Goal: Task Accomplishment & Management: Use online tool/utility

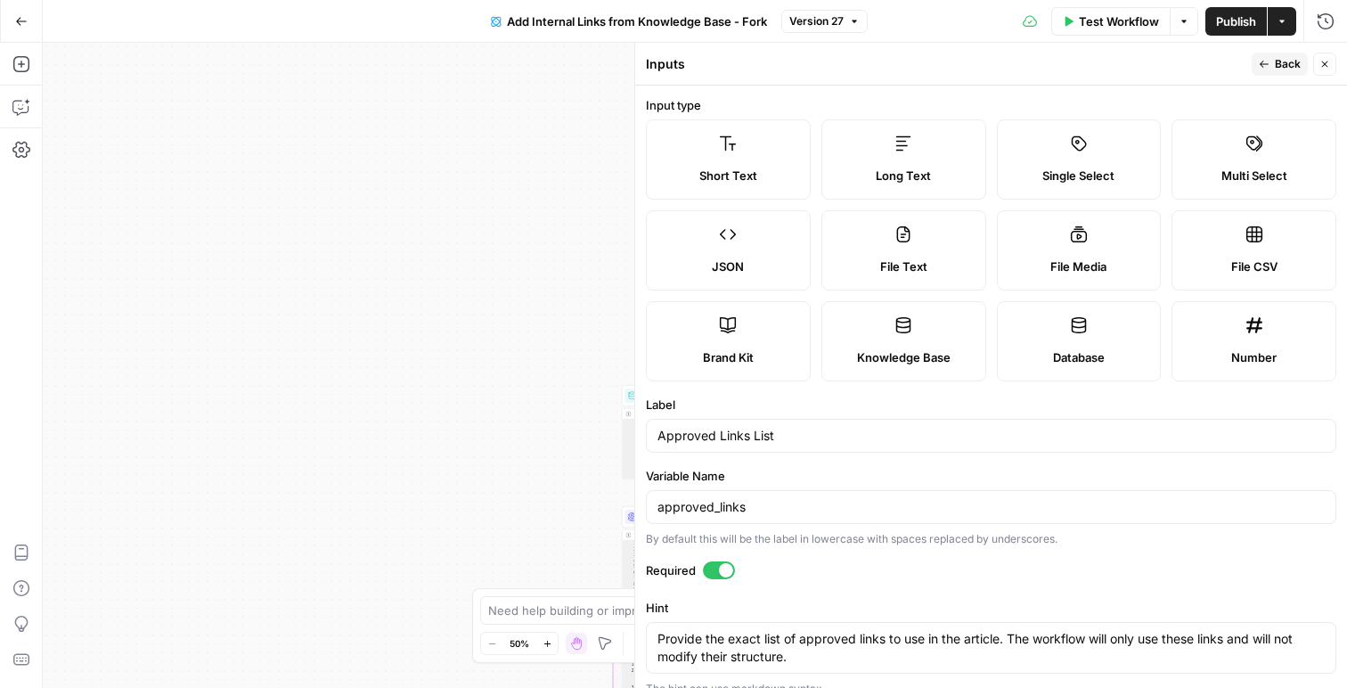
scroll to position [1337, 0]
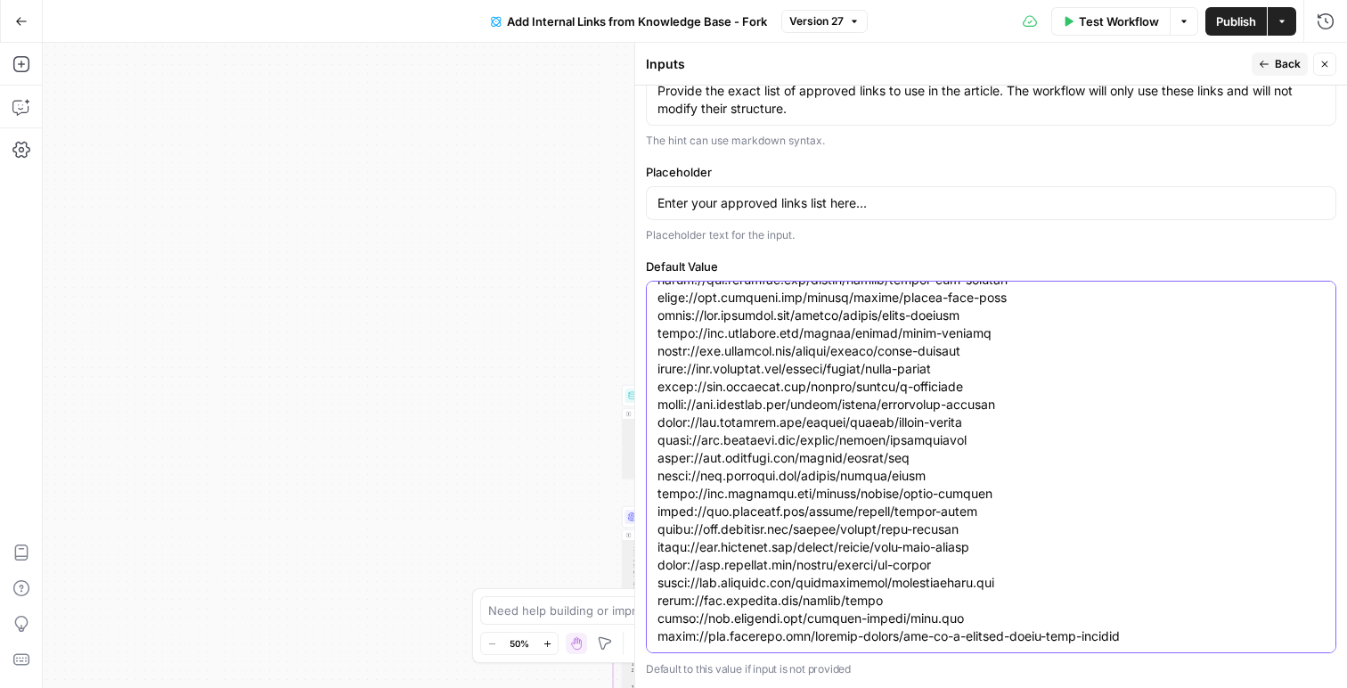
paste textarea "https://www.tirerack.com/upgrade-garage/how-do-i-properly-torque-my-wheel-lug-n…"
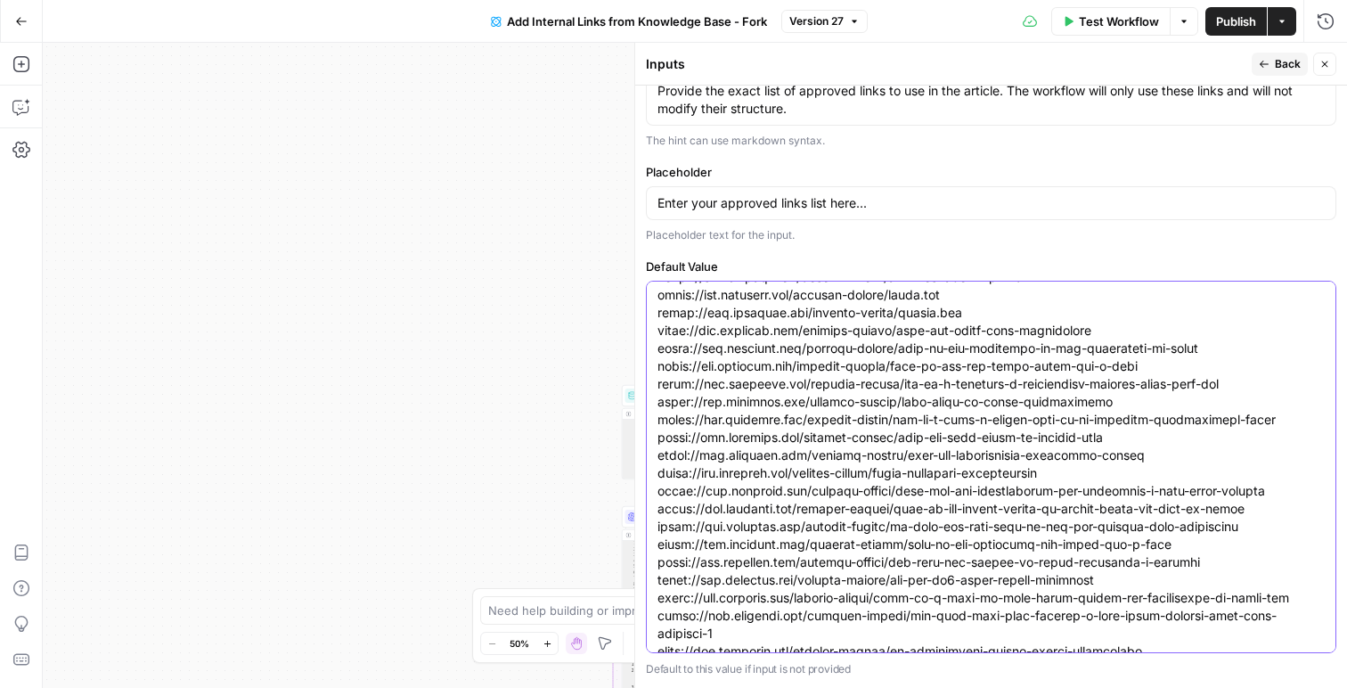
scroll to position [1748, 0]
type textarea "[URL][DOMAIN_NAME] [URL][DOMAIN_NAME] [URL][DOMAIN_NAME] [URL][DOMAIN_NAME] [UR…"
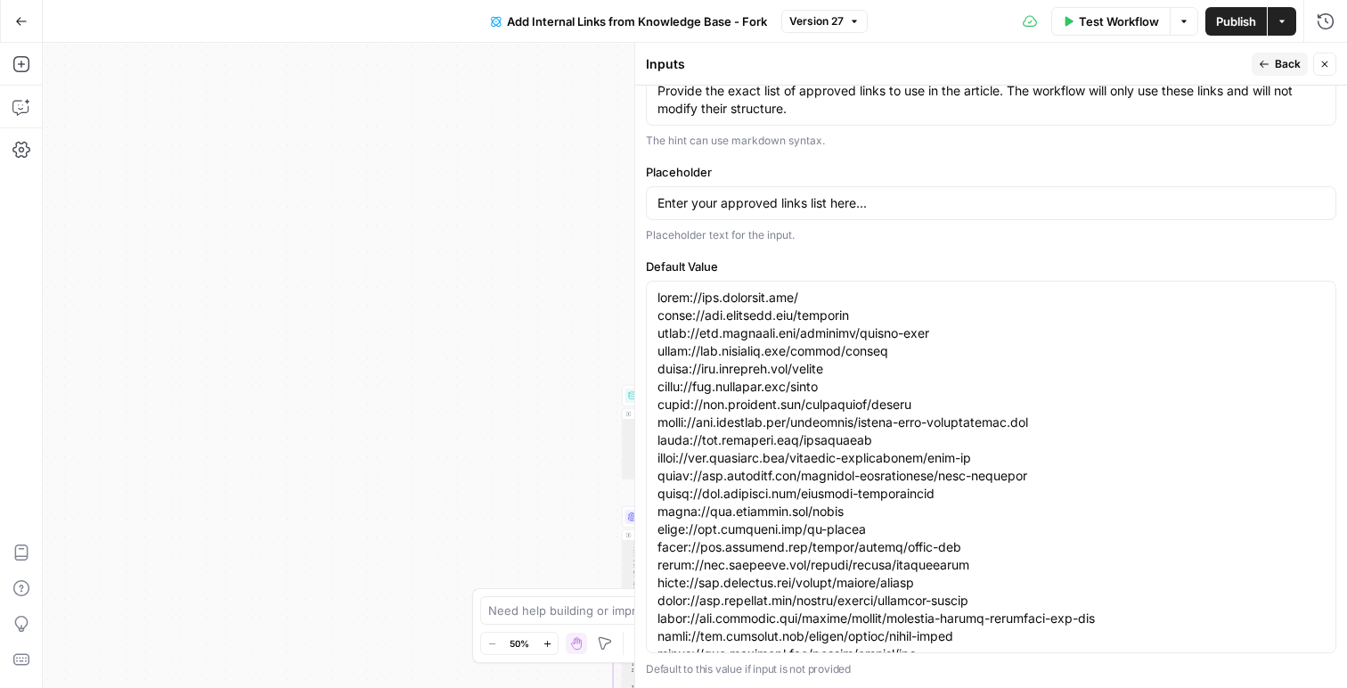
click at [1269, 64] on icon "button" at bounding box center [1264, 64] width 9 height 7
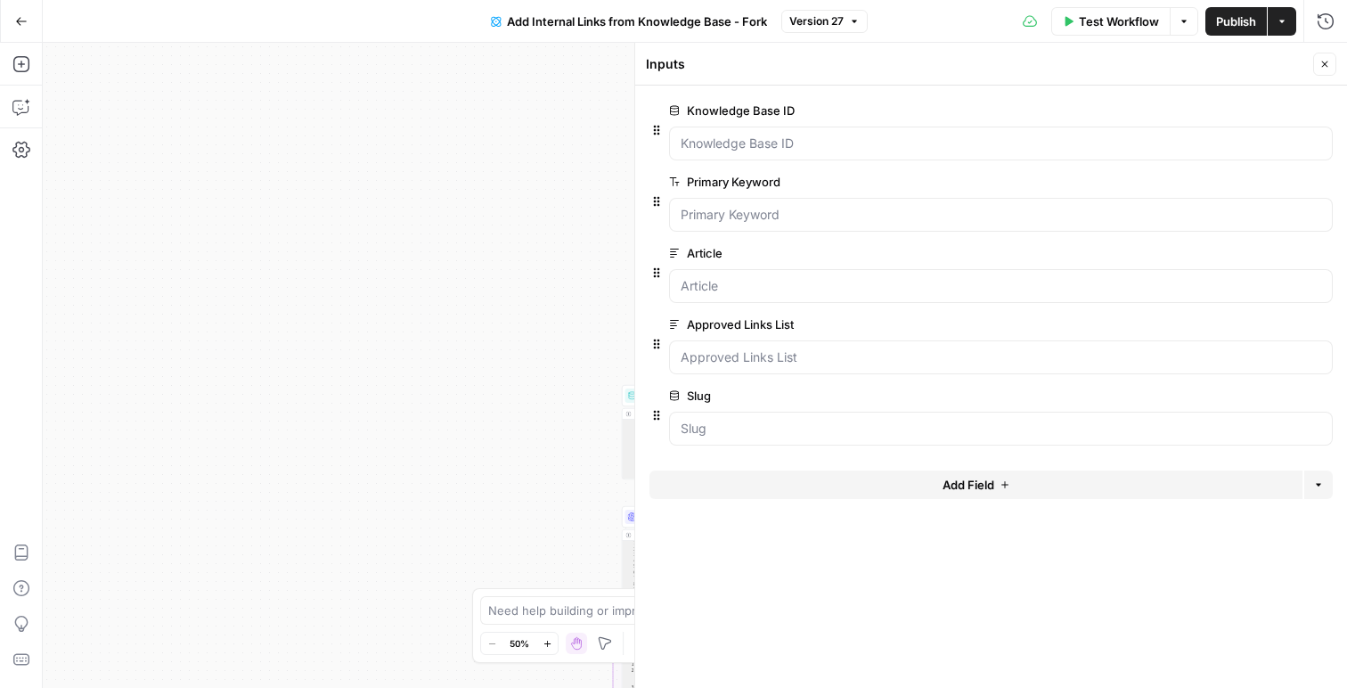
click at [1325, 60] on icon "button" at bounding box center [1325, 64] width 11 height 11
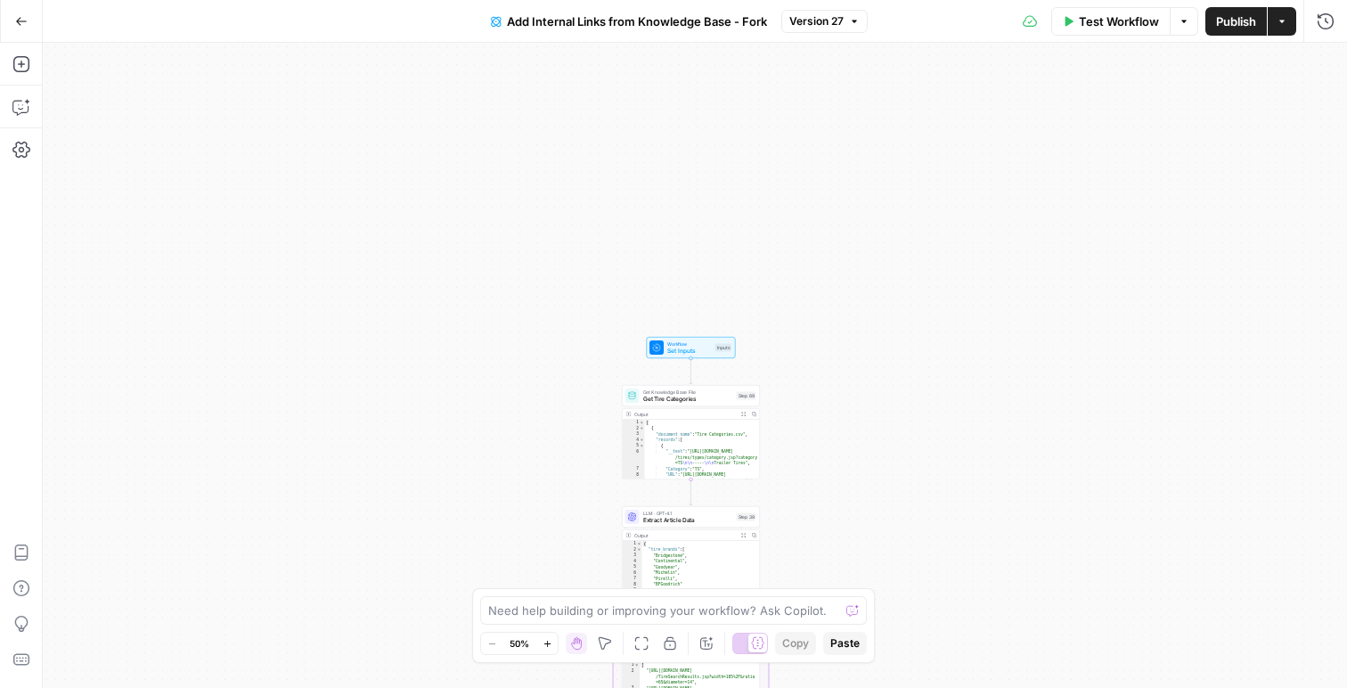
click at [1091, 17] on span "Test Workflow" at bounding box center [1119, 21] width 80 height 18
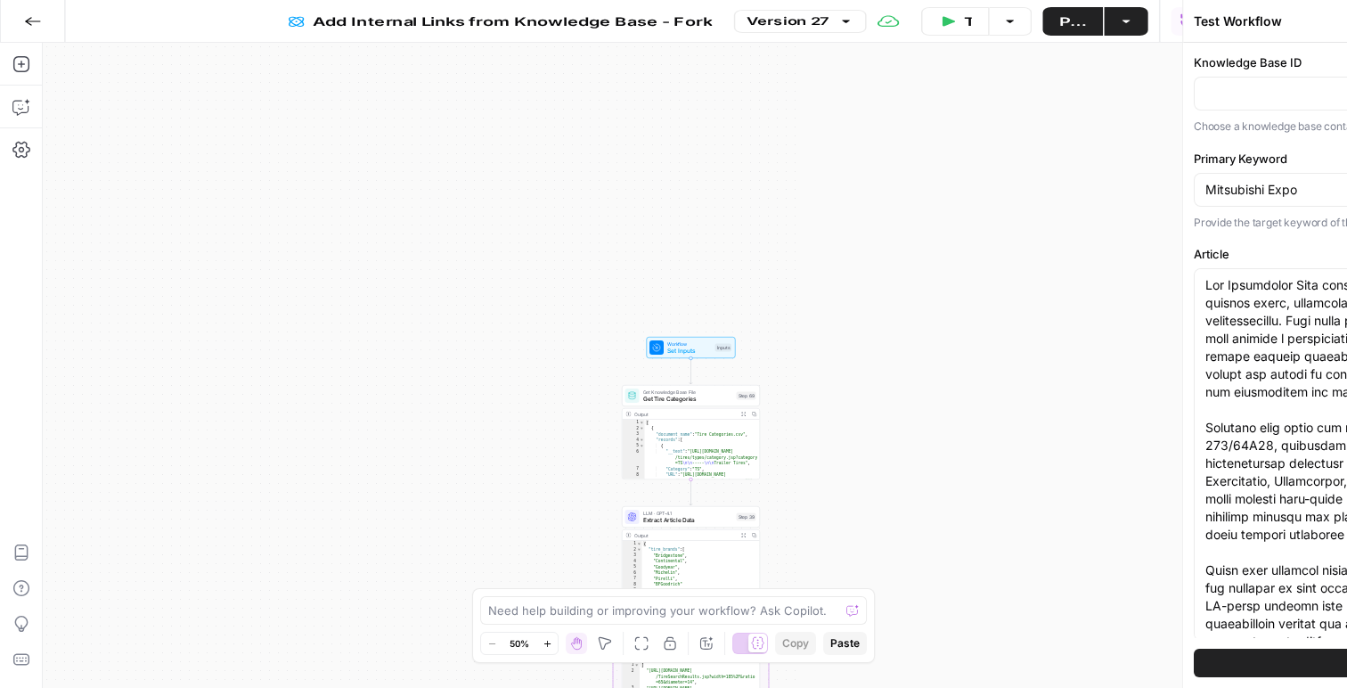
type input "Sitemap V2"
type input "Slugs"
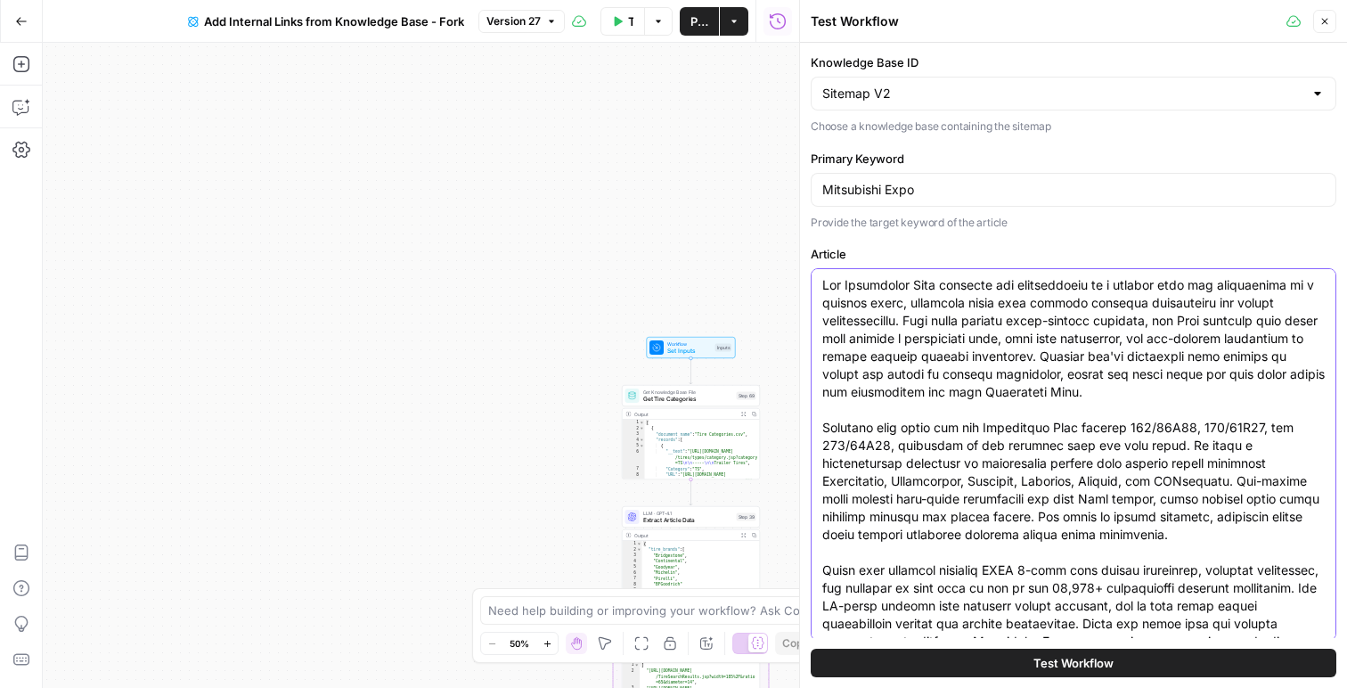
click at [870, 338] on textarea "Article" at bounding box center [1073, 472] width 503 height 392
drag, startPoint x: 1124, startPoint y: 627, endPoint x: 810, endPoint y: 247, distance: 493.1
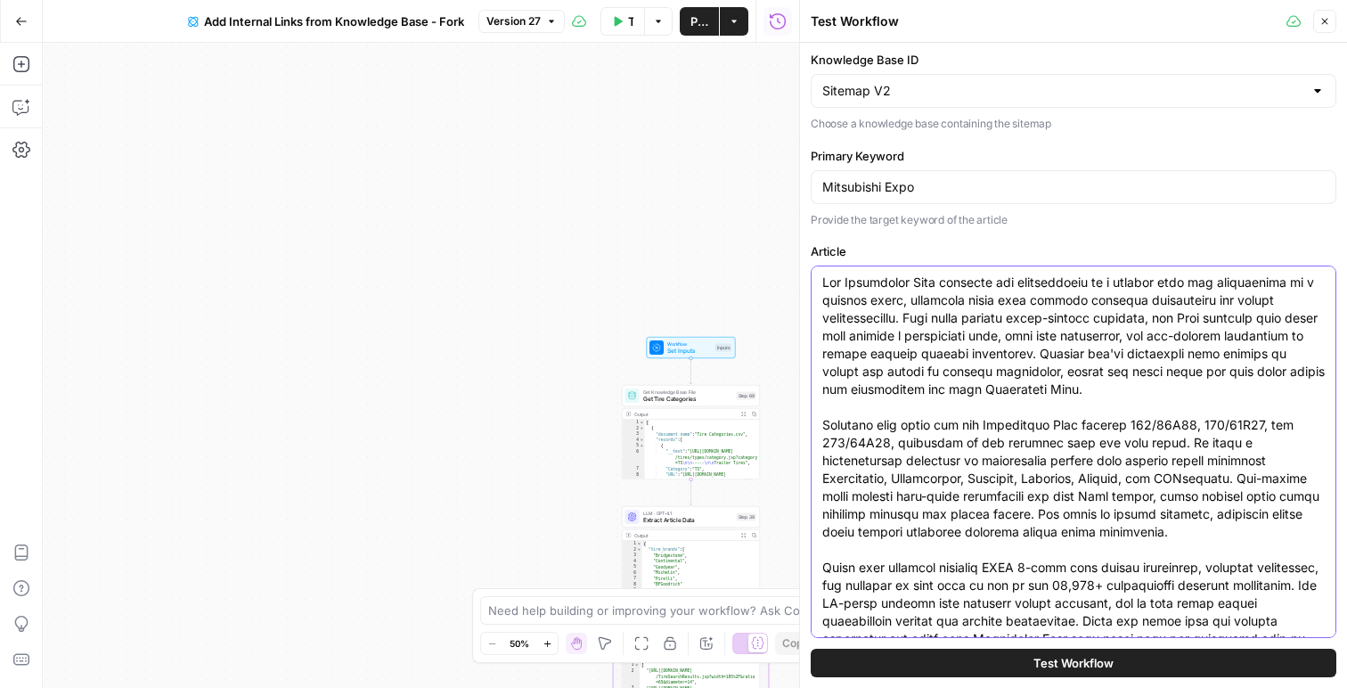
click at [810, 247] on div "Knowledge Base ID Sitemap V2 Choose a knowledge base containing the sitemap Pri…" at bounding box center [1073, 365] width 547 height 645
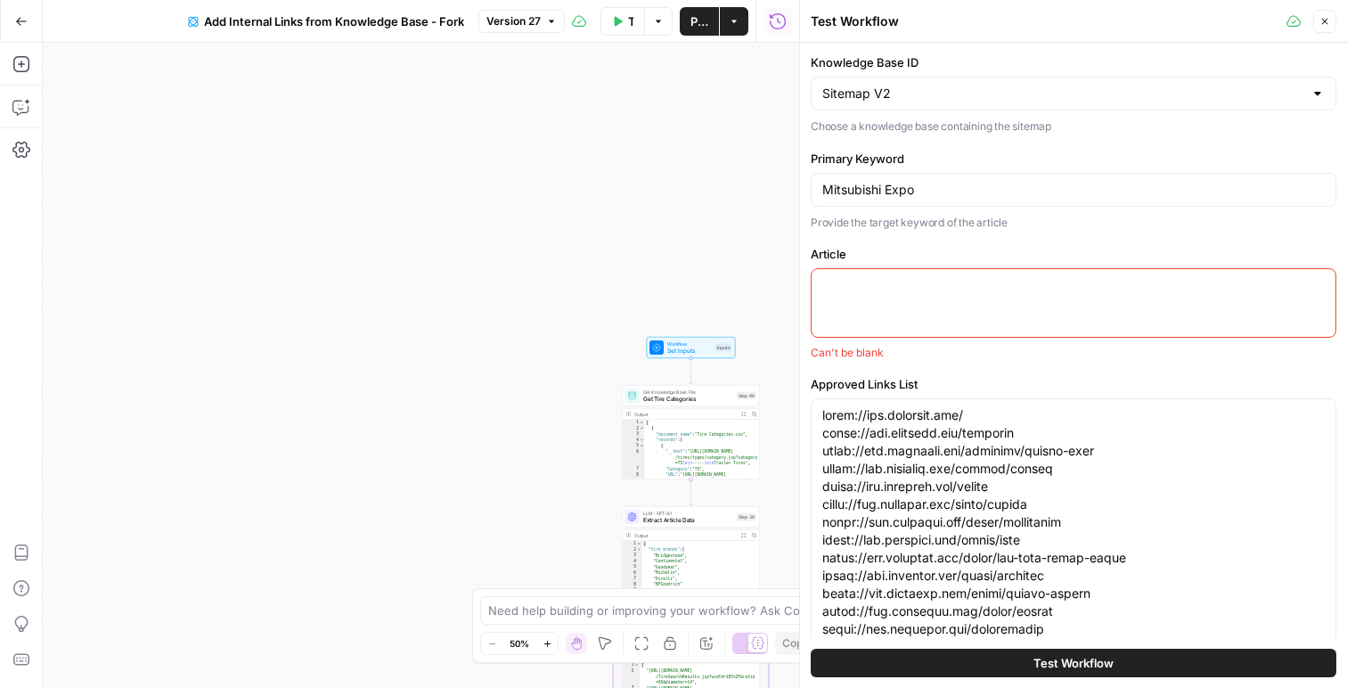
paste textarea "The Mitsubishi Expo combines the practicality of a minivan with the versatility…"
type textarea "The Mitsubishi Expo combines the practicality of a minivan with the versatility…"
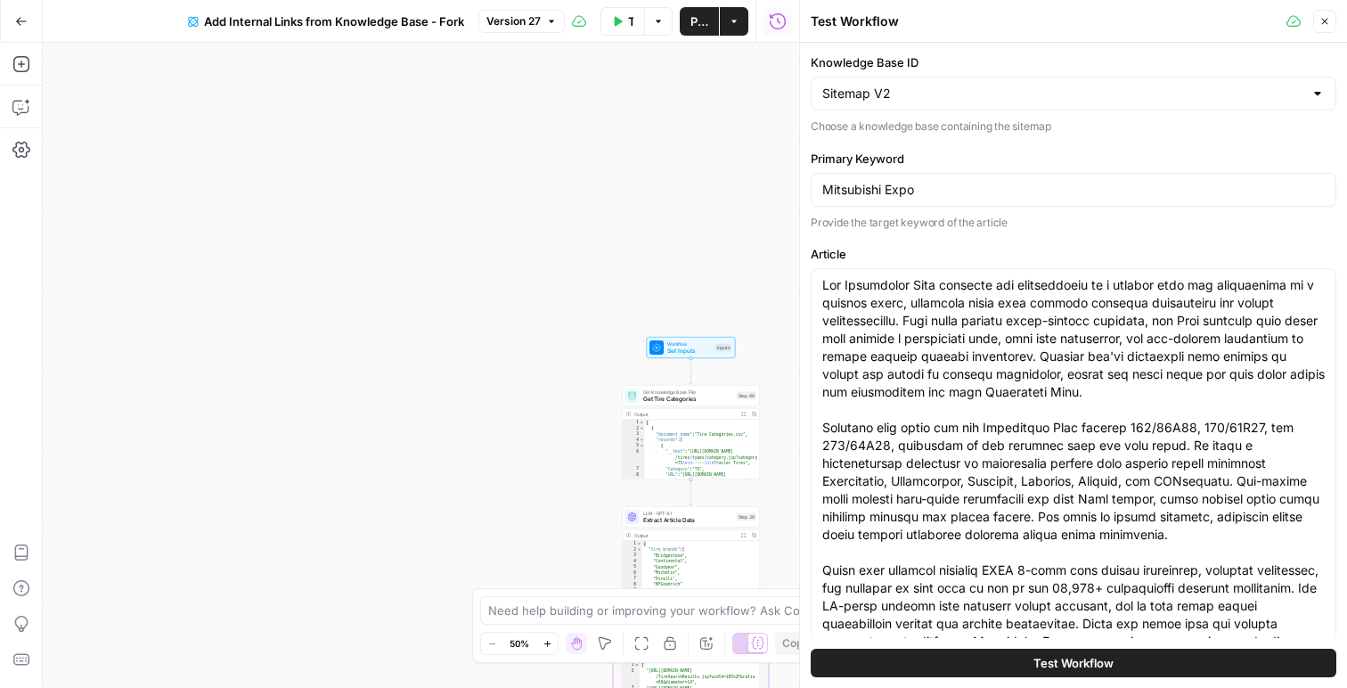
click at [1018, 666] on button "Test Workflow" at bounding box center [1074, 663] width 526 height 29
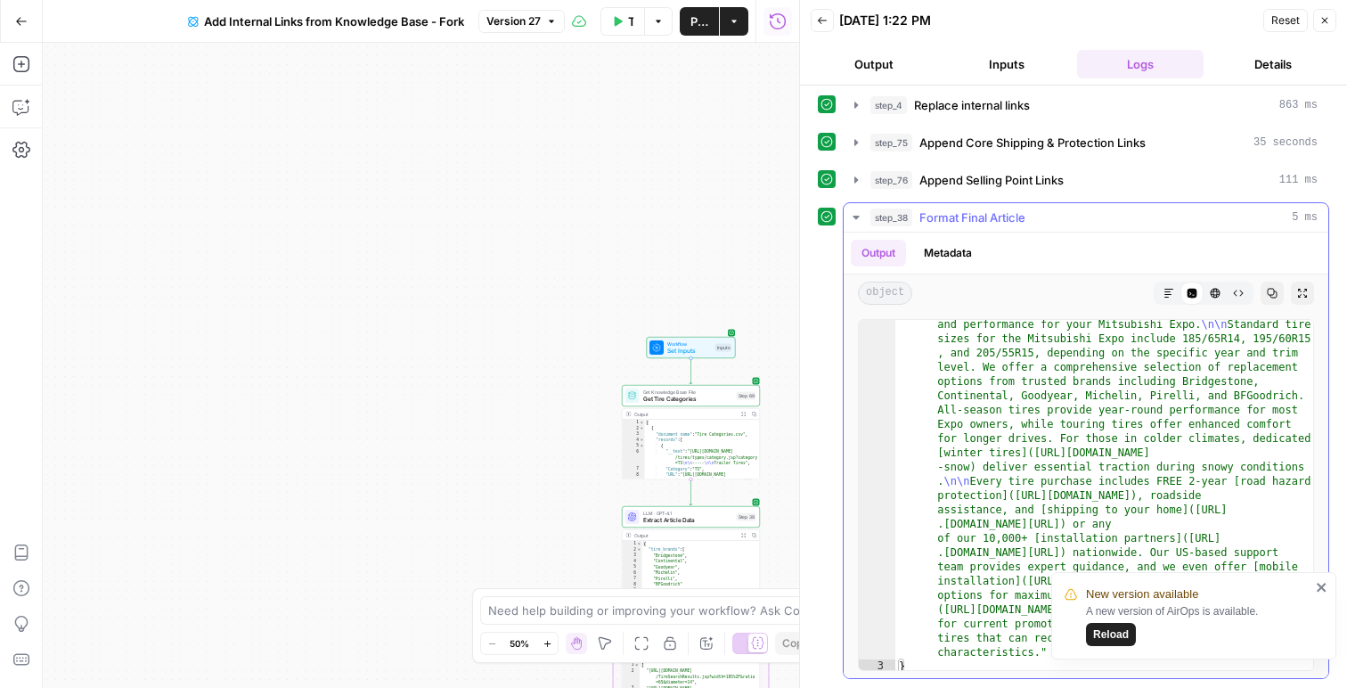
scroll to position [163, 0]
click at [1098, 636] on span "Reload" at bounding box center [1111, 634] width 36 height 16
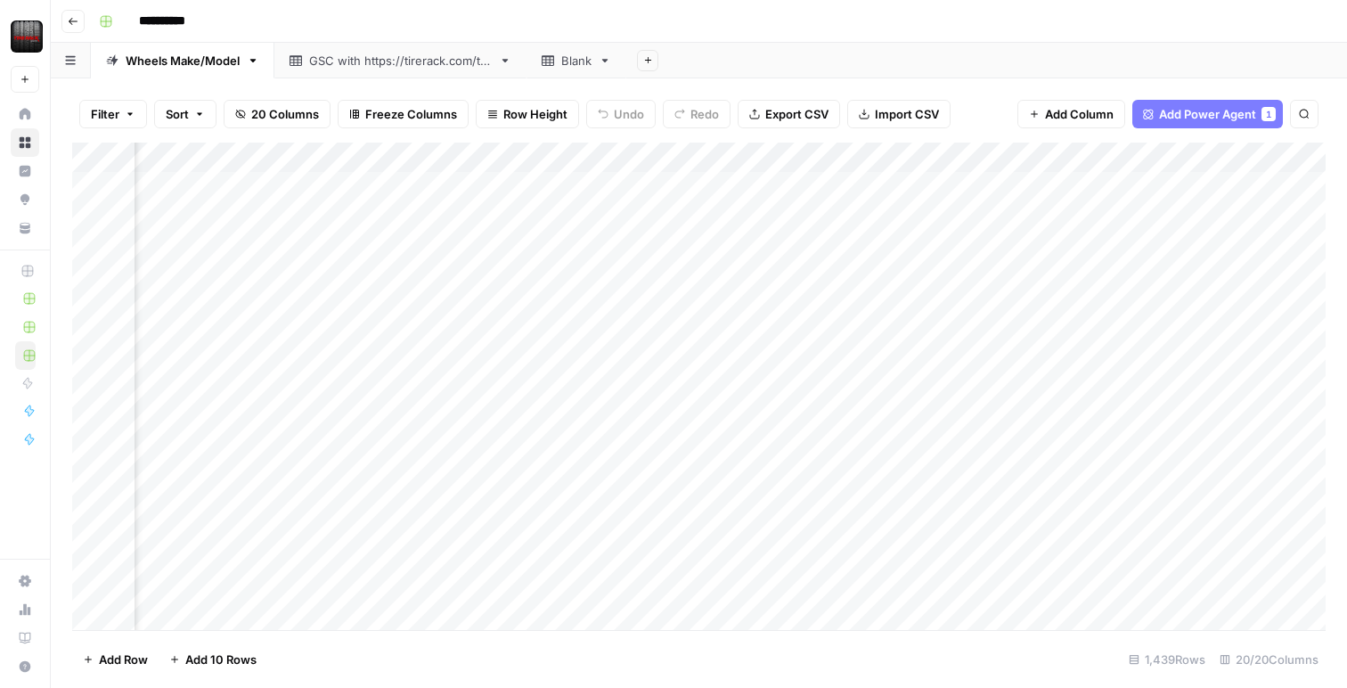
scroll to position [0, 1473]
click at [279, 215] on div "Add Column" at bounding box center [699, 386] width 1254 height 487
click at [1017, 192] on div "Add Column" at bounding box center [699, 386] width 1254 height 487
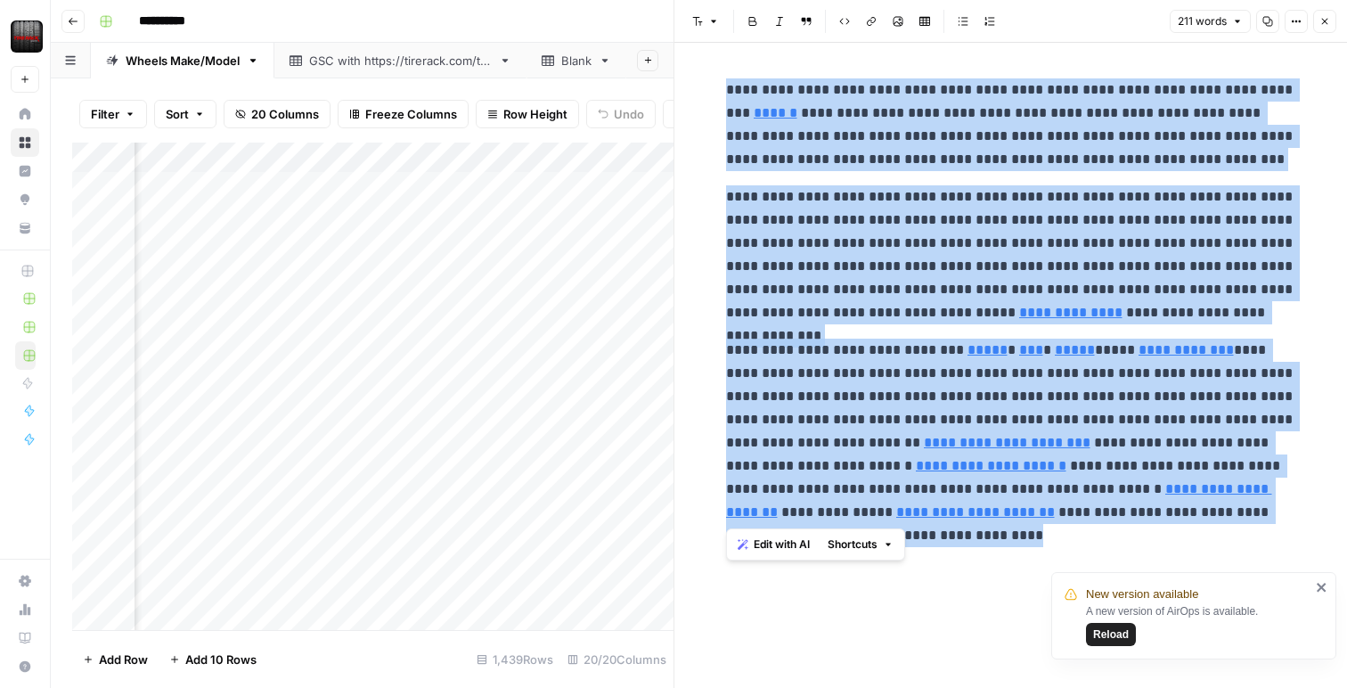
drag, startPoint x: 1305, startPoint y: 529, endPoint x: 721, endPoint y: 81, distance: 736.5
click at [721, 81] on div "**********" at bounding box center [1011, 301] width 592 height 460
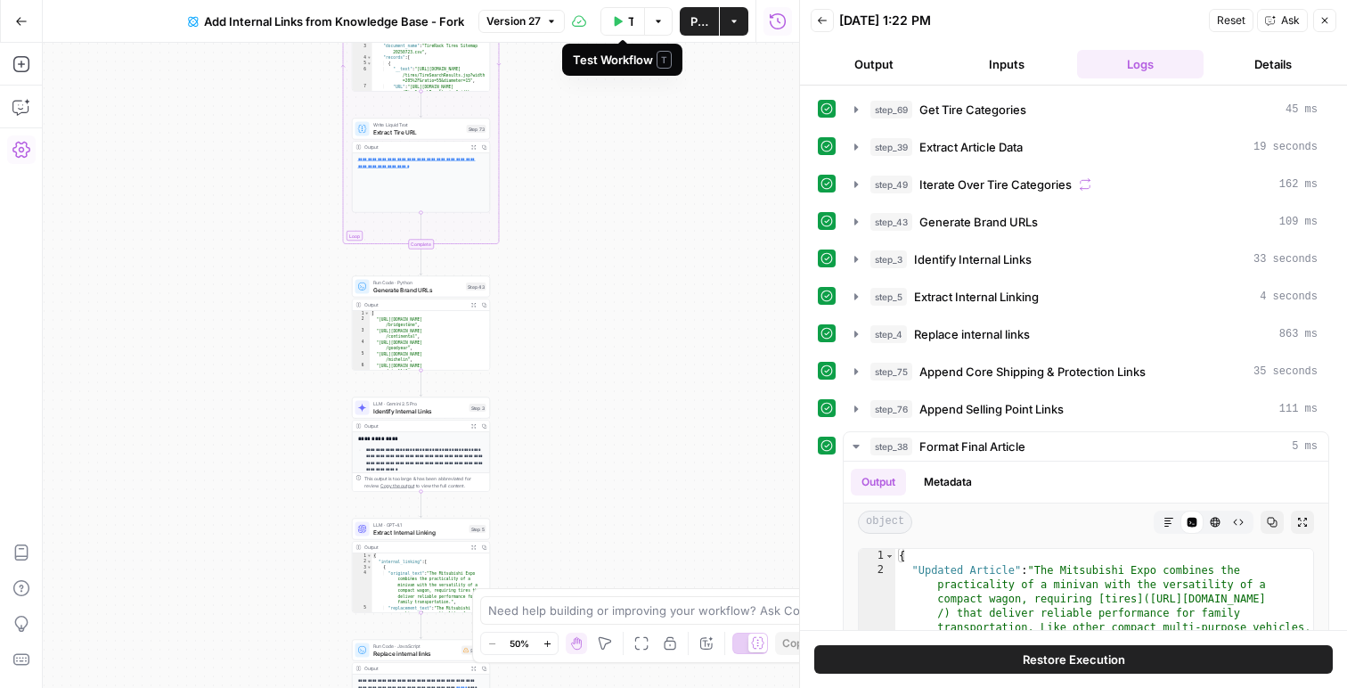
click at [616, 26] on icon "button" at bounding box center [617, 21] width 11 height 11
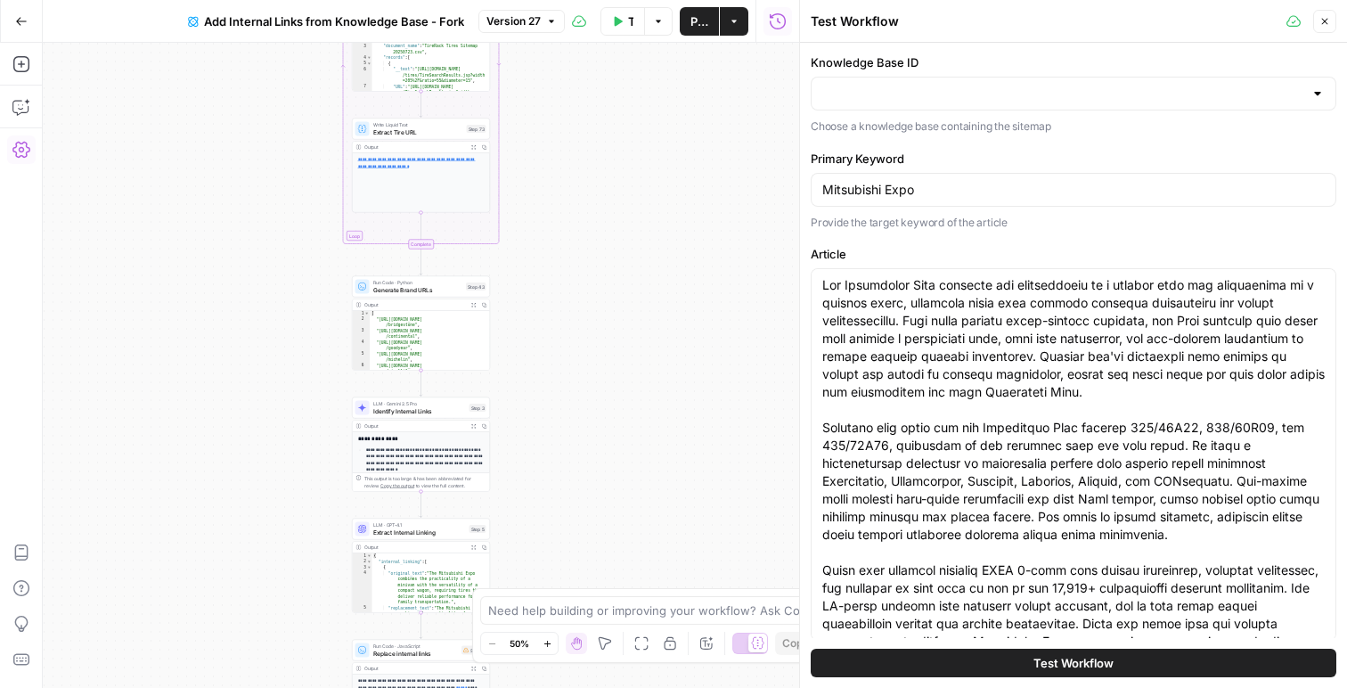
type input "Sitemap V2"
type input "Slugs"
click at [864, 192] on input "Mitsubishi Expo" at bounding box center [1073, 190] width 503 height 18
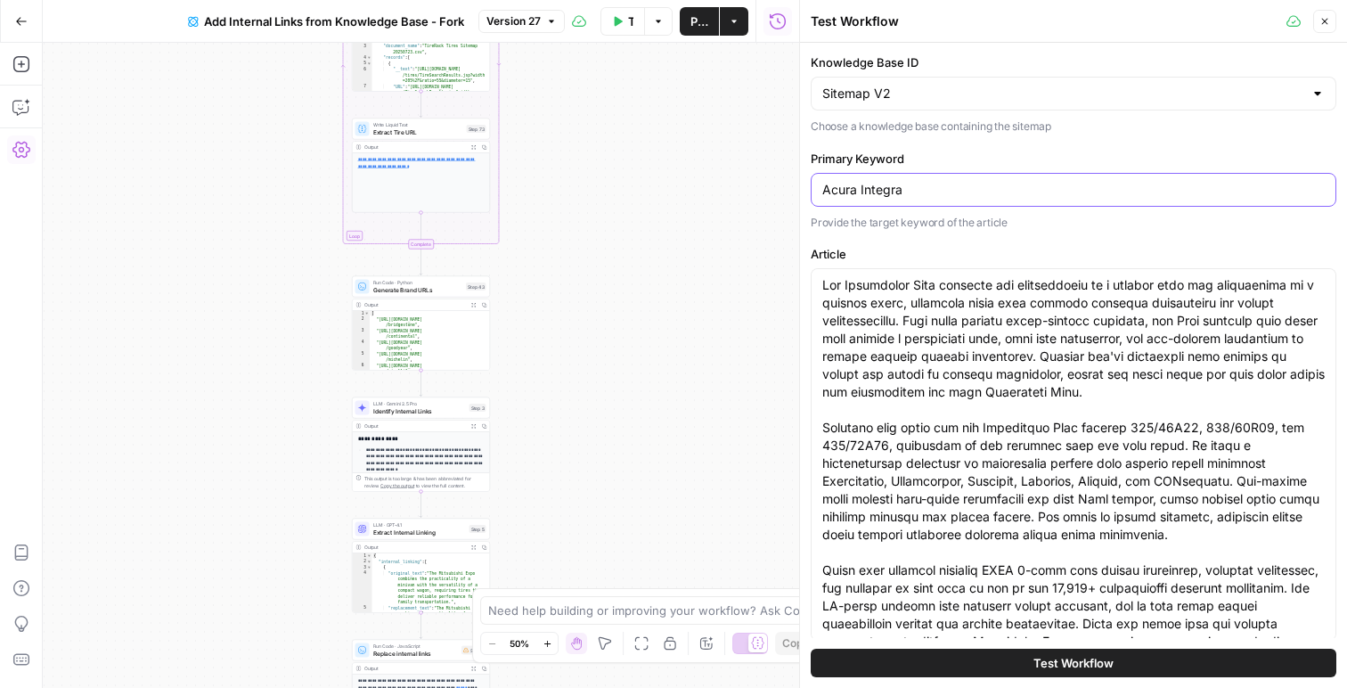
type input "Acura Integra"
click at [1086, 375] on textarea "Article" at bounding box center [1073, 472] width 503 height 392
click at [1085, 374] on textarea "Article" at bounding box center [1073, 472] width 503 height 392
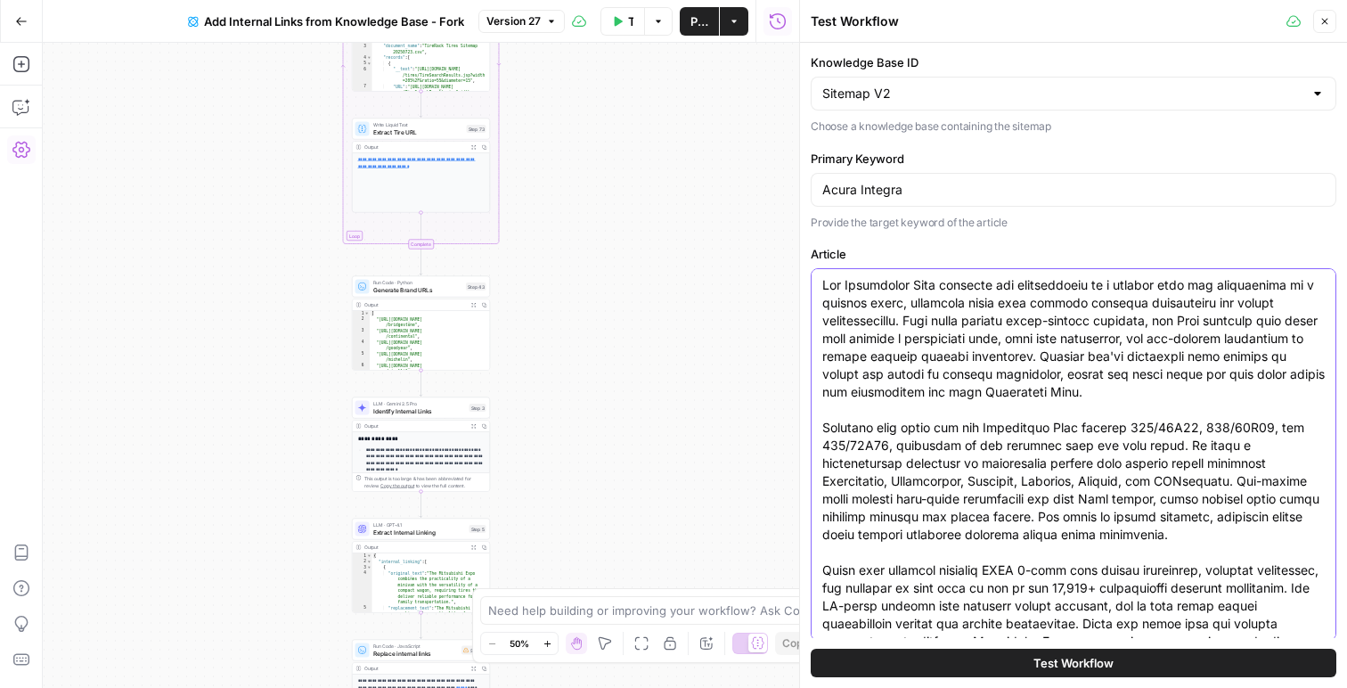
click at [1085, 374] on textarea "Article" at bounding box center [1073, 472] width 503 height 392
drag, startPoint x: 1093, startPoint y: 433, endPoint x: 793, endPoint y: 24, distance: 507.4
click at [799, 24] on div "Test Workflow Close Knowledge Base ID Sitemap V2 Choose a knowledge base contai…" at bounding box center [1073, 344] width 548 height 688
paste textarea "Acura ILX combines sporty handling with refined luxury, and selecting the right…"
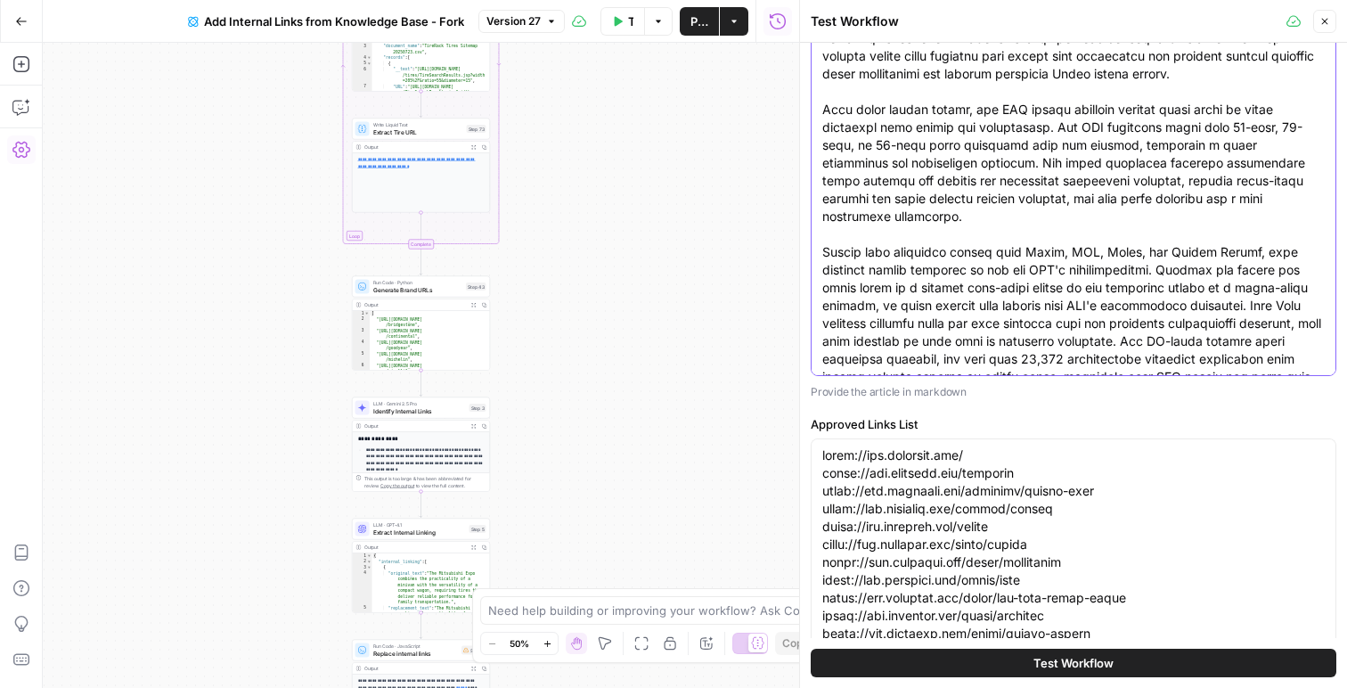
scroll to position [20, 0]
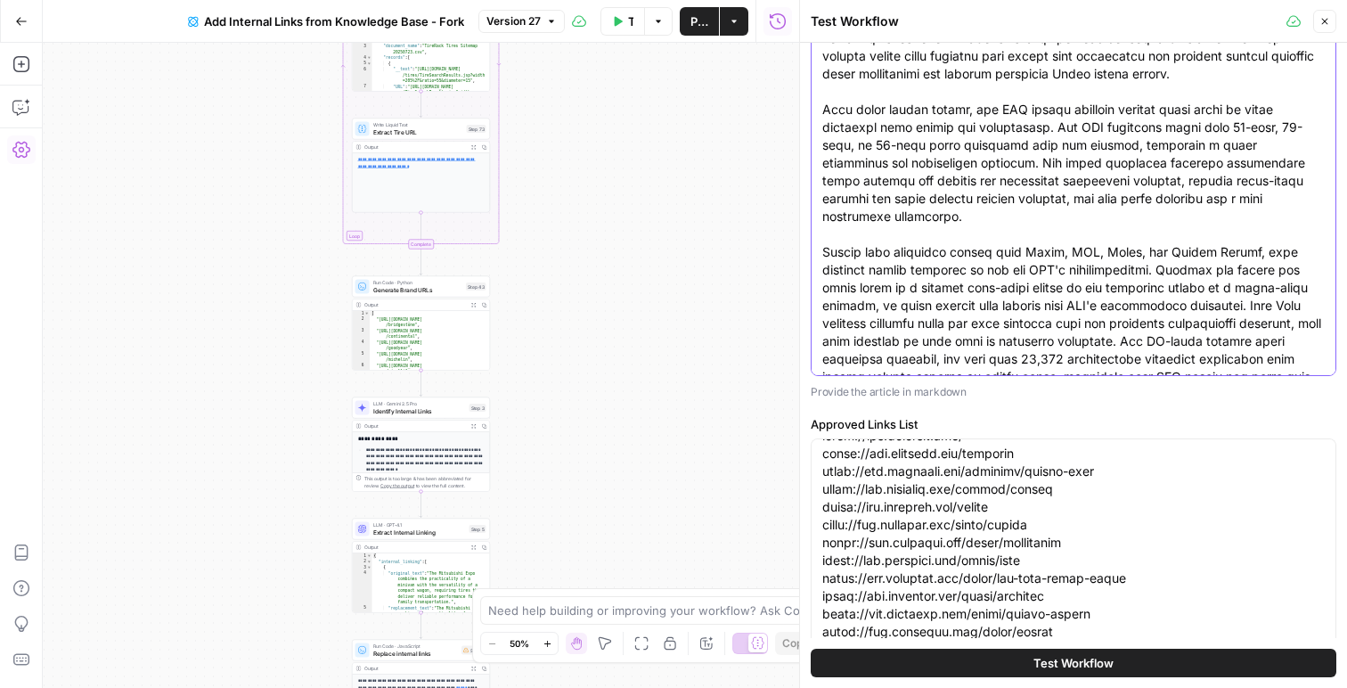
type textarea "The Acura ILX combines sporty handling with refined luxury, and selecting the r…"
click at [993, 663] on button "Test Workflow" at bounding box center [1074, 663] width 526 height 29
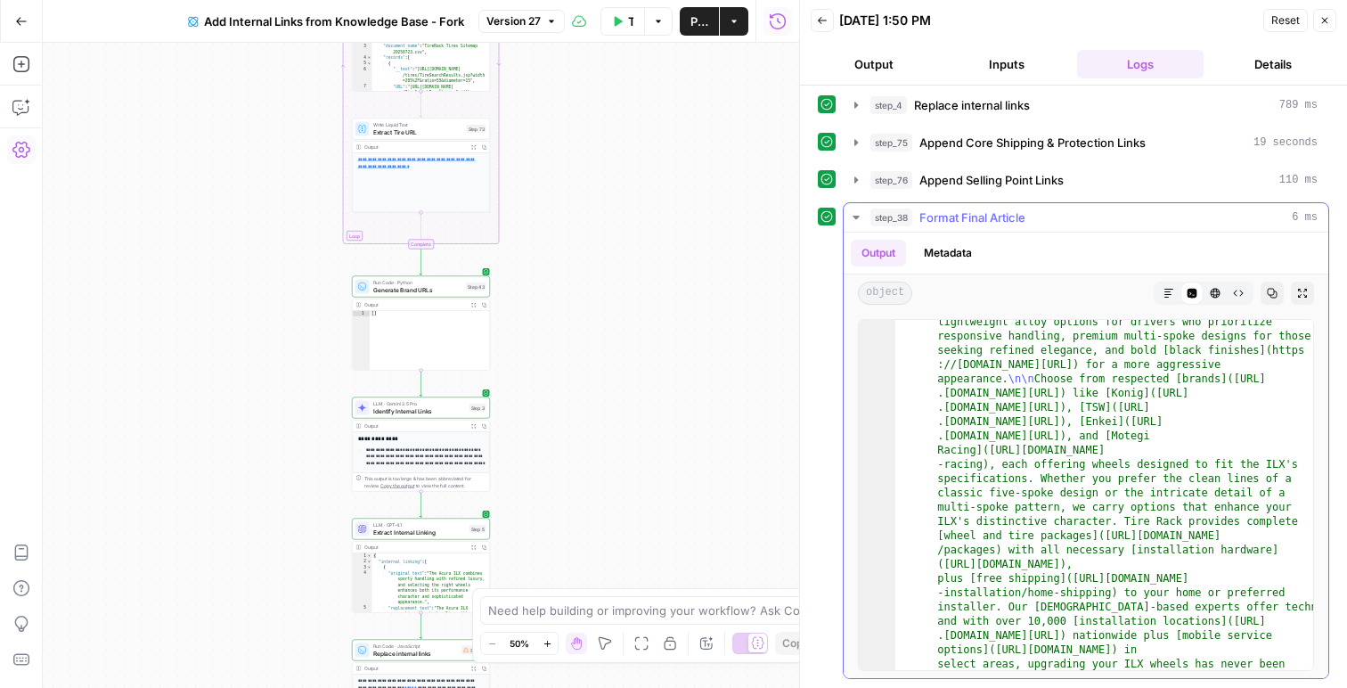
scroll to position [220, 0]
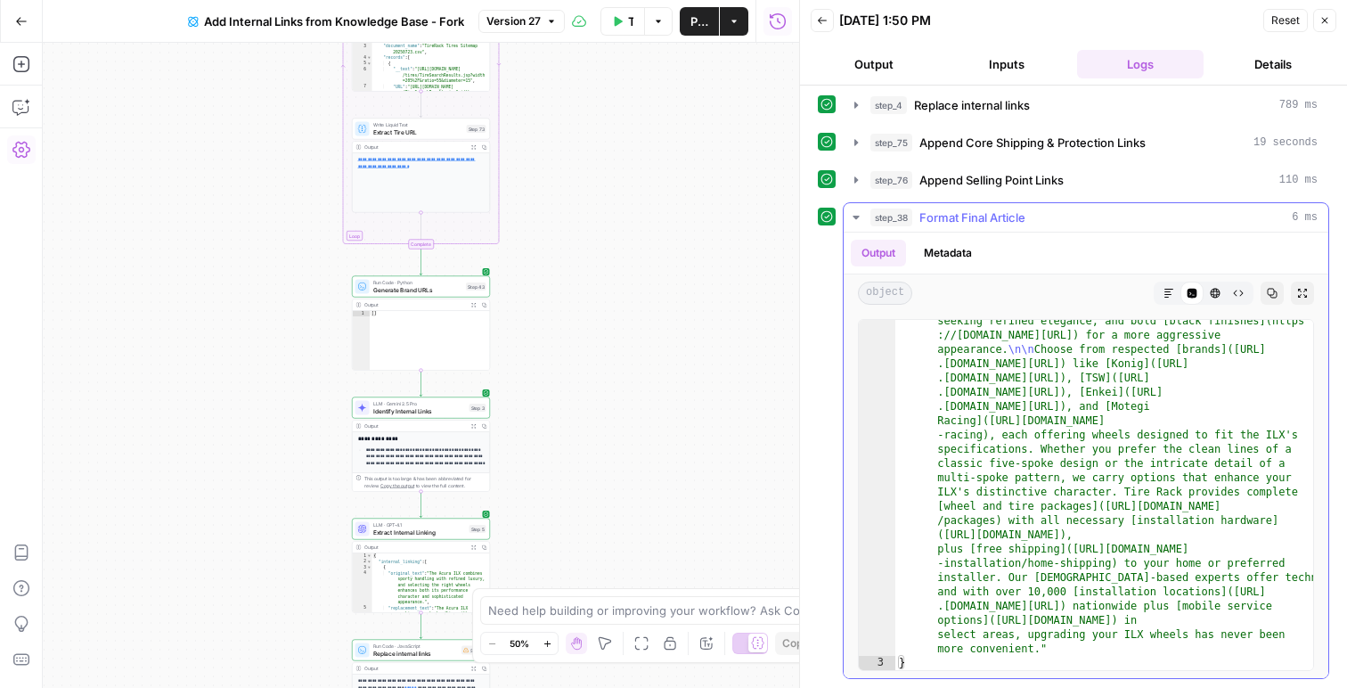
click at [1173, 299] on button "Markdown" at bounding box center [1168, 293] width 23 height 23
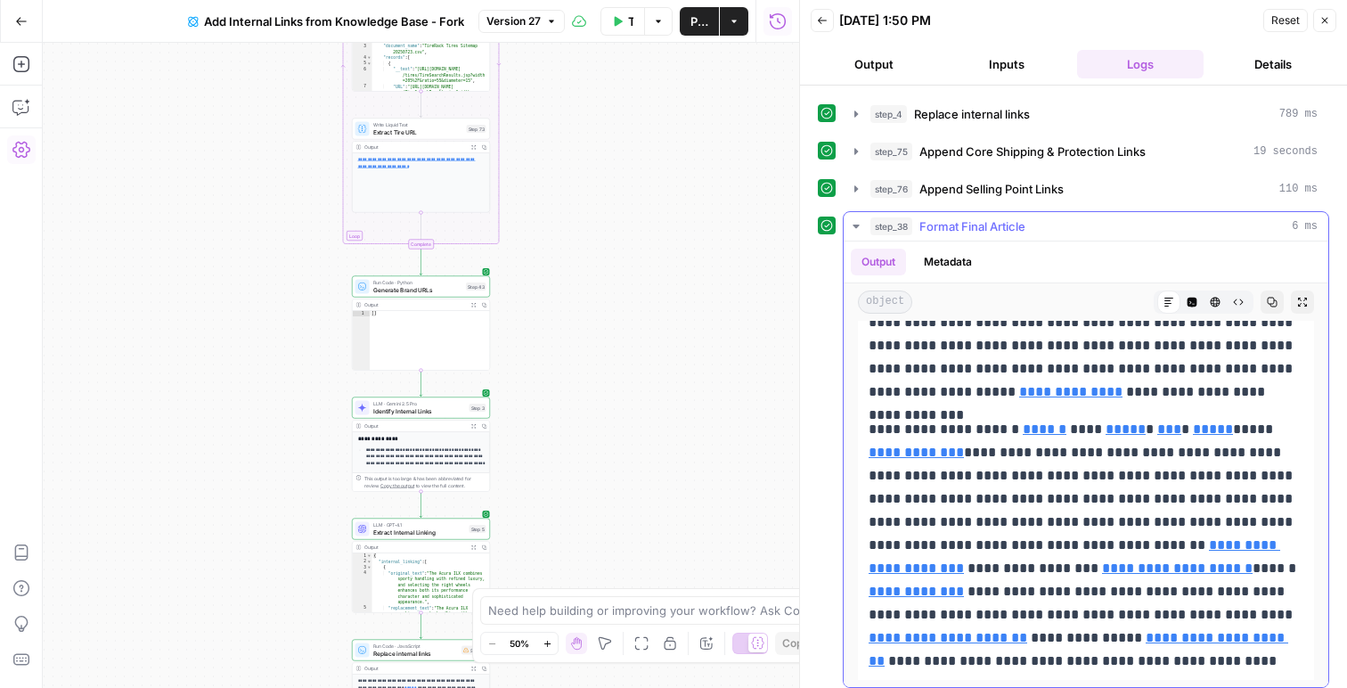
scroll to position [229, 0]
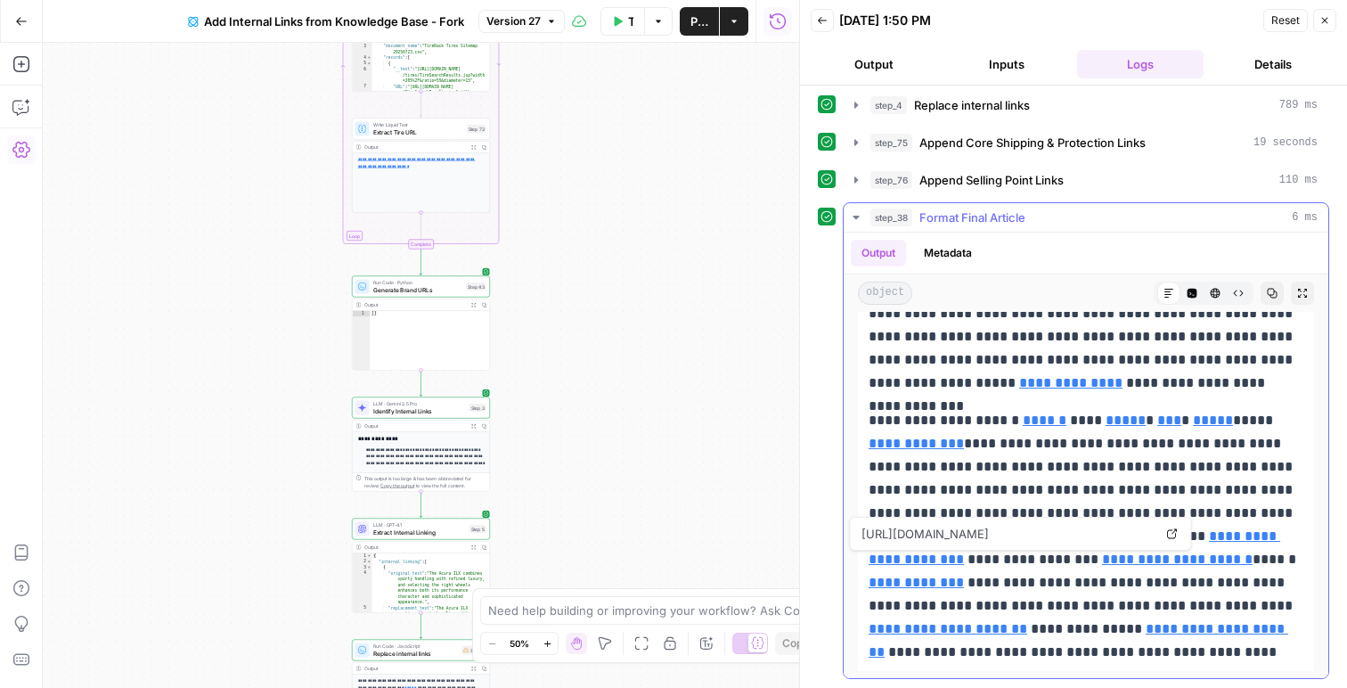
click at [1138, 534] on span "https://www.tirerack.com/delivery-installation/home-shipping" at bounding box center [1007, 534] width 299 height 32
click at [1124, 534] on span "https://www.tirerack.com/delivery-installation/home-shipping" at bounding box center [1007, 534] width 299 height 32
click at [825, 22] on icon "button" at bounding box center [822, 20] width 11 height 11
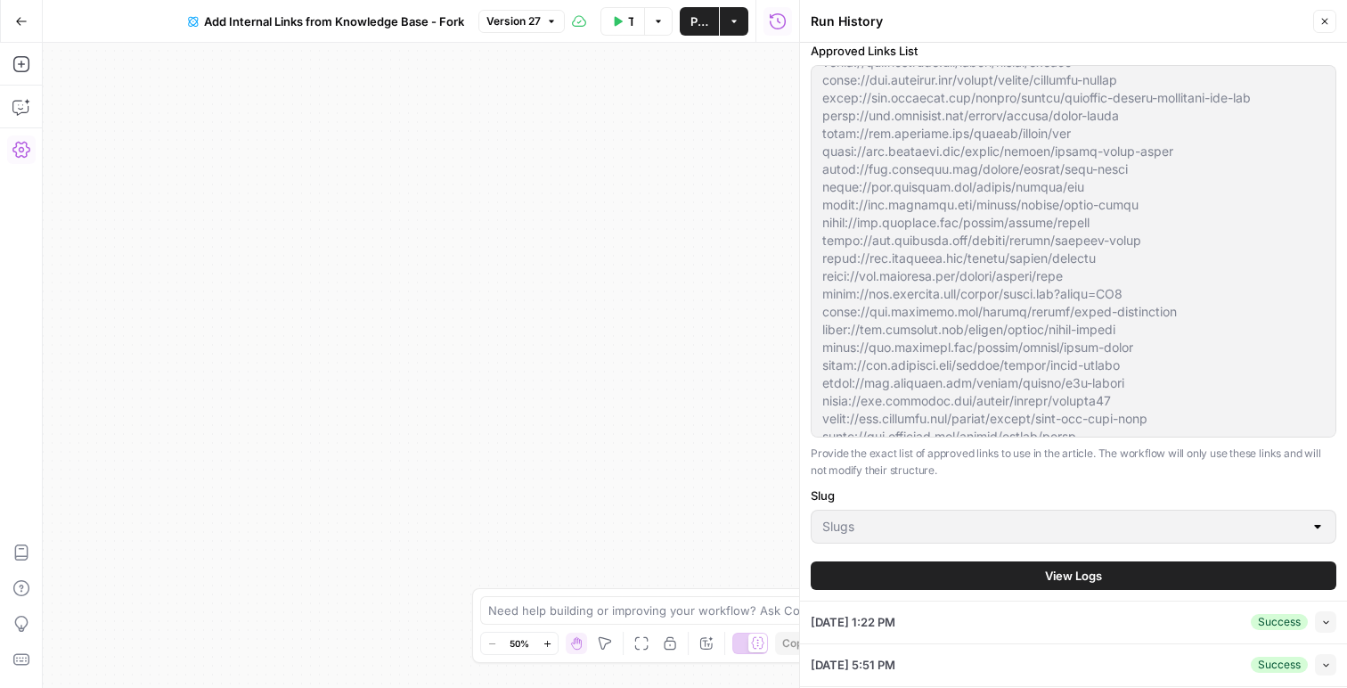
scroll to position [485, 0]
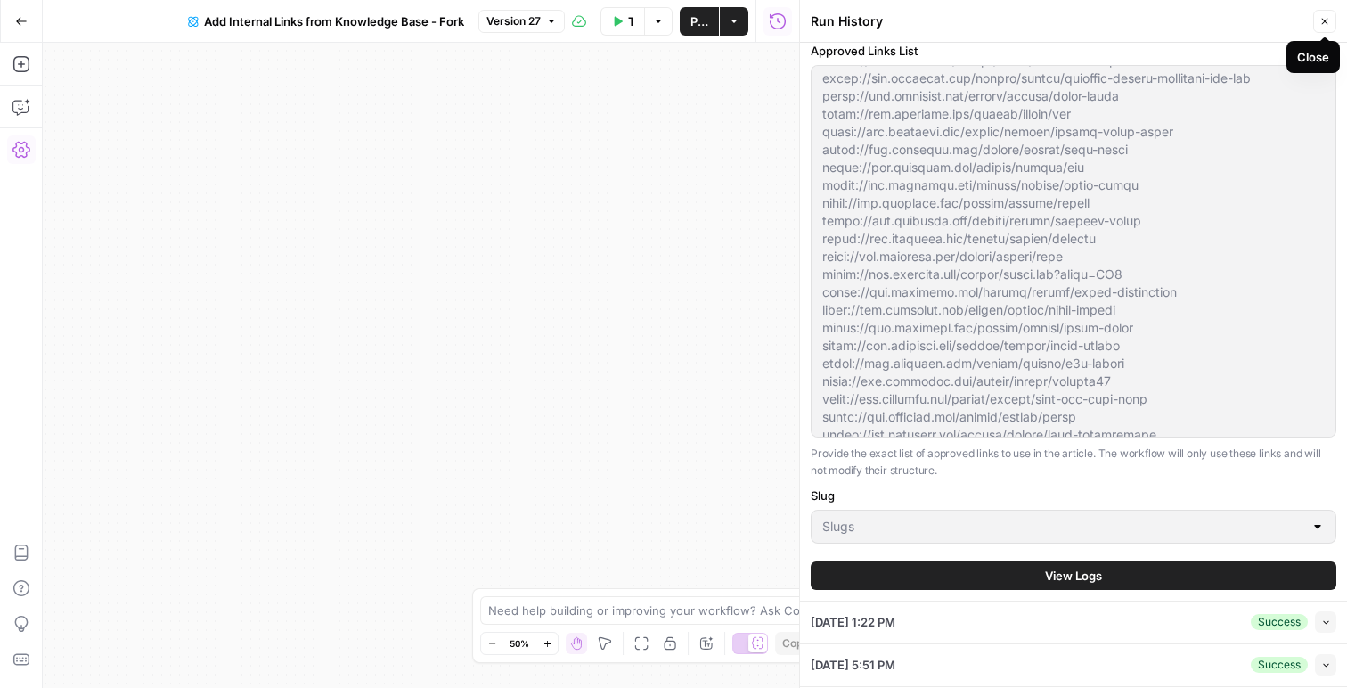
click at [1327, 17] on icon "button" at bounding box center [1325, 21] width 11 height 11
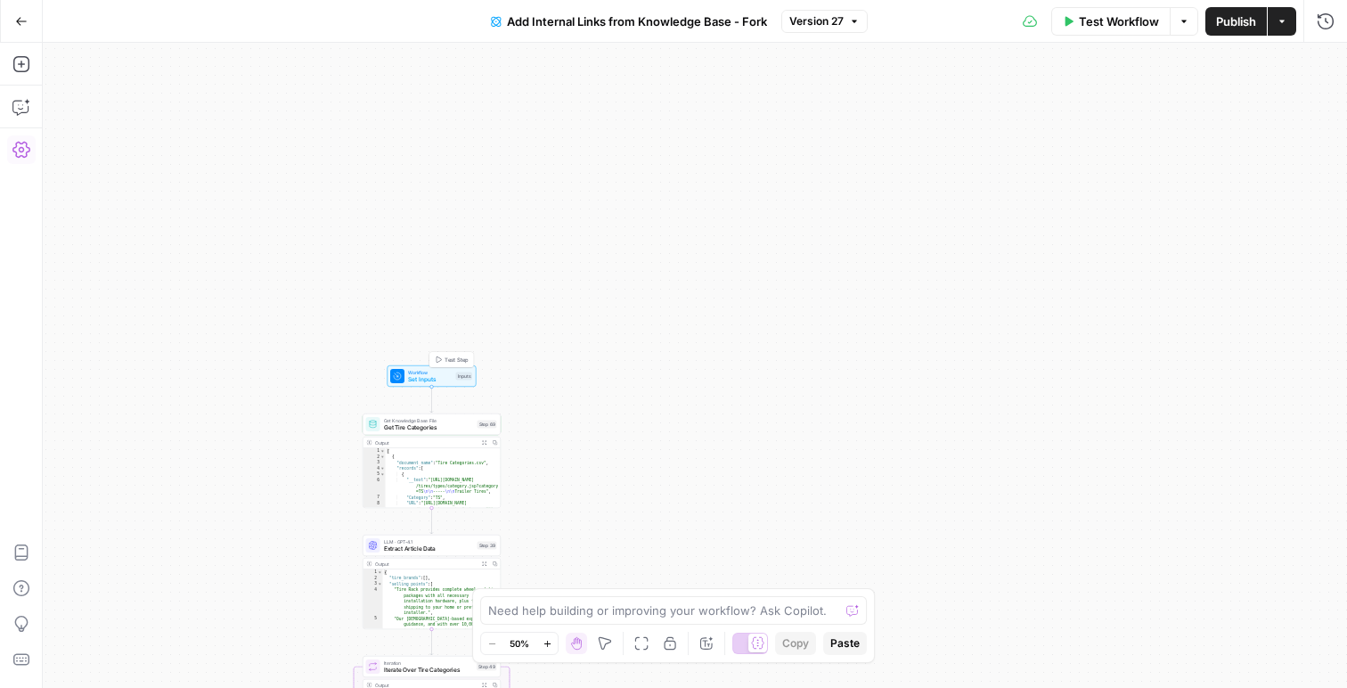
click at [401, 376] on icon at bounding box center [397, 376] width 9 height 9
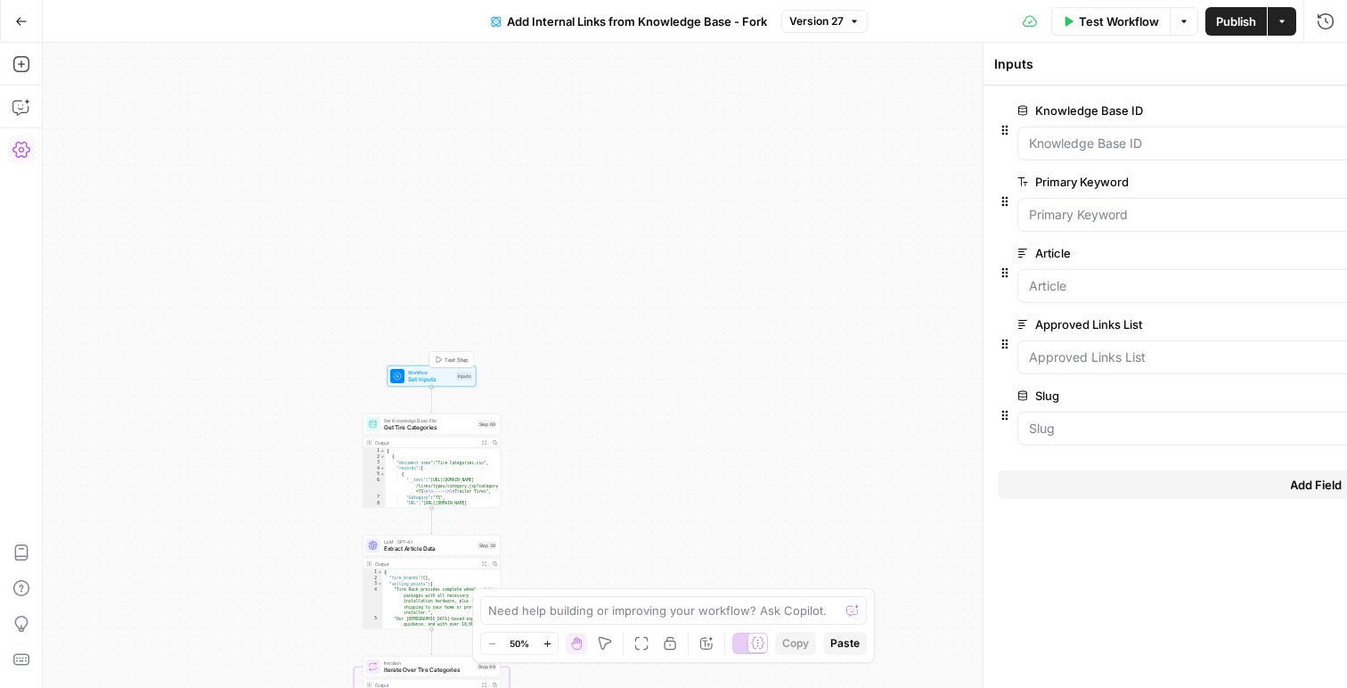
click at [401, 376] on icon at bounding box center [397, 376] width 9 height 9
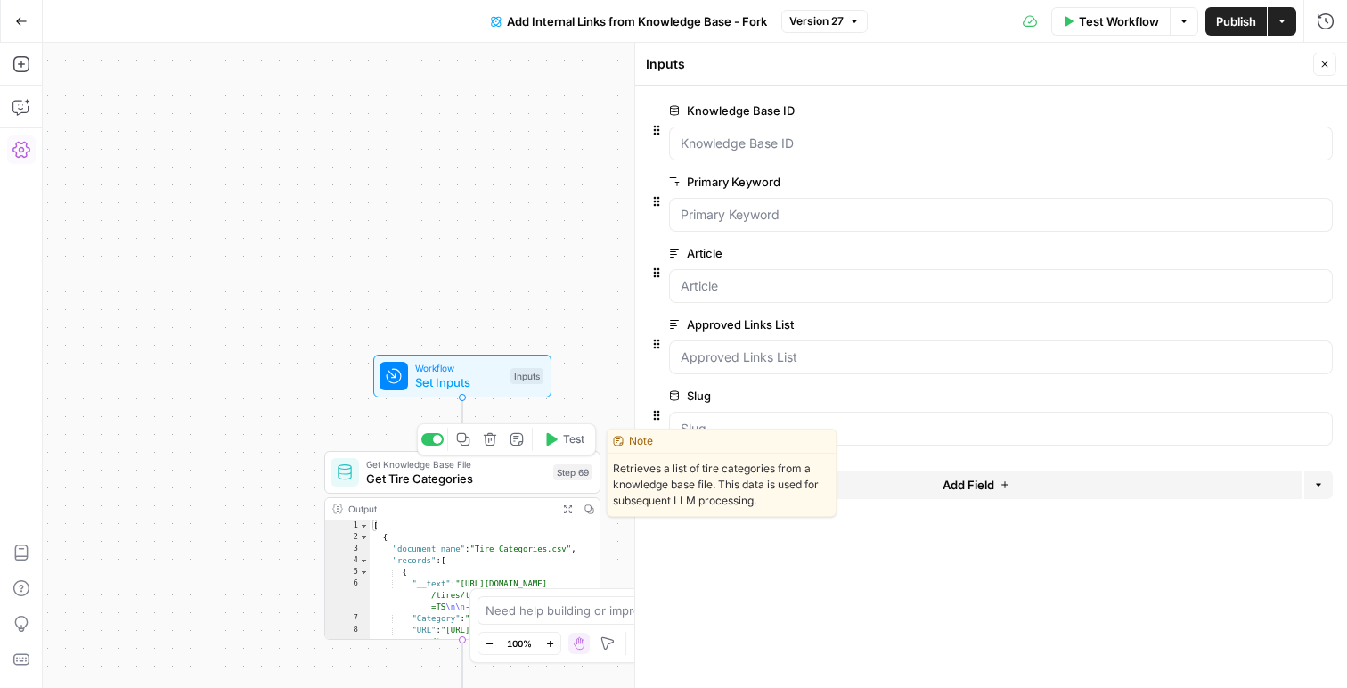
click at [408, 486] on span "Get Tire Categories" at bounding box center [456, 479] width 180 height 18
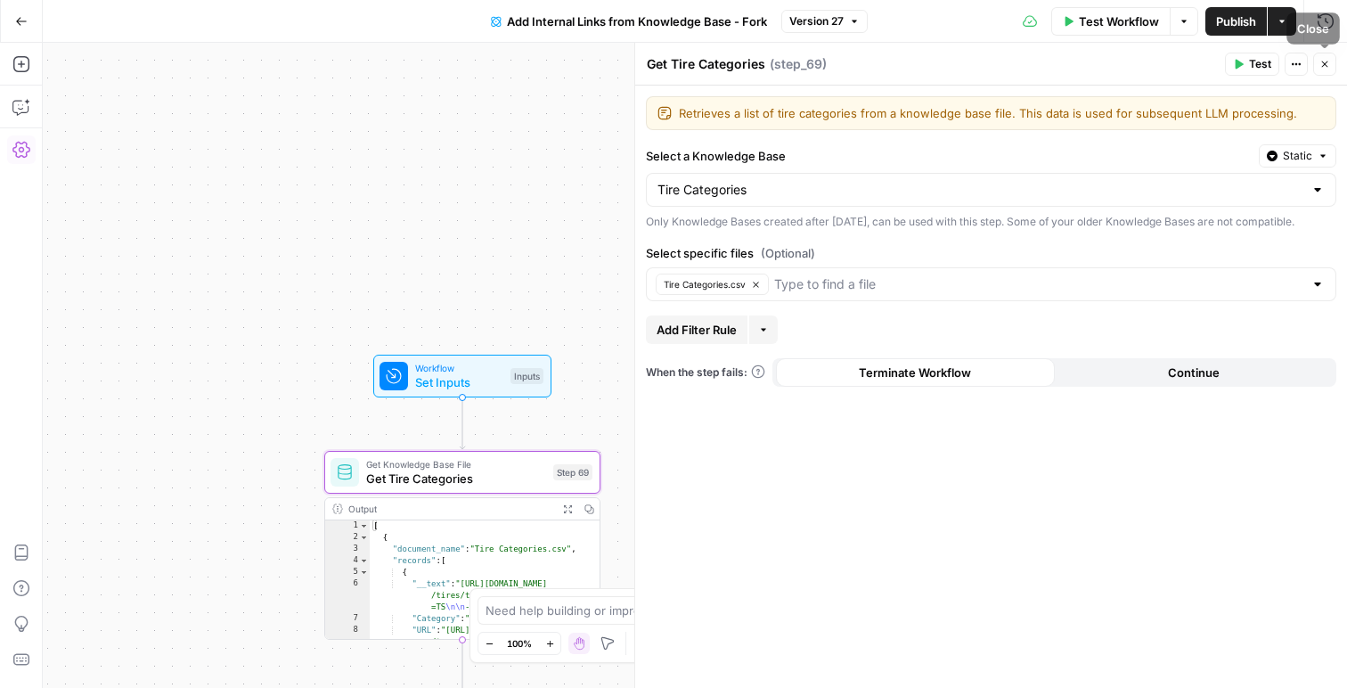
click at [1320, 68] on icon "button" at bounding box center [1325, 64] width 11 height 11
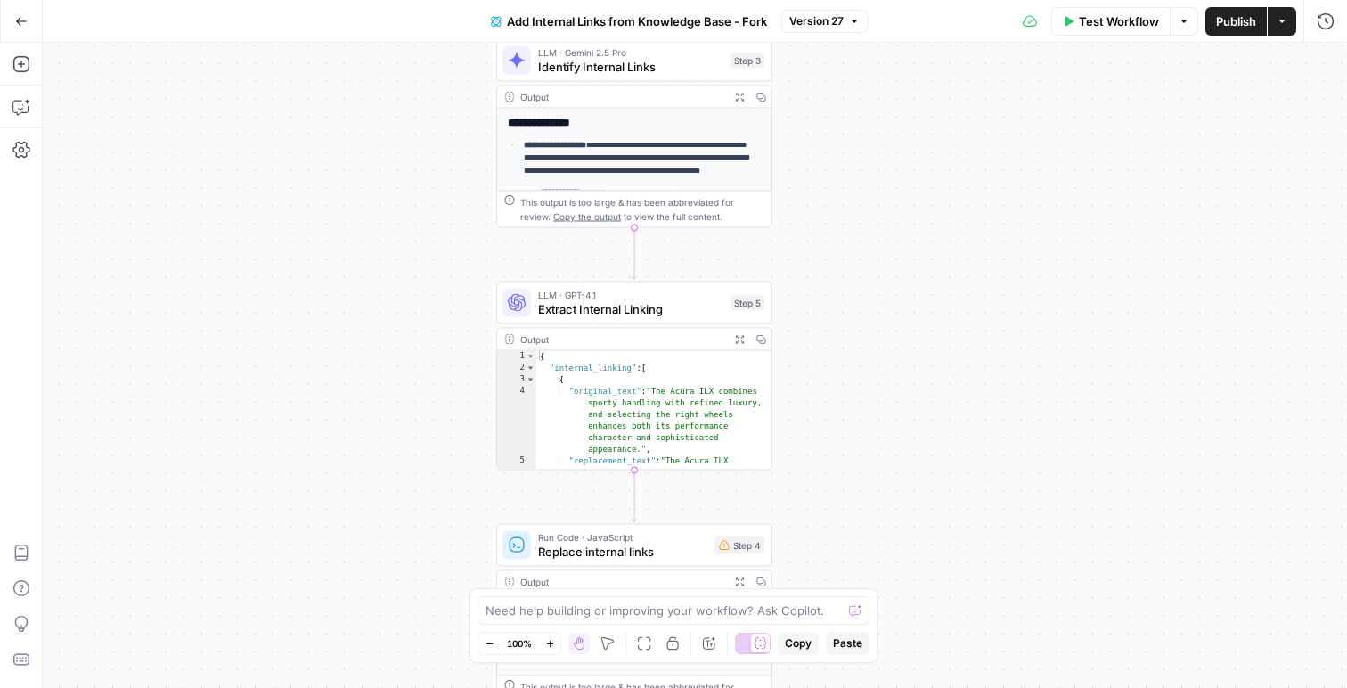
click at [1113, 25] on span "Test Workflow" at bounding box center [1119, 21] width 80 height 18
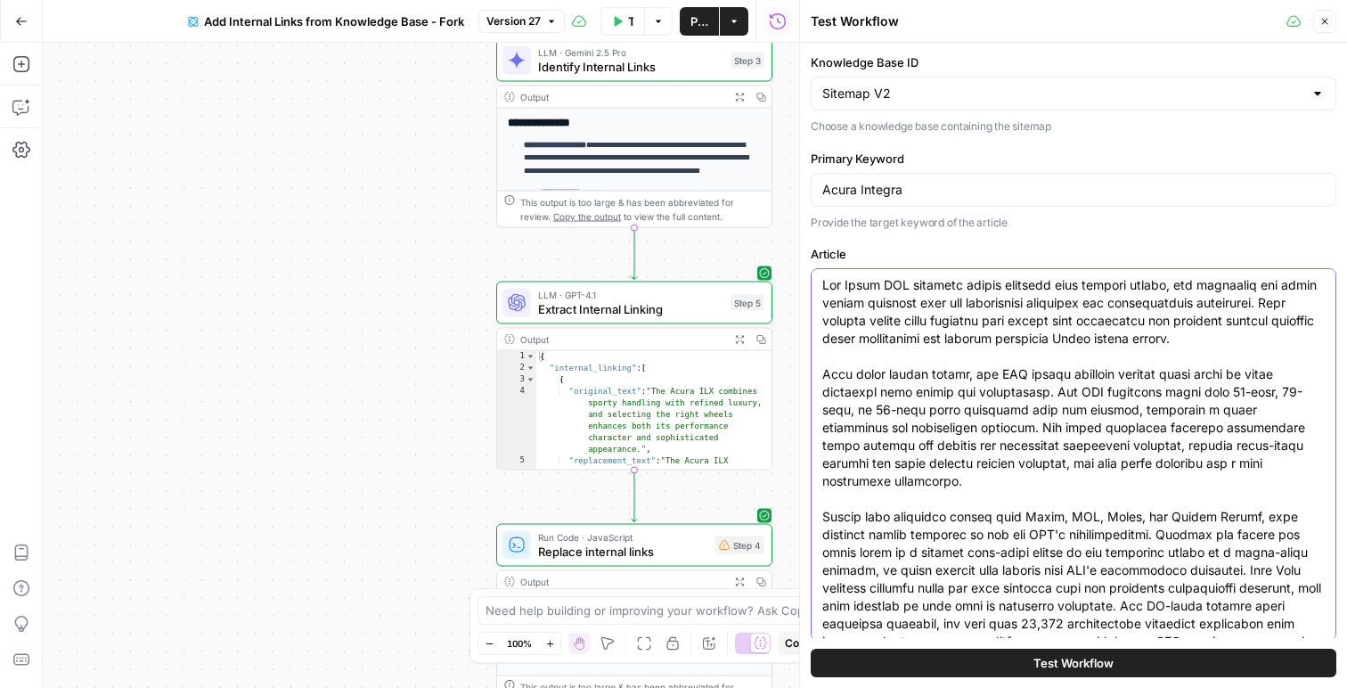
click at [906, 405] on textarea "Article" at bounding box center [1073, 472] width 503 height 392
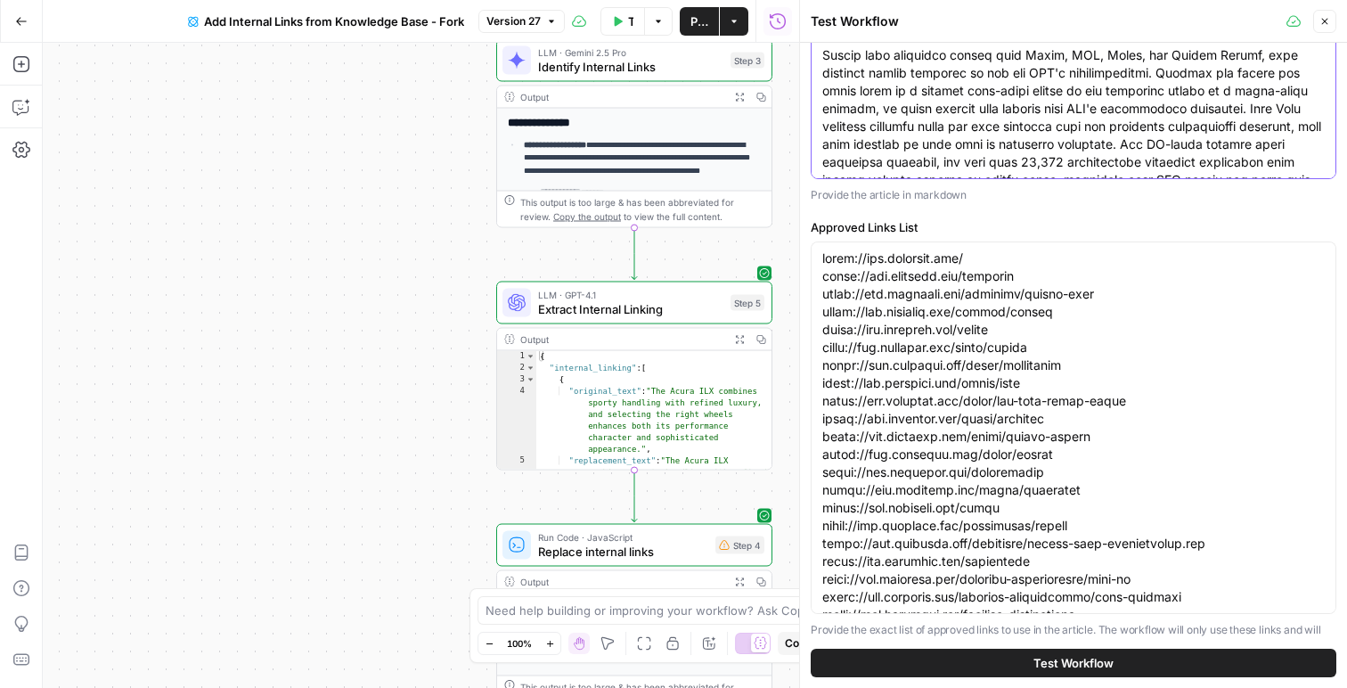
scroll to position [575, 0]
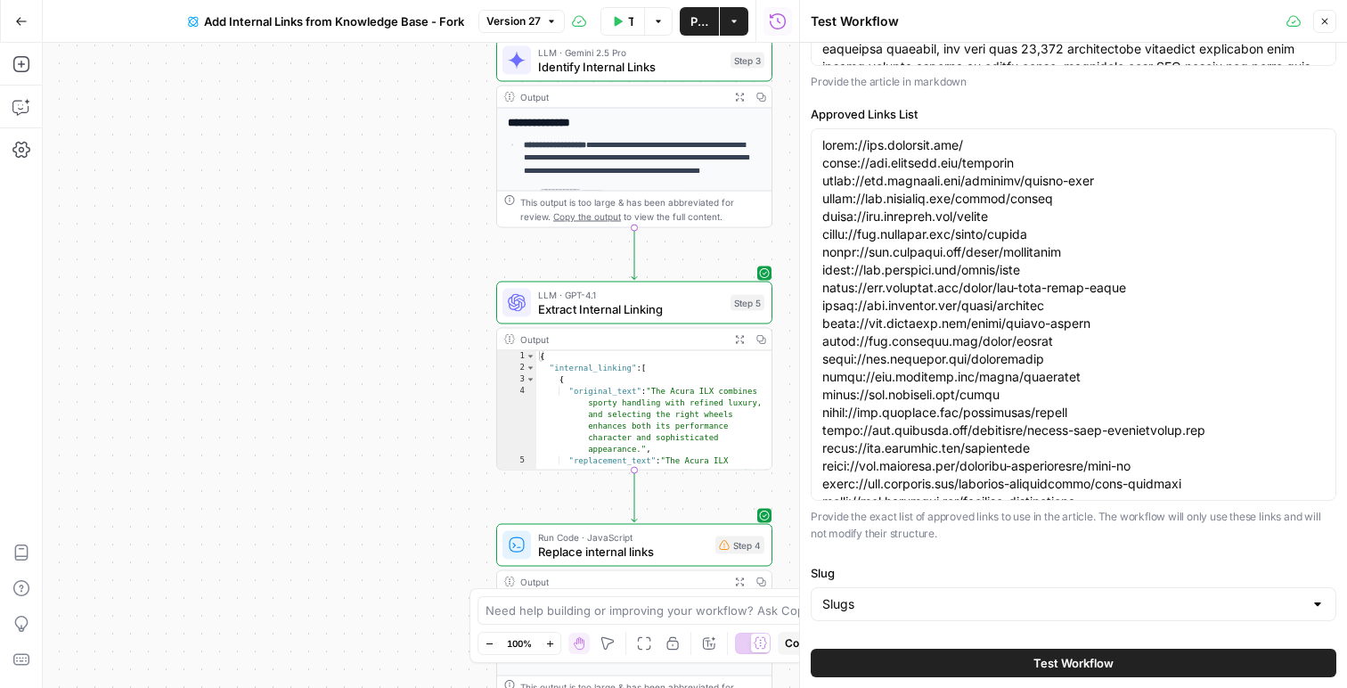
click at [999, 661] on button "Test Workflow" at bounding box center [1074, 663] width 526 height 29
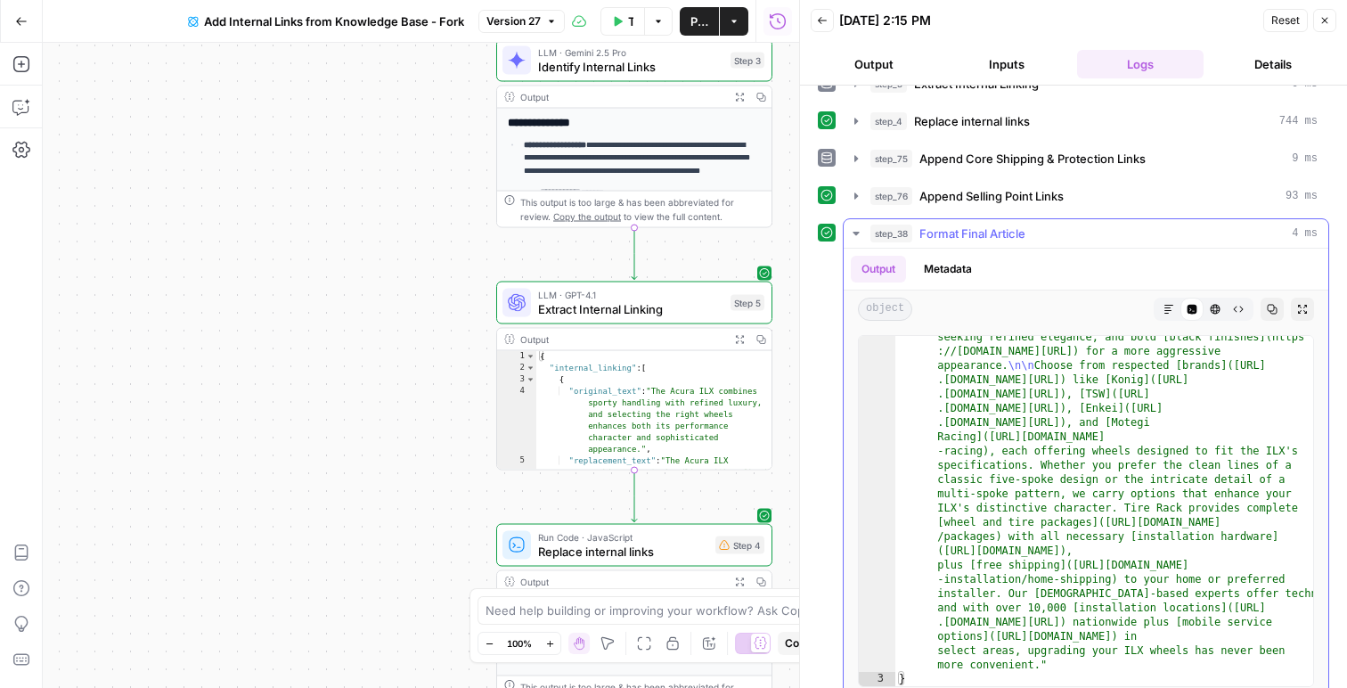
scroll to position [229, 0]
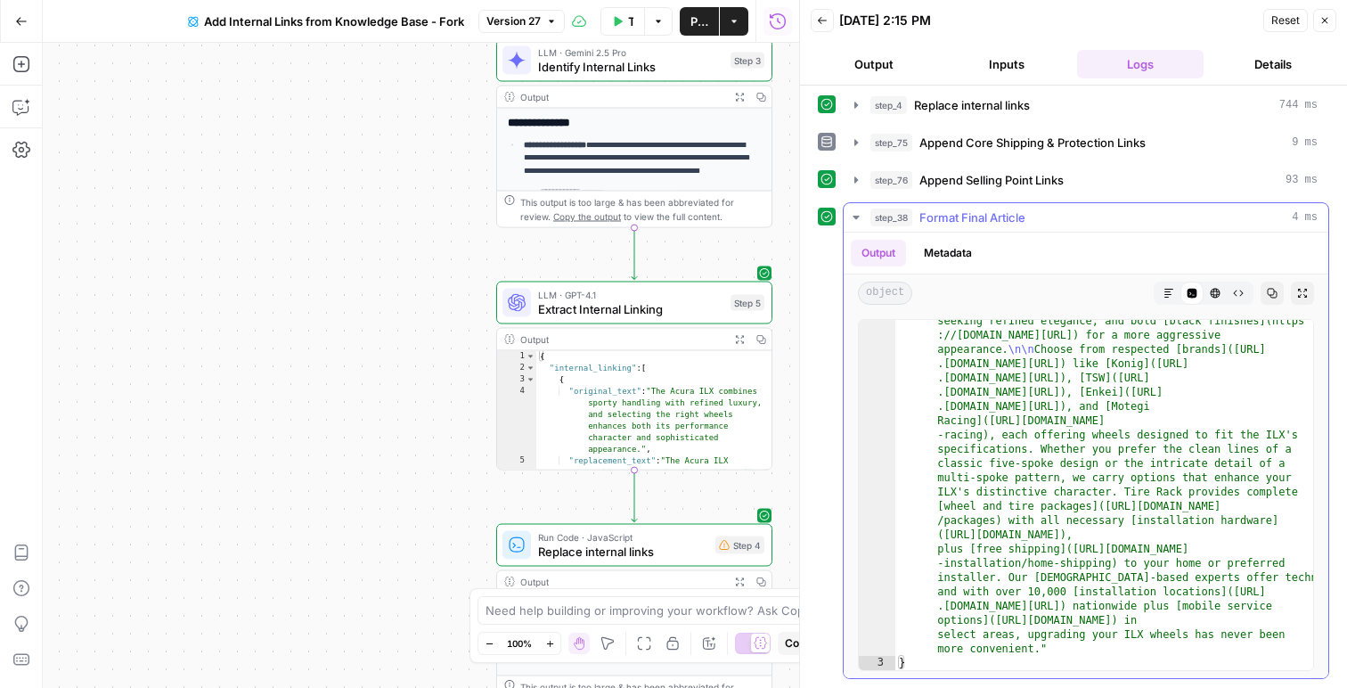
click at [1173, 286] on button "Markdown" at bounding box center [1168, 293] width 23 height 23
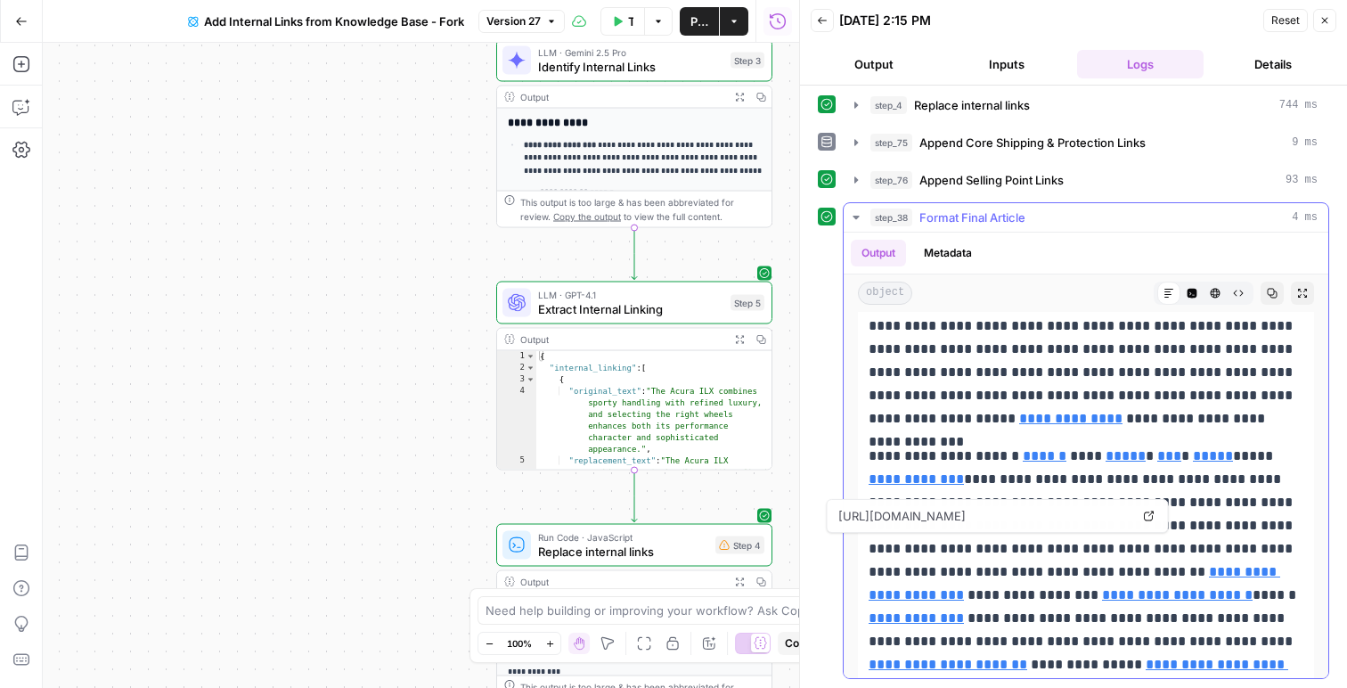
scroll to position [309, 0]
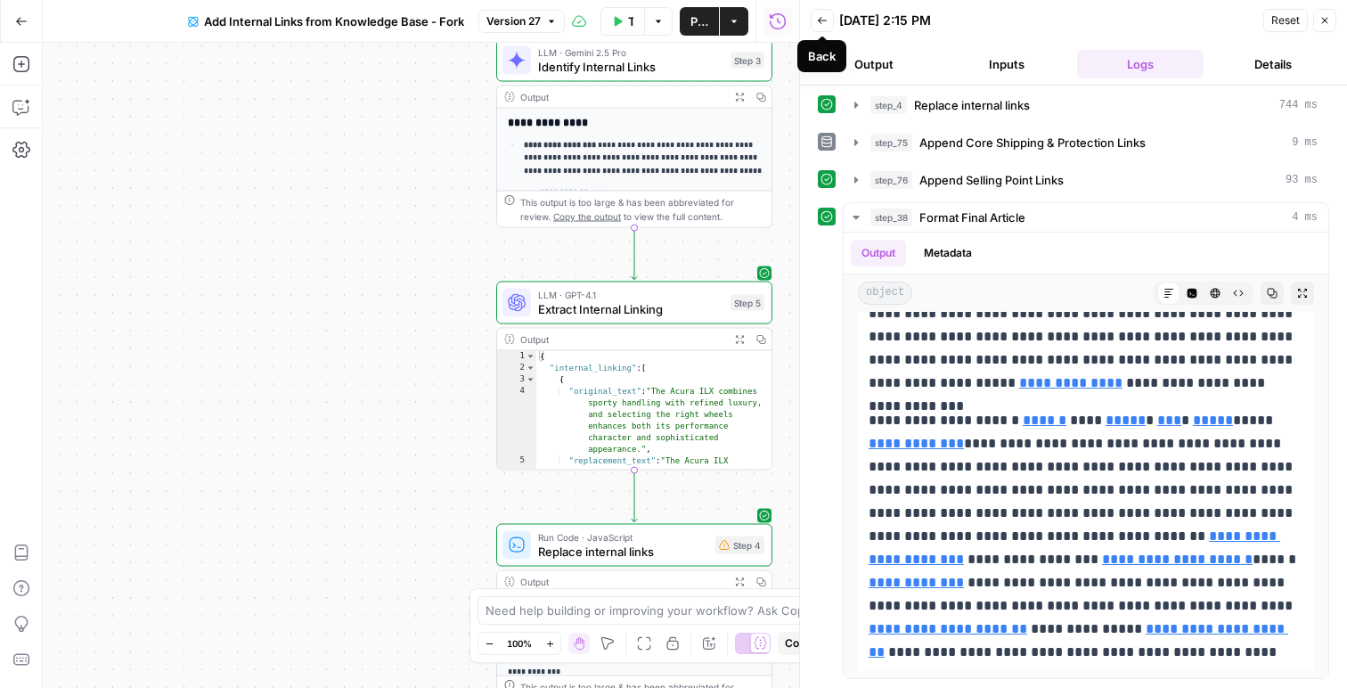
click at [817, 25] on icon "button" at bounding box center [822, 20] width 11 height 11
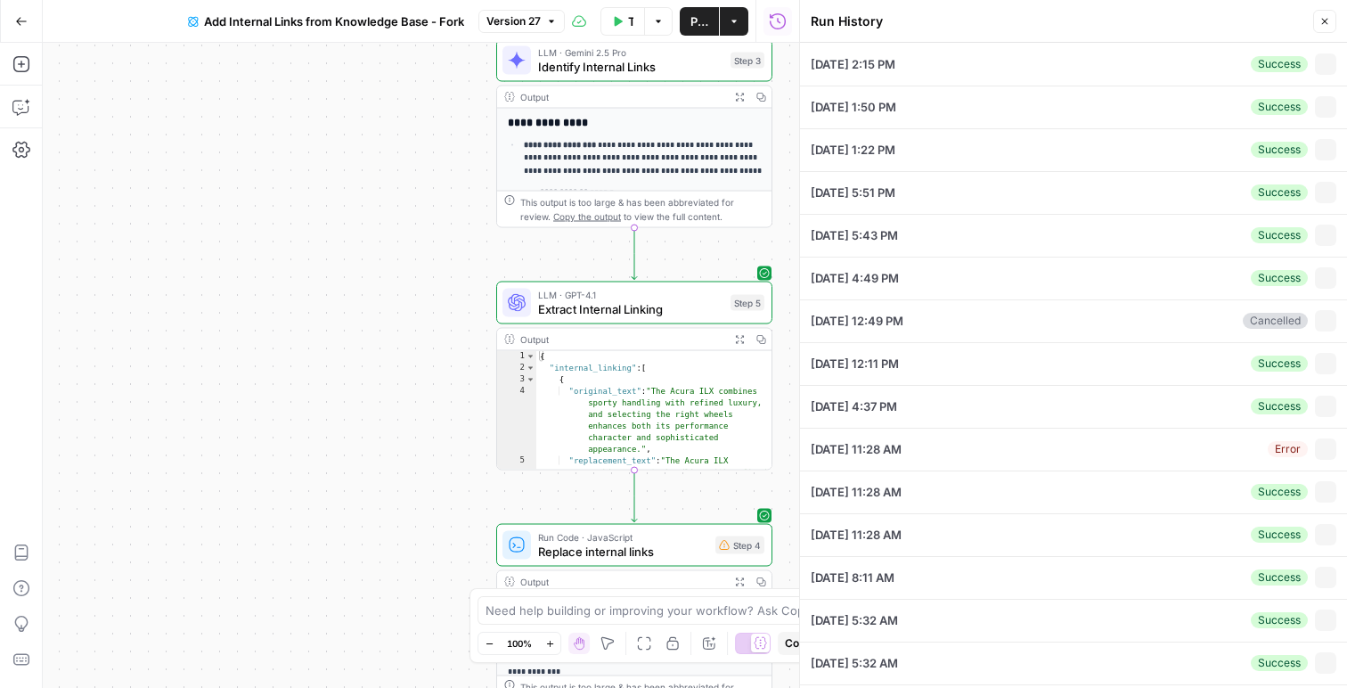
type textarea "The Acura ILX combines sporty handling with refined luxury, and selecting the r…"
type textarea "https://www.tirerack.com/ https://www.tirerack.com/packages https://www.tirerac…"
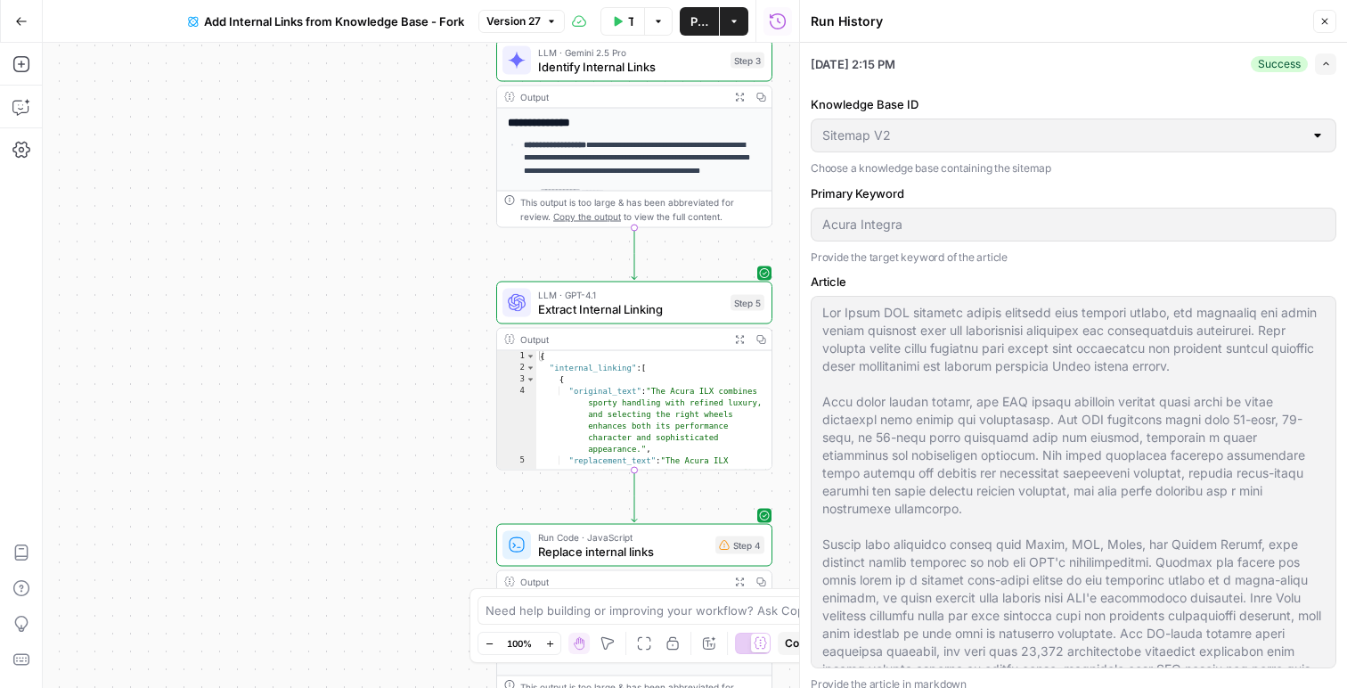
drag, startPoint x: 1316, startPoint y: 17, endPoint x: 1288, endPoint y: 20, distance: 27.9
click at [1313, 17] on button "Close" at bounding box center [1324, 21] width 23 height 23
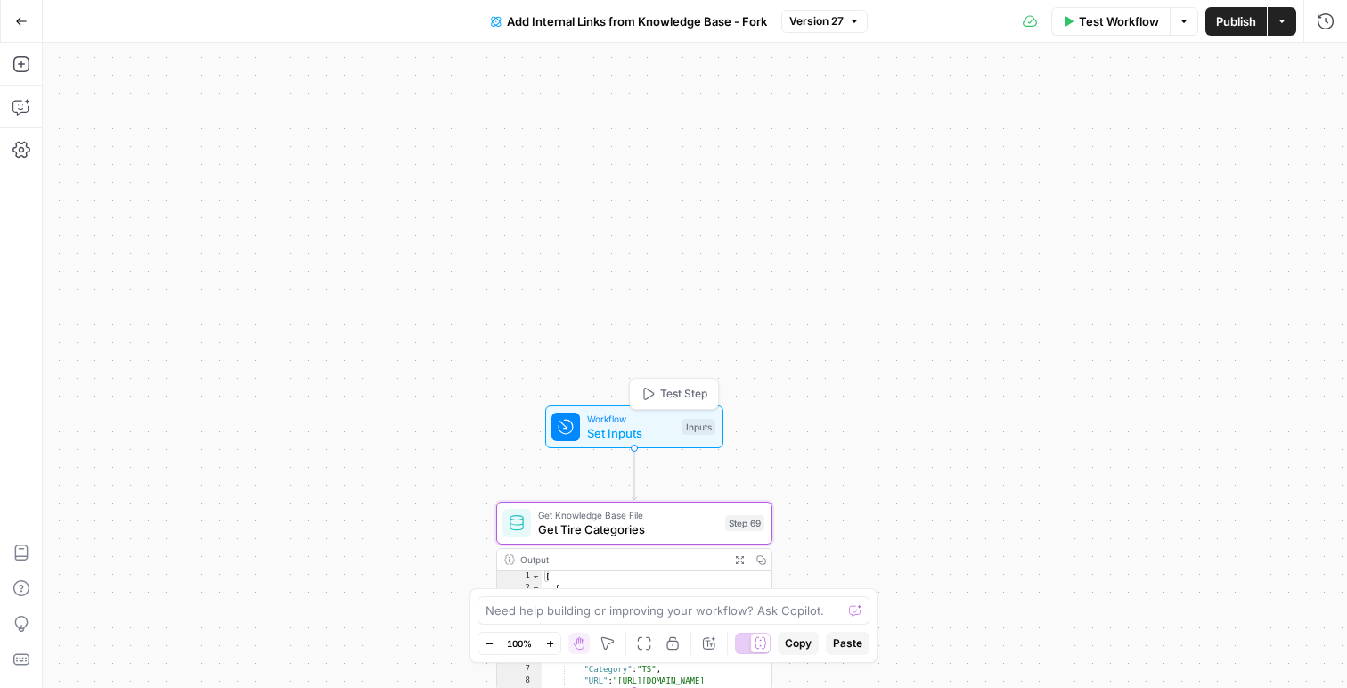
click at [601, 427] on span "Set Inputs" at bounding box center [631, 433] width 88 height 18
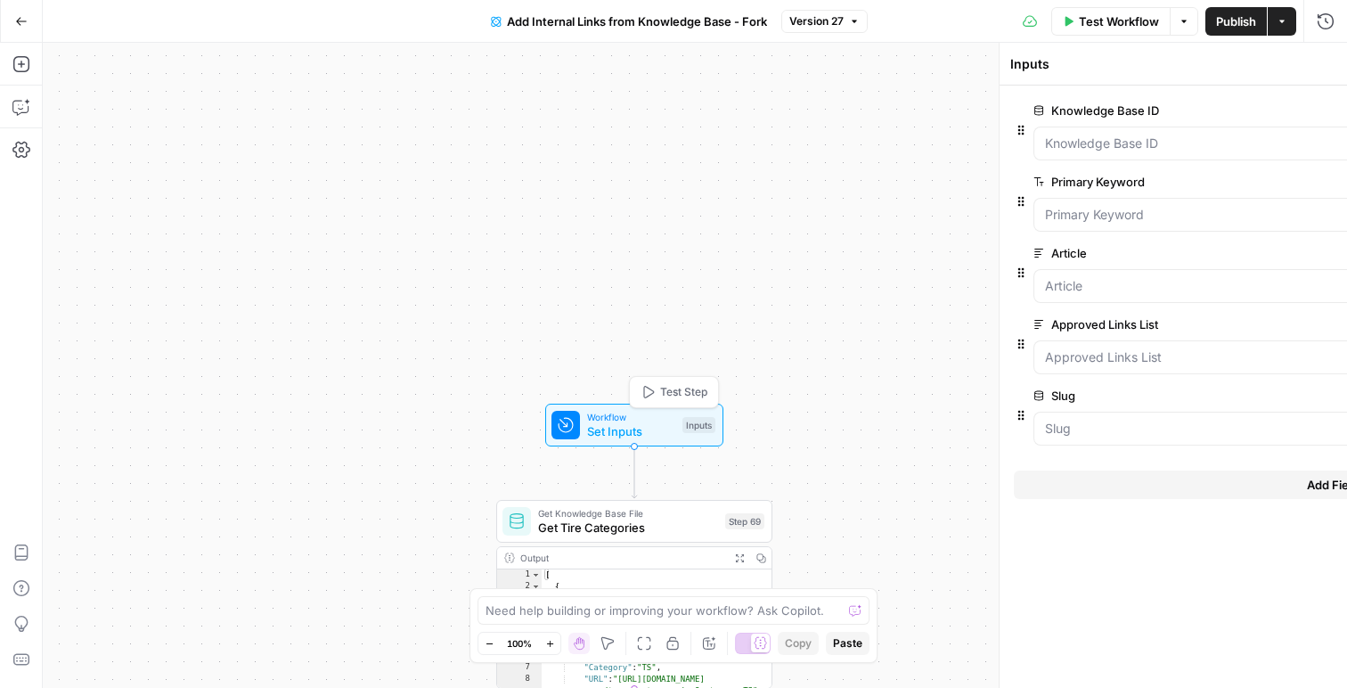
click at [601, 427] on span "Set Inputs" at bounding box center [631, 431] width 88 height 18
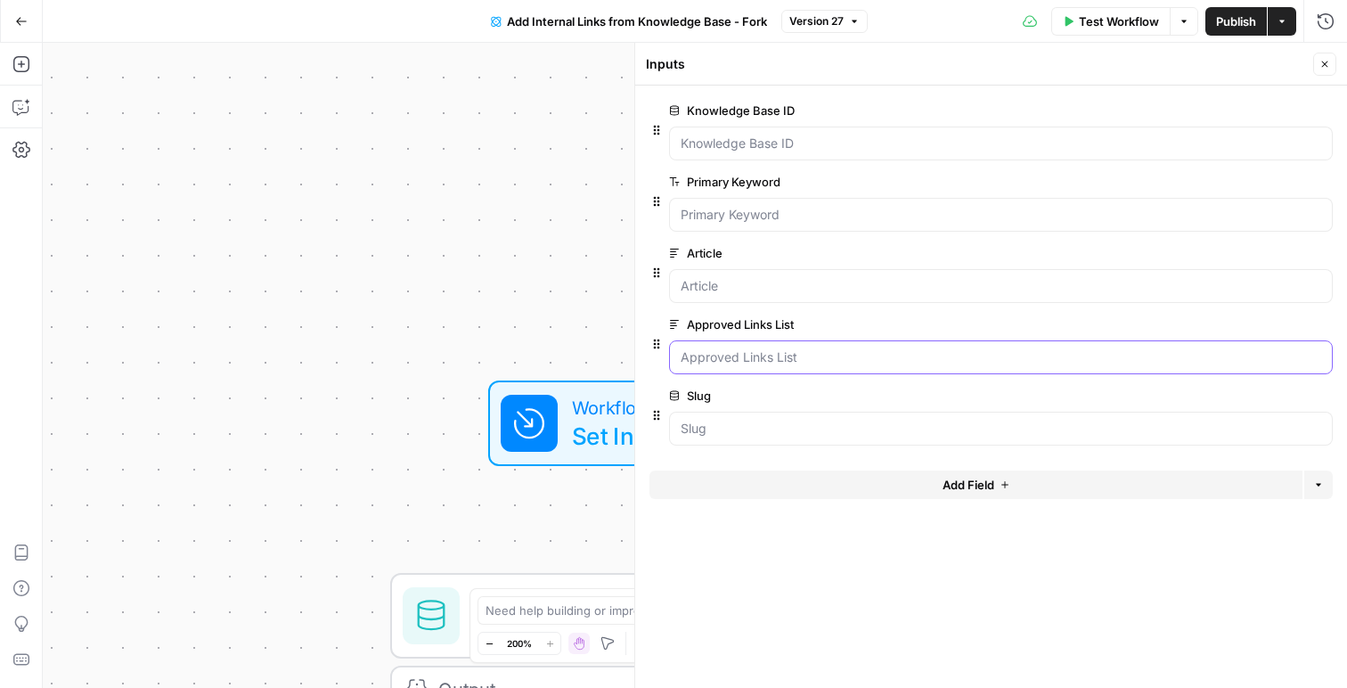
drag, startPoint x: 740, startPoint y: 356, endPoint x: 765, endPoint y: 358, distance: 25.1
click at [741, 356] on List "Approved Links List" at bounding box center [1001, 357] width 641 height 18
click at [1268, 329] on span "edit field" at bounding box center [1266, 324] width 39 height 14
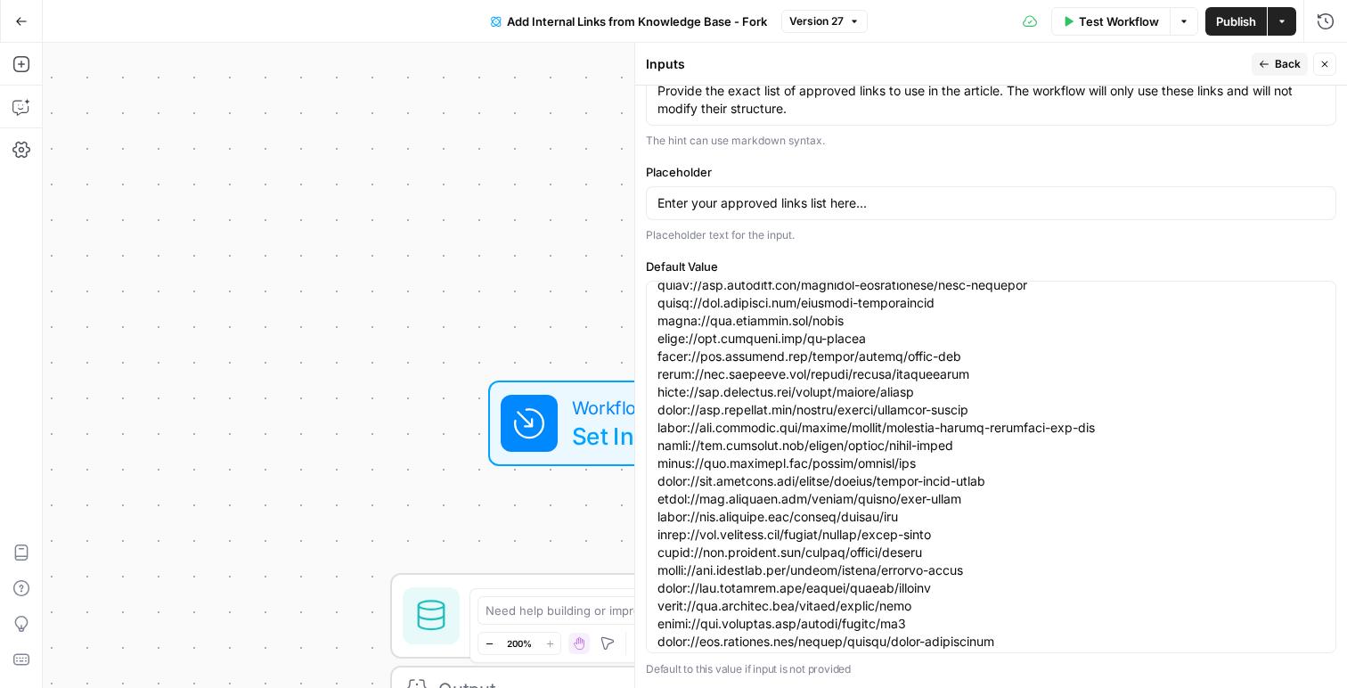
scroll to position [202, 0]
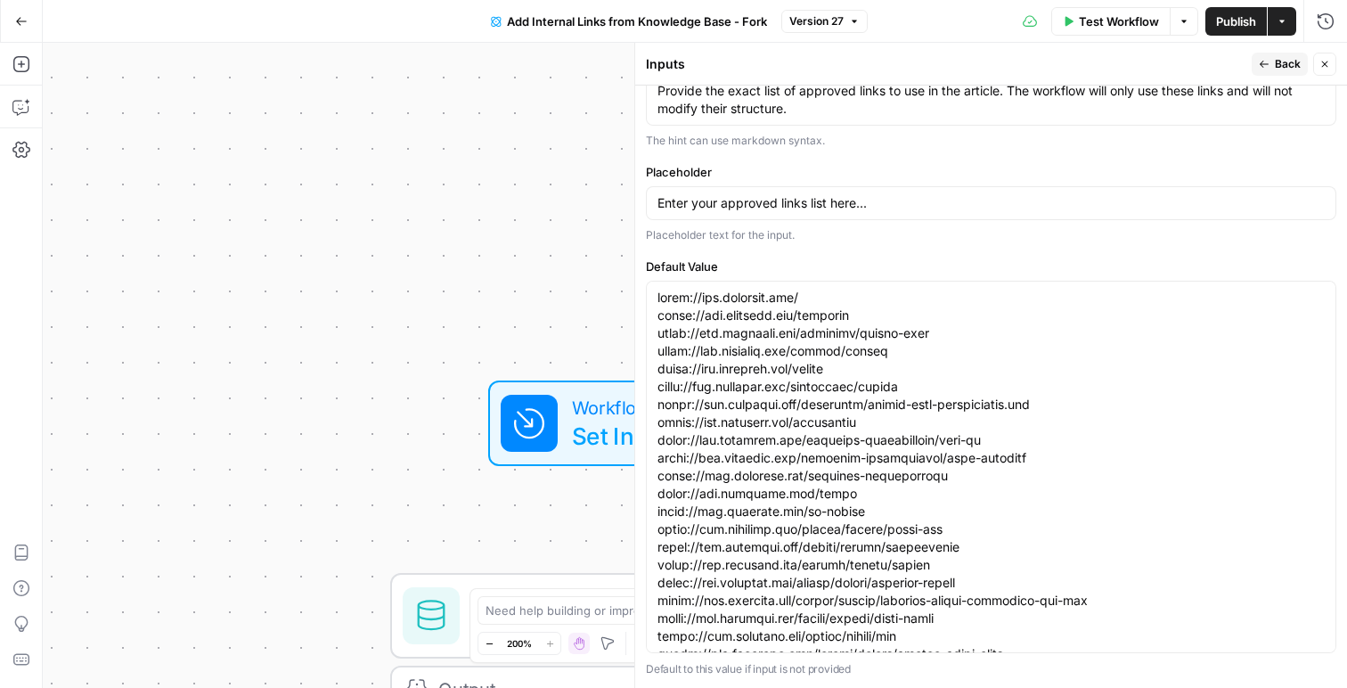
scroll to position [1541, 0]
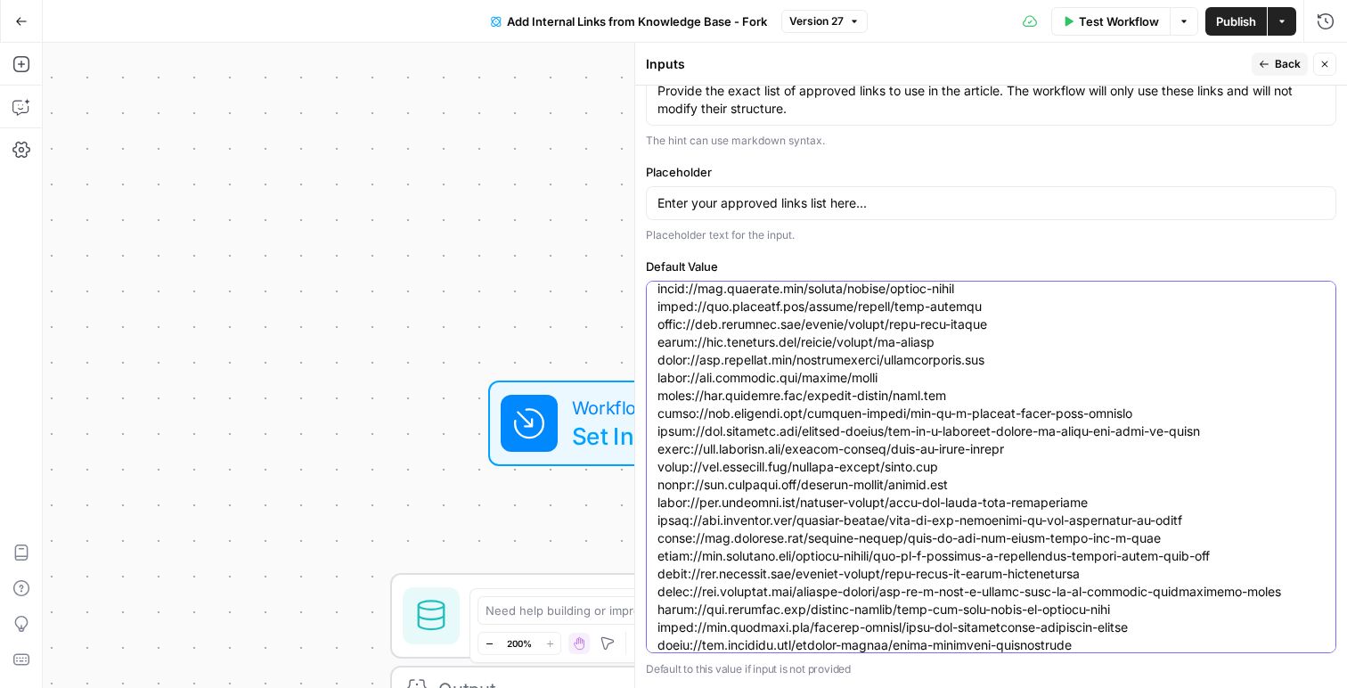
type textarea "https://www.tirerack.com/ https://www.tirerack.com/packages https://www.tirerac…"
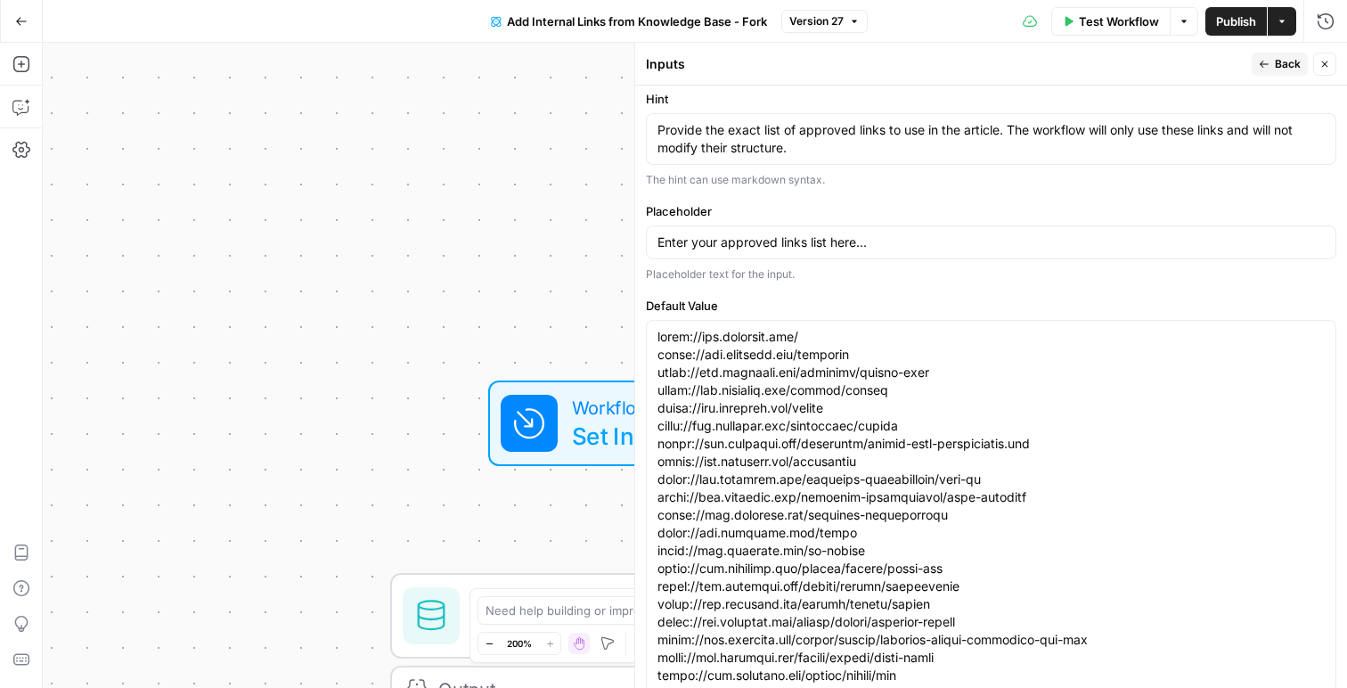
scroll to position [524, 0]
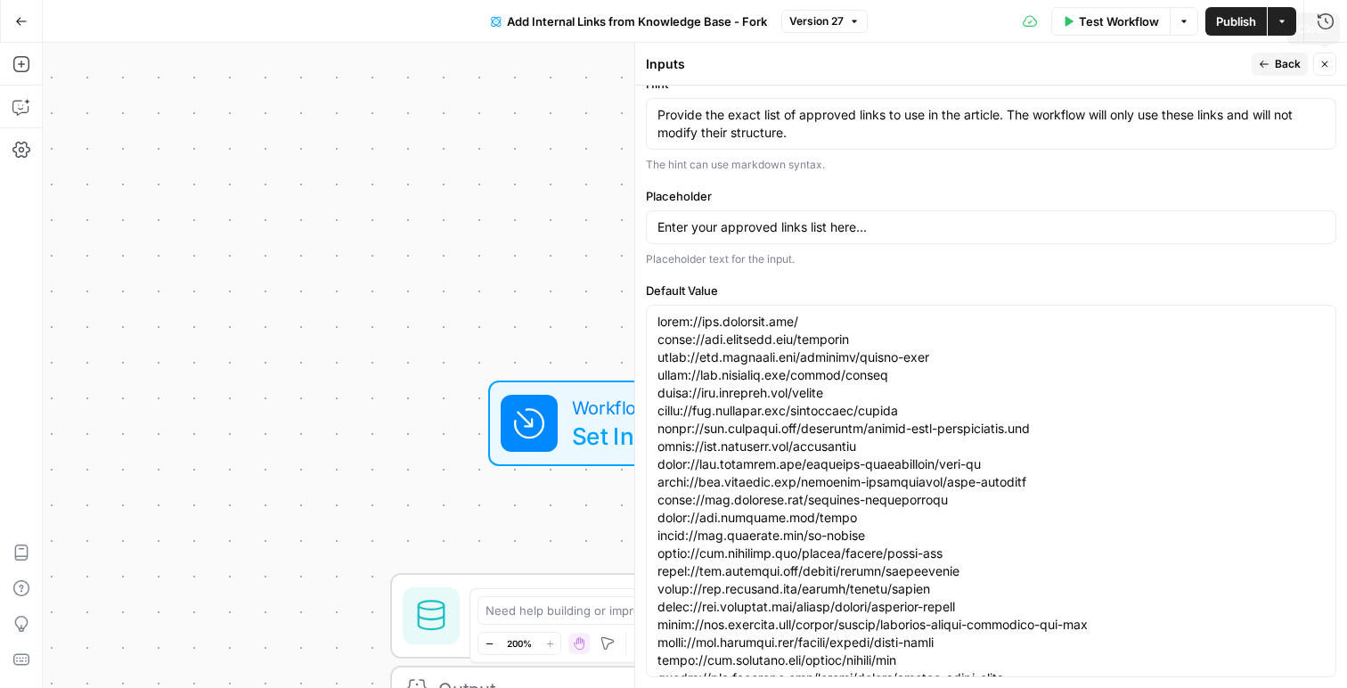
click at [1319, 63] on button "Close" at bounding box center [1324, 64] width 23 height 23
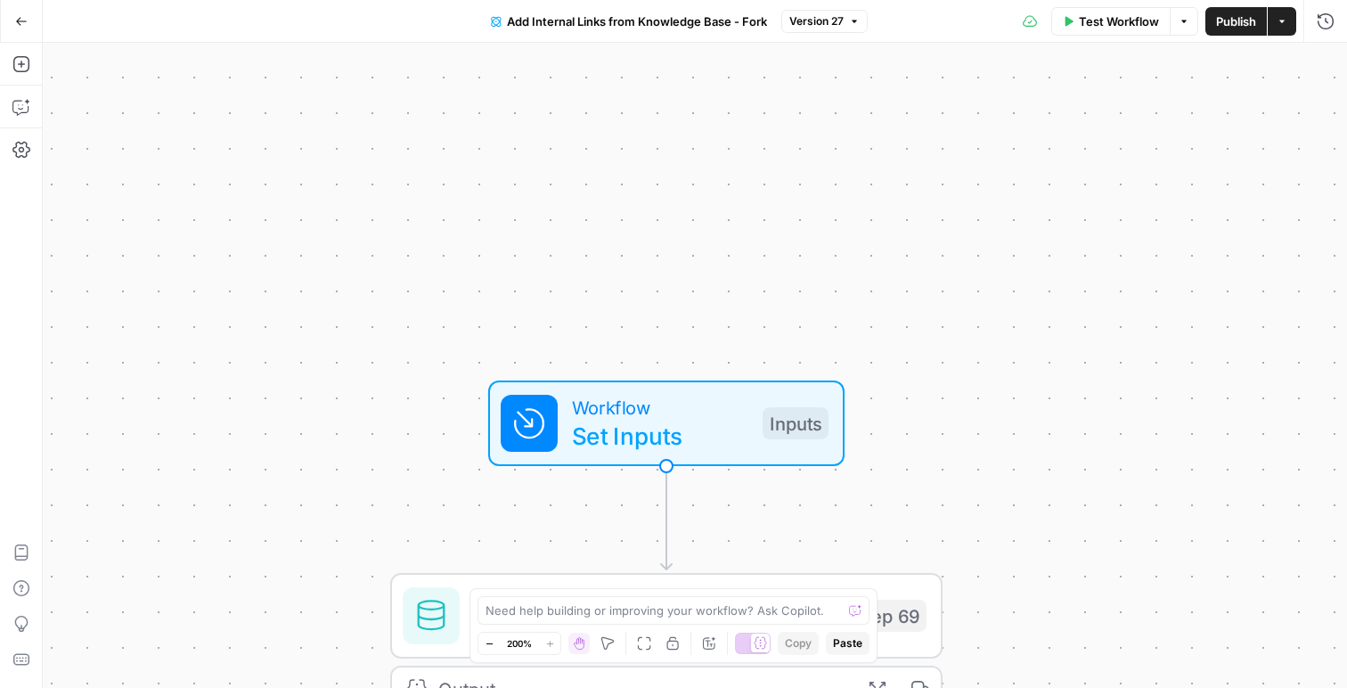
click at [830, 241] on div "Workflow Set Inputs Inputs Get Knowledge Base File Get Tire Categories Step 69 …" at bounding box center [695, 365] width 1304 height 645
click at [480, 647] on button "Zoom Out" at bounding box center [488, 643] width 21 height 21
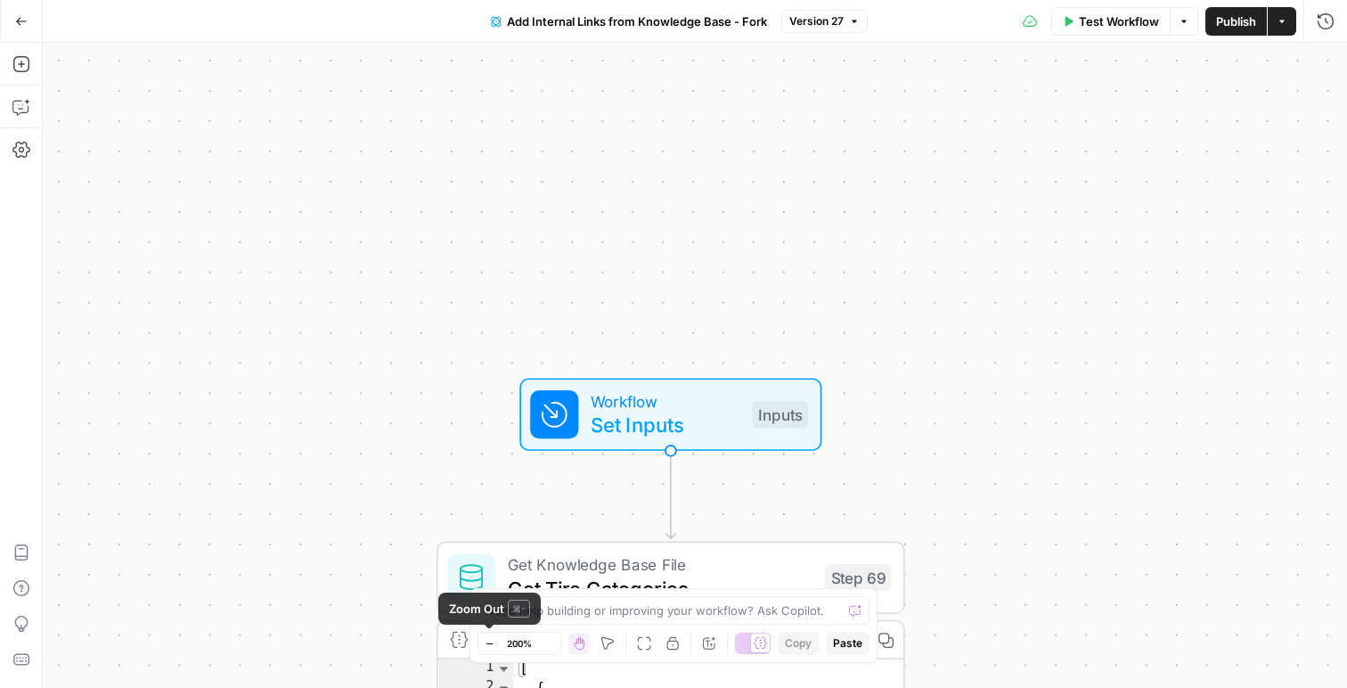
click at [480, 647] on button "Zoom Out" at bounding box center [488, 643] width 21 height 21
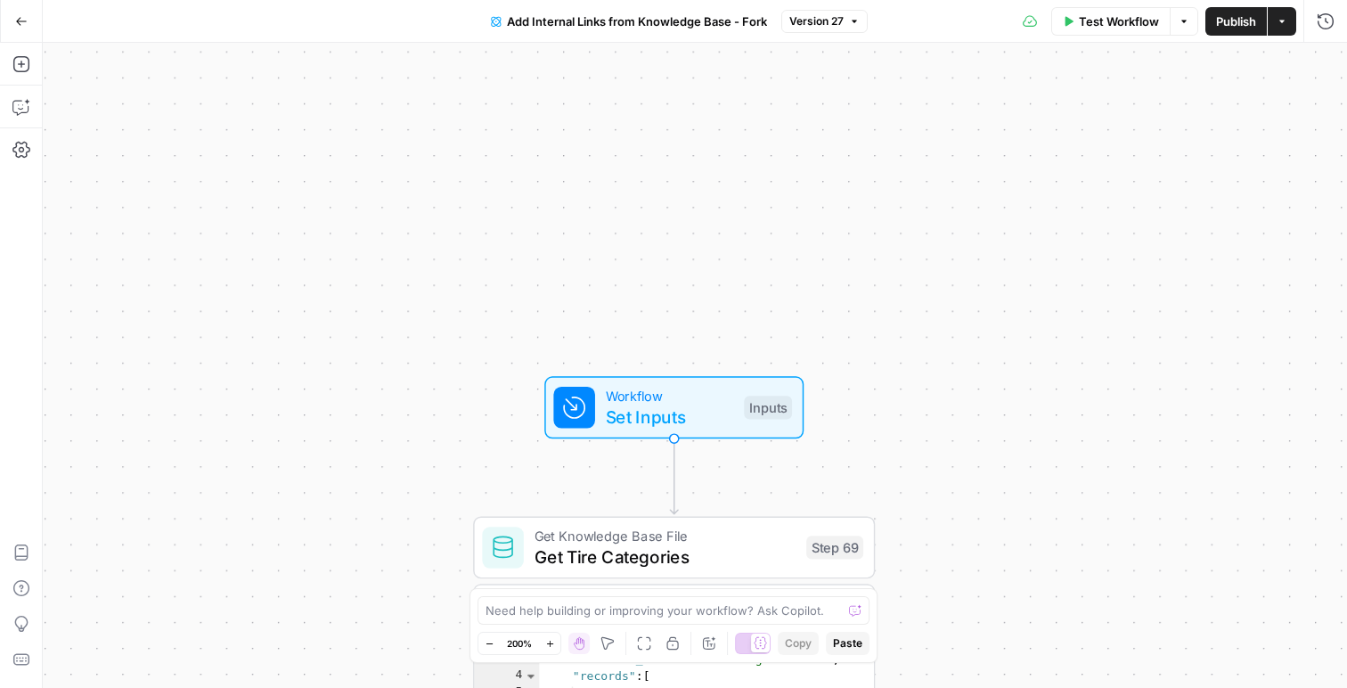
click at [480, 647] on button "Zoom Out" at bounding box center [488, 643] width 21 height 21
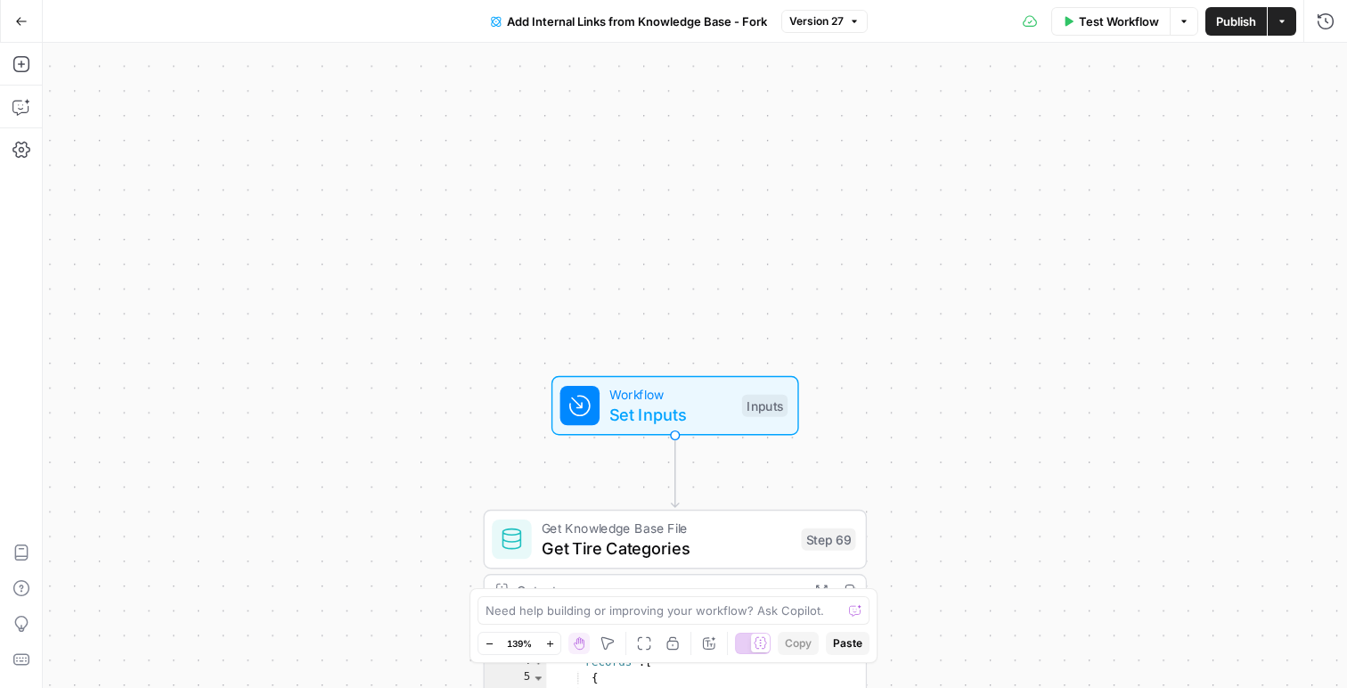
click at [480, 647] on button "Zoom Out" at bounding box center [488, 643] width 21 height 21
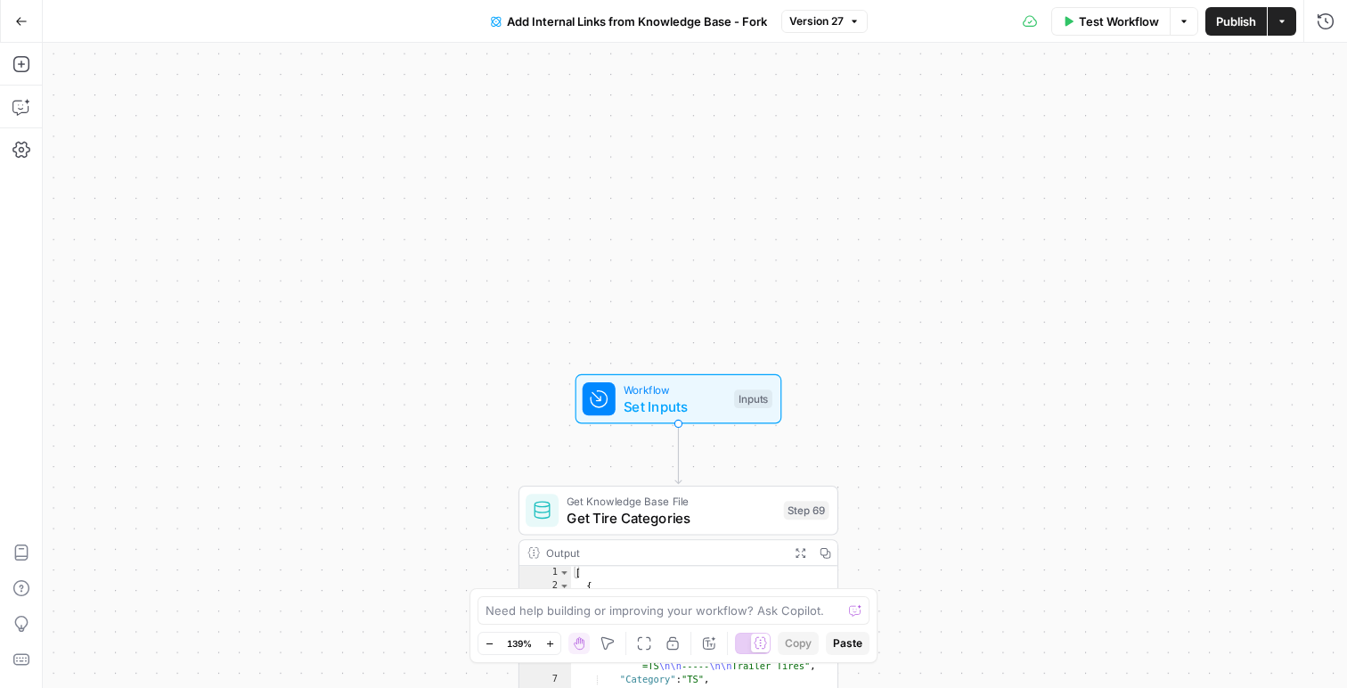
click at [480, 647] on button "Zoom Out" at bounding box center [488, 643] width 21 height 21
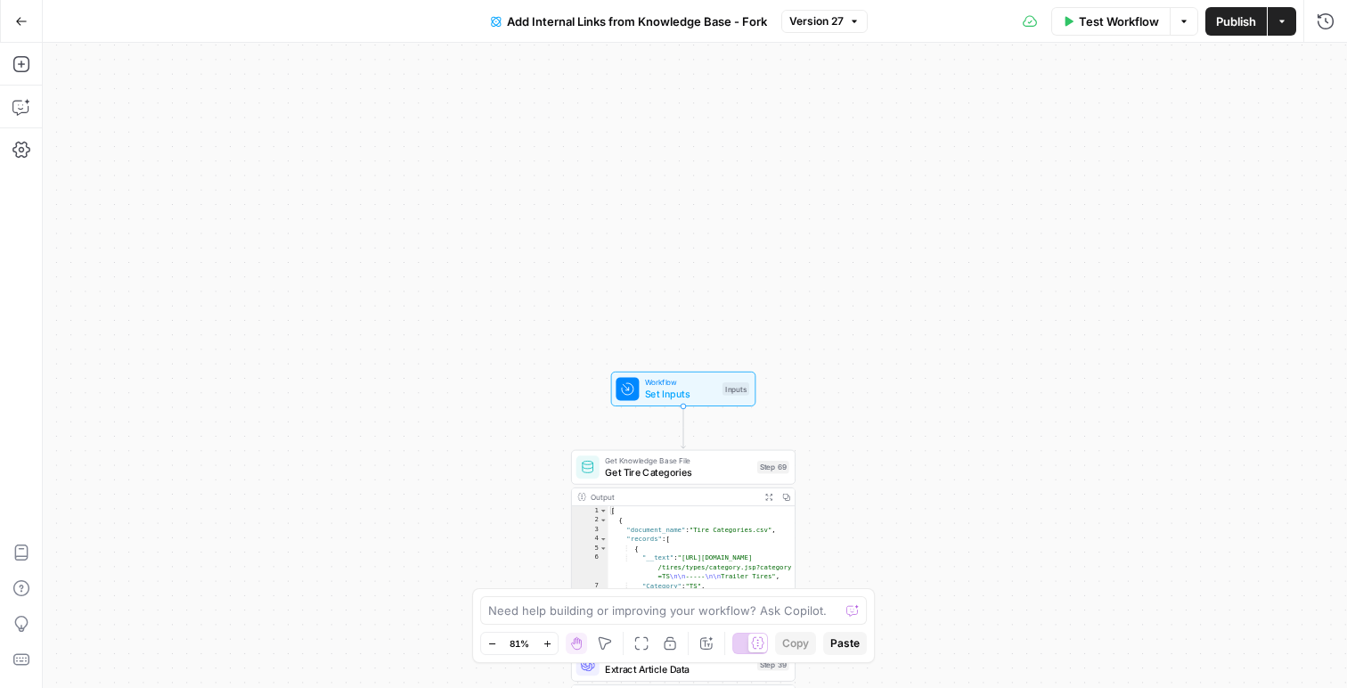
click at [675, 397] on span "Set Inputs" at bounding box center [680, 394] width 71 height 14
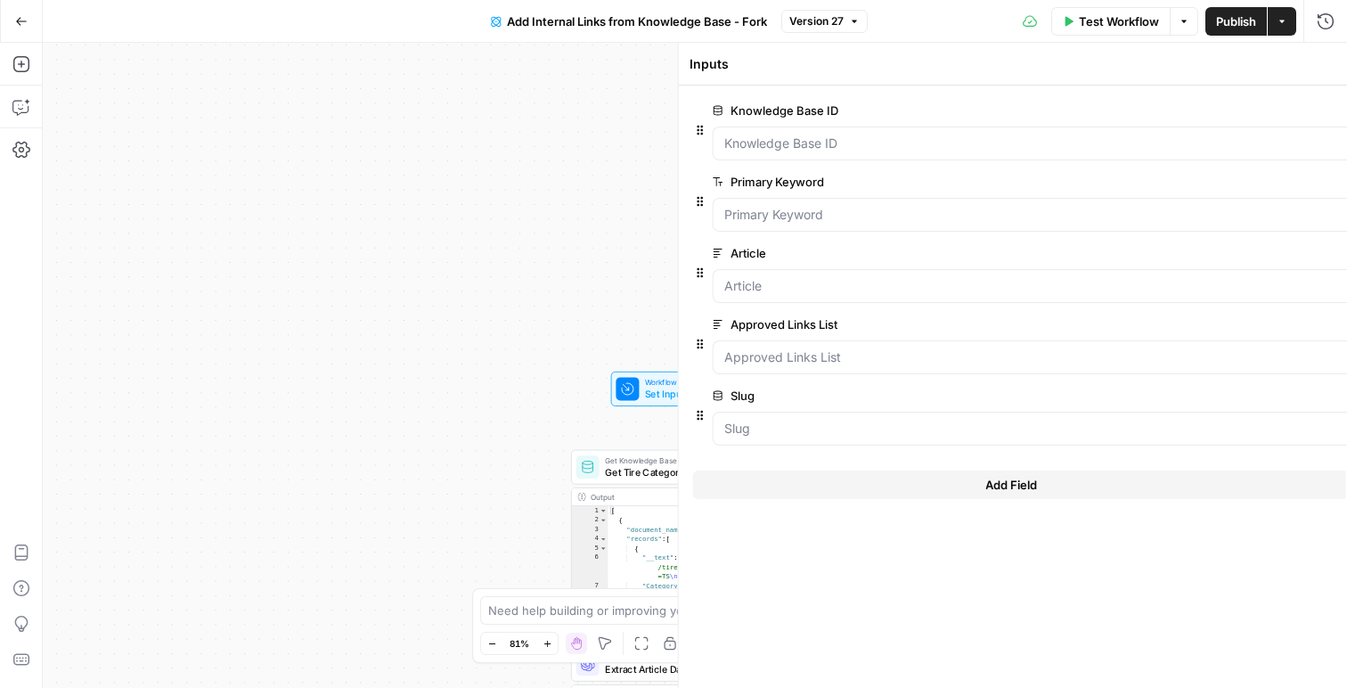
click at [675, 397] on div "Inputs Close Knowledge Base ID edit field Delete group Primary Keyword edit fie…" at bounding box center [990, 365] width 713 height 645
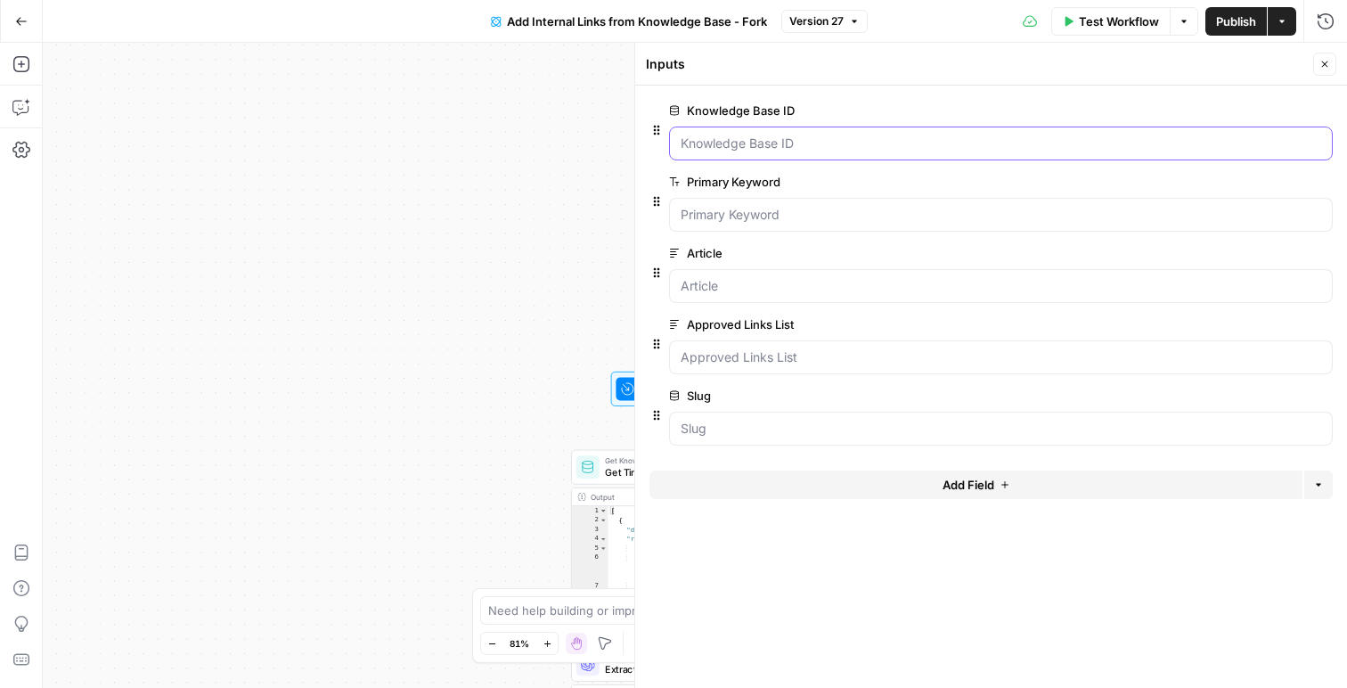
click at [814, 151] on ID "Knowledge Base ID" at bounding box center [1001, 144] width 641 height 18
click at [1253, 109] on span "edit field" at bounding box center [1266, 110] width 39 height 14
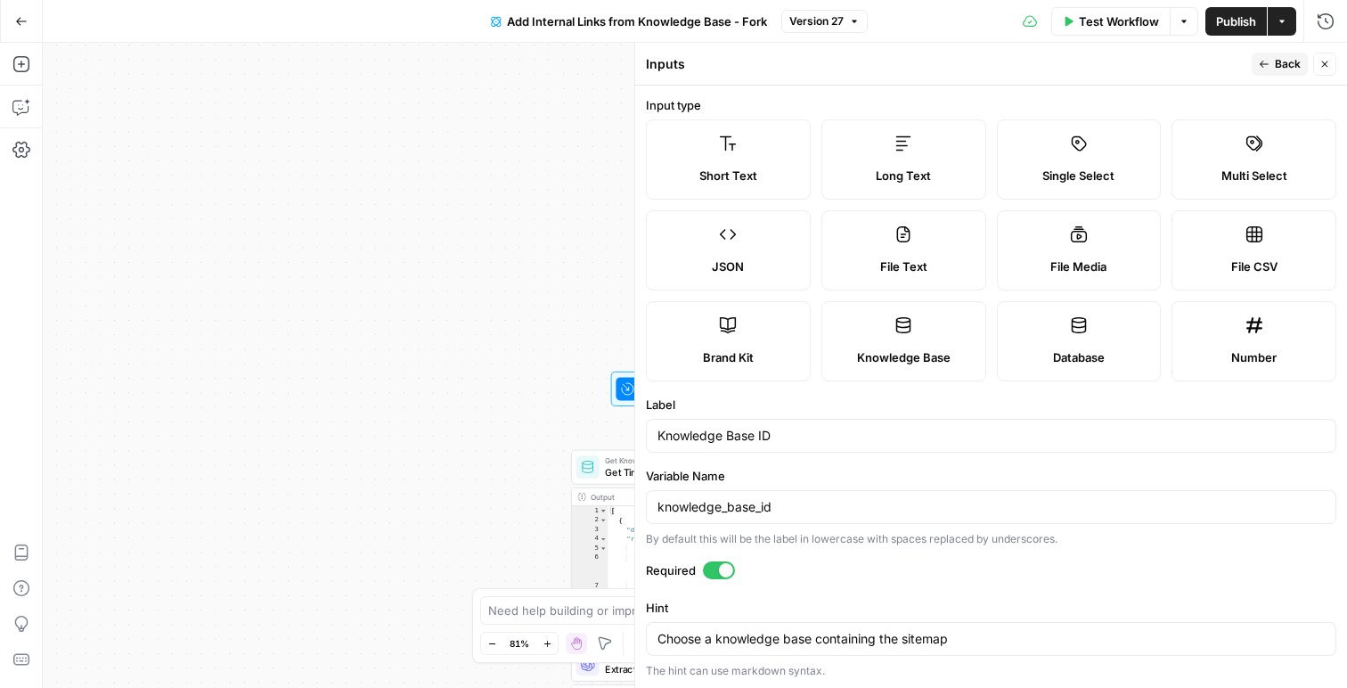
click at [1283, 73] on button "Back" at bounding box center [1280, 64] width 56 height 23
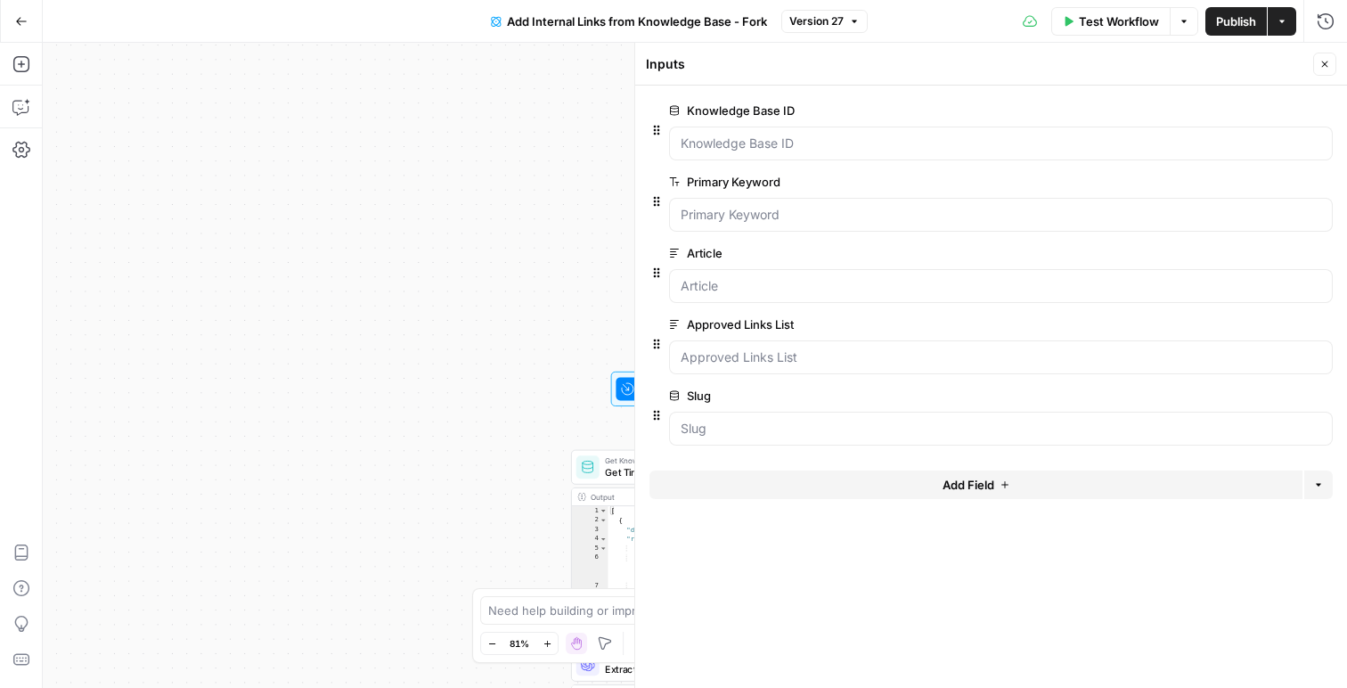
click at [1332, 68] on button "Close" at bounding box center [1324, 64] width 23 height 23
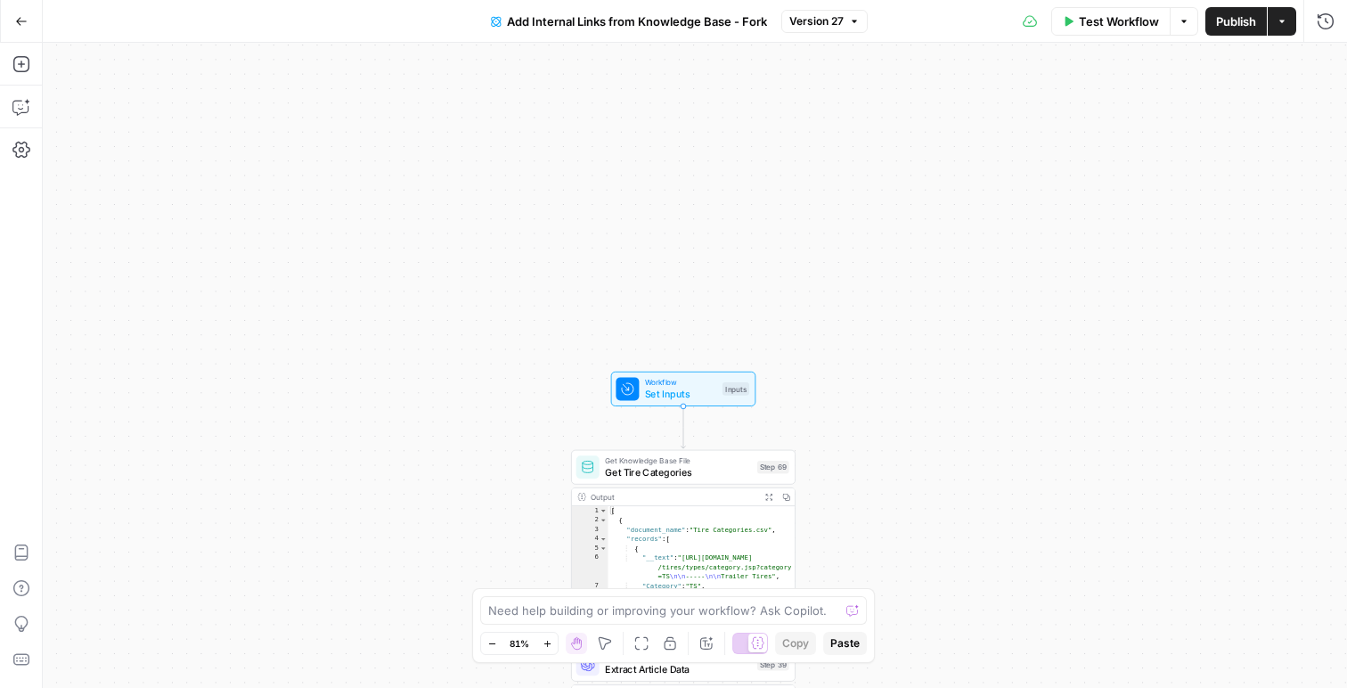
click at [1094, 29] on button "Test Workflow" at bounding box center [1110, 21] width 119 height 29
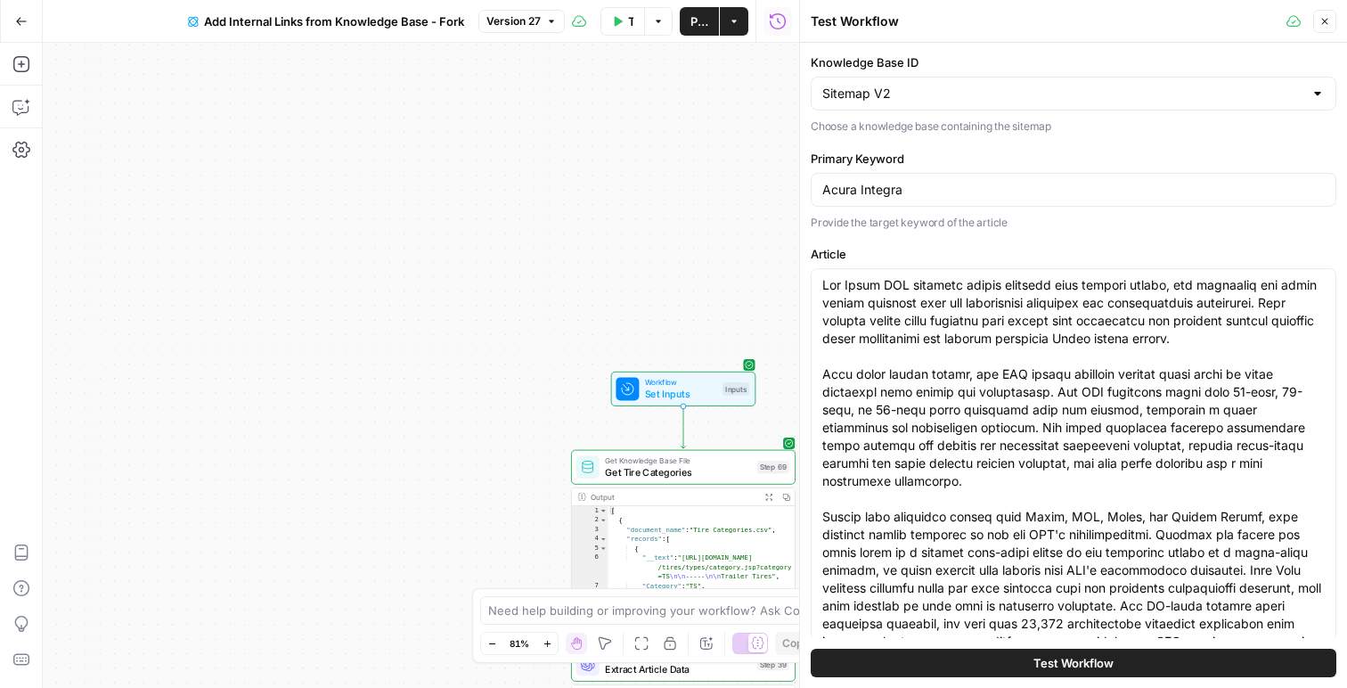
click at [1059, 667] on span "Test Workflow" at bounding box center [1074, 663] width 80 height 18
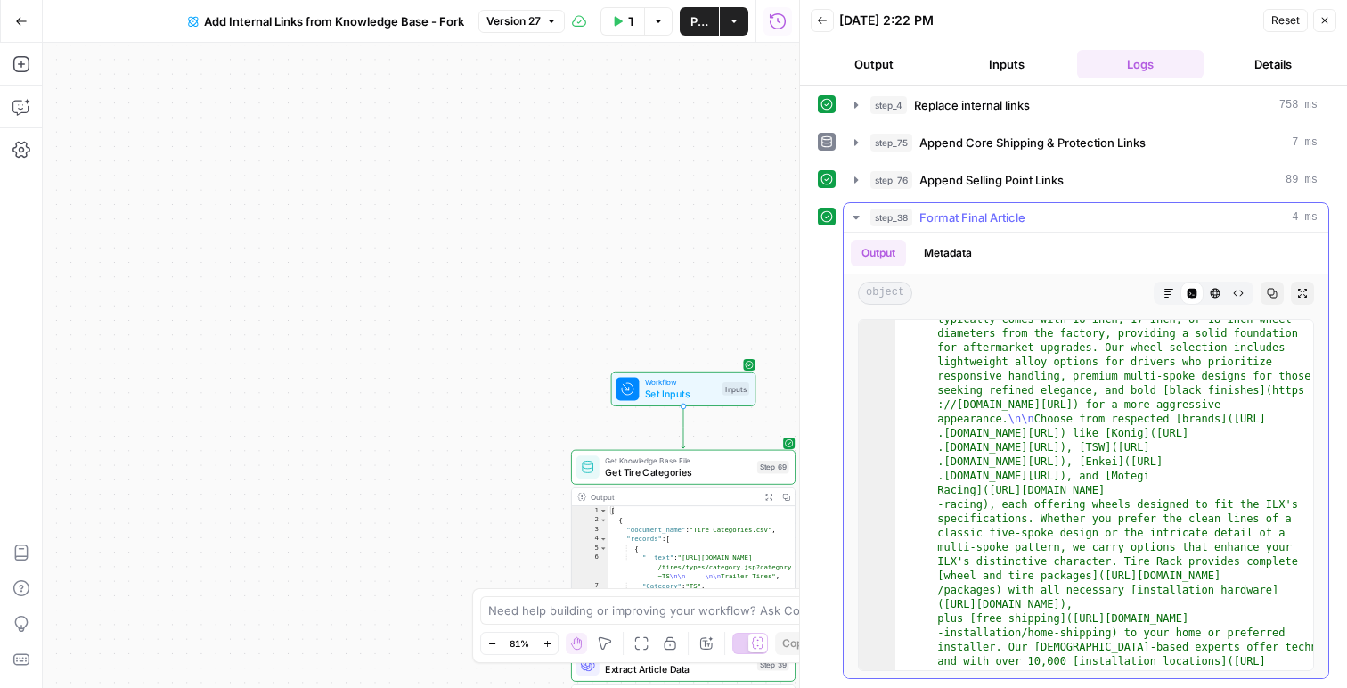
scroll to position [152, 0]
click at [1164, 290] on icon "button" at bounding box center [1169, 293] width 11 height 11
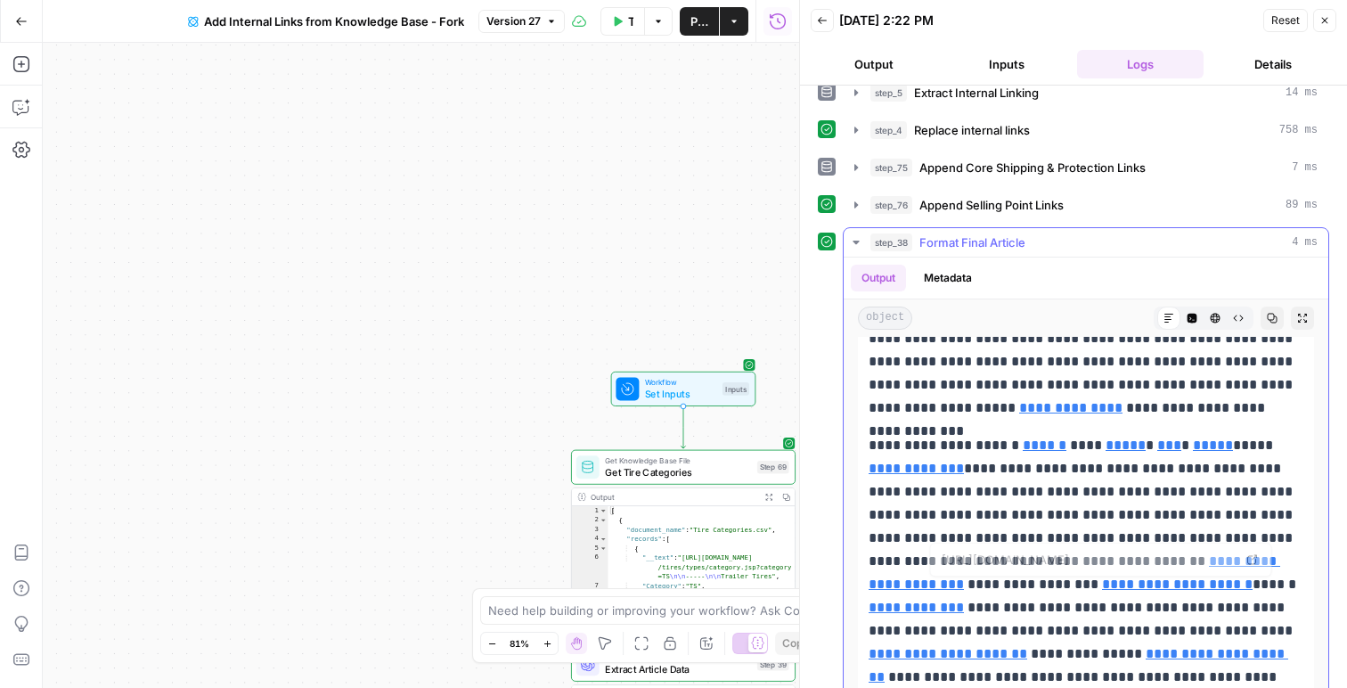
scroll to position [205, 0]
click at [1327, 12] on button "Close" at bounding box center [1324, 20] width 23 height 23
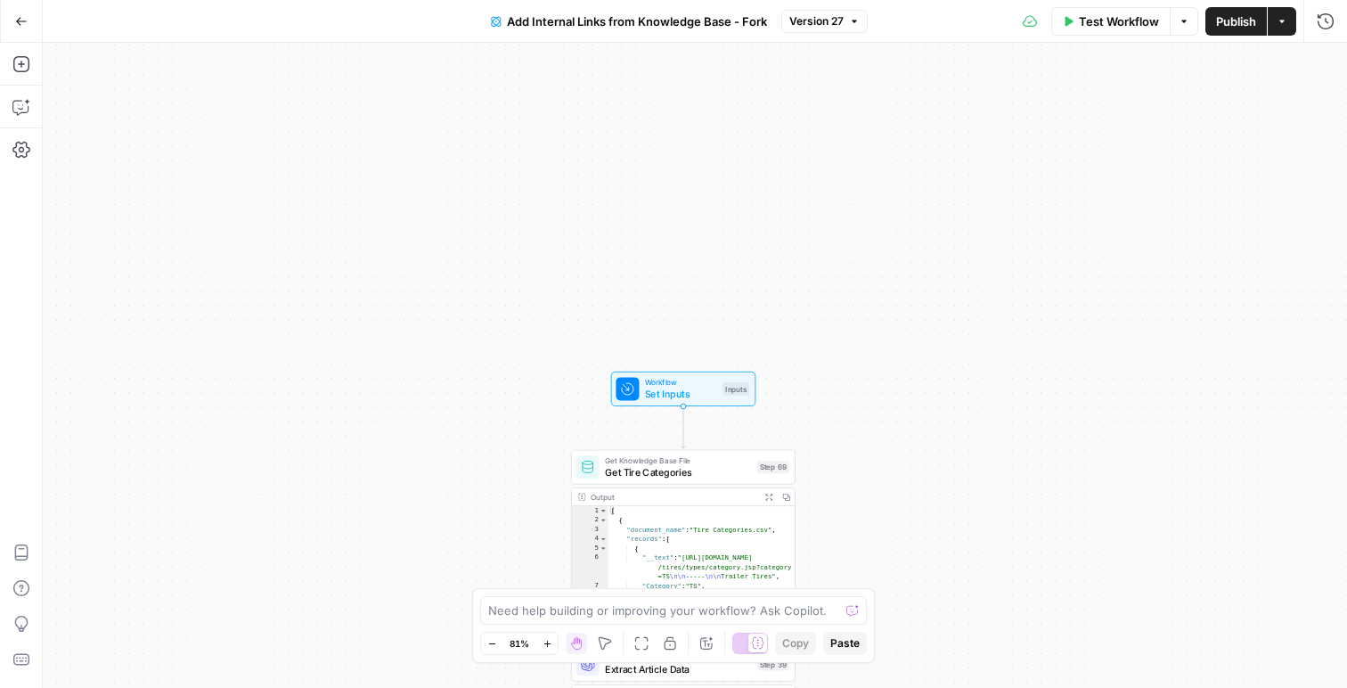
click at [1229, 17] on span "Publish" at bounding box center [1236, 21] width 40 height 18
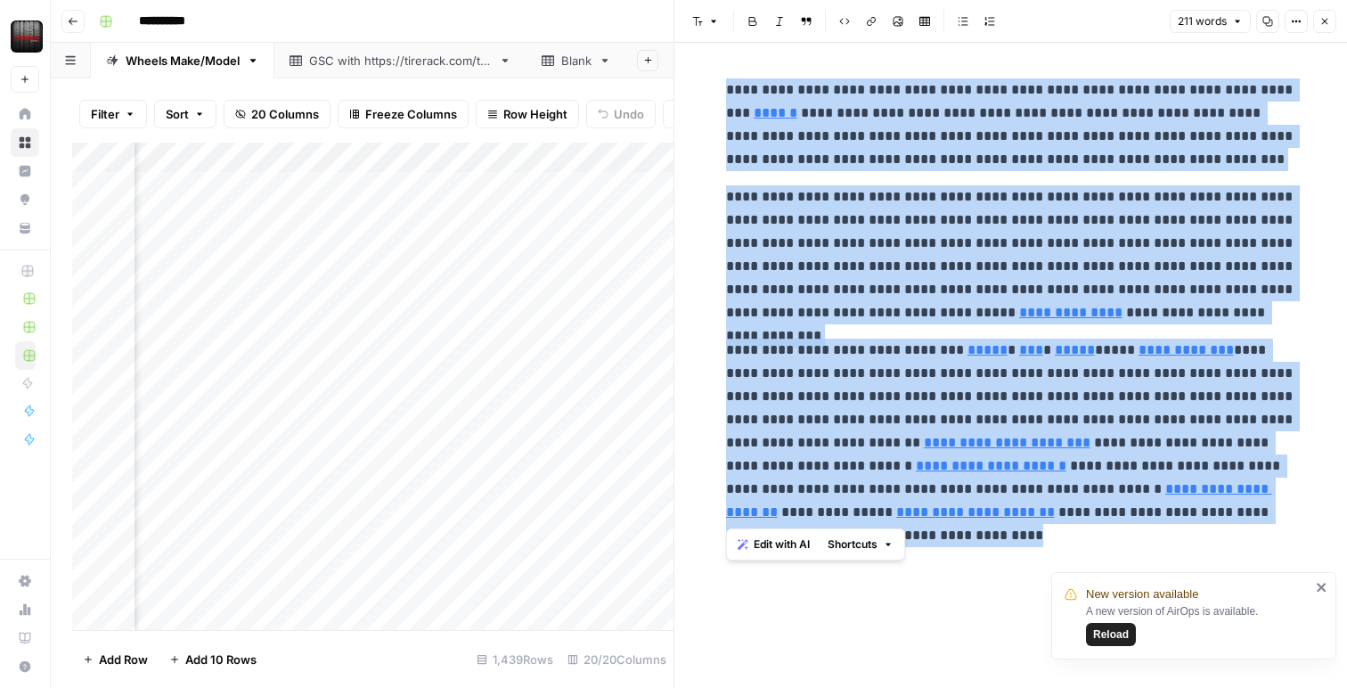
scroll to position [0, 1417]
click at [1326, 25] on icon "button" at bounding box center [1325, 21] width 11 height 11
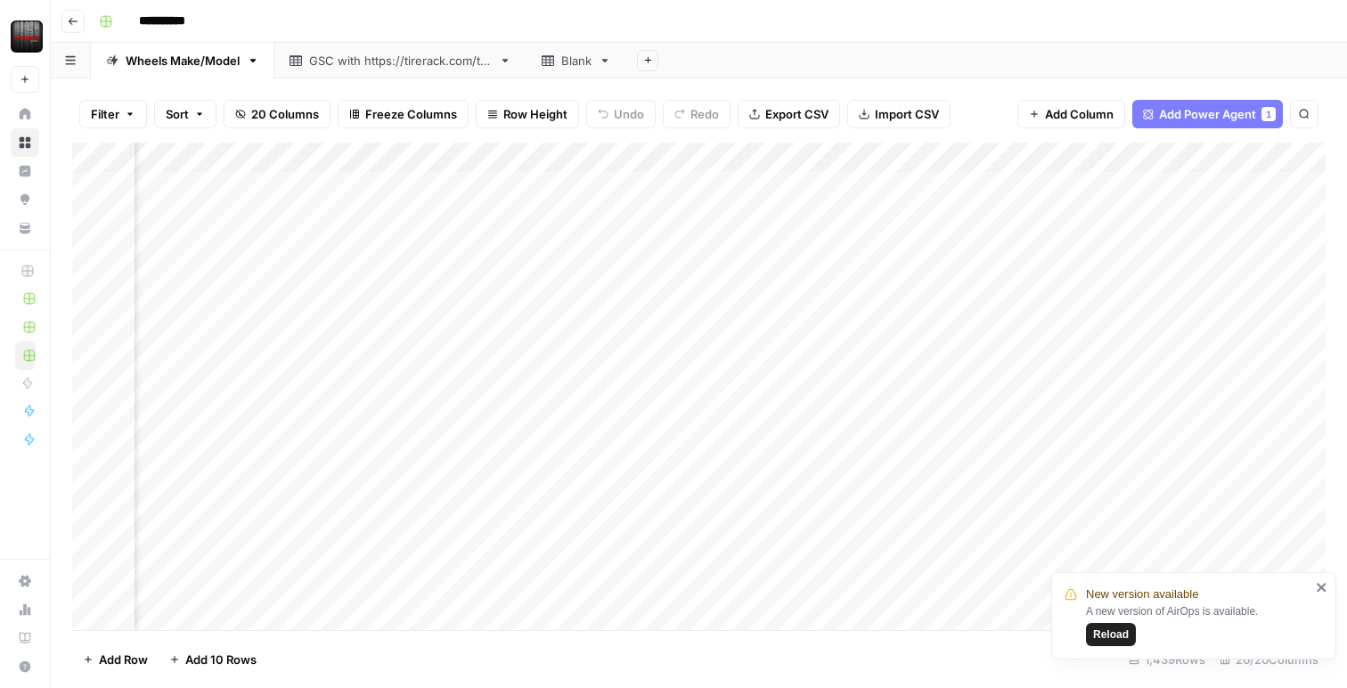
scroll to position [1, 1755]
click at [1031, 158] on div "Add Column" at bounding box center [699, 386] width 1254 height 487
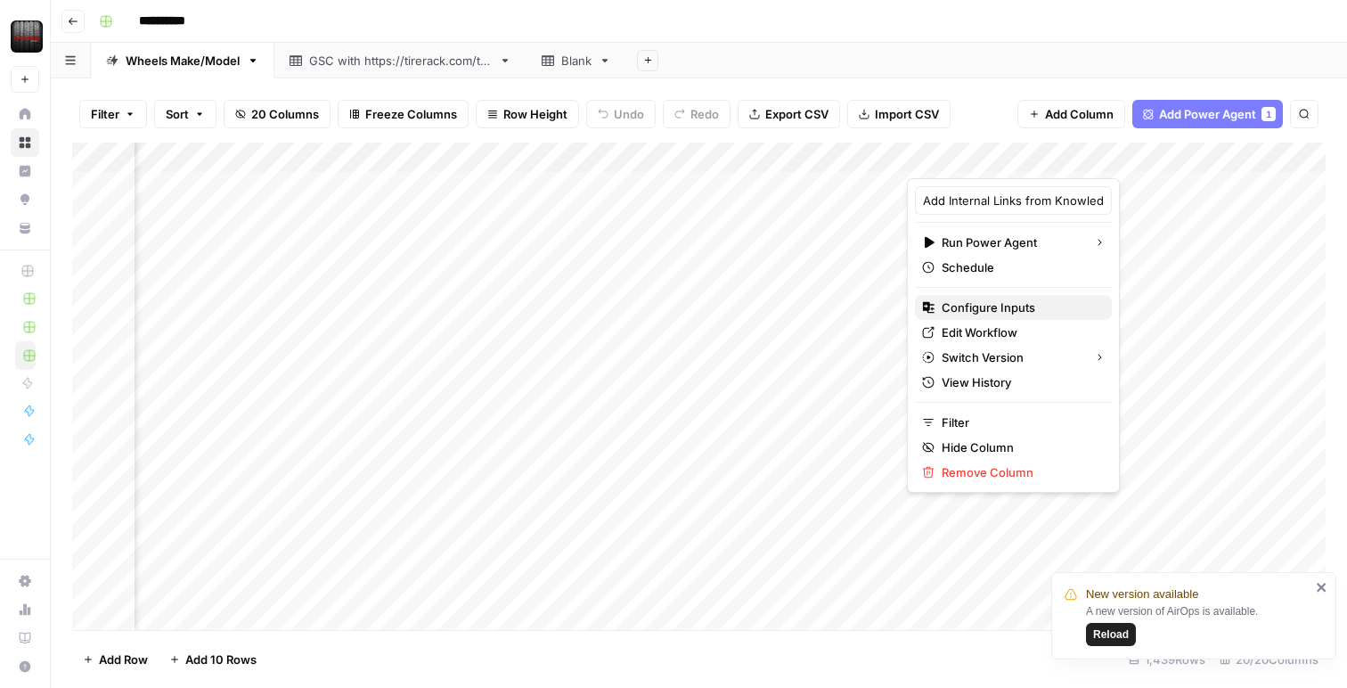
click at [976, 301] on span "Configure Inputs" at bounding box center [1020, 307] width 156 height 18
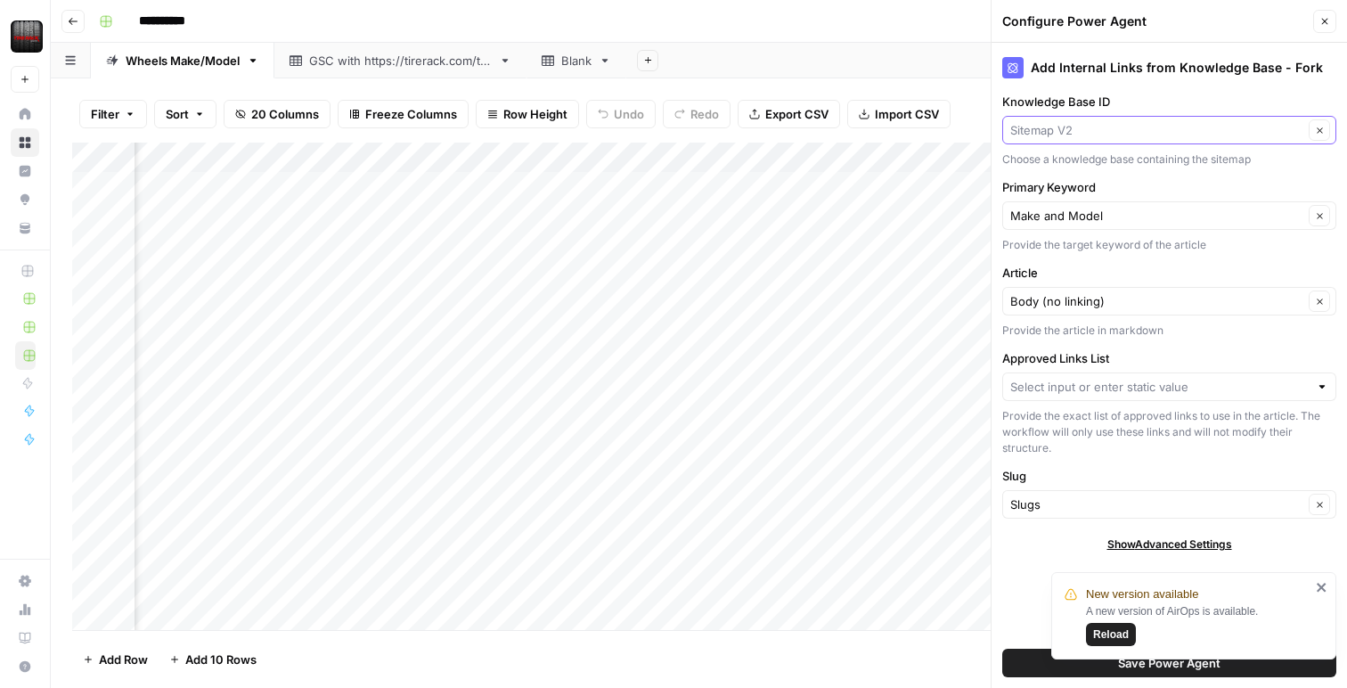
click at [1135, 134] on input "Knowledge Base ID" at bounding box center [1156, 130] width 293 height 18
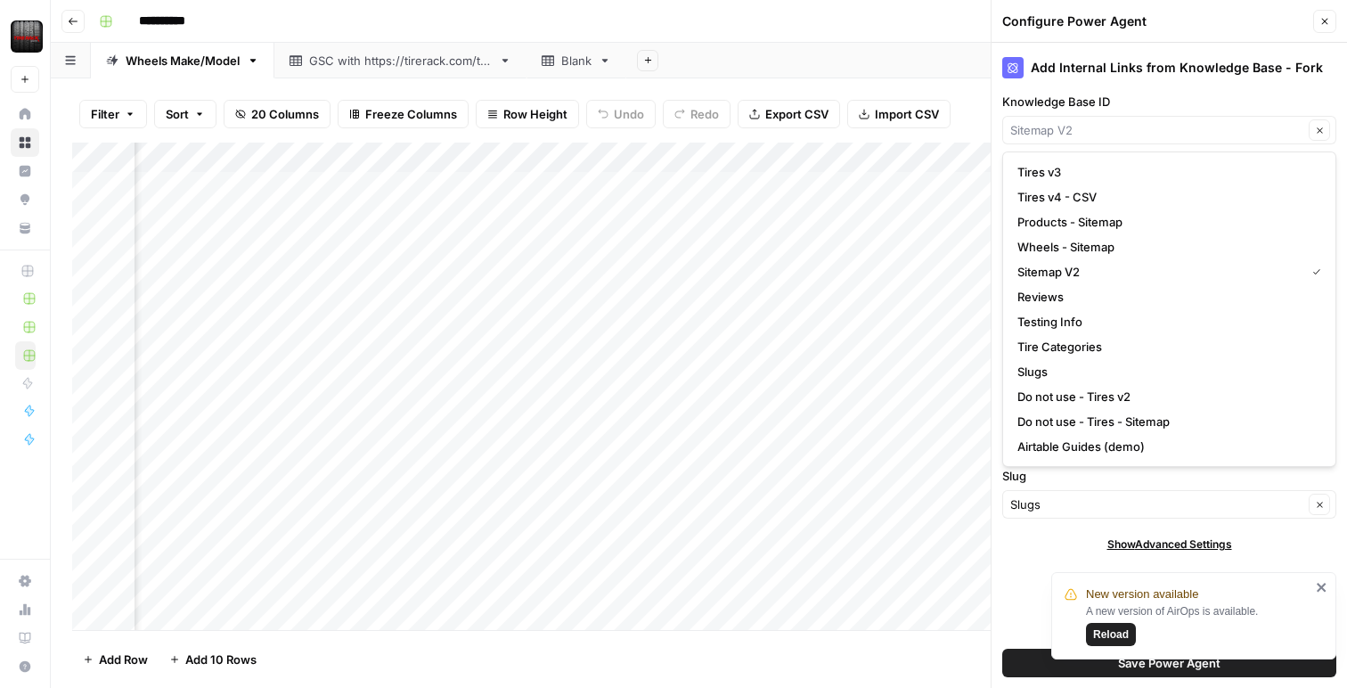
type input "Sitemap V2"
click at [1161, 112] on div "Knowledge Base ID Sitemap V2 Clear Choose a knowledge base containing the sitem…" at bounding box center [1169, 130] width 334 height 75
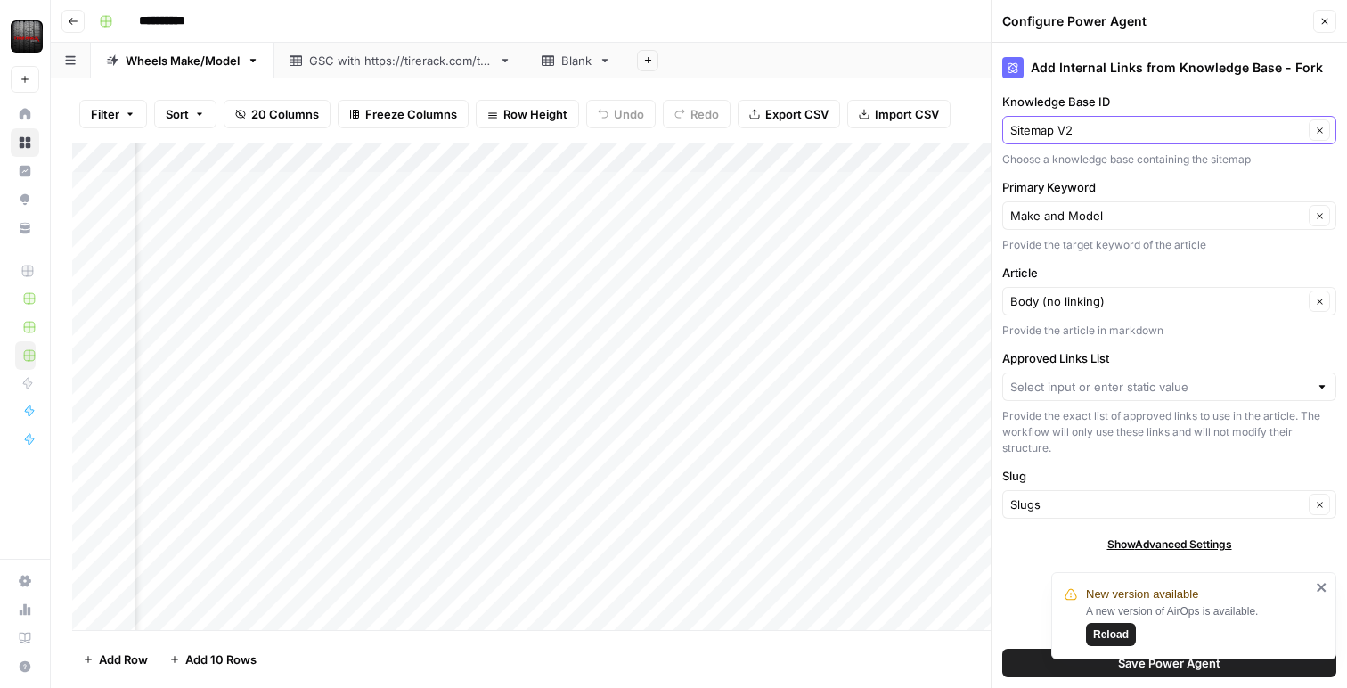
click at [1320, 132] on icon "button" at bounding box center [1320, 131] width 10 height 10
click at [1320, 134] on icon "button" at bounding box center [1320, 131] width 10 height 10
click at [1317, 133] on icon "button" at bounding box center [1320, 131] width 10 height 10
click at [1321, 503] on icon "button" at bounding box center [1320, 505] width 10 height 10
click at [1112, 635] on span "Reload" at bounding box center [1111, 634] width 36 height 16
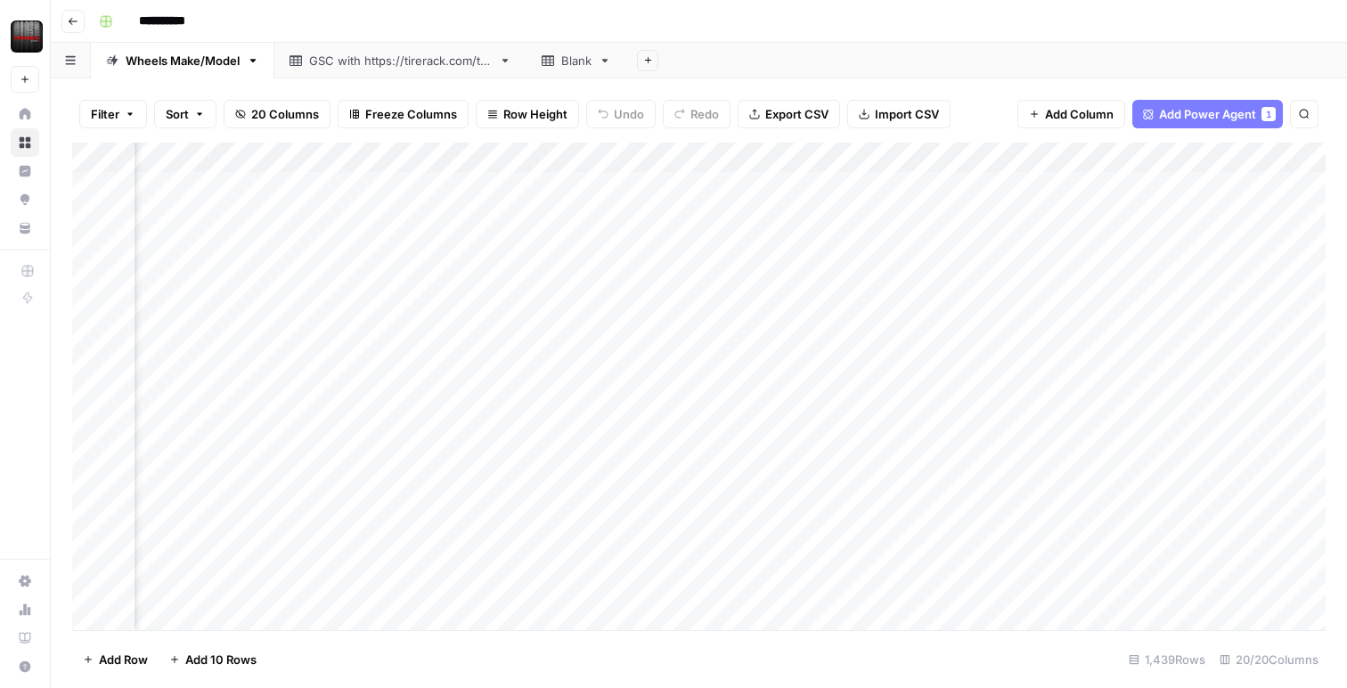
scroll to position [0, 1769]
click at [1017, 155] on div "Add Column" at bounding box center [699, 386] width 1254 height 487
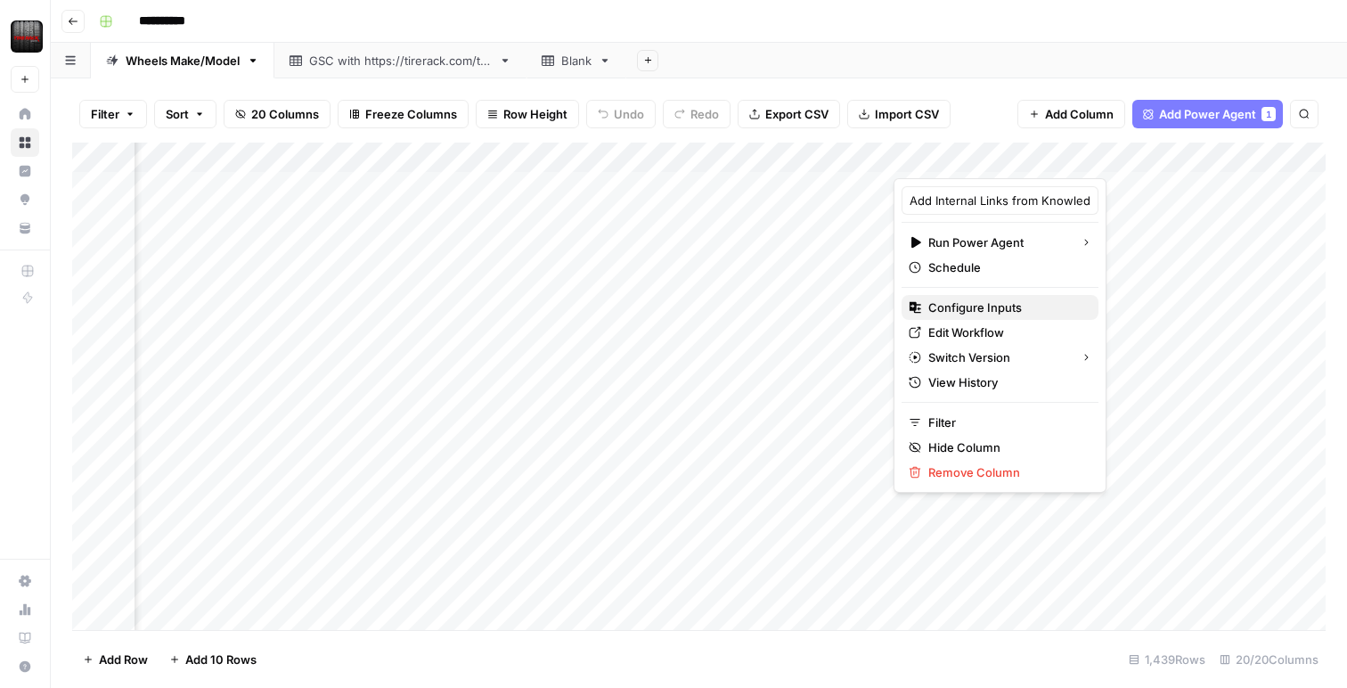
click at [977, 304] on span "Configure Inputs" at bounding box center [1006, 307] width 156 height 18
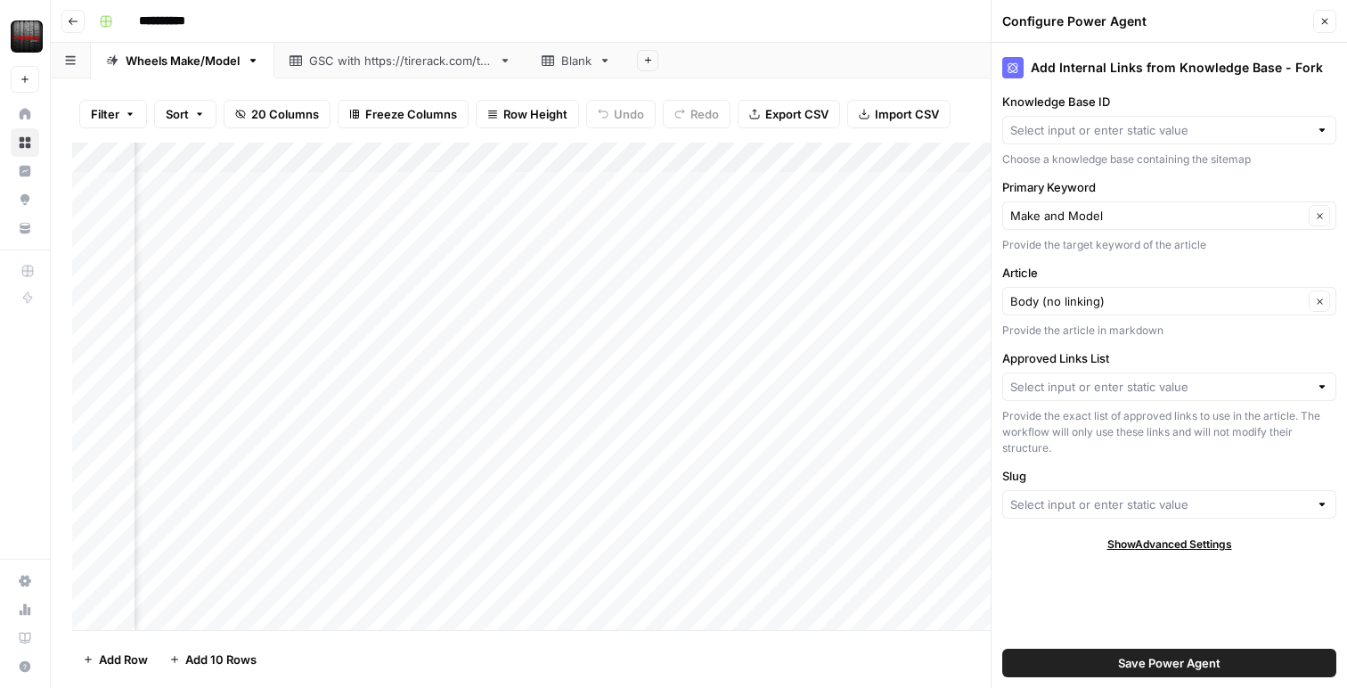
type input "Sitemap V2"
type input "Slugs"
click at [1321, 506] on icon "button" at bounding box center [1320, 505] width 10 height 10
click at [1320, 132] on icon "button" at bounding box center [1320, 131] width 10 height 10
click at [1211, 134] on input "Knowledge Base ID" at bounding box center [1156, 130] width 293 height 18
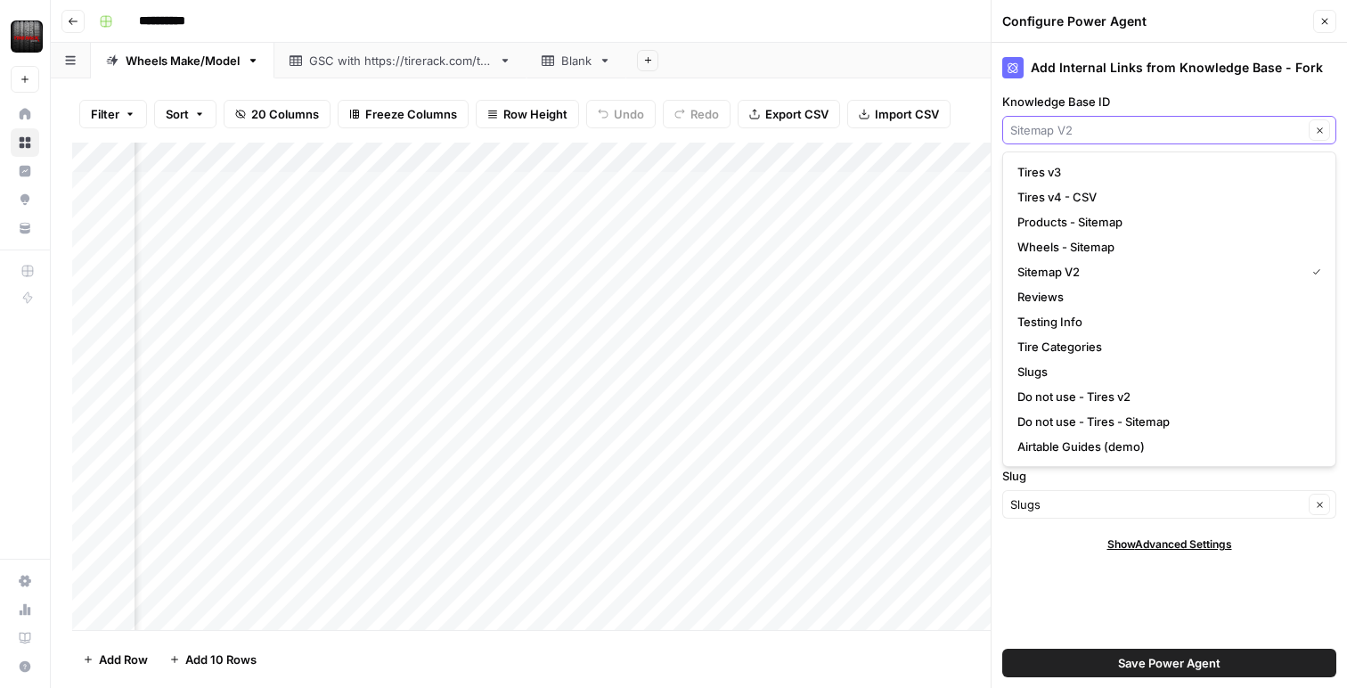
click at [1211, 134] on input "Knowledge Base ID" at bounding box center [1156, 130] width 293 height 18
click at [1071, 367] on span "Slugs" at bounding box center [1166, 372] width 297 height 18
type input "Slugs"
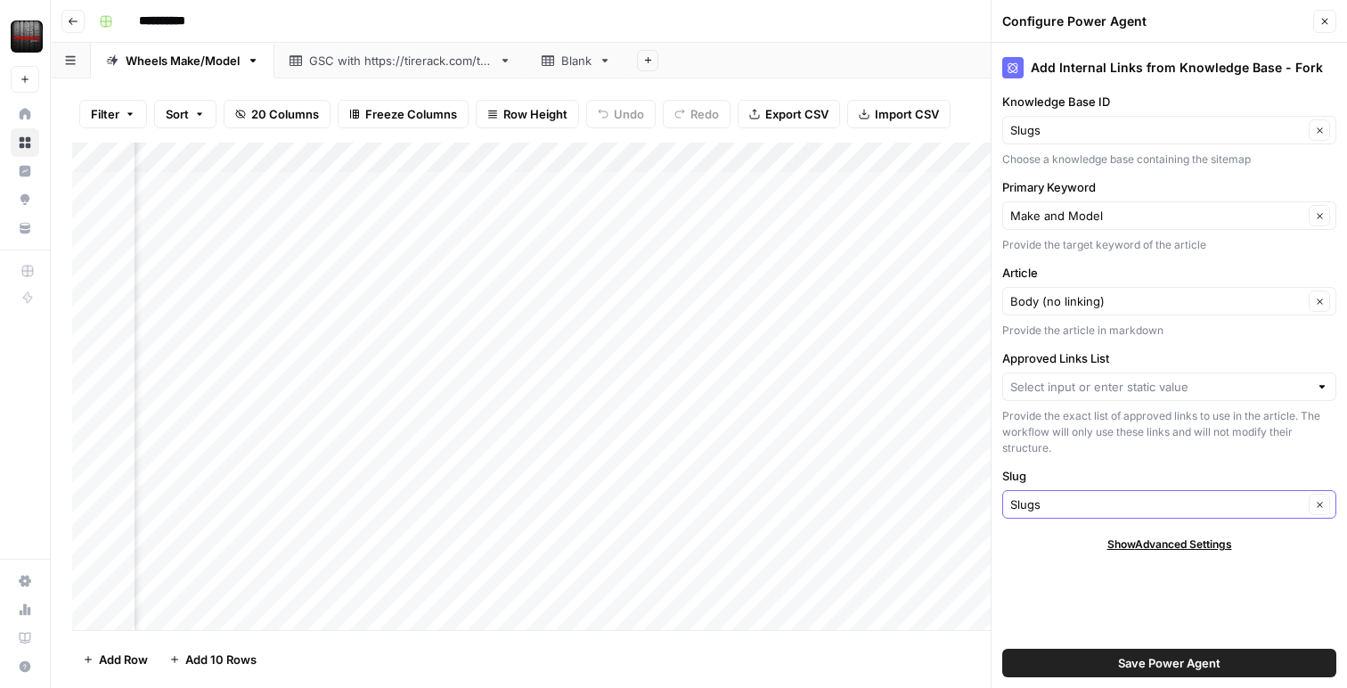
click at [1320, 505] on icon "button" at bounding box center [1320, 505] width 10 height 10
click at [1034, 497] on input "Slug" at bounding box center [1156, 504] width 293 height 18
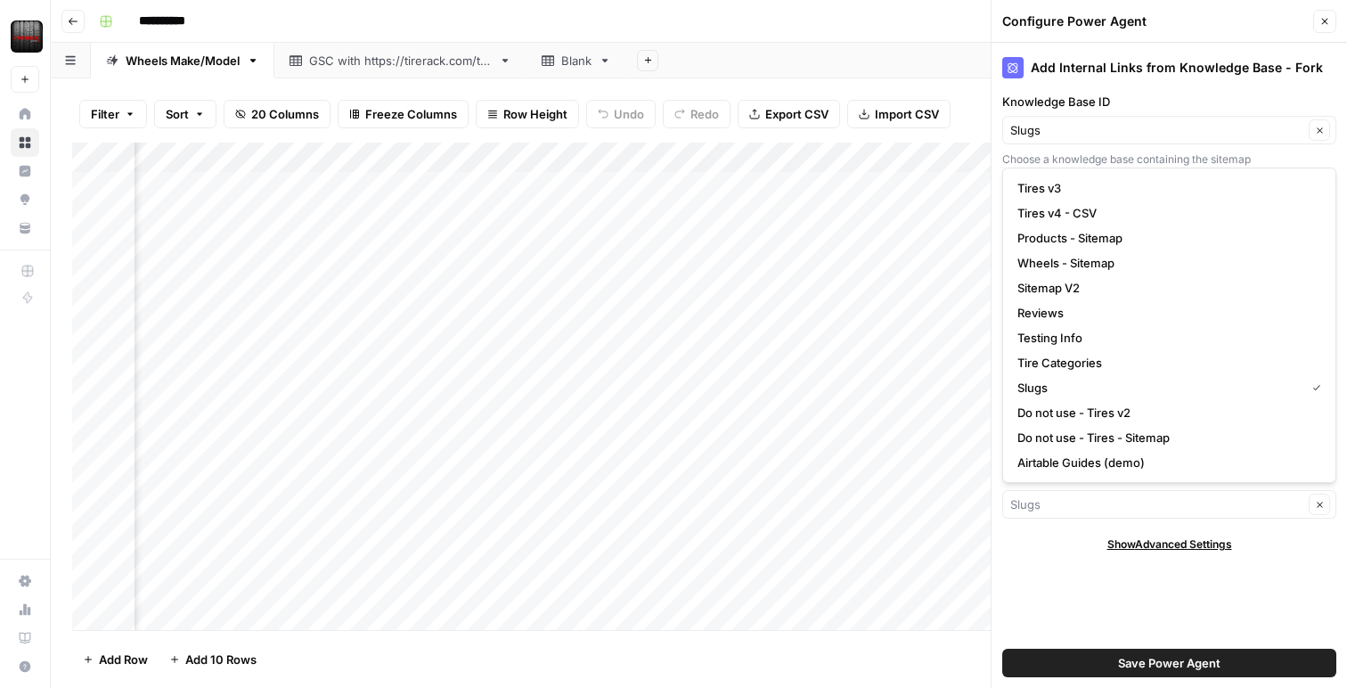
type input "Slugs"
click at [1080, 619] on div "Add Internal Links from Knowledge Base - Fork Knowledge Base ID Slugs Clear Cho…" at bounding box center [1170, 365] width 356 height 645
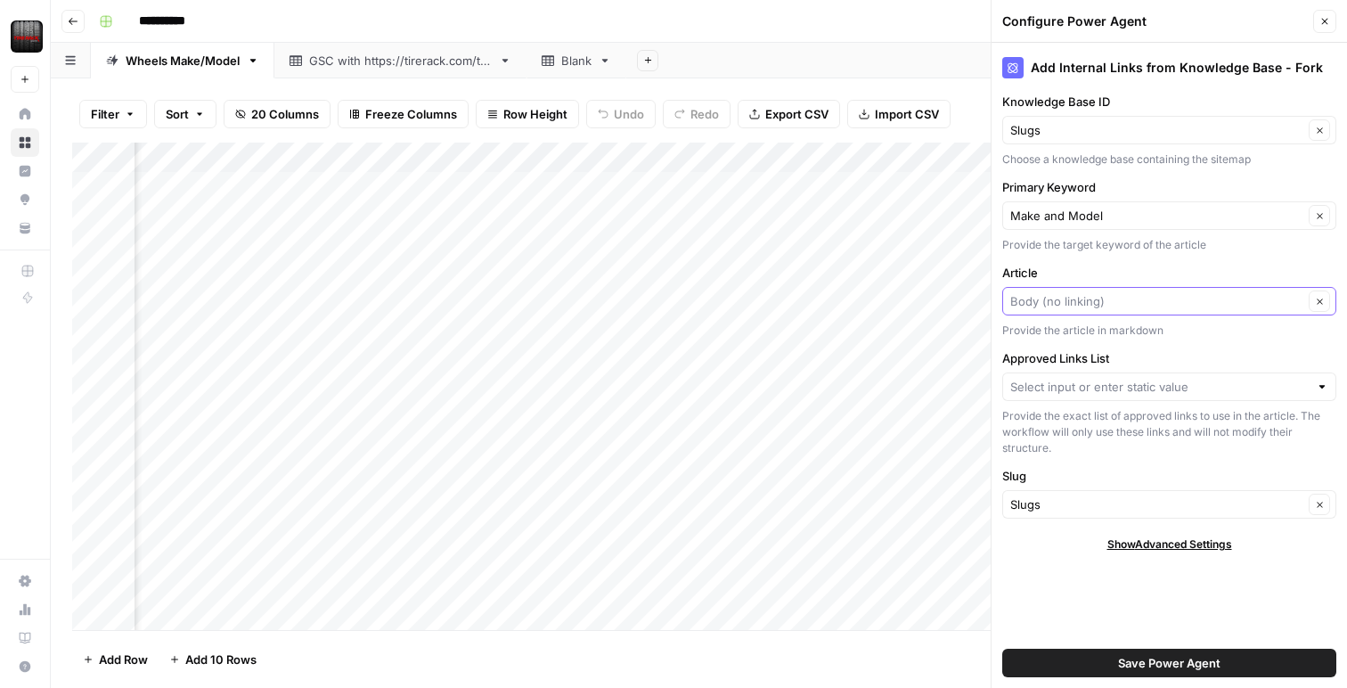
click at [1094, 302] on input "Article" at bounding box center [1156, 301] width 293 height 18
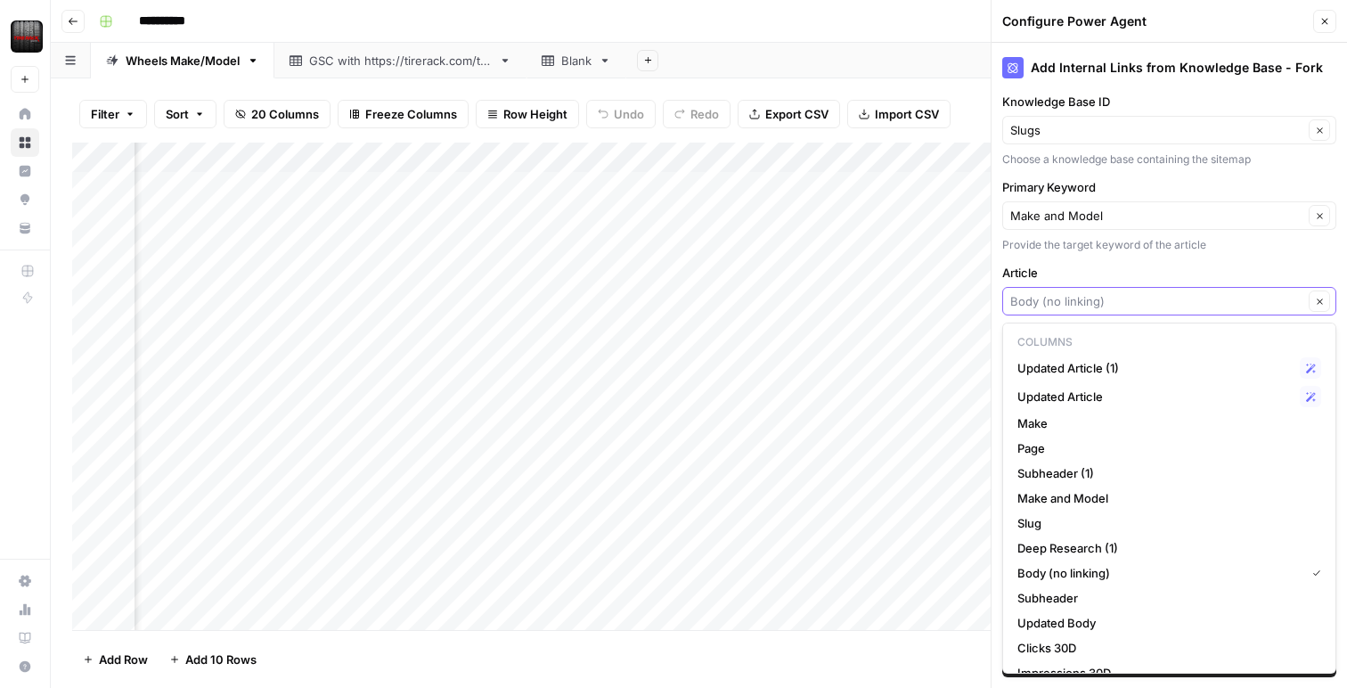
click at [1127, 305] on input "Article" at bounding box center [1156, 301] width 293 height 18
type input "Body (no linking)"
click at [1244, 13] on div "Configure Power Agent" at bounding box center [1155, 21] width 306 height 18
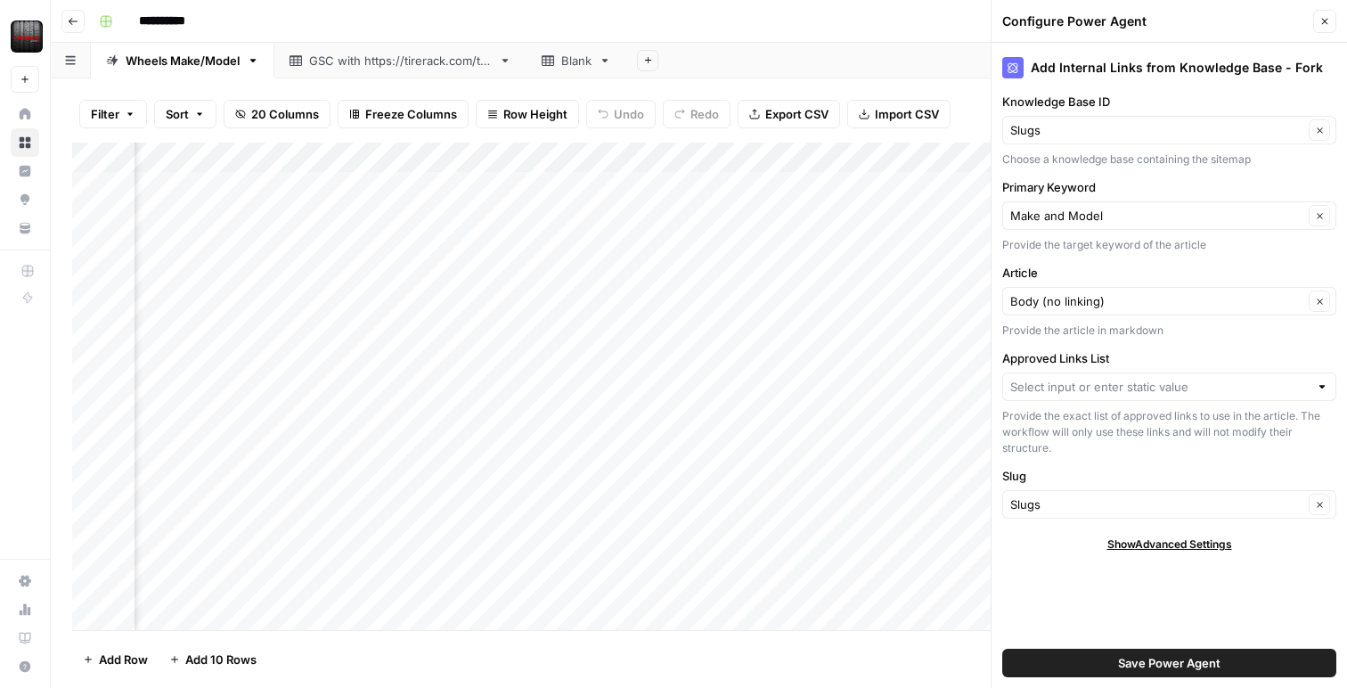
click at [1237, 671] on button "Save Power Agent" at bounding box center [1169, 663] width 334 height 29
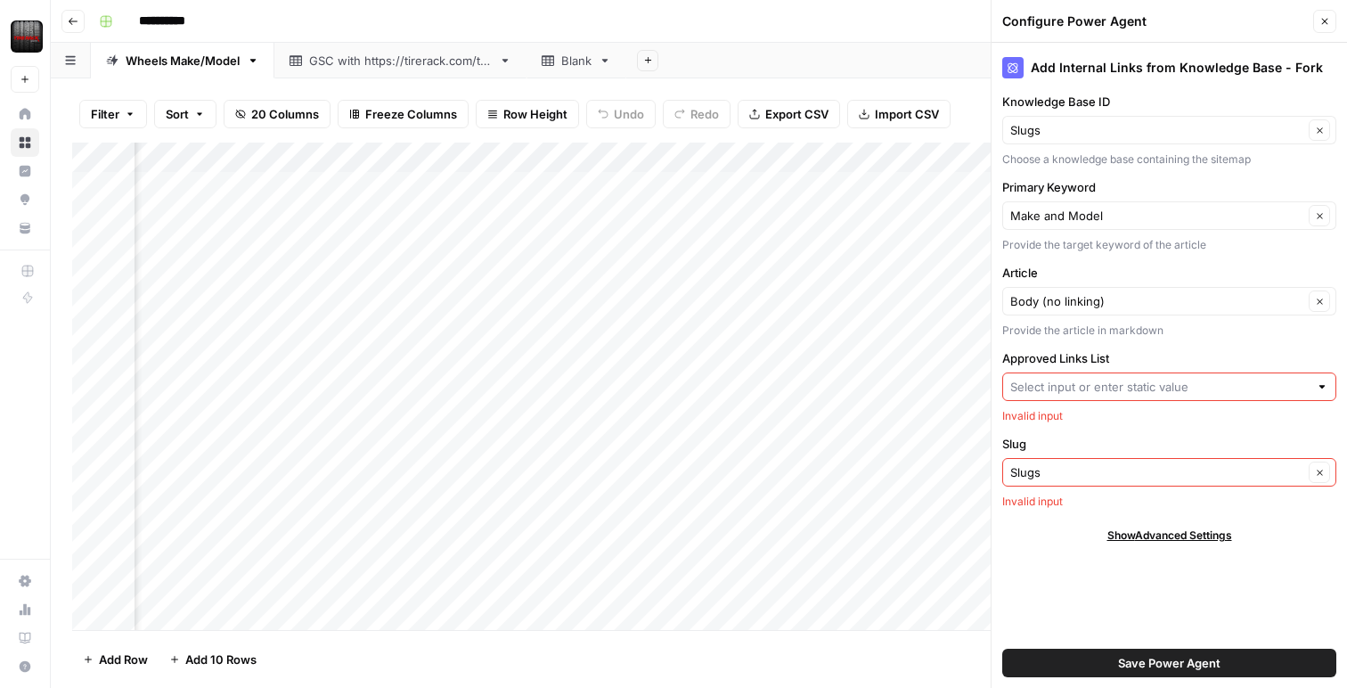
click at [1122, 393] on input "Approved Links List" at bounding box center [1159, 387] width 298 height 18
click at [1106, 474] on input "Slug" at bounding box center [1156, 472] width 293 height 18
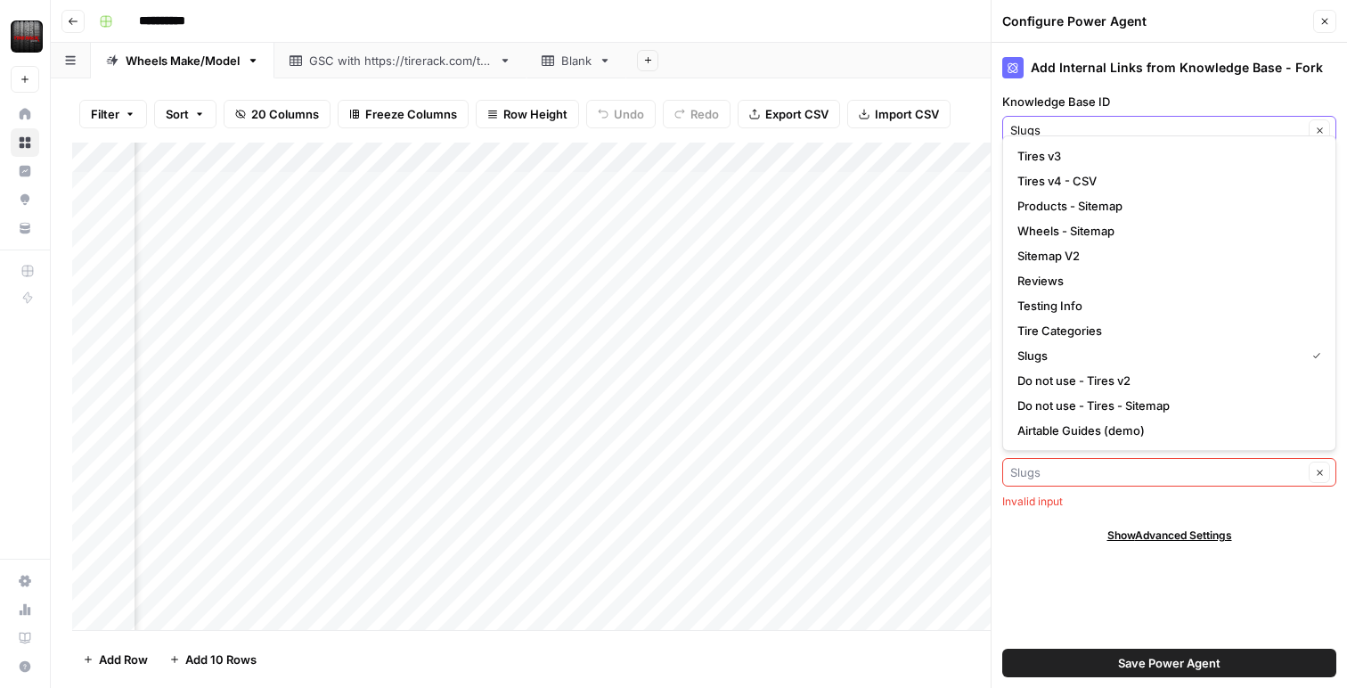
type input "Slugs"
click at [1067, 122] on input "Knowledge Base ID" at bounding box center [1156, 130] width 293 height 18
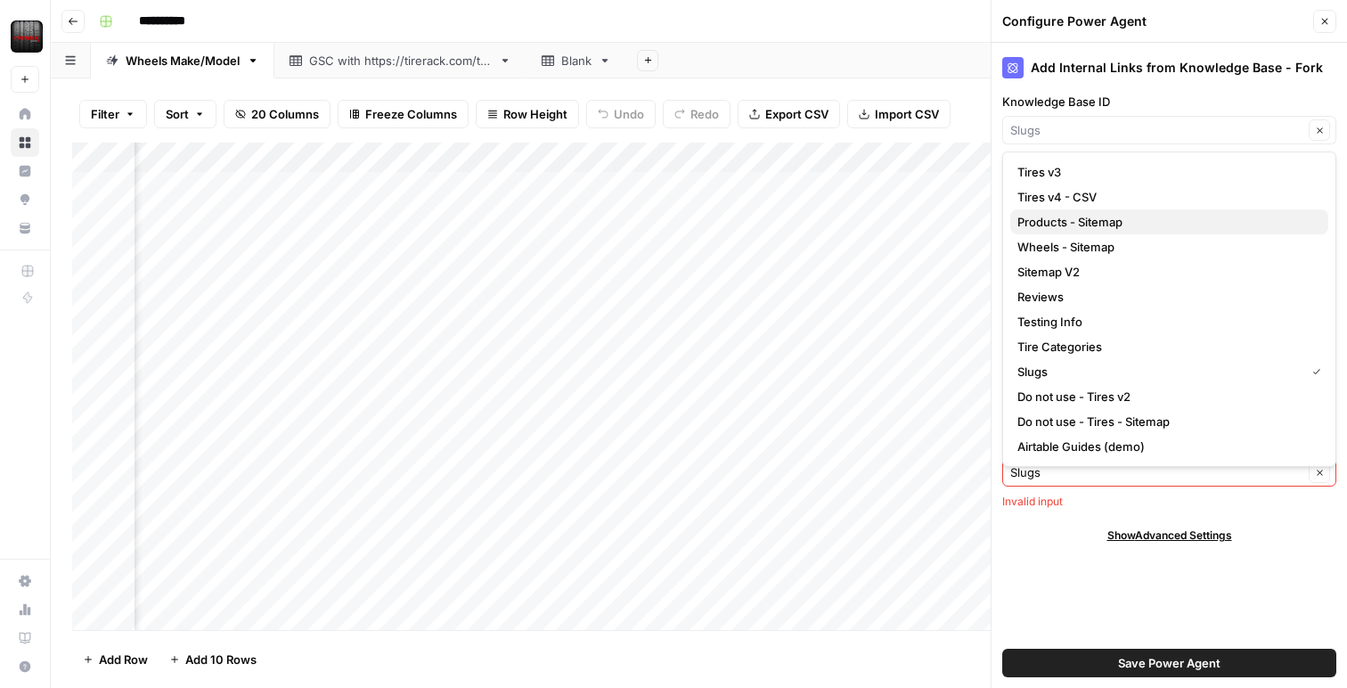
click at [1084, 221] on span "Products - Sitemap" at bounding box center [1166, 222] width 297 height 18
type input "Products - Sitemap"
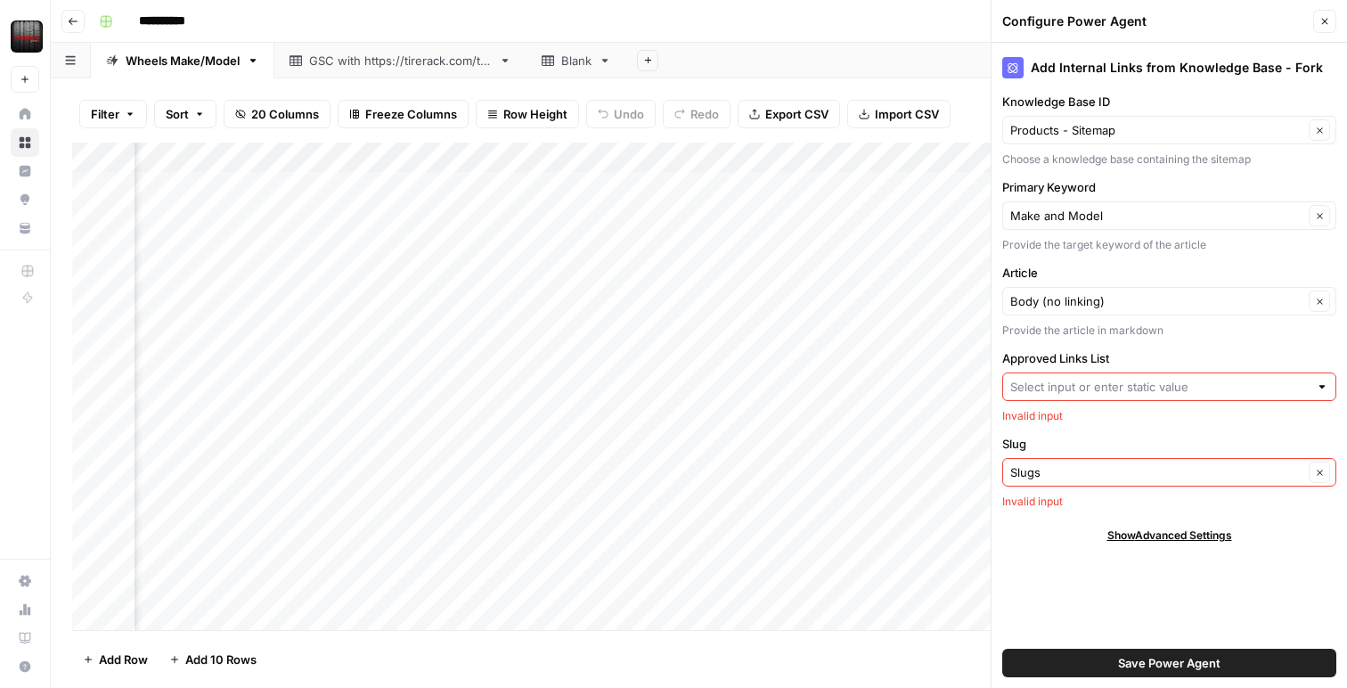
click at [1141, 395] on input "Approved Links List" at bounding box center [1159, 387] width 298 height 18
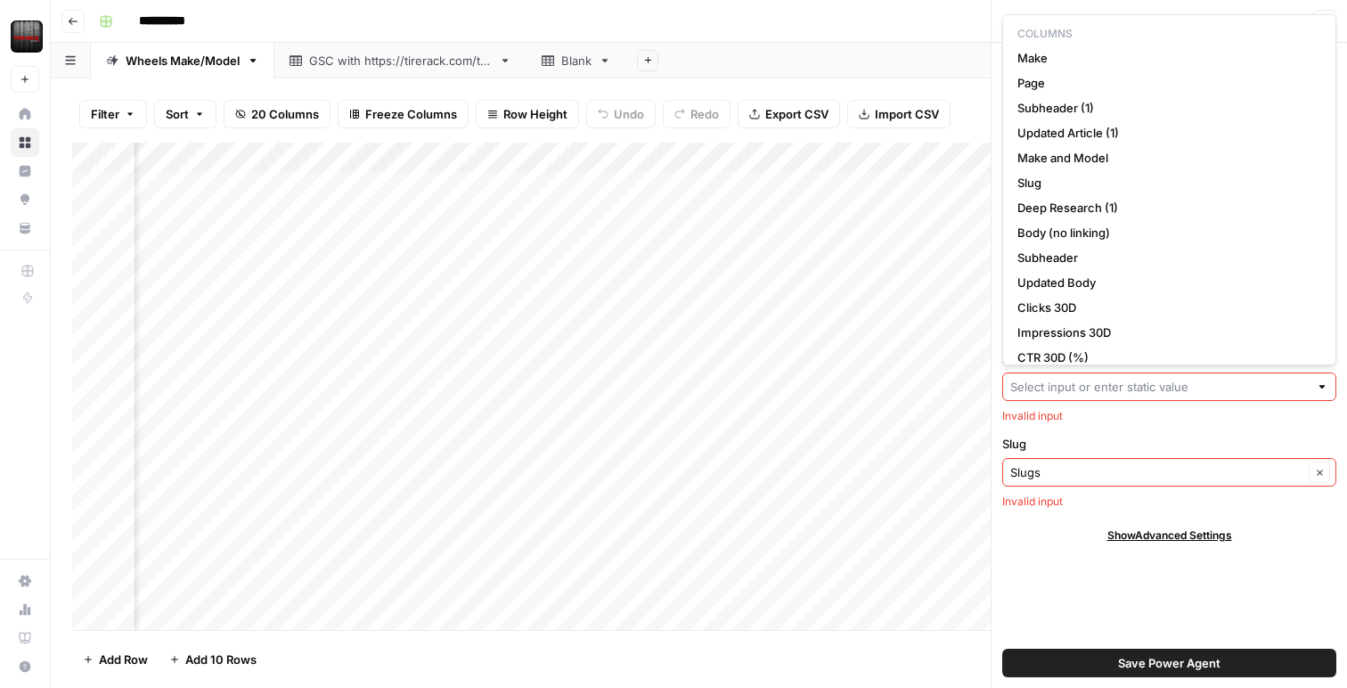
click at [1141, 395] on input "Approved Links List" at bounding box center [1159, 387] width 298 height 18
drag, startPoint x: 1186, startPoint y: 413, endPoint x: 1190, endPoint y: 403, distance: 10.8
click at [1187, 410] on div "Invalid input" at bounding box center [1169, 416] width 334 height 16
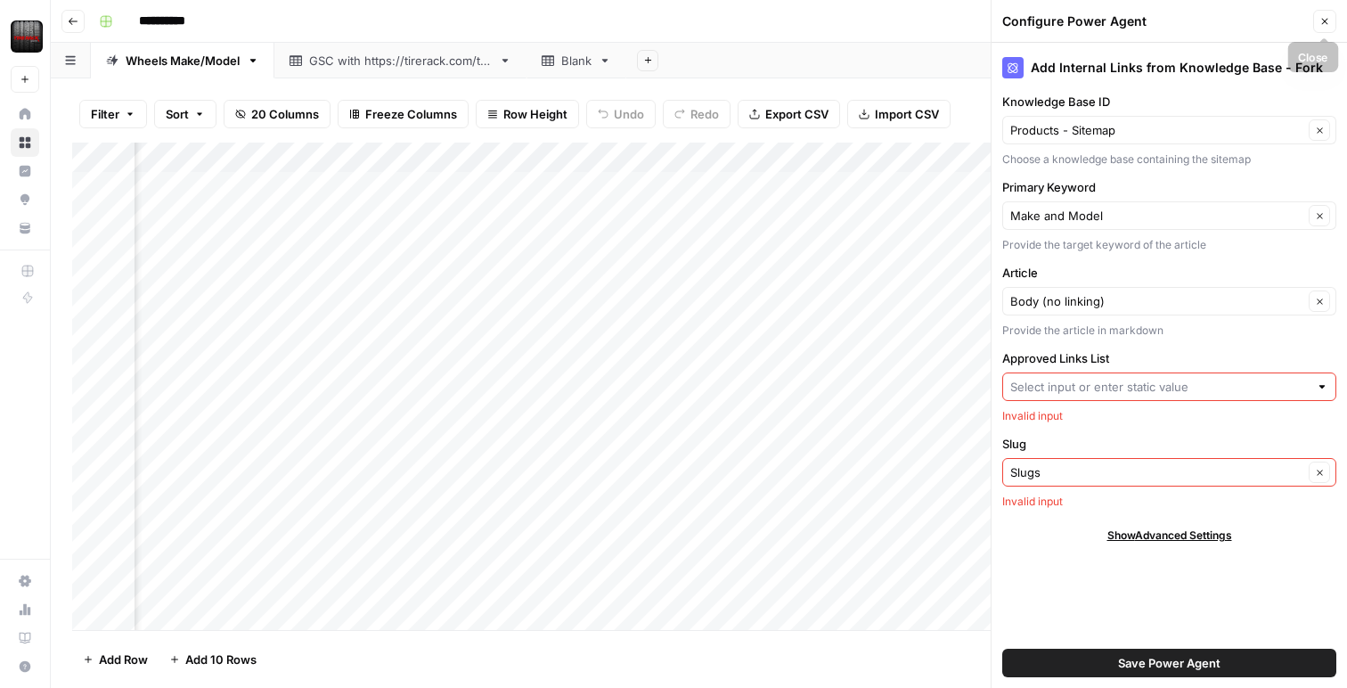
click at [1327, 22] on icon "button" at bounding box center [1325, 22] width 6 height 6
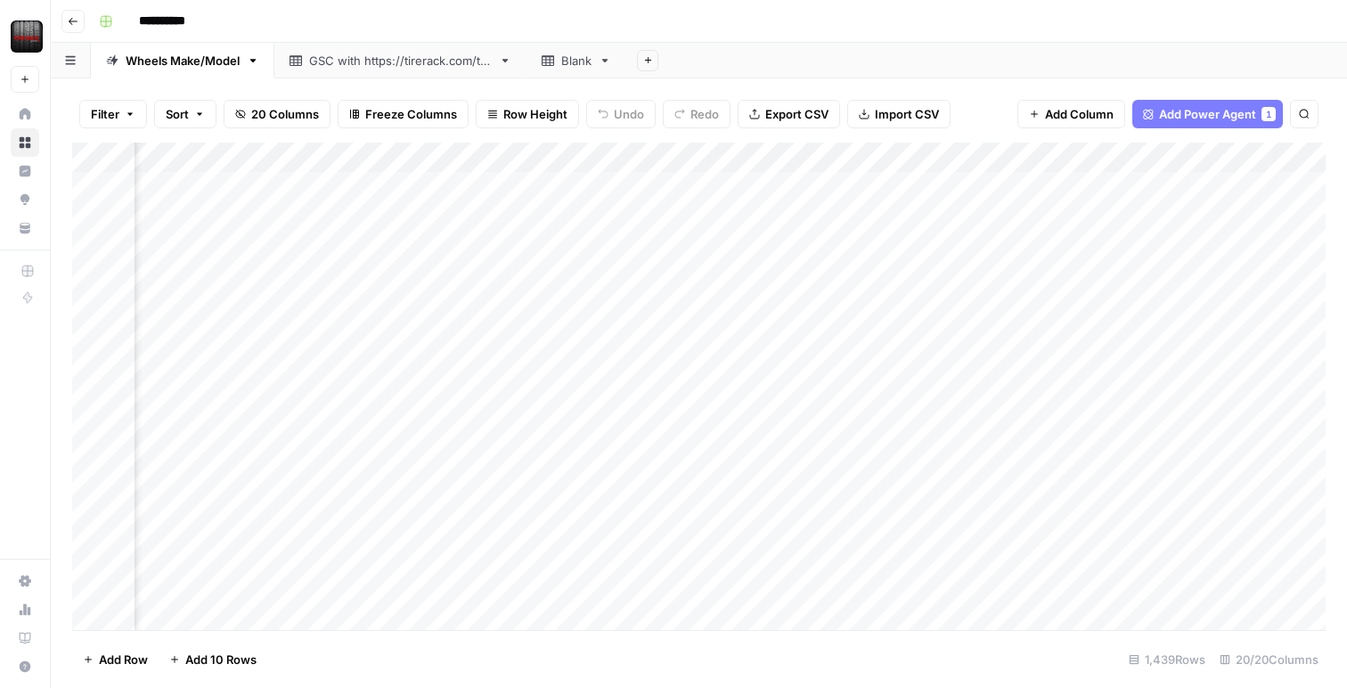
scroll to position [0, 2023]
click at [760, 163] on div "Add Column" at bounding box center [699, 386] width 1254 height 487
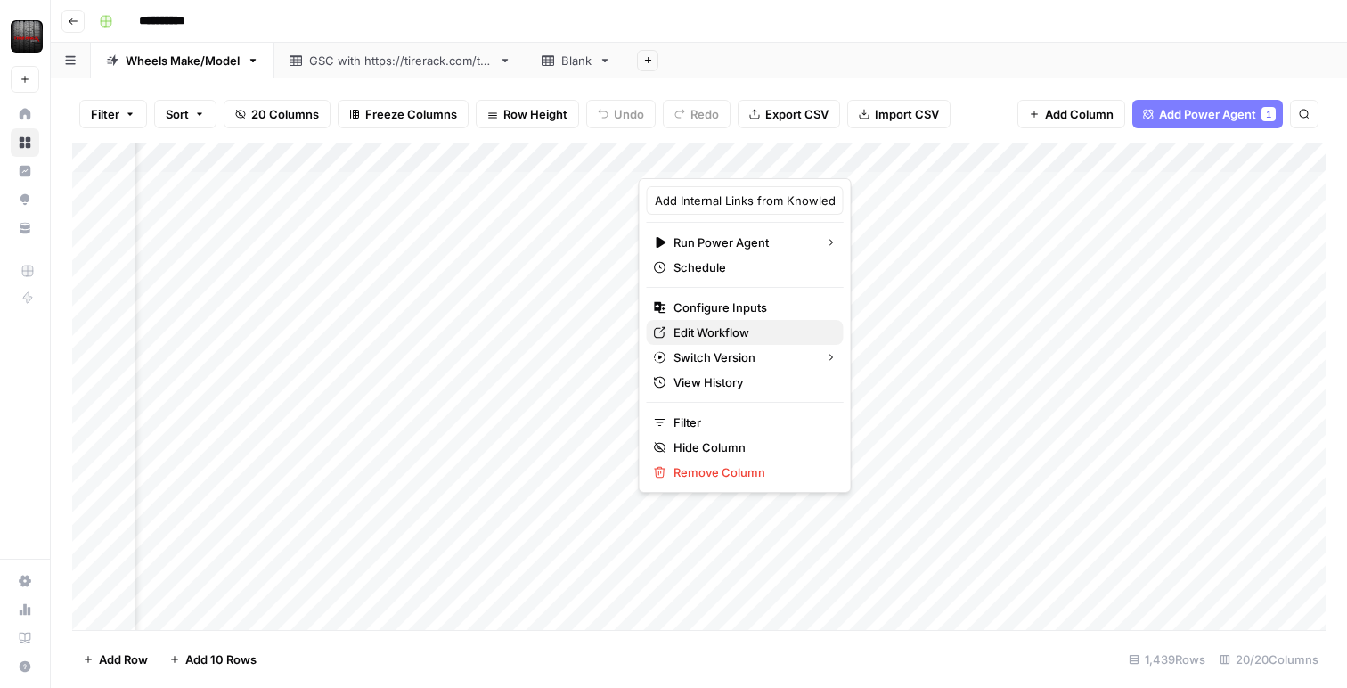
click at [740, 337] on span "Edit Workflow" at bounding box center [752, 332] width 156 height 18
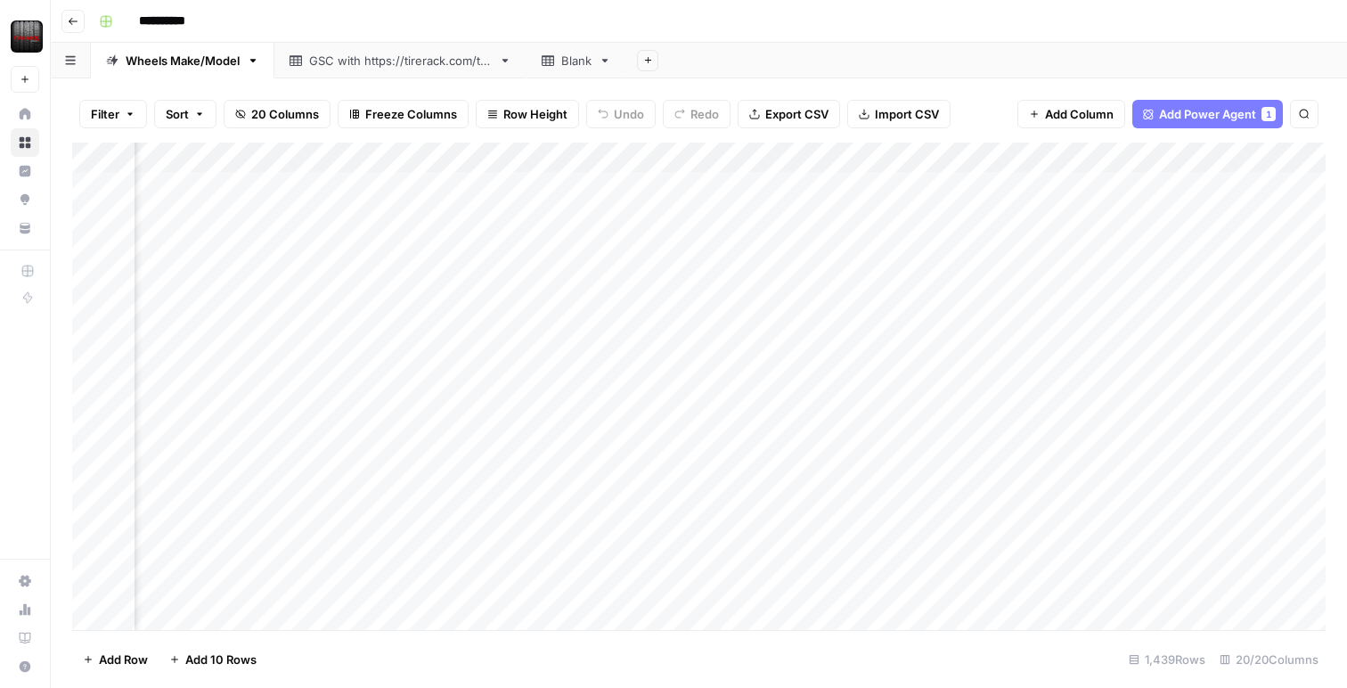
click at [761, 161] on div "Add Column" at bounding box center [699, 386] width 1254 height 487
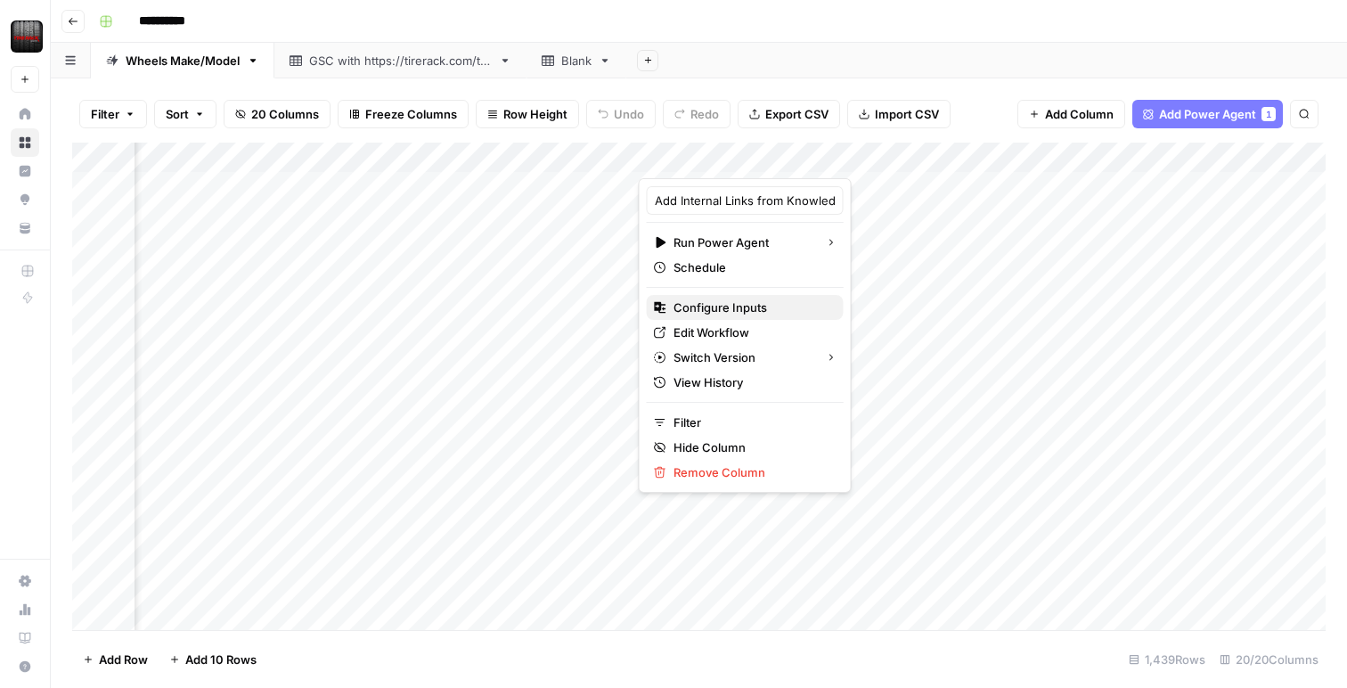
click at [739, 312] on span "Configure Inputs" at bounding box center [752, 307] width 156 height 18
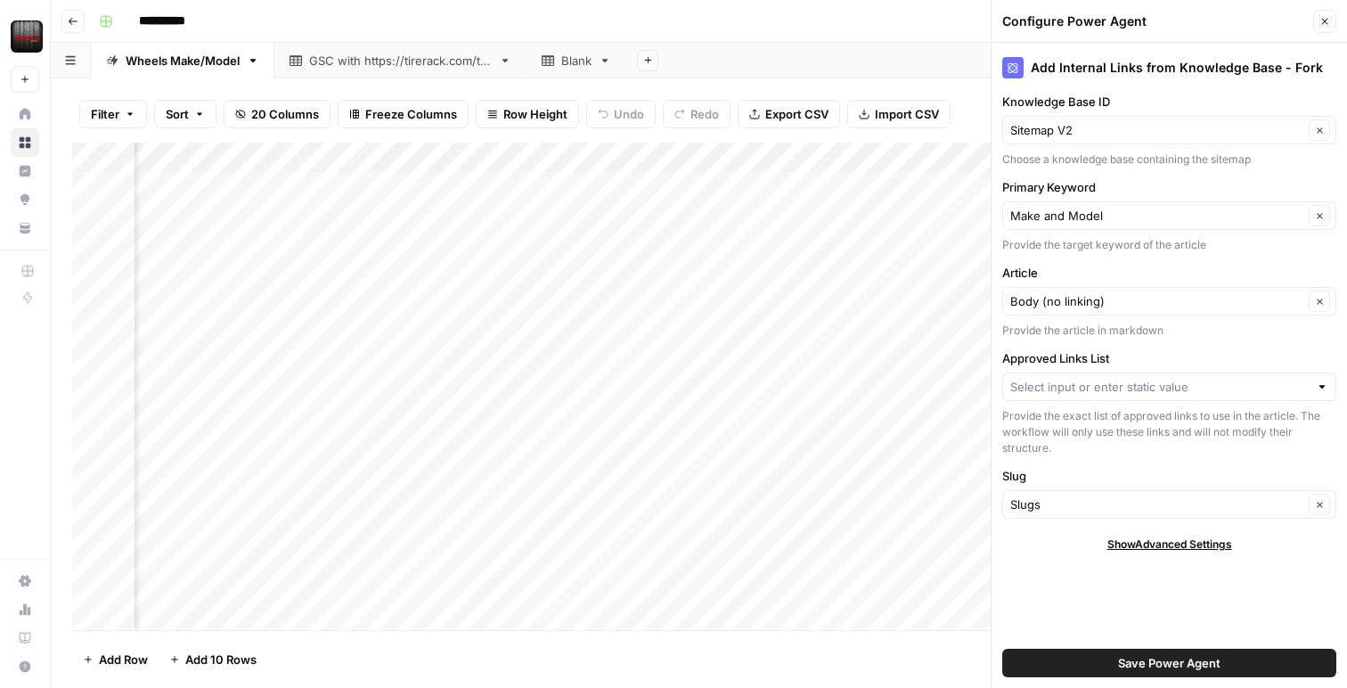
click at [1143, 396] on div at bounding box center [1169, 386] width 334 height 29
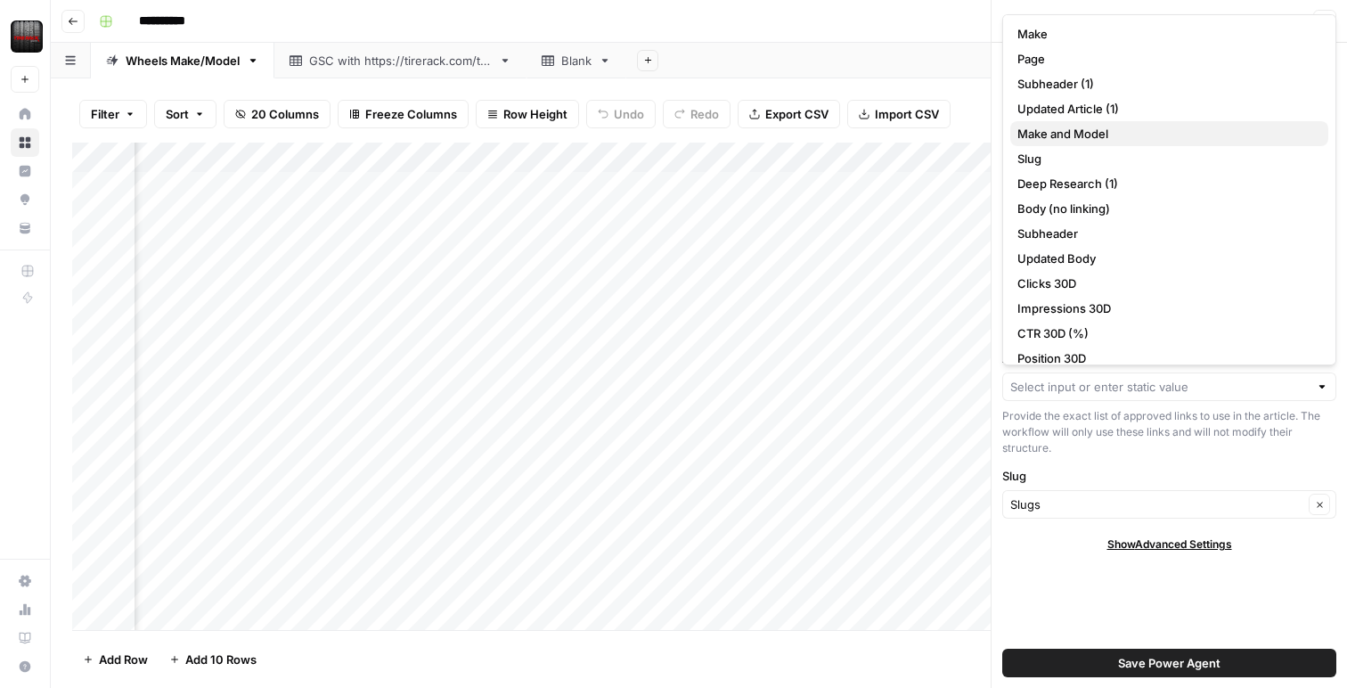
scroll to position [62, 0]
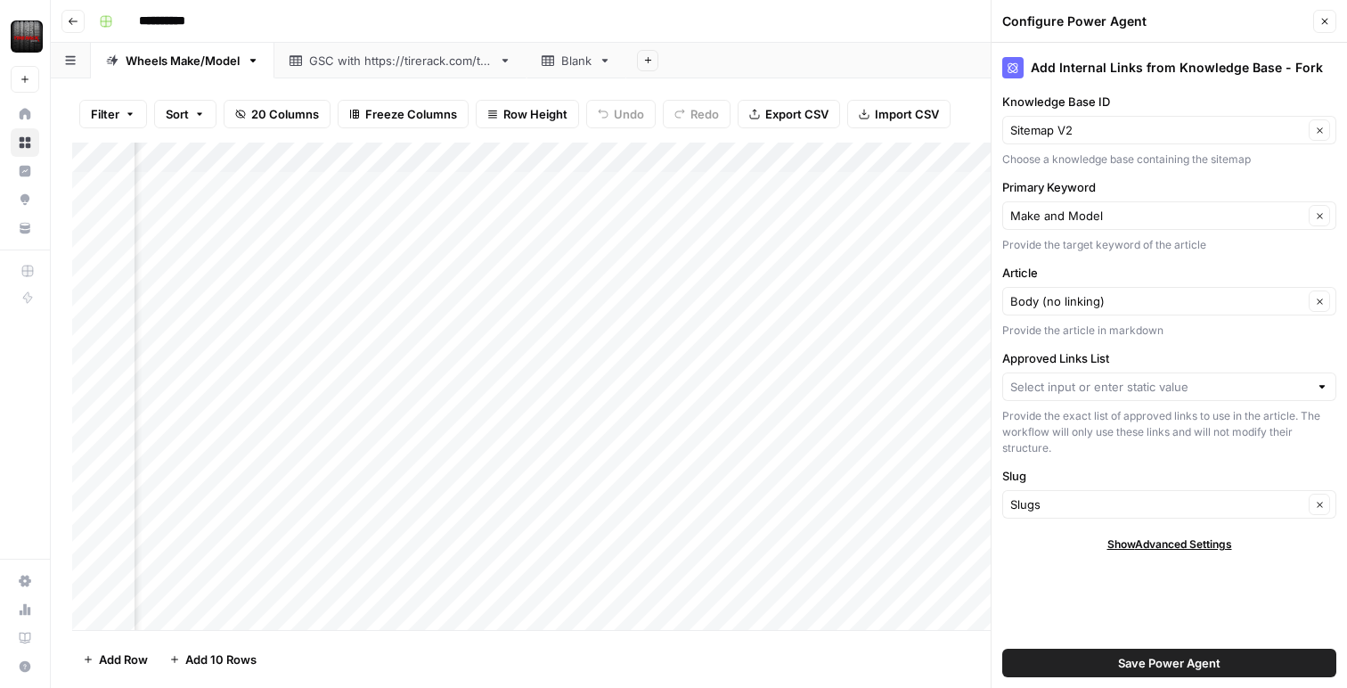
drag, startPoint x: 1135, startPoint y: 415, endPoint x: 1148, endPoint y: 409, distance: 13.9
click at [1139, 413] on div "Provide the exact list of approved links to use in the article. The workflow wi…" at bounding box center [1169, 432] width 334 height 48
click at [1115, 674] on button "Save Power Agent" at bounding box center [1169, 663] width 334 height 29
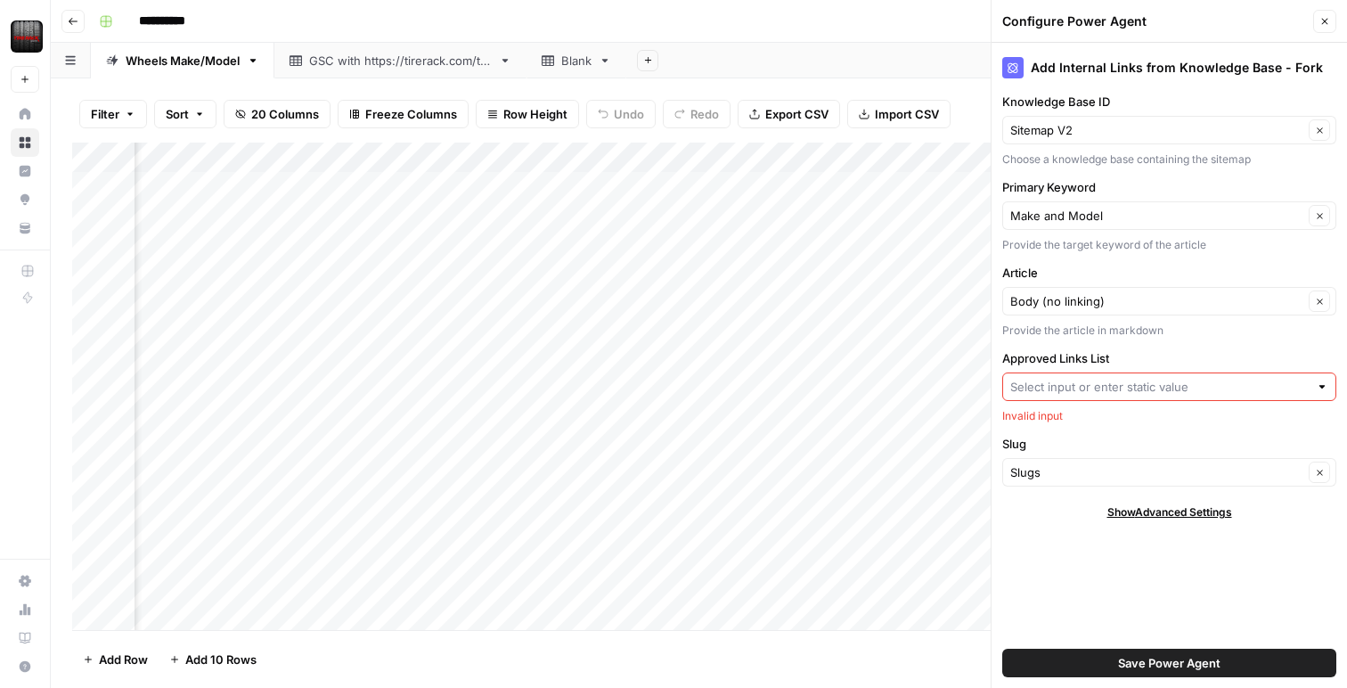
click at [1119, 387] on input "Approved Links List" at bounding box center [1159, 387] width 298 height 18
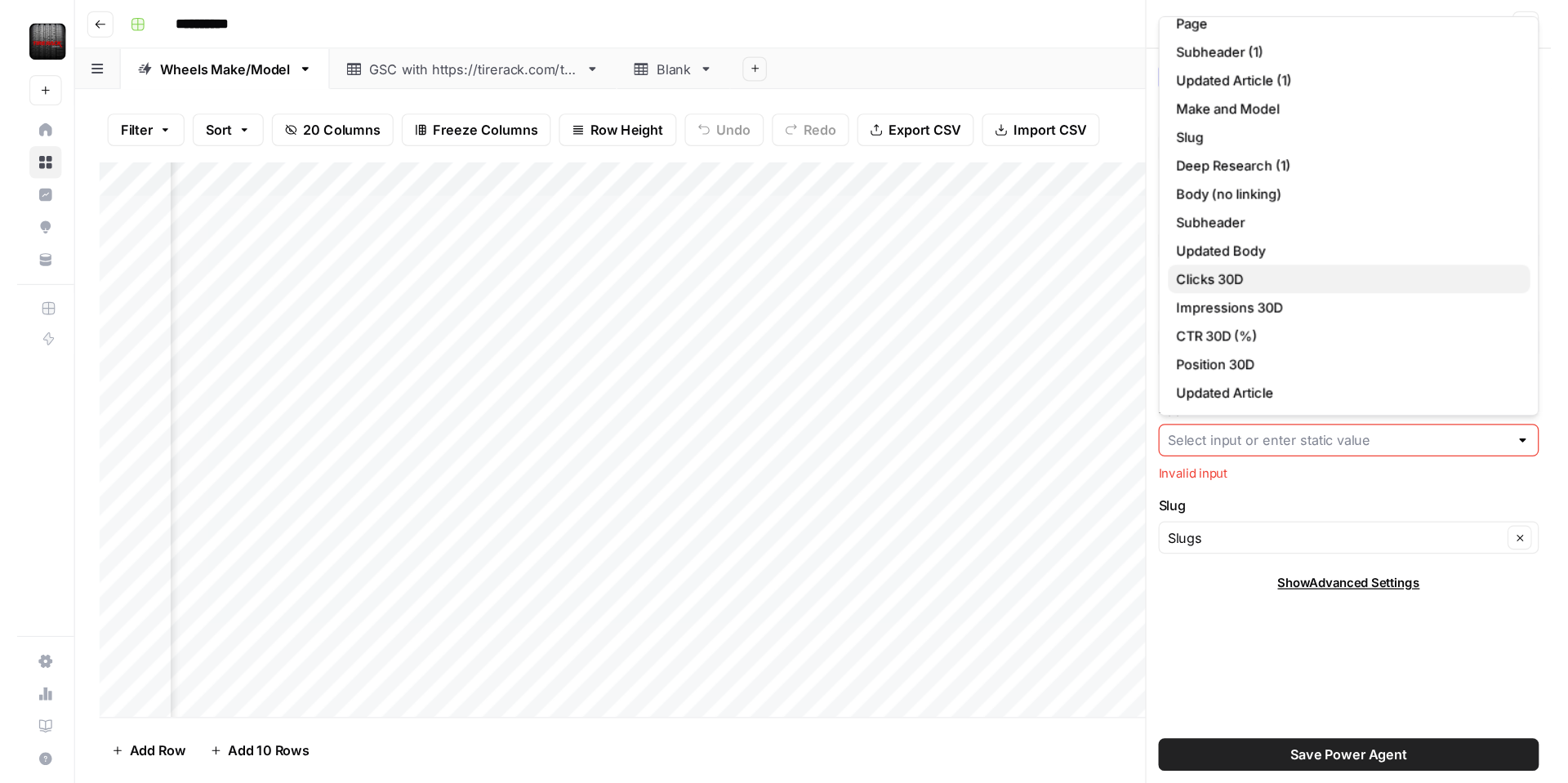
scroll to position [0, 0]
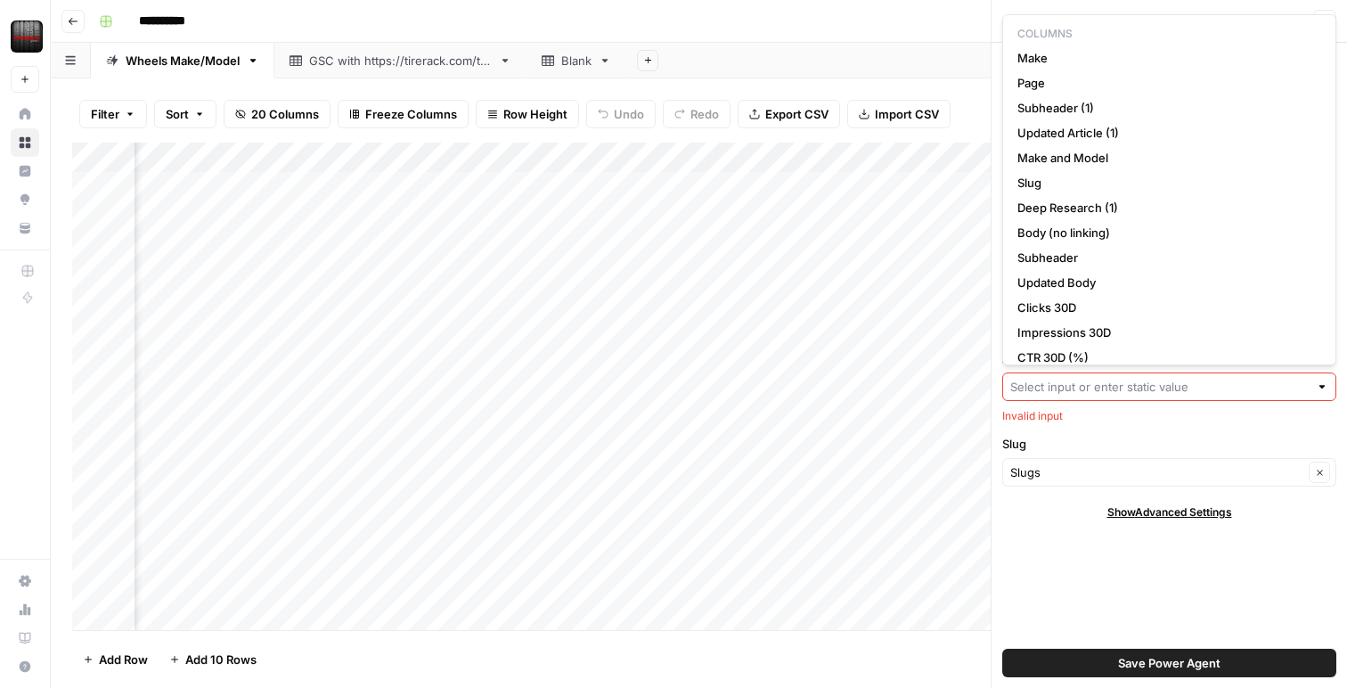
click at [853, 25] on div "**********" at bounding box center [711, 21] width 1238 height 29
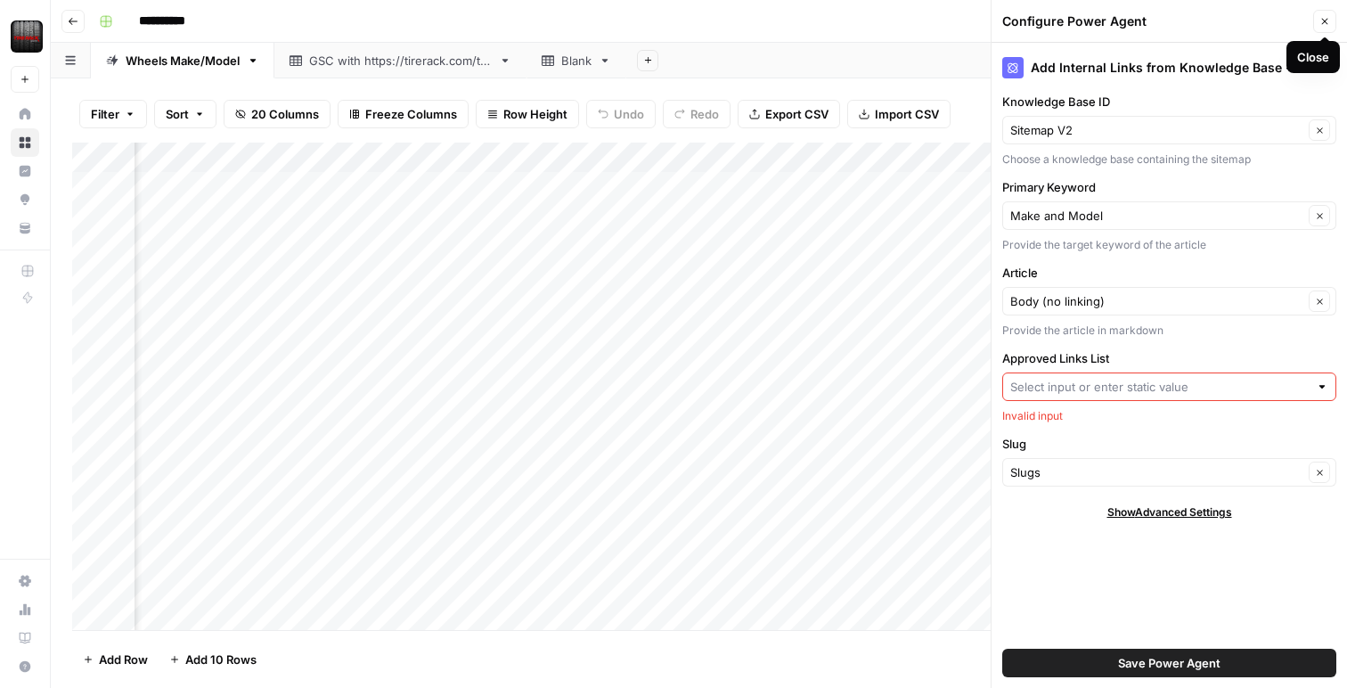
click at [1322, 22] on icon "button" at bounding box center [1325, 22] width 6 height 6
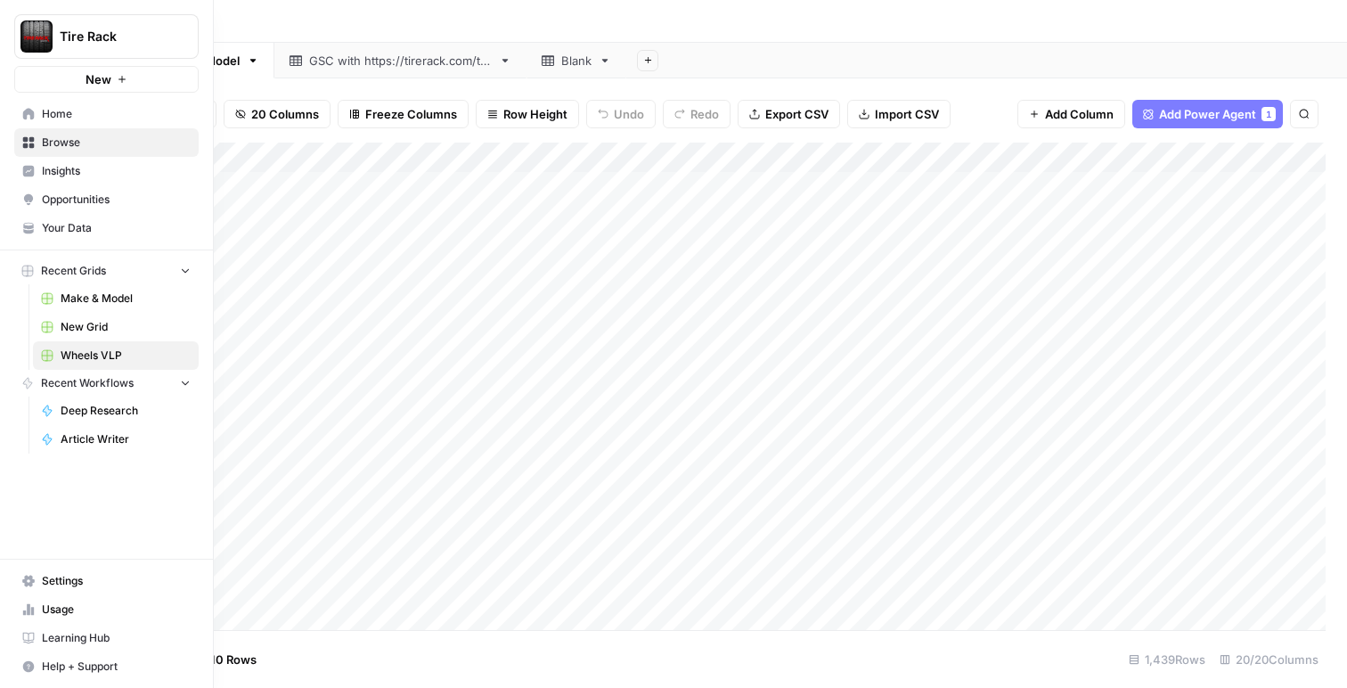
click at [60, 231] on span "Your Data" at bounding box center [116, 228] width 149 height 16
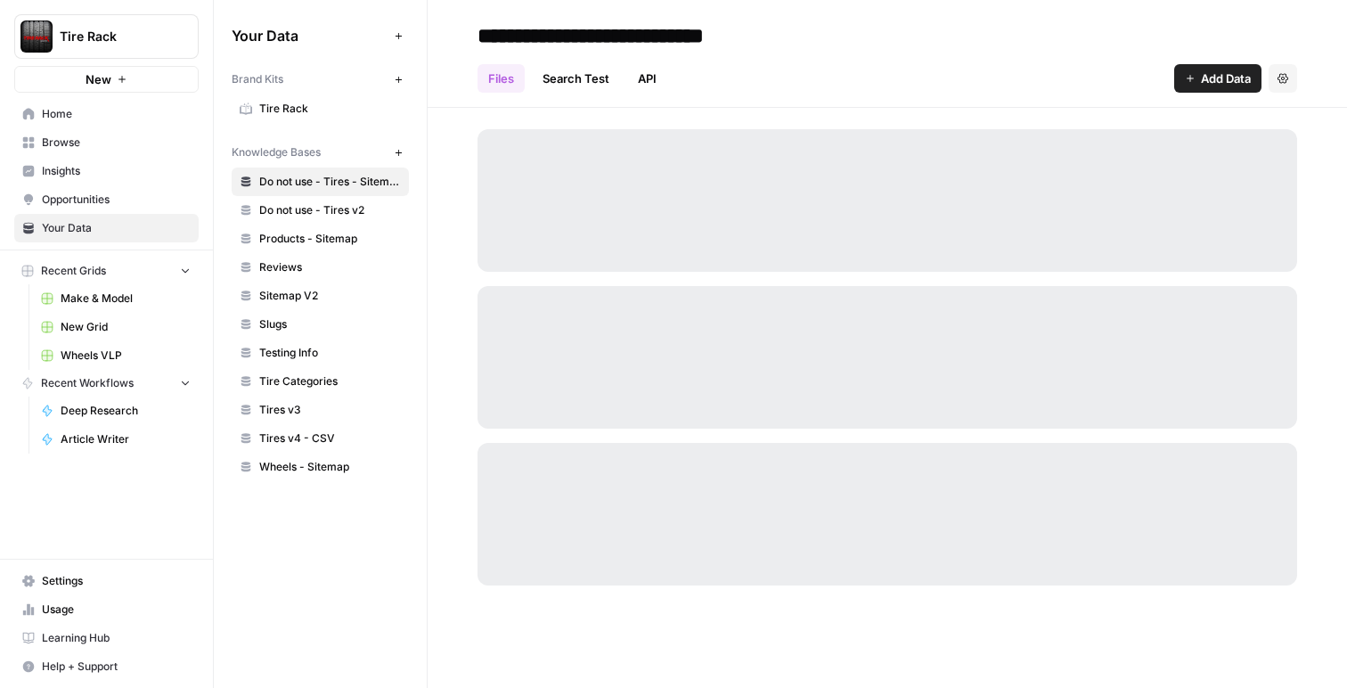
click at [401, 156] on icon "button" at bounding box center [399, 153] width 10 height 10
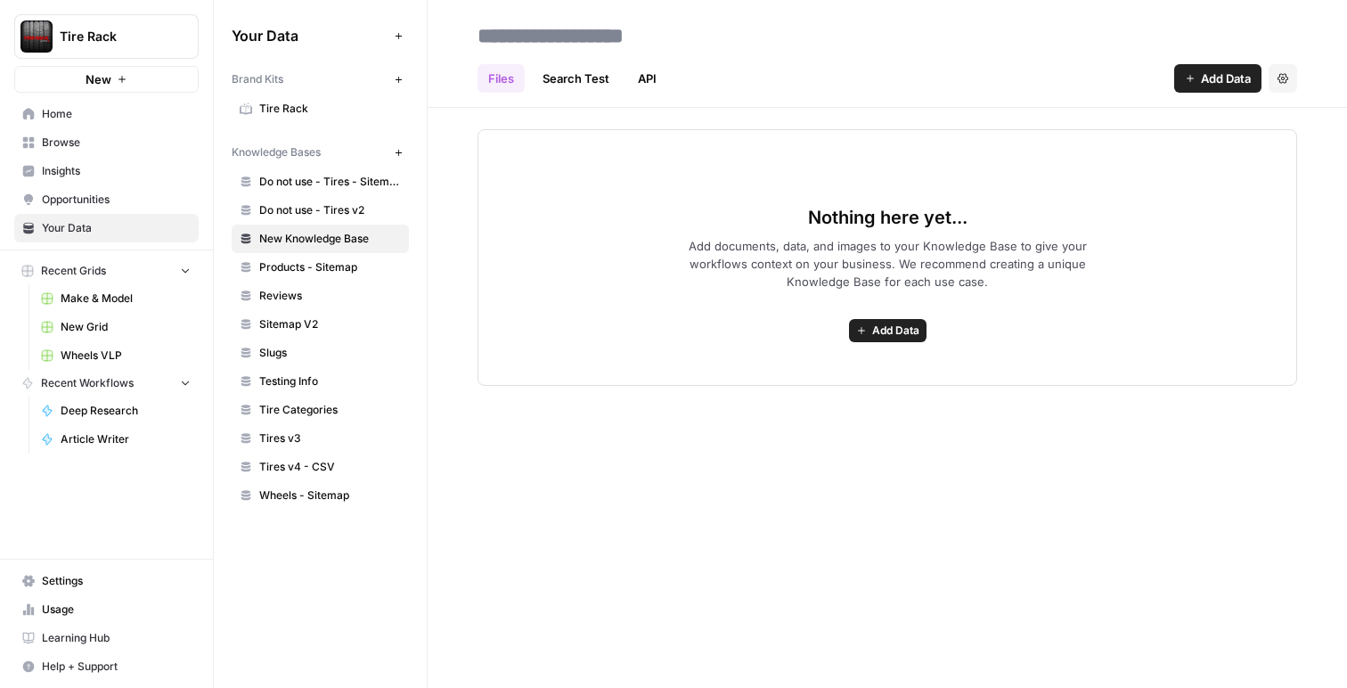
click at [1214, 96] on header "Files Search Test API Add Data Settings" at bounding box center [888, 54] width 920 height 108
click at [1193, 87] on button "Add Data" at bounding box center [1217, 78] width 87 height 29
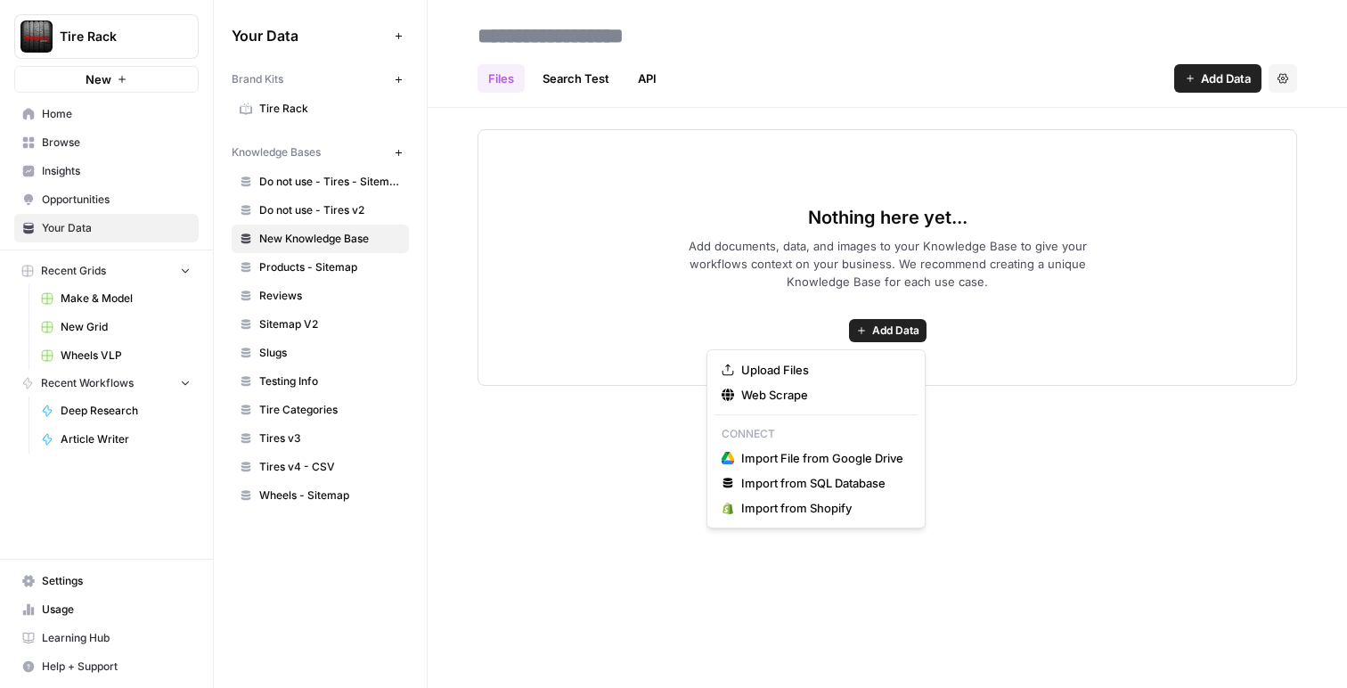
drag, startPoint x: 902, startPoint y: 335, endPoint x: 947, endPoint y: 274, distance: 75.7
click at [902, 335] on span "Add Data" at bounding box center [895, 331] width 47 height 16
click at [811, 380] on button "Upload Files" at bounding box center [816, 369] width 203 height 25
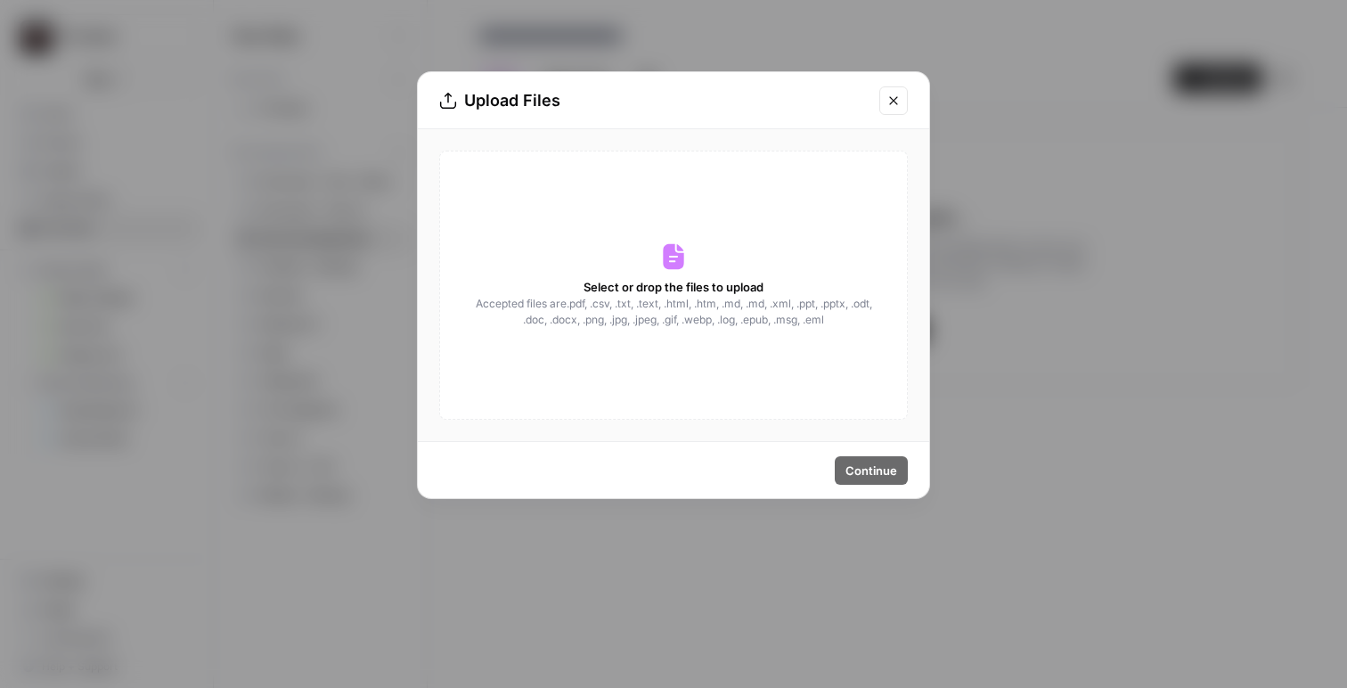
click at [638, 278] on span "Select or drop the files to upload" at bounding box center [674, 287] width 180 height 18
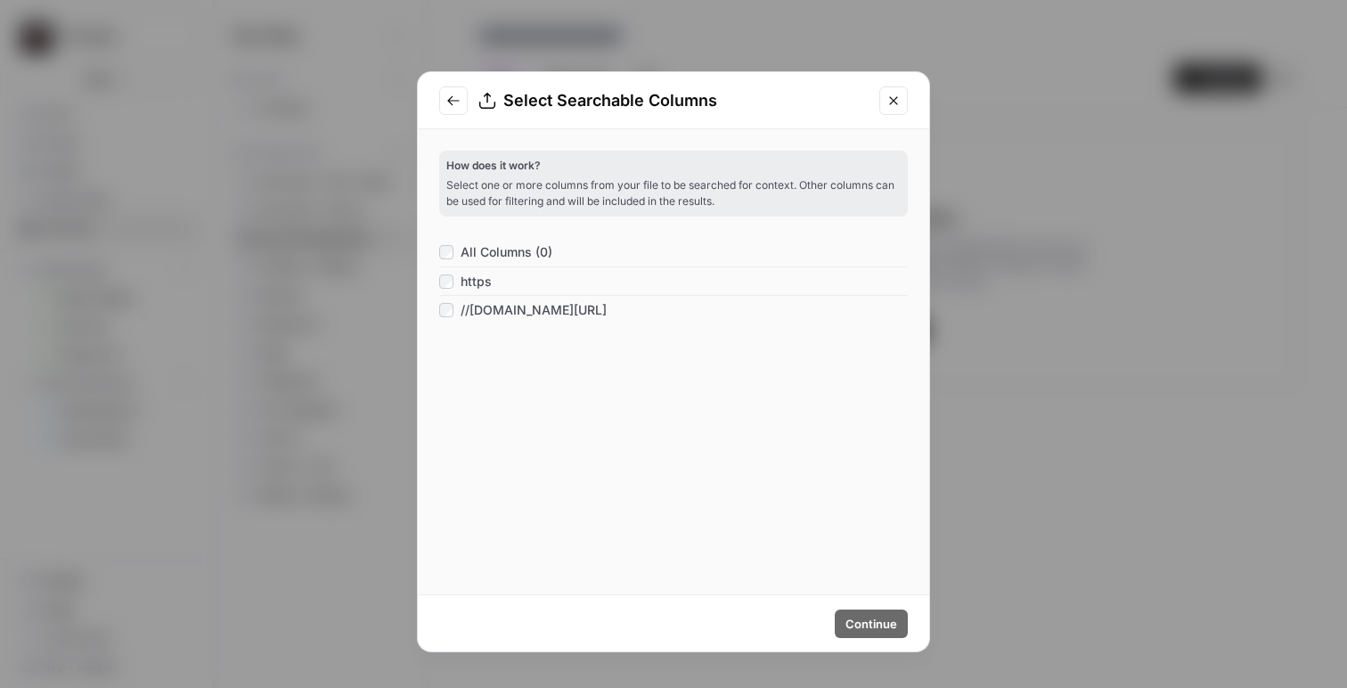
click at [500, 257] on span "All Columns (0)" at bounding box center [507, 252] width 92 height 18
drag, startPoint x: 898, startPoint y: 105, endPoint x: 881, endPoint y: 135, distance: 34.7
click at [897, 105] on icon "Close modal" at bounding box center [894, 101] width 14 height 14
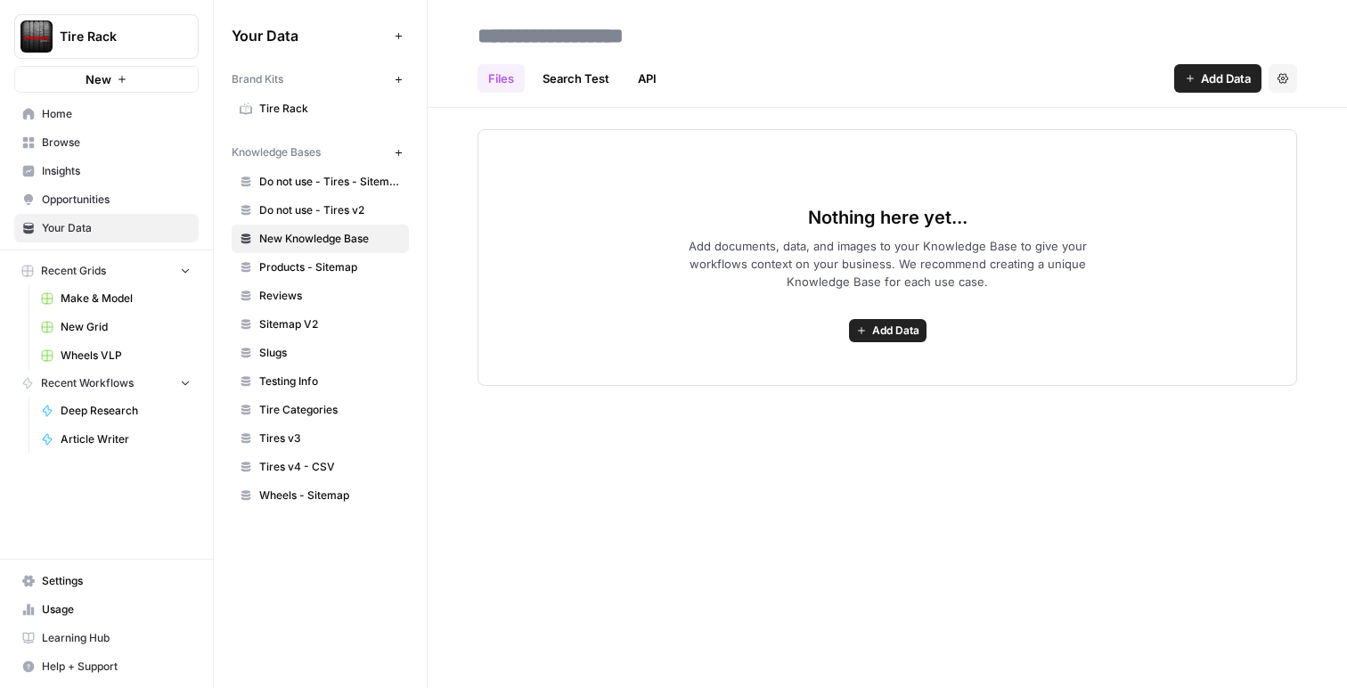
click at [891, 327] on span "Add Data" at bounding box center [895, 331] width 47 height 16
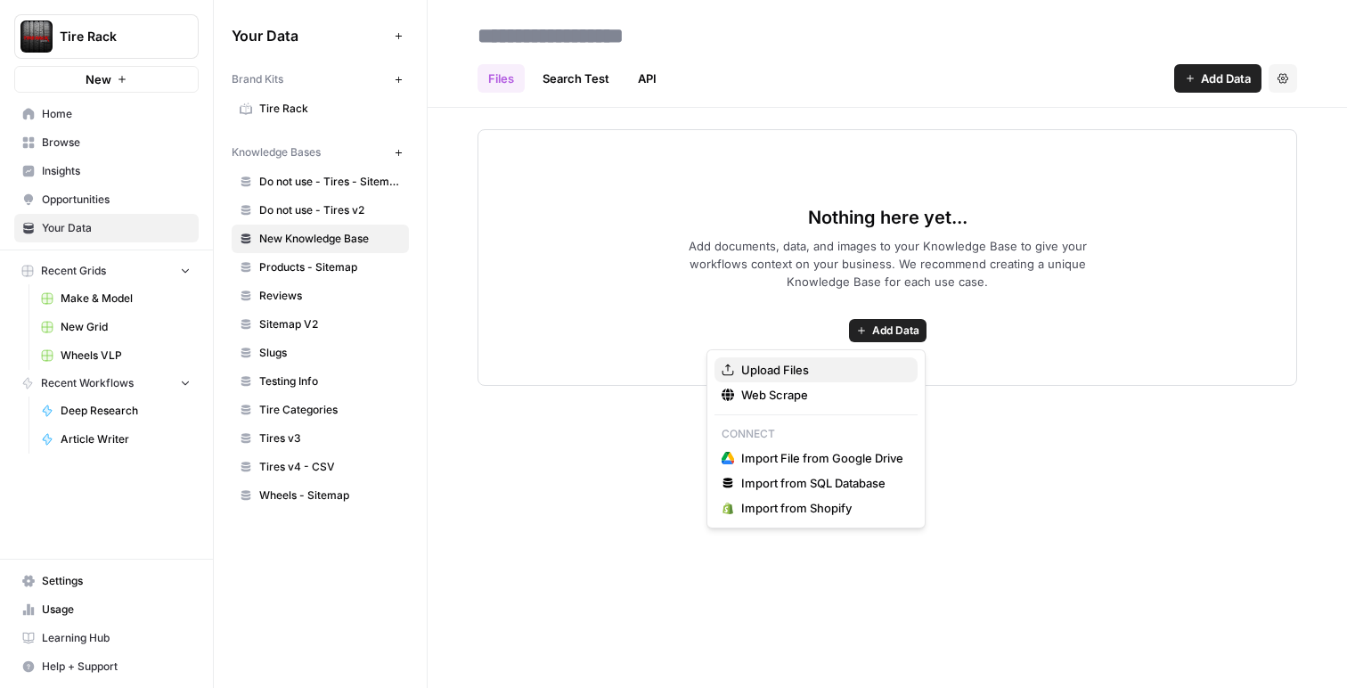
click at [786, 370] on span "Upload Files" at bounding box center [822, 370] width 162 height 18
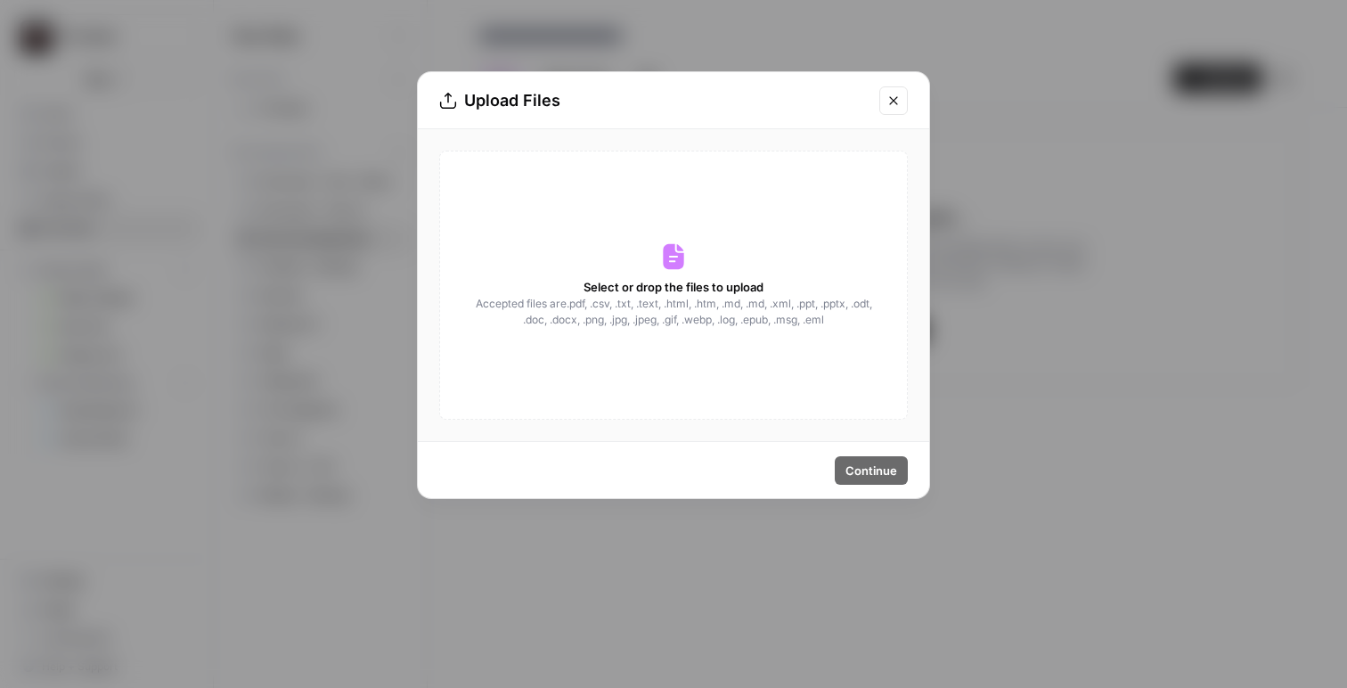
click at [677, 307] on span "Accepted files are .pdf, .csv, .txt, .text, .html, .htm, .md, .md, .xml, .ppt, …" at bounding box center [673, 312] width 399 height 32
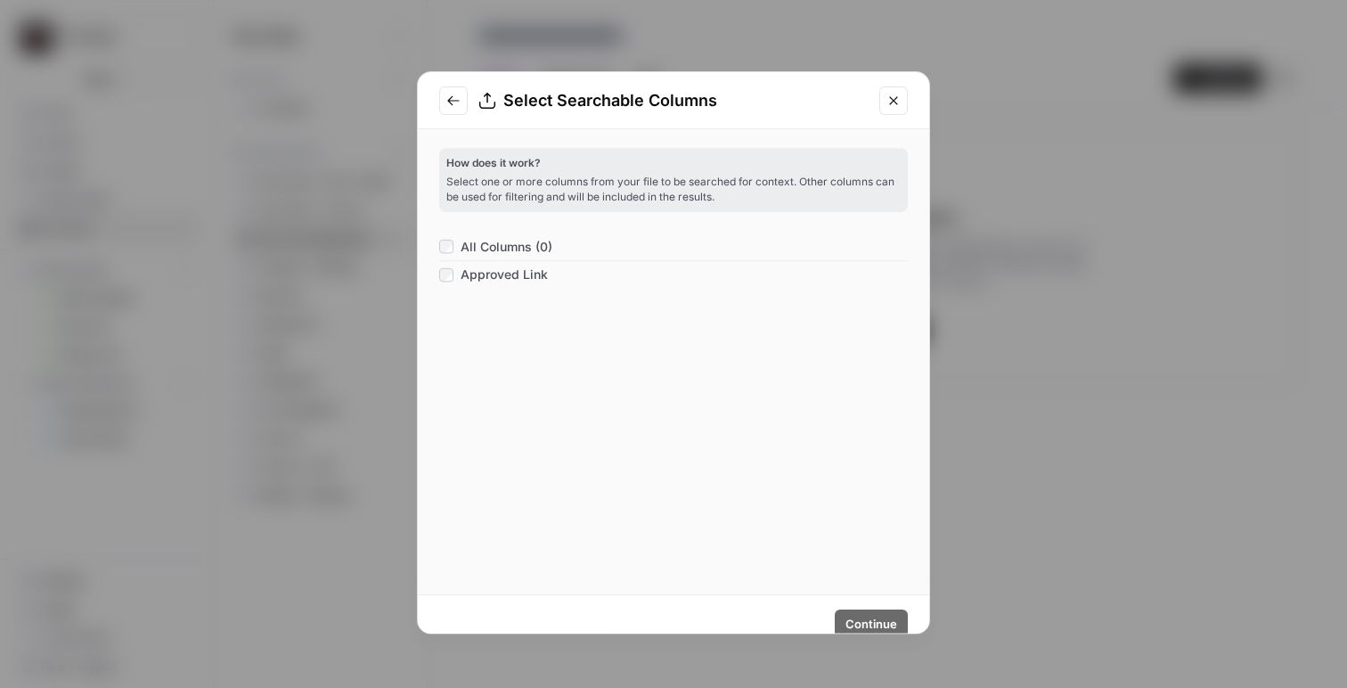
click at [869, 471] on div "How does it work? Select one or more columns from your file to be searched for …" at bounding box center [673, 352] width 469 height 409
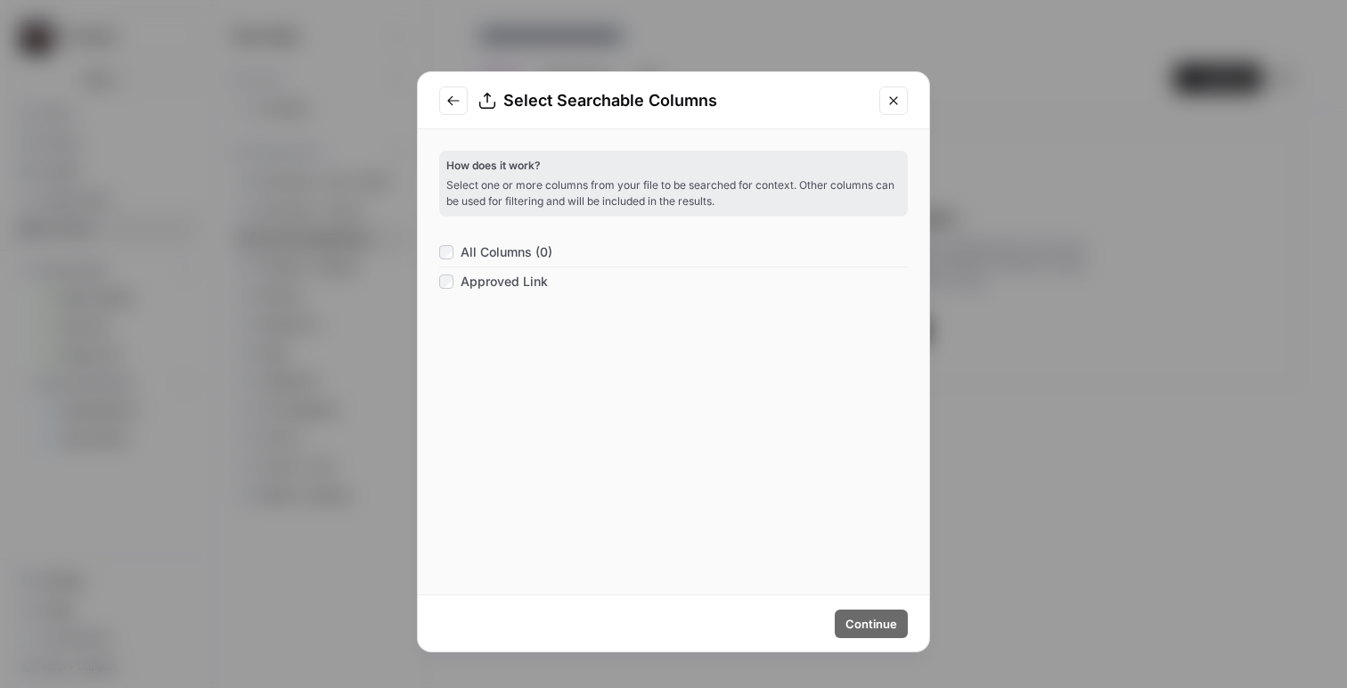
drag, startPoint x: 523, startPoint y: 259, endPoint x: 531, endPoint y: 268, distance: 12.0
click at [523, 260] on span "All Columns (0)" at bounding box center [507, 252] width 92 height 18
click at [857, 621] on span "Continue" at bounding box center [872, 624] width 52 height 18
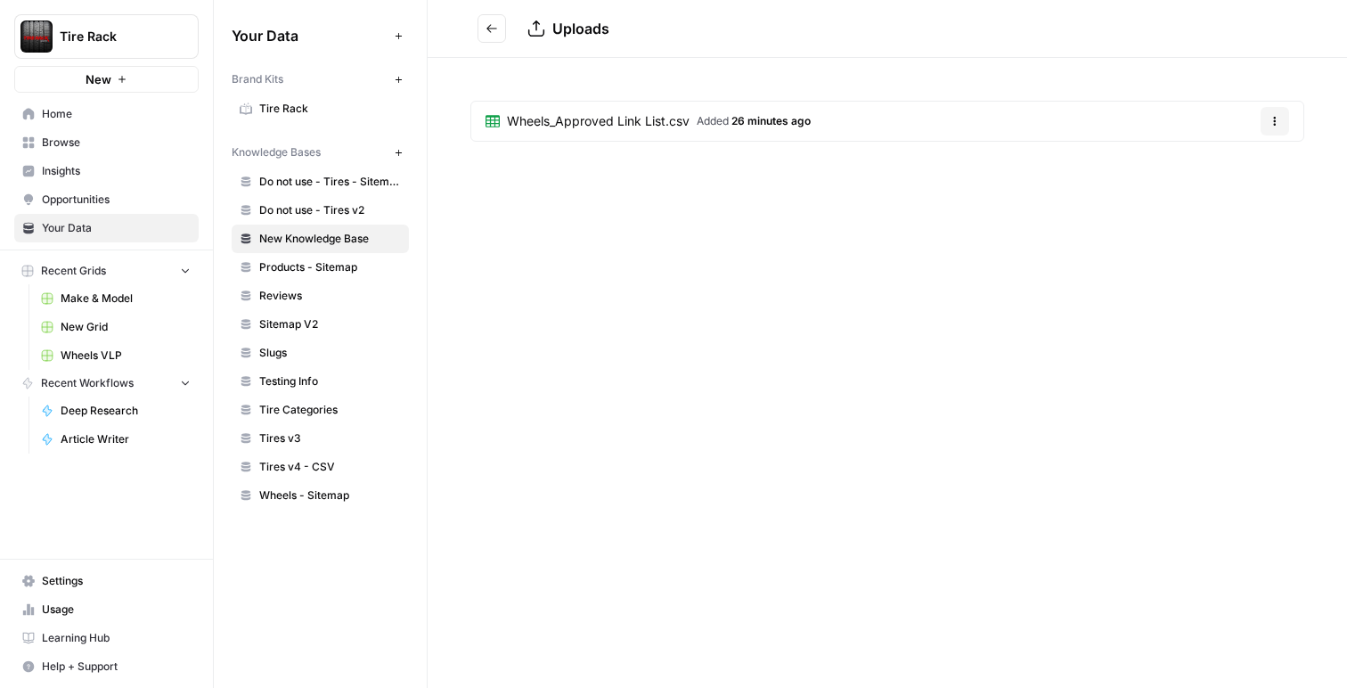
click at [124, 113] on span "Home" at bounding box center [116, 114] width 149 height 16
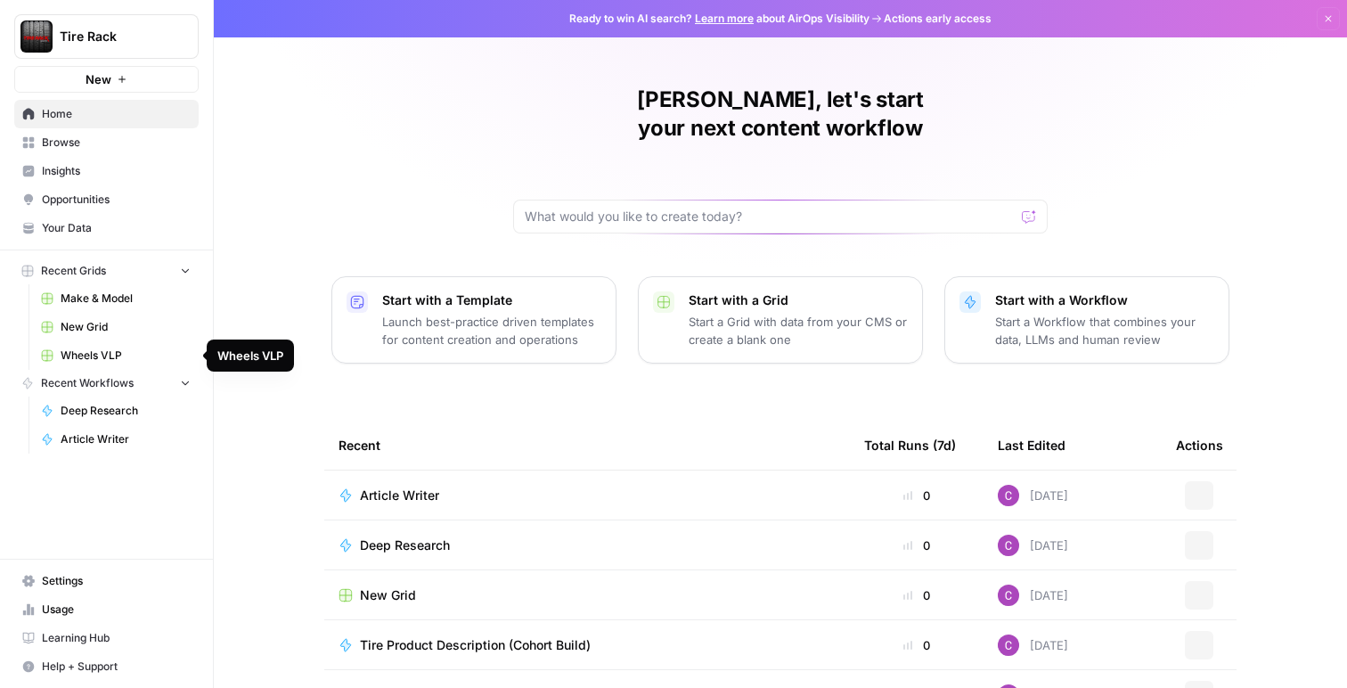
click at [135, 364] on link "Wheels VLP" at bounding box center [116, 355] width 166 height 29
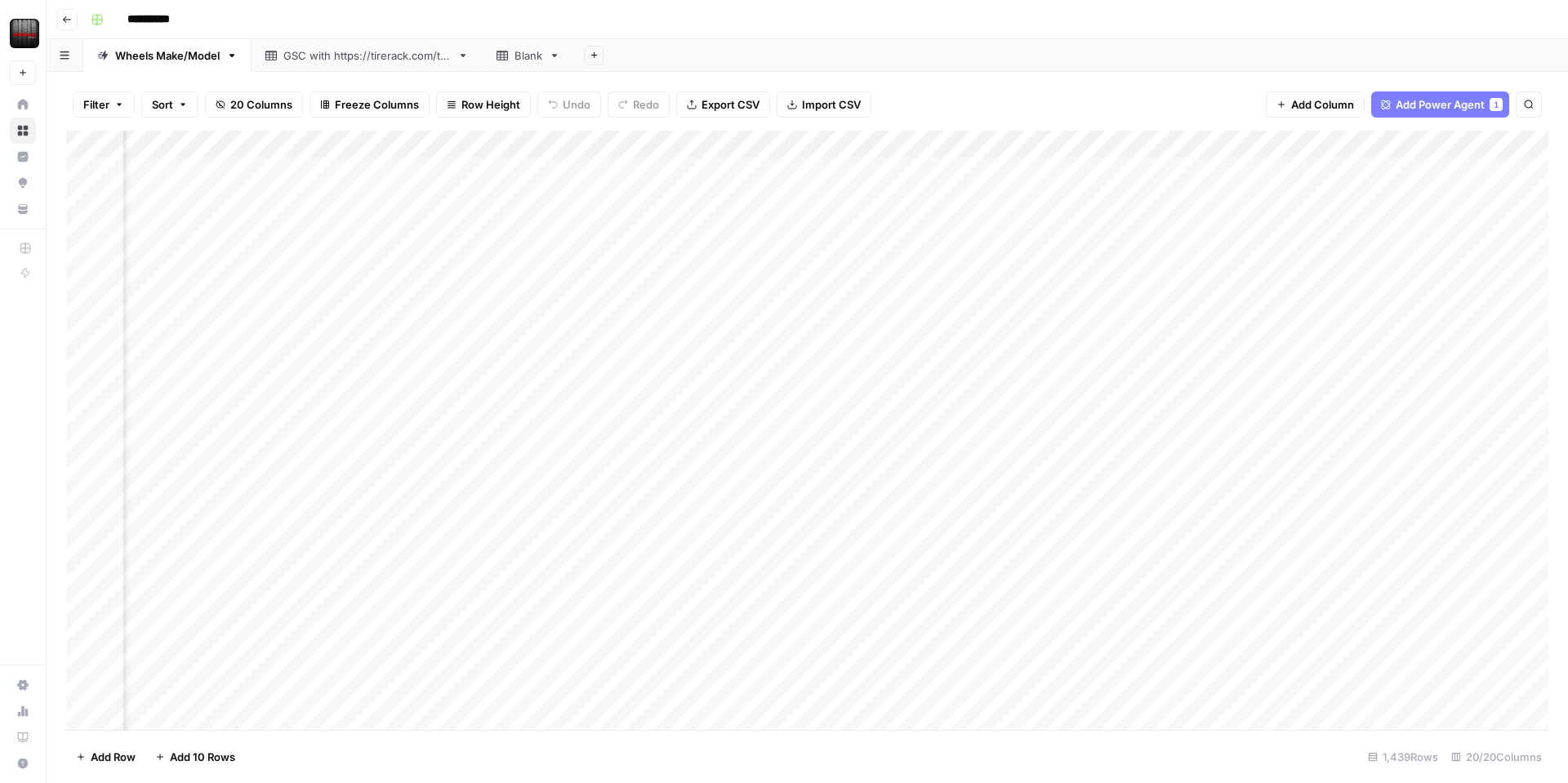
scroll to position [0, 1333]
click at [1218, 142] on div "Add Column" at bounding box center [806, 431] width 1482 height 600
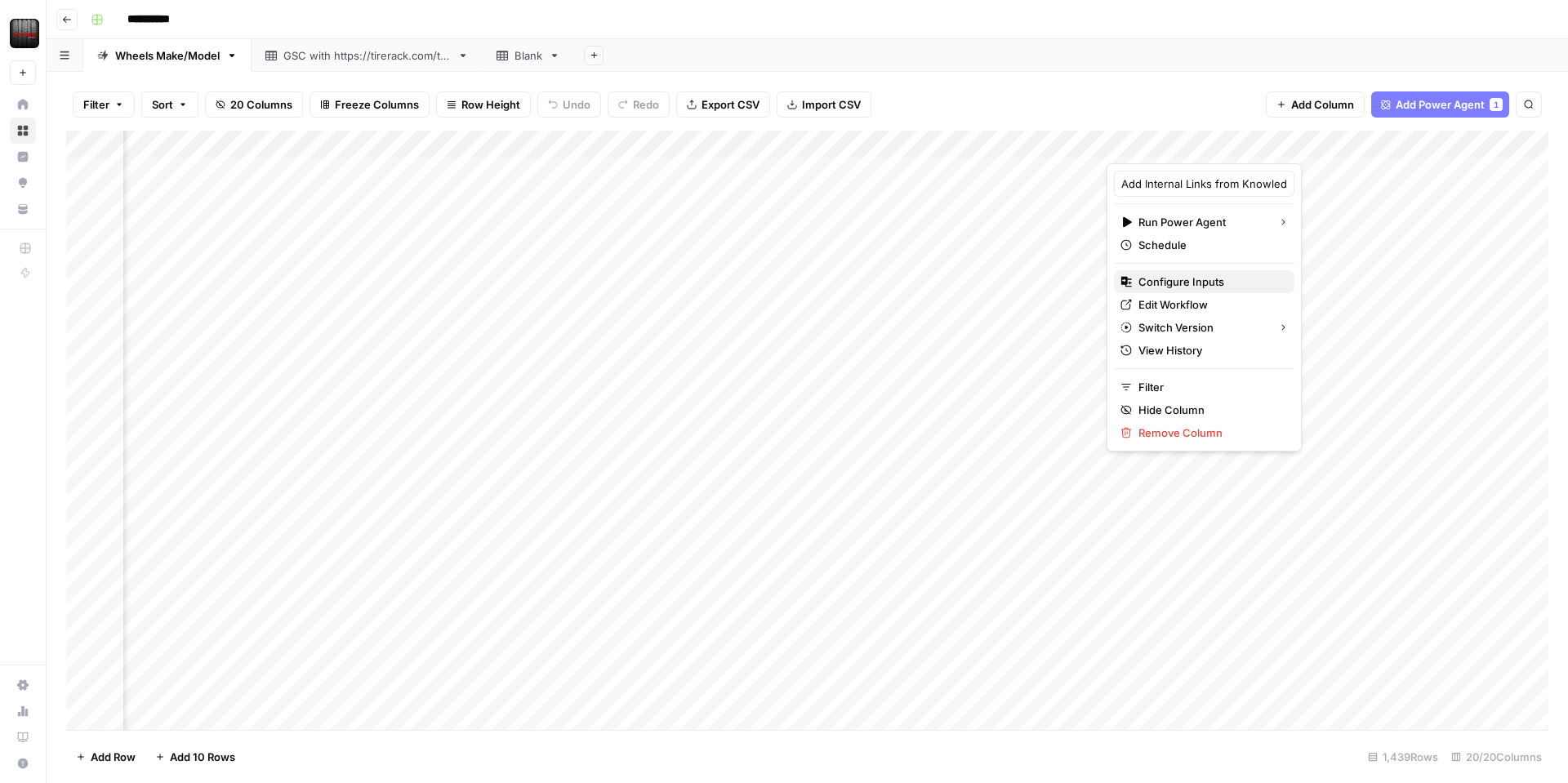
click at [1186, 284] on span "Configure Inputs" at bounding box center [1210, 281] width 143 height 17
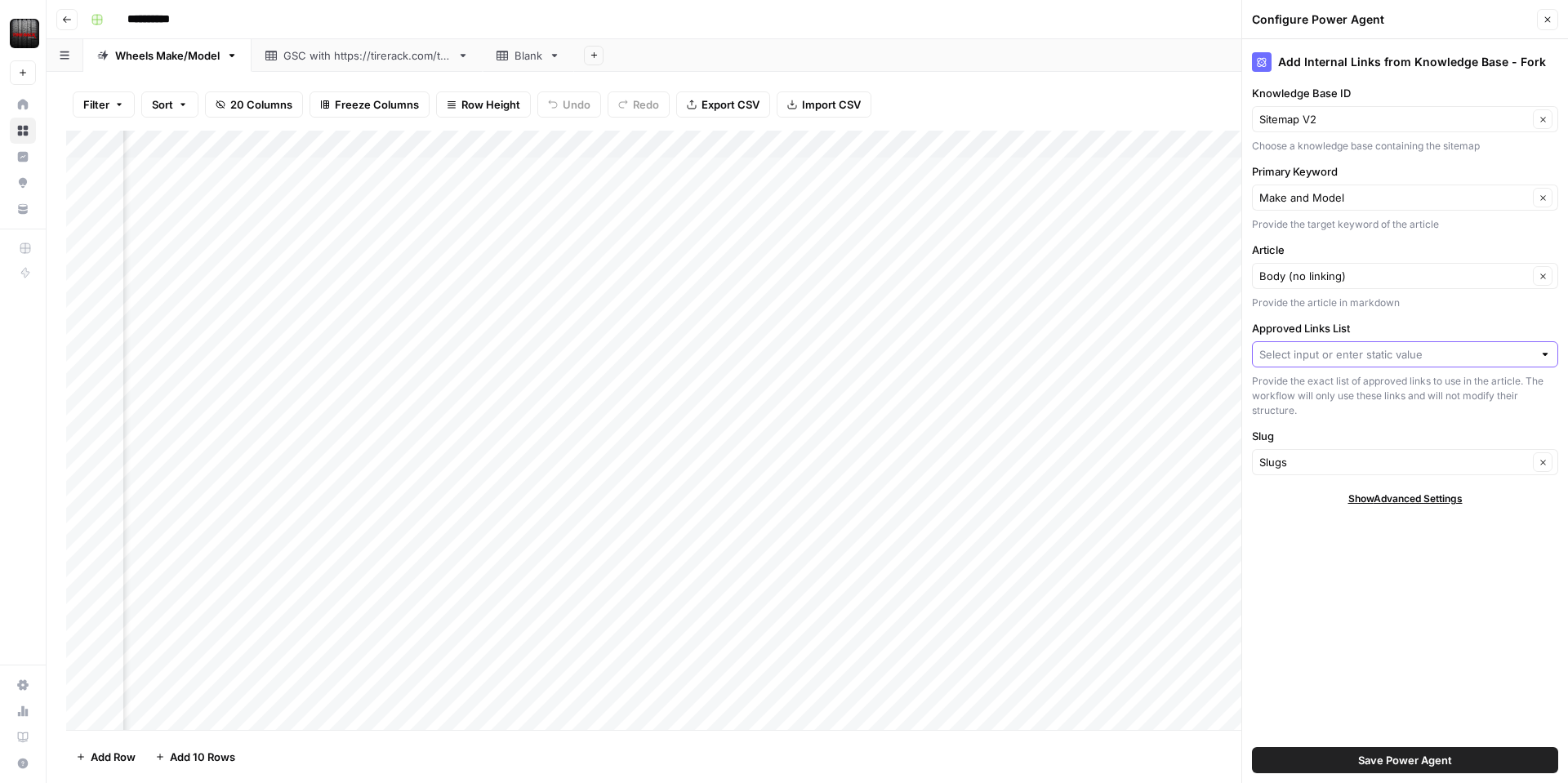
click at [1234, 359] on input "Approved Links List" at bounding box center [1396, 355] width 273 height 17
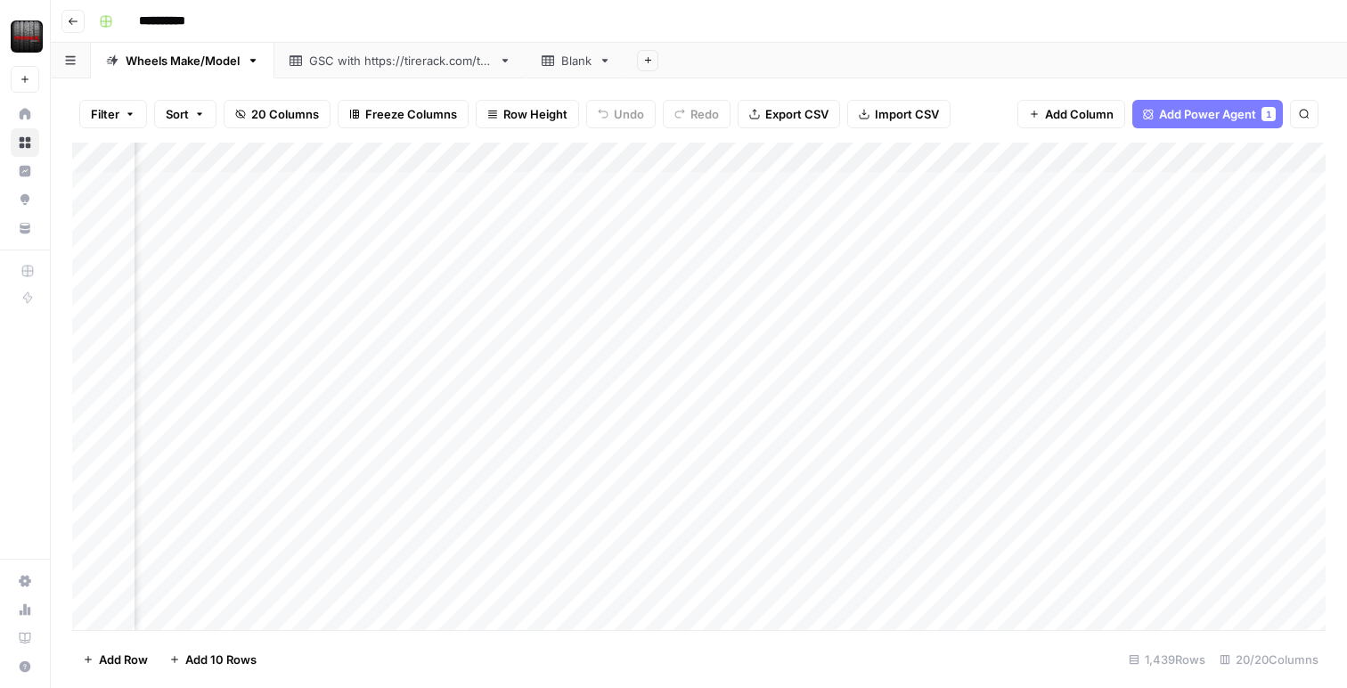
scroll to position [0, 1353]
click at [948, 153] on div "Add Column" at bounding box center [699, 386] width 1254 height 487
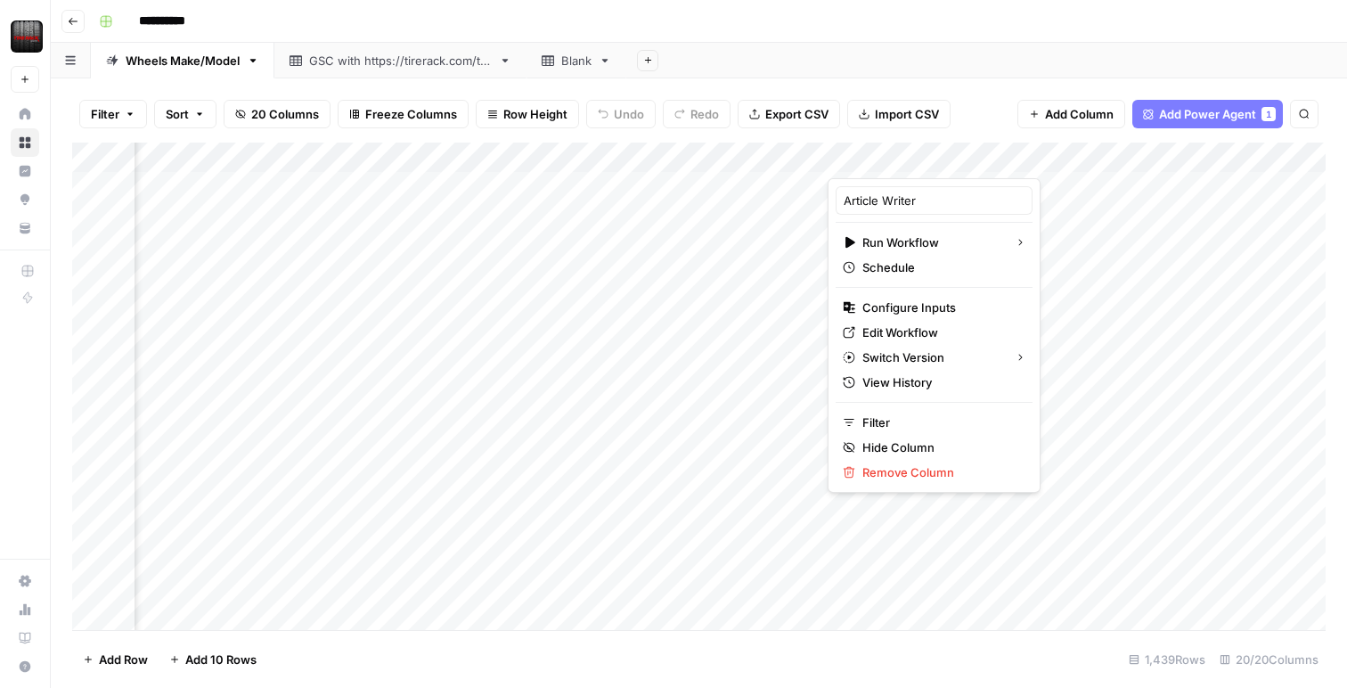
click at [1027, 67] on div "Add Sheet" at bounding box center [986, 61] width 721 height 36
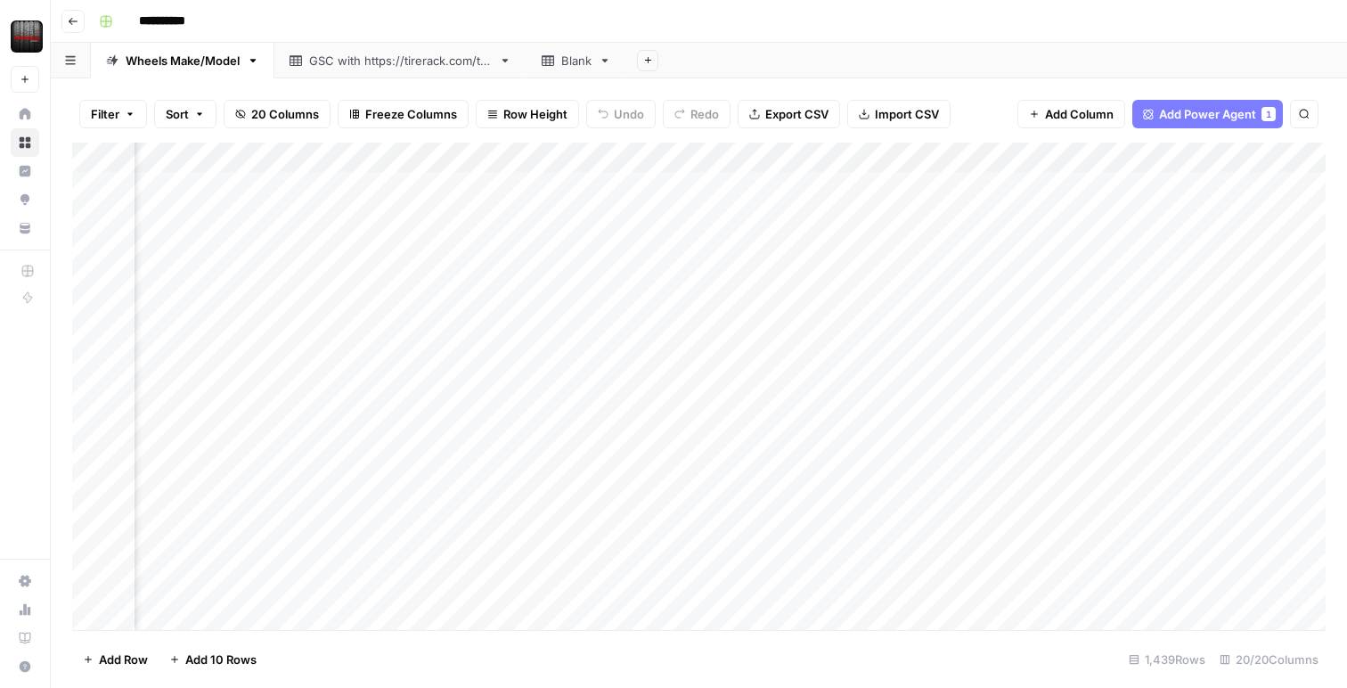
scroll to position [0, 1798]
click at [985, 160] on div "Add Column" at bounding box center [699, 386] width 1254 height 487
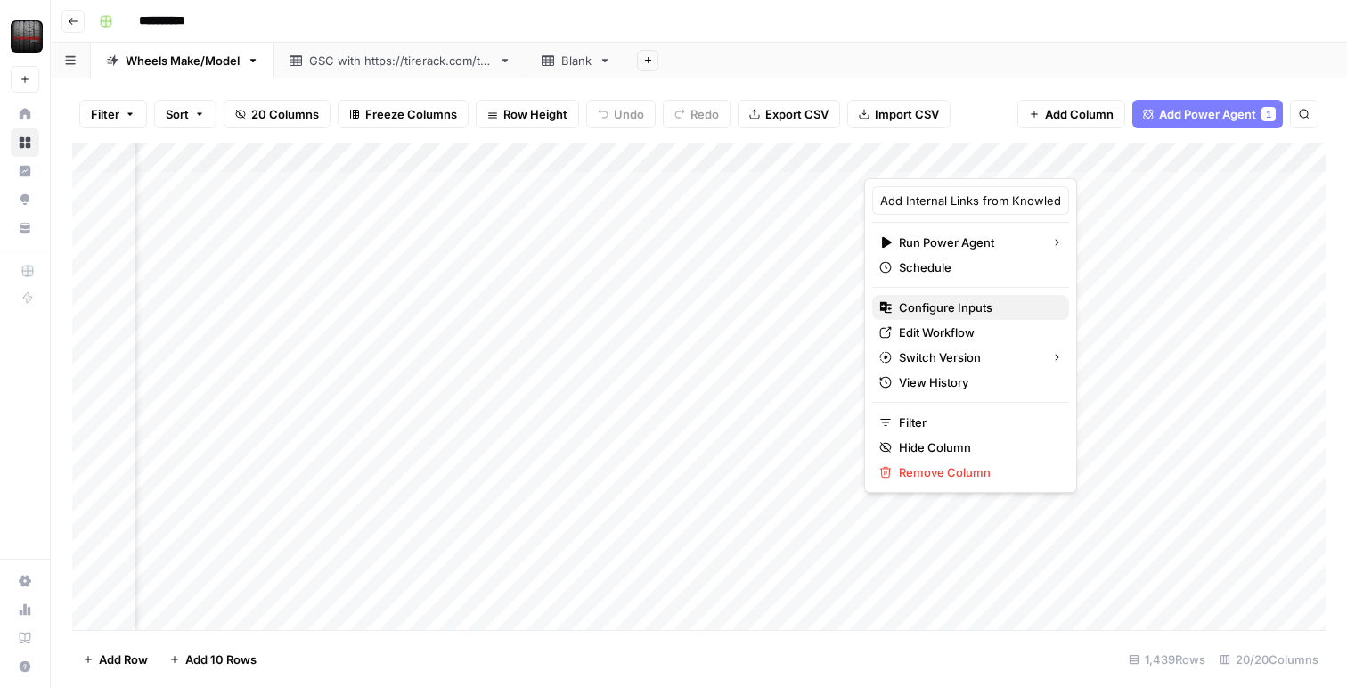
click at [922, 303] on span "Configure Inputs" at bounding box center [977, 307] width 156 height 18
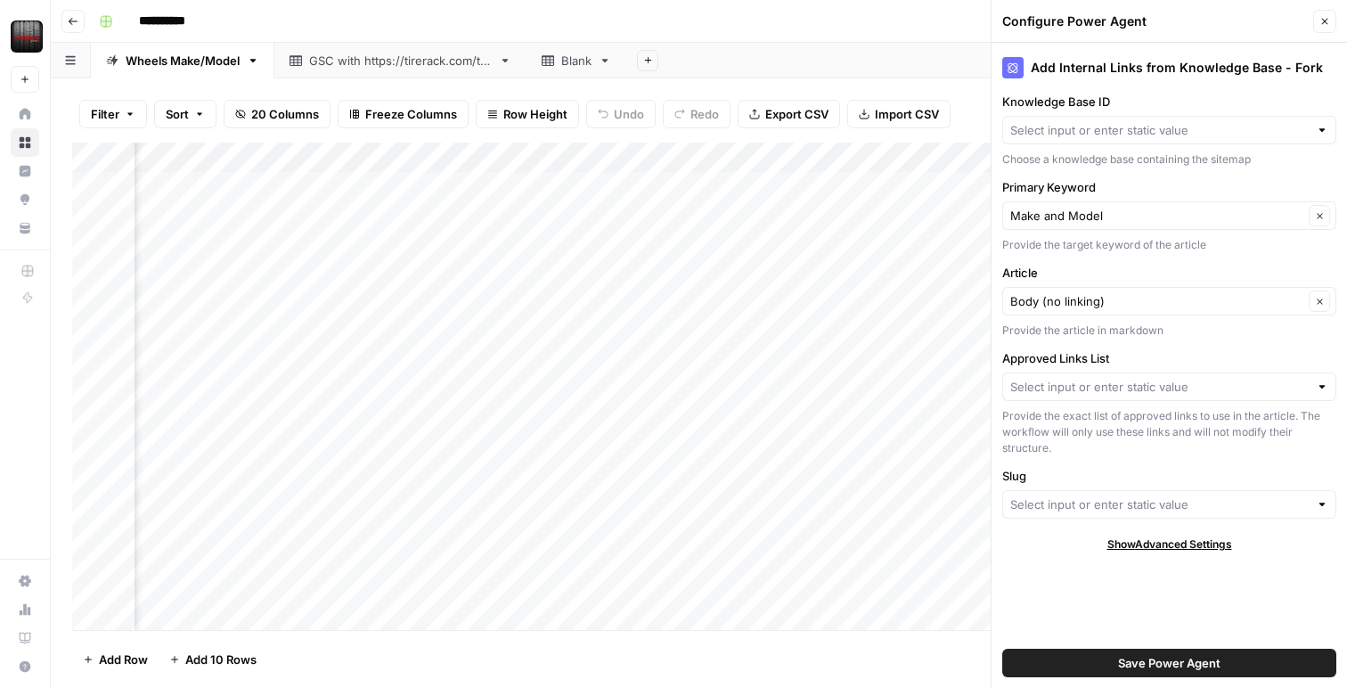
type input "Sitemap V2"
type input "Slugs"
drag, startPoint x: 1329, startPoint y: 24, endPoint x: 1293, endPoint y: 45, distance: 41.9
click at [1329, 24] on icon "button" at bounding box center [1325, 21] width 11 height 11
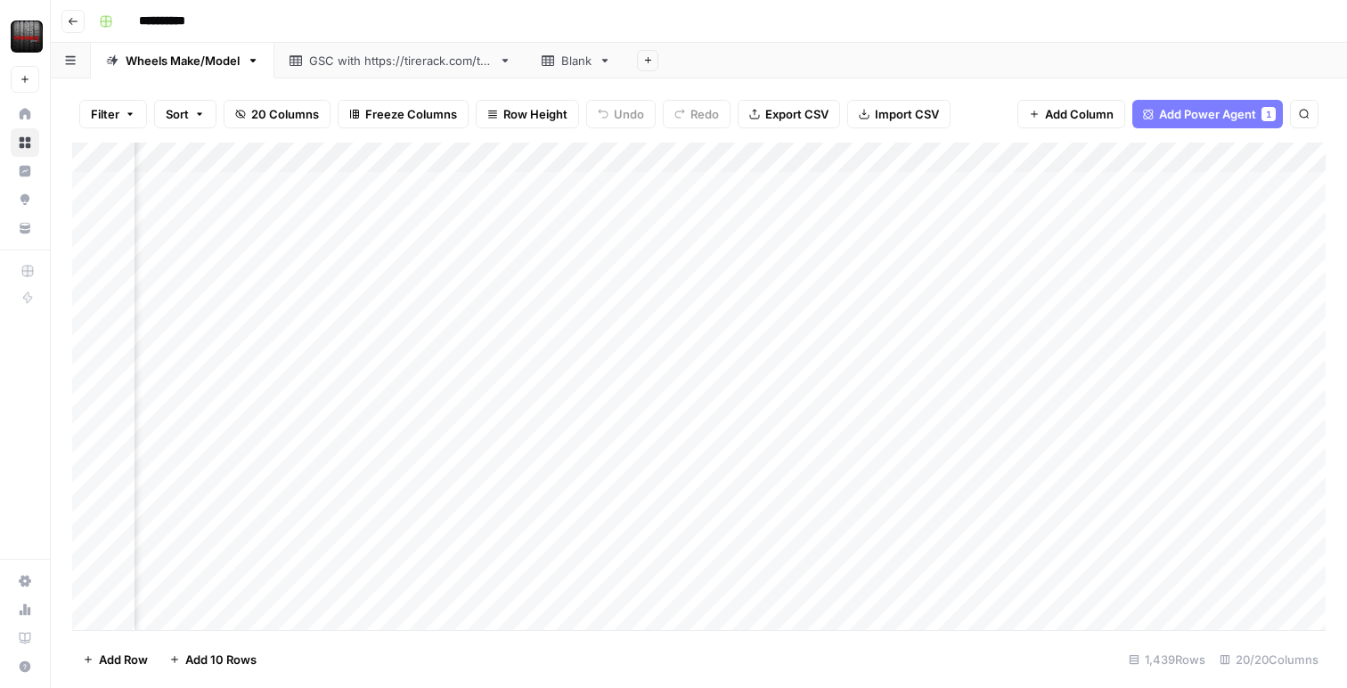
click at [985, 158] on div "Add Column" at bounding box center [699, 386] width 1254 height 487
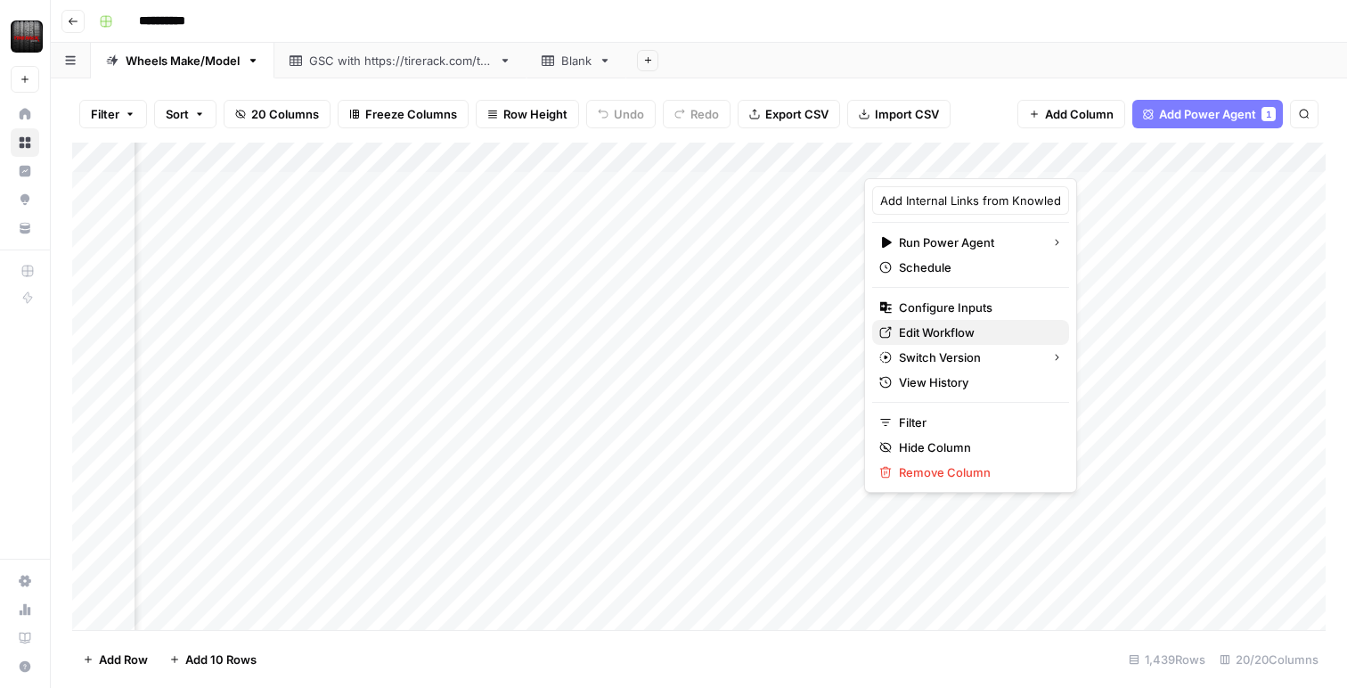
click at [931, 326] on span "Edit Workflow" at bounding box center [977, 332] width 156 height 18
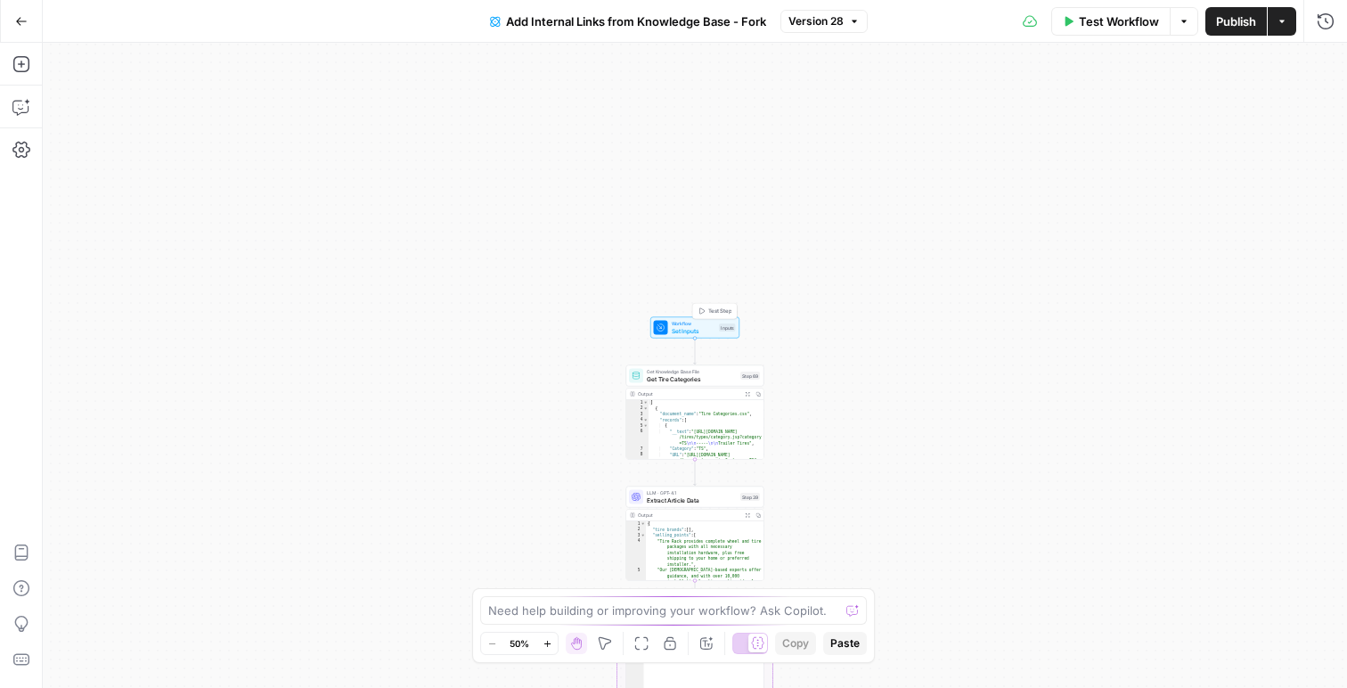
click at [683, 324] on span "Workflow" at bounding box center [694, 323] width 45 height 7
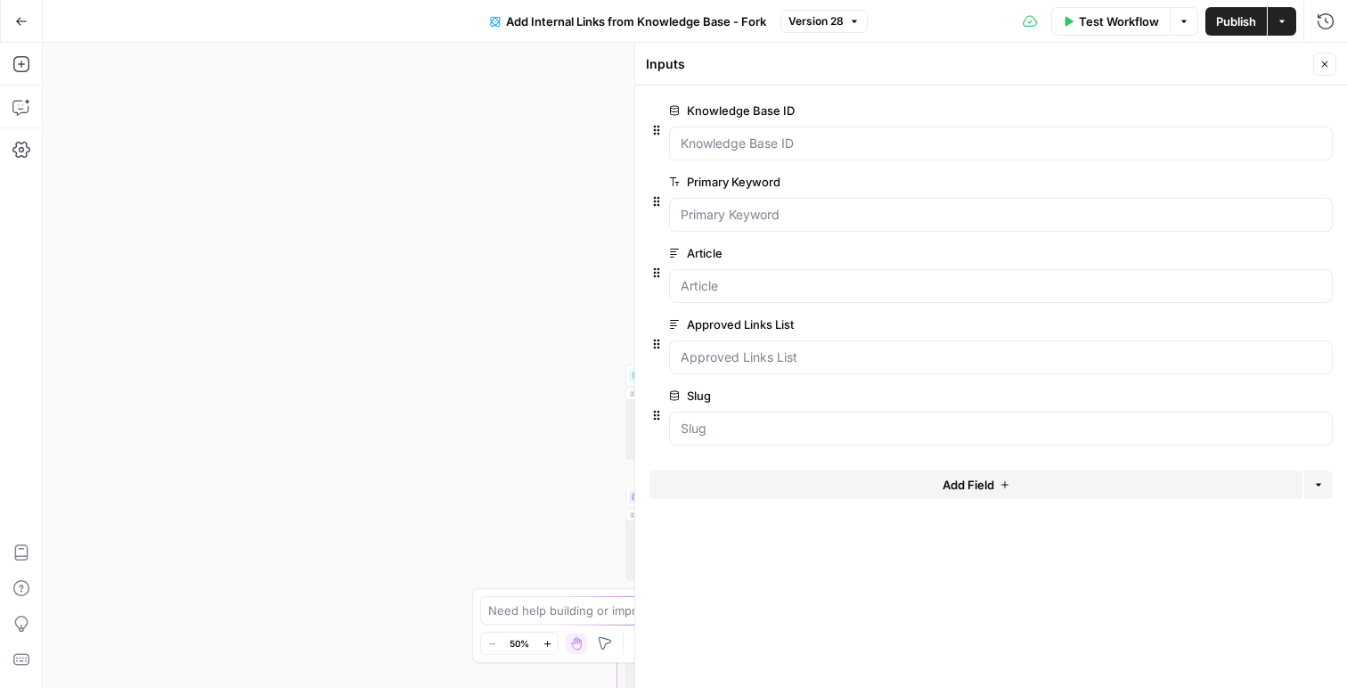
click at [924, 370] on div at bounding box center [1001, 357] width 664 height 34
click at [1276, 330] on span "edit field" at bounding box center [1266, 324] width 39 height 14
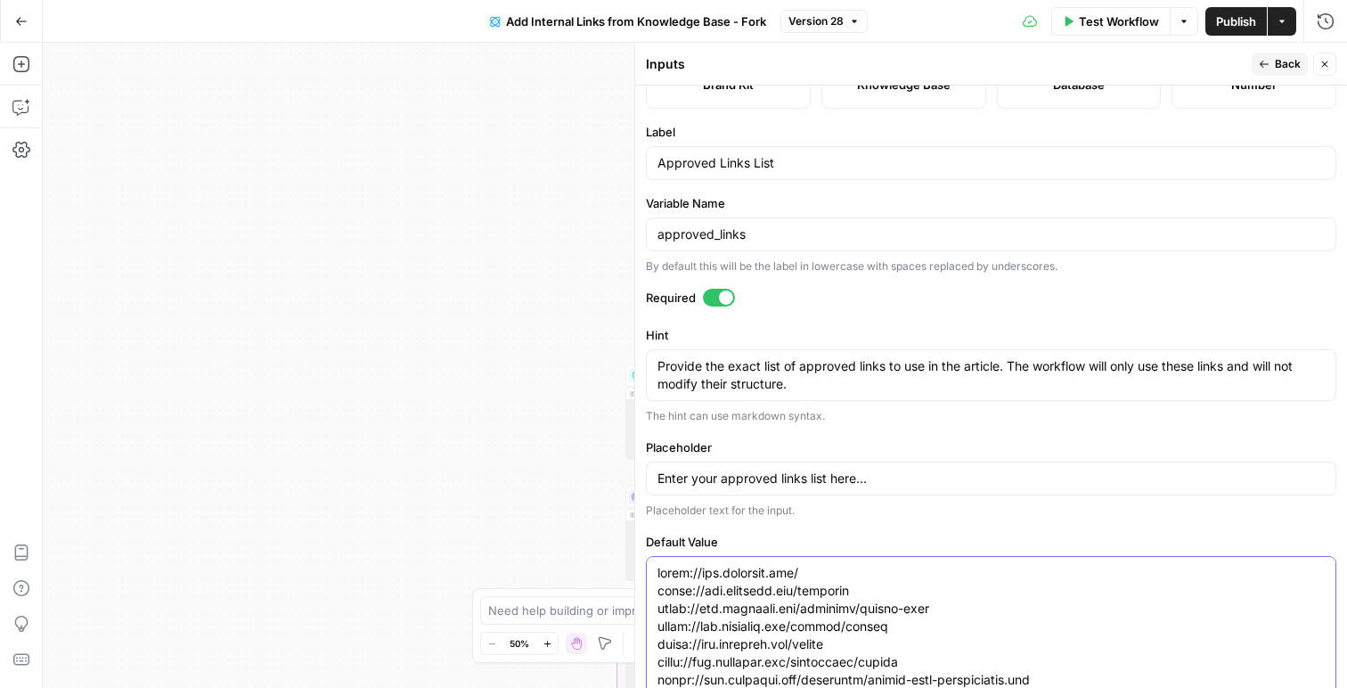
scroll to position [252, 0]
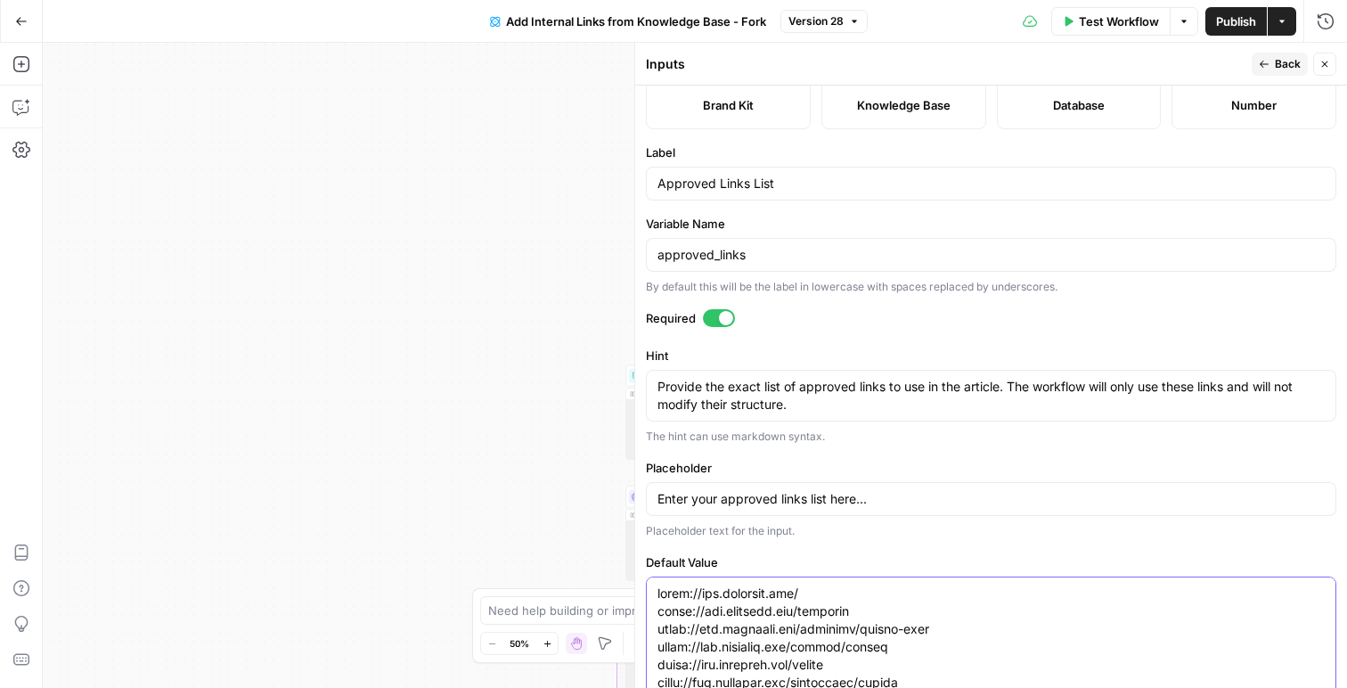
drag, startPoint x: 1254, startPoint y: 639, endPoint x: 765, endPoint y: 576, distance: 492.4
click at [642, 581] on div "Inputs Back Close Input type Short Text Long Text Single Select Multi Select JS…" at bounding box center [990, 365] width 713 height 645
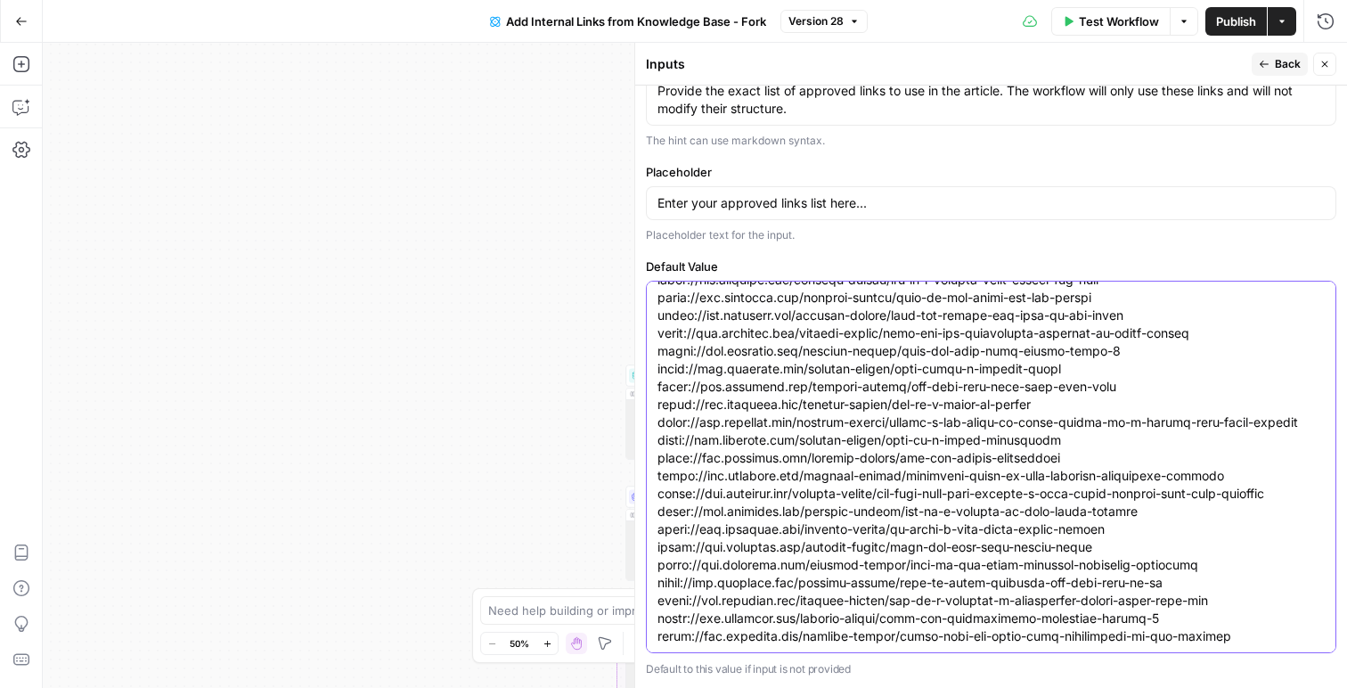
scroll to position [0, 0]
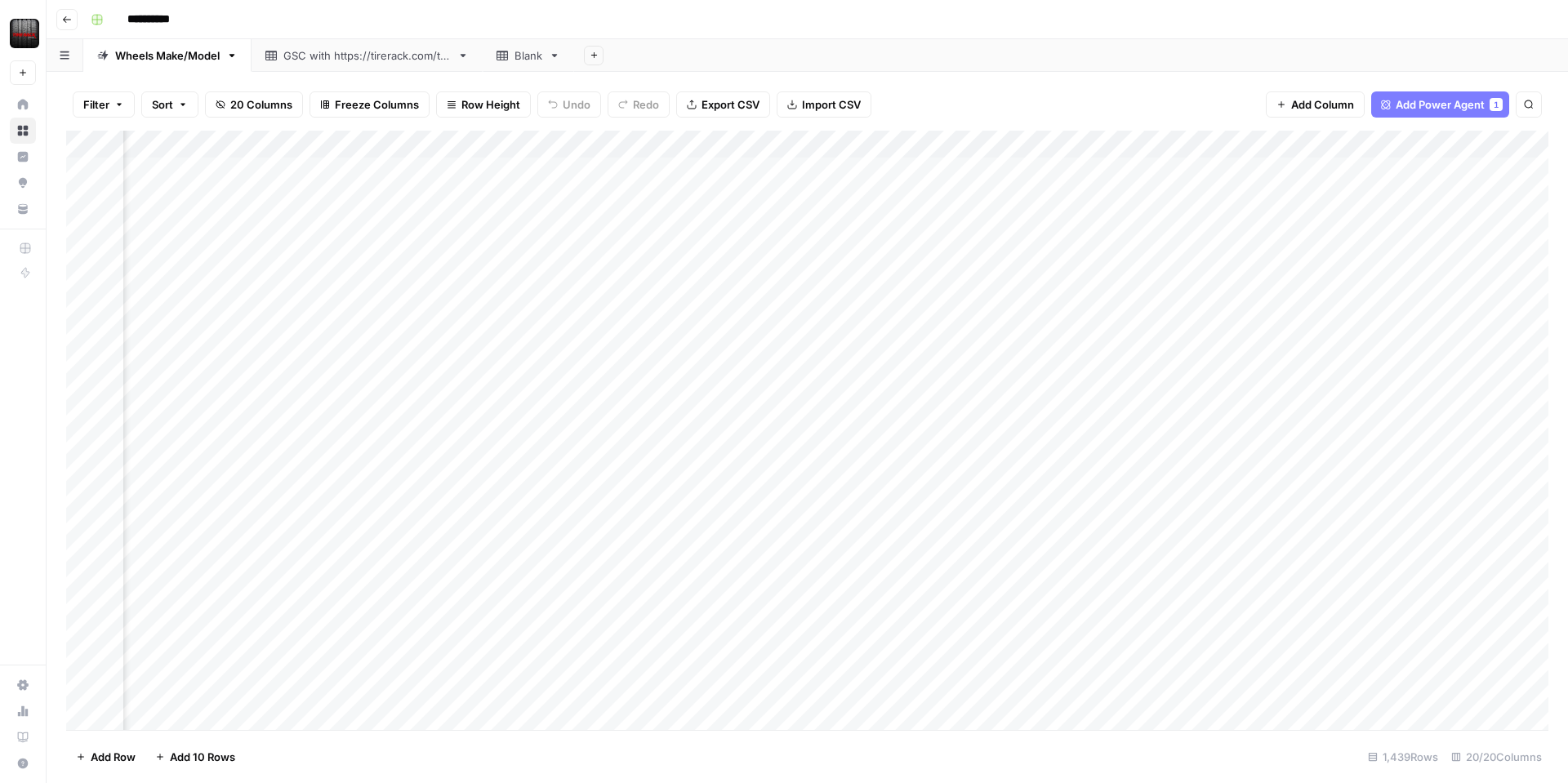
scroll to position [0, 1648]
click at [968, 146] on div "Add Column" at bounding box center [806, 431] width 1482 height 600
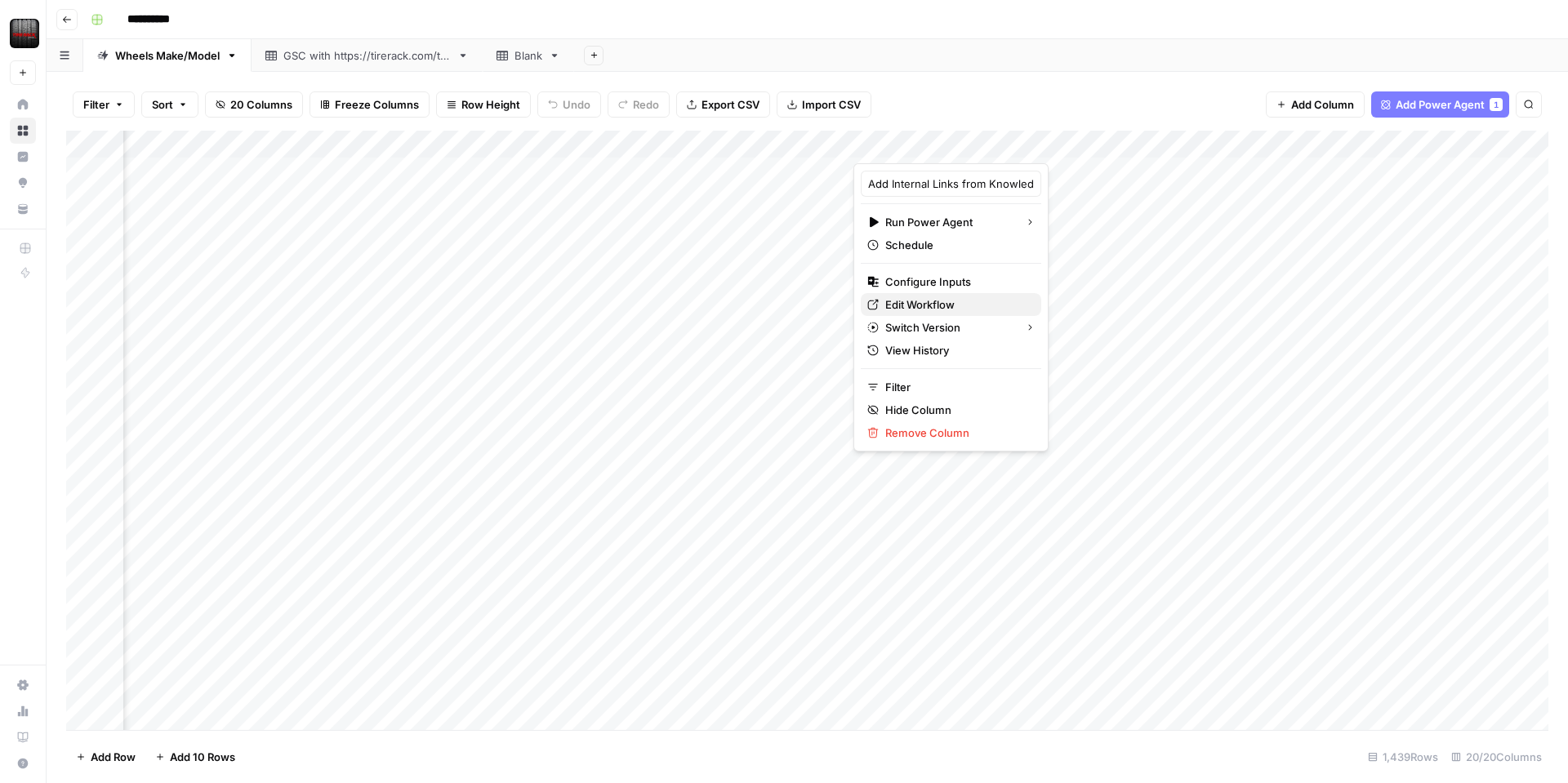
click at [937, 305] on span "Edit Workflow" at bounding box center [957, 304] width 143 height 17
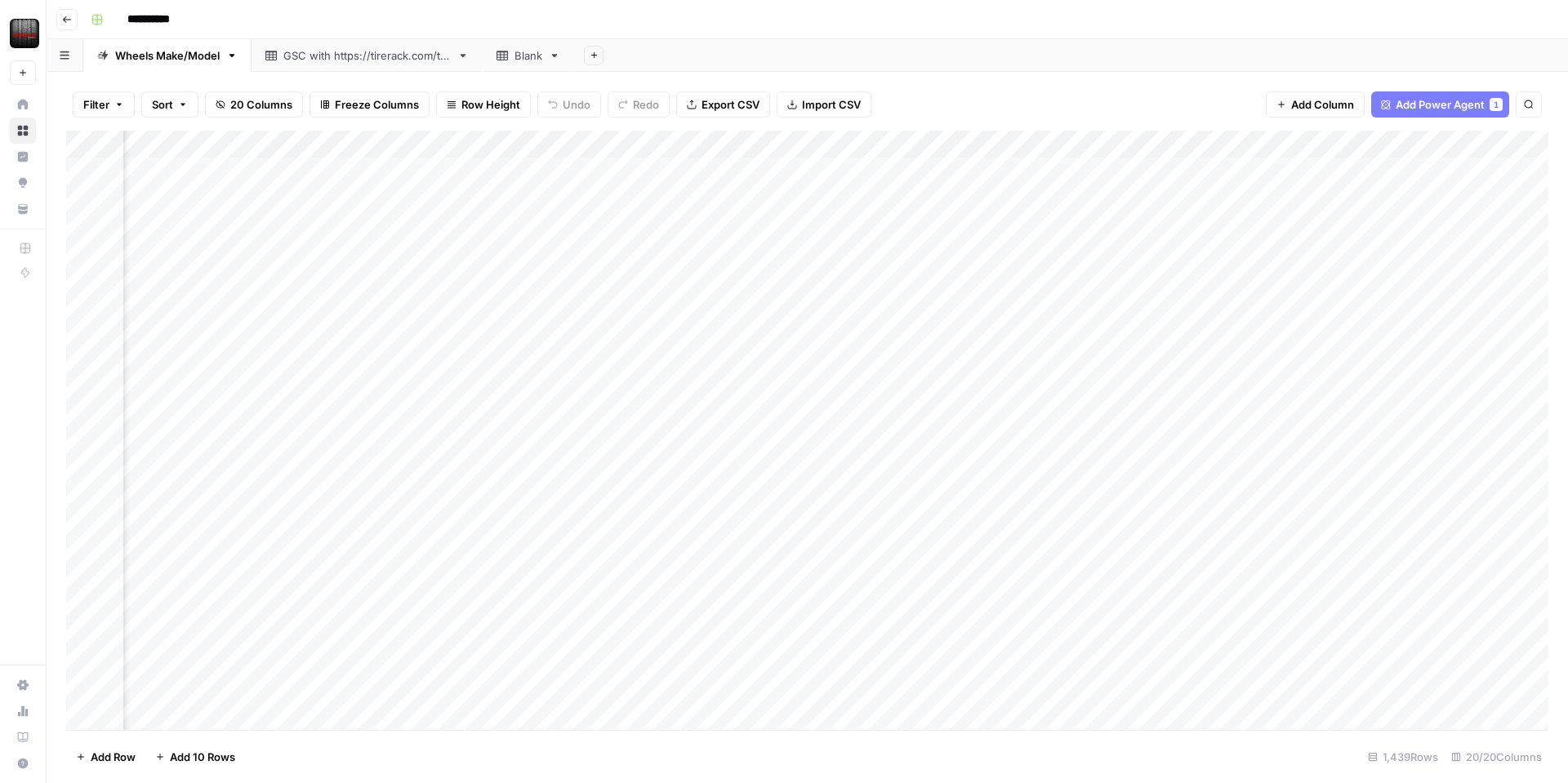
click at [962, 146] on div "Add Column" at bounding box center [806, 431] width 1482 height 600
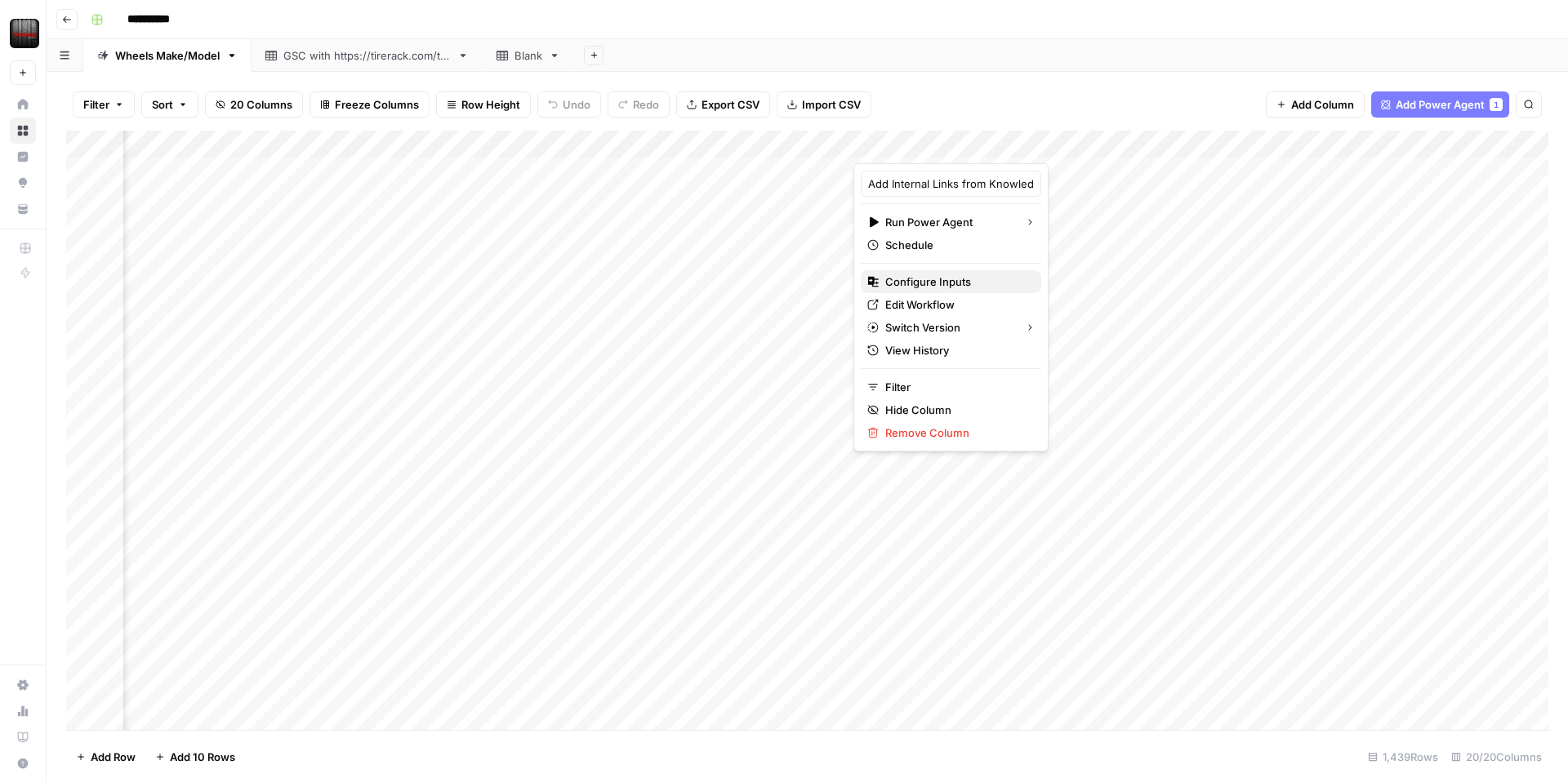
click at [933, 284] on span "Configure Inputs" at bounding box center [957, 281] width 143 height 17
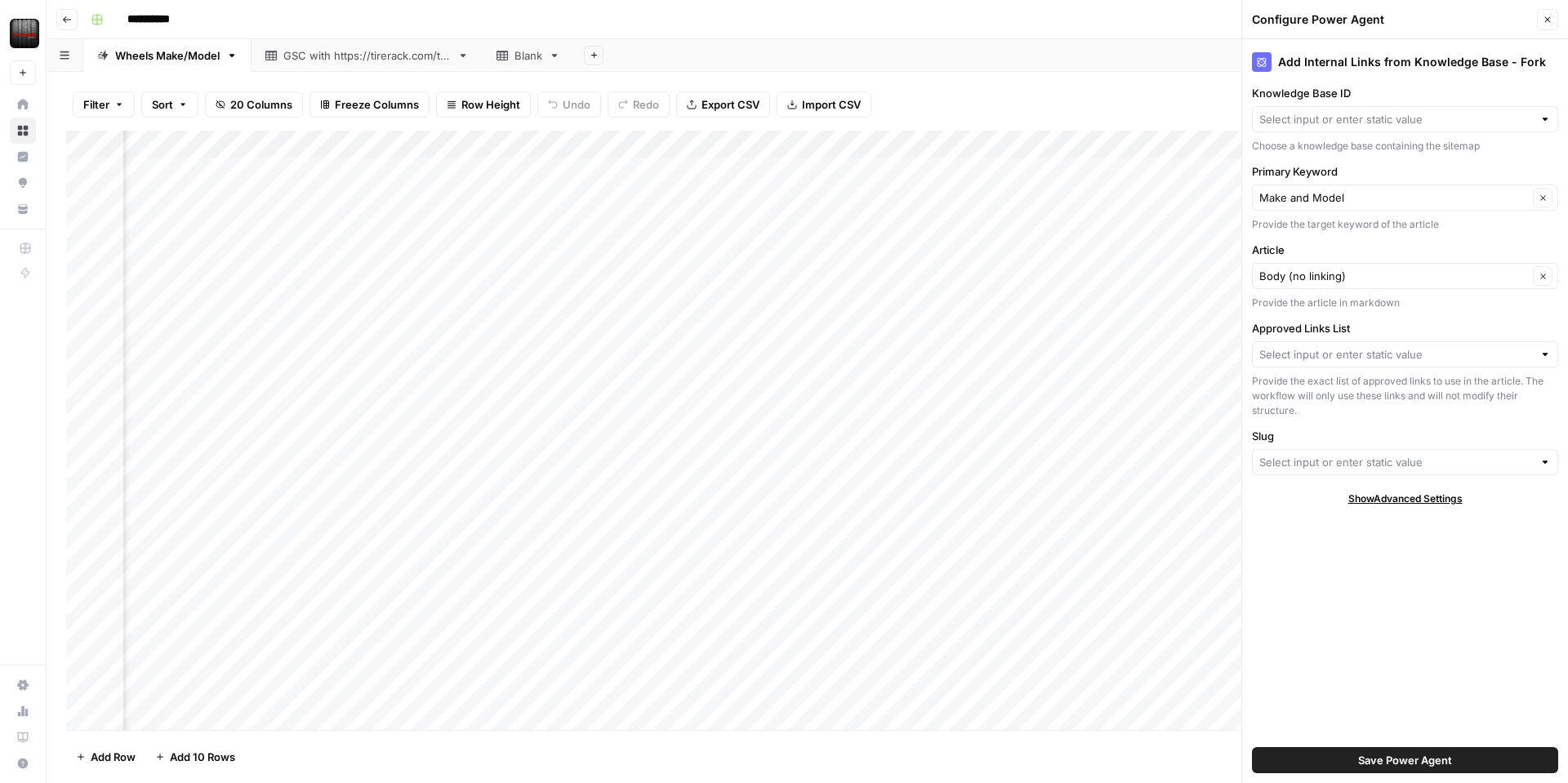
type input "Sitemap V2"
type input "Slugs"
click at [1411, 361] on input "Approved Links List" at bounding box center [1396, 355] width 273 height 17
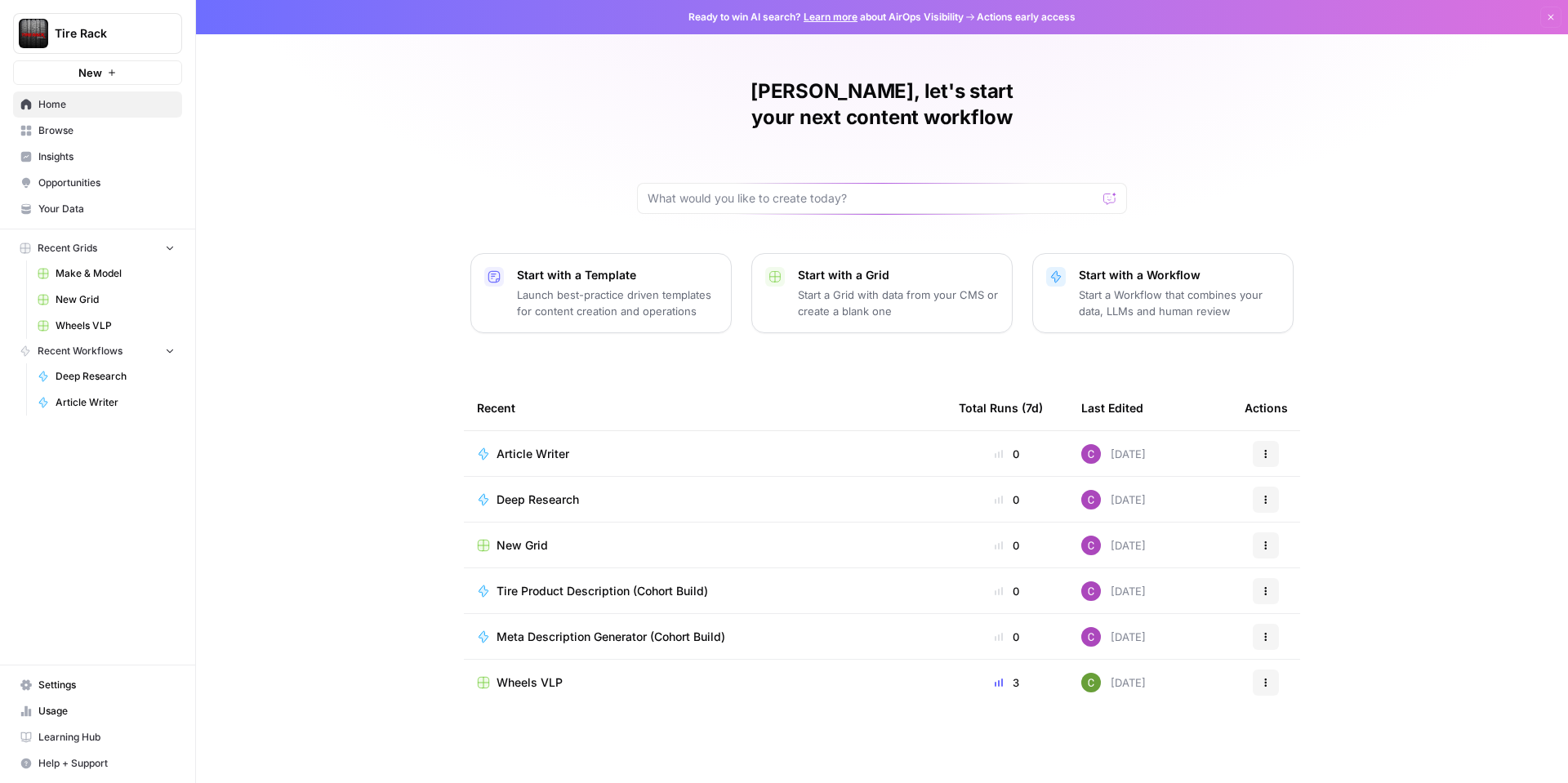
click at [79, 320] on span "Wheels VLP" at bounding box center [115, 325] width 119 height 15
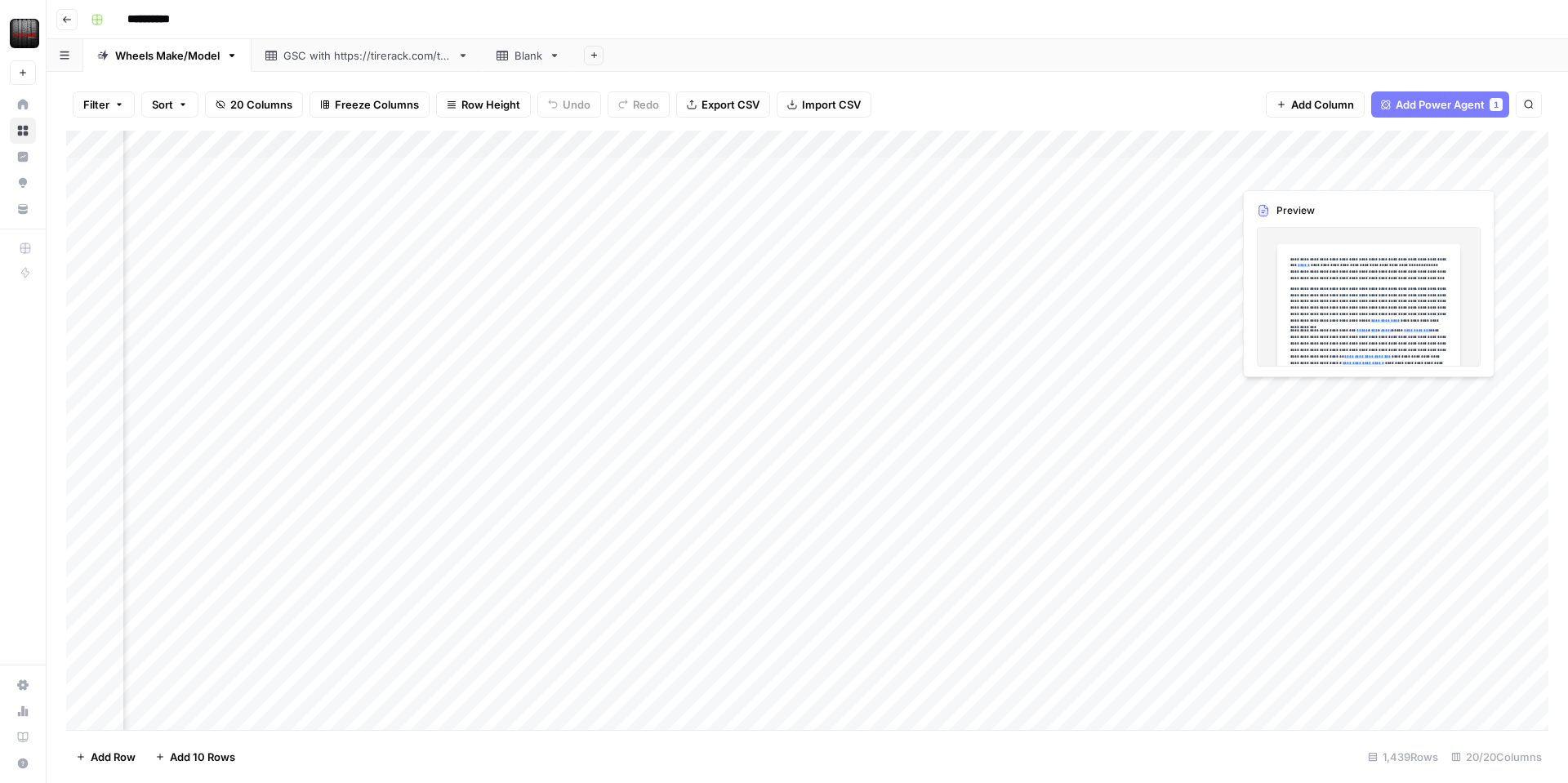
scroll to position [0, 1354]
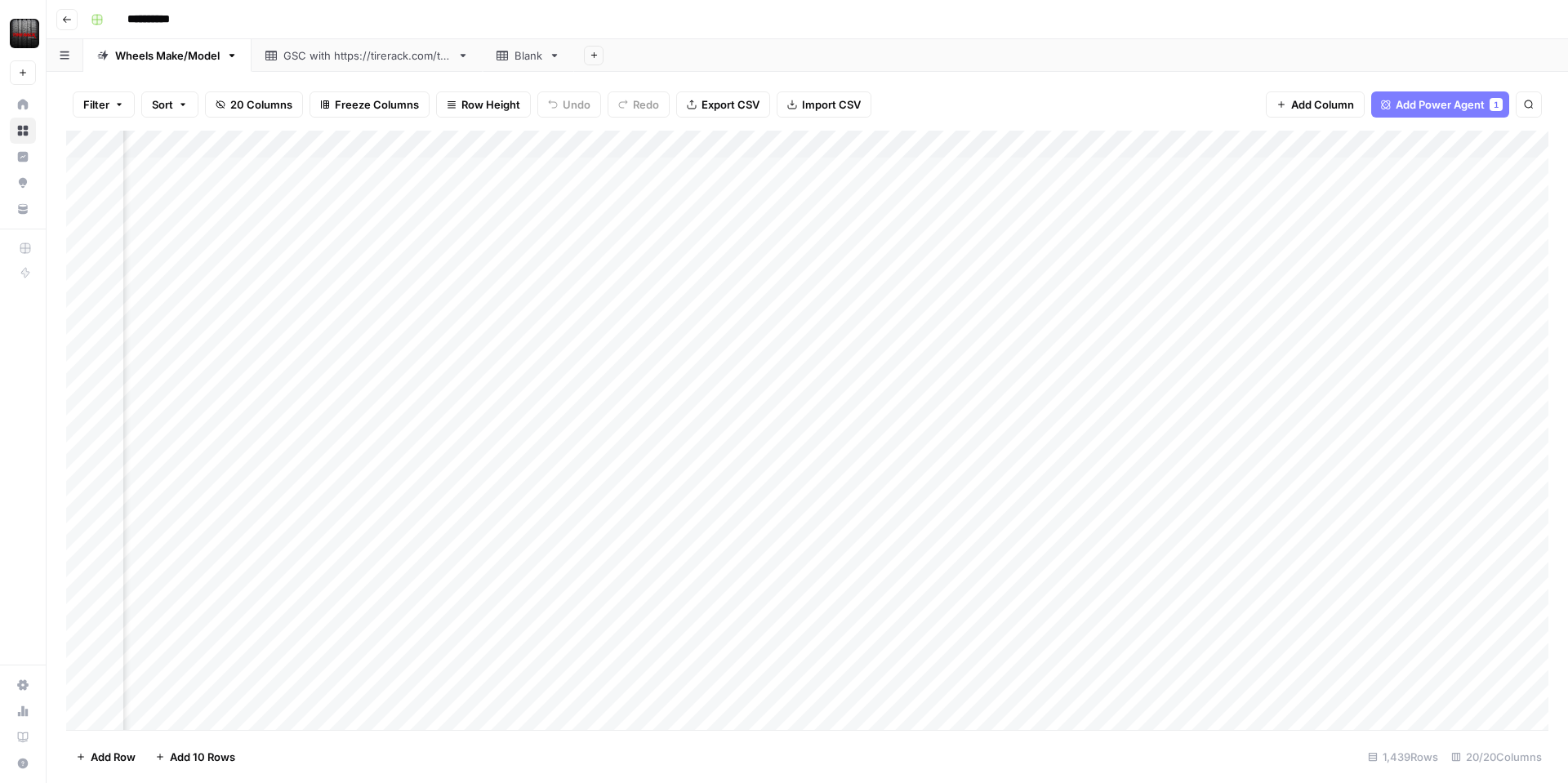
click at [1200, 143] on div "Add Column" at bounding box center [806, 431] width 1482 height 600
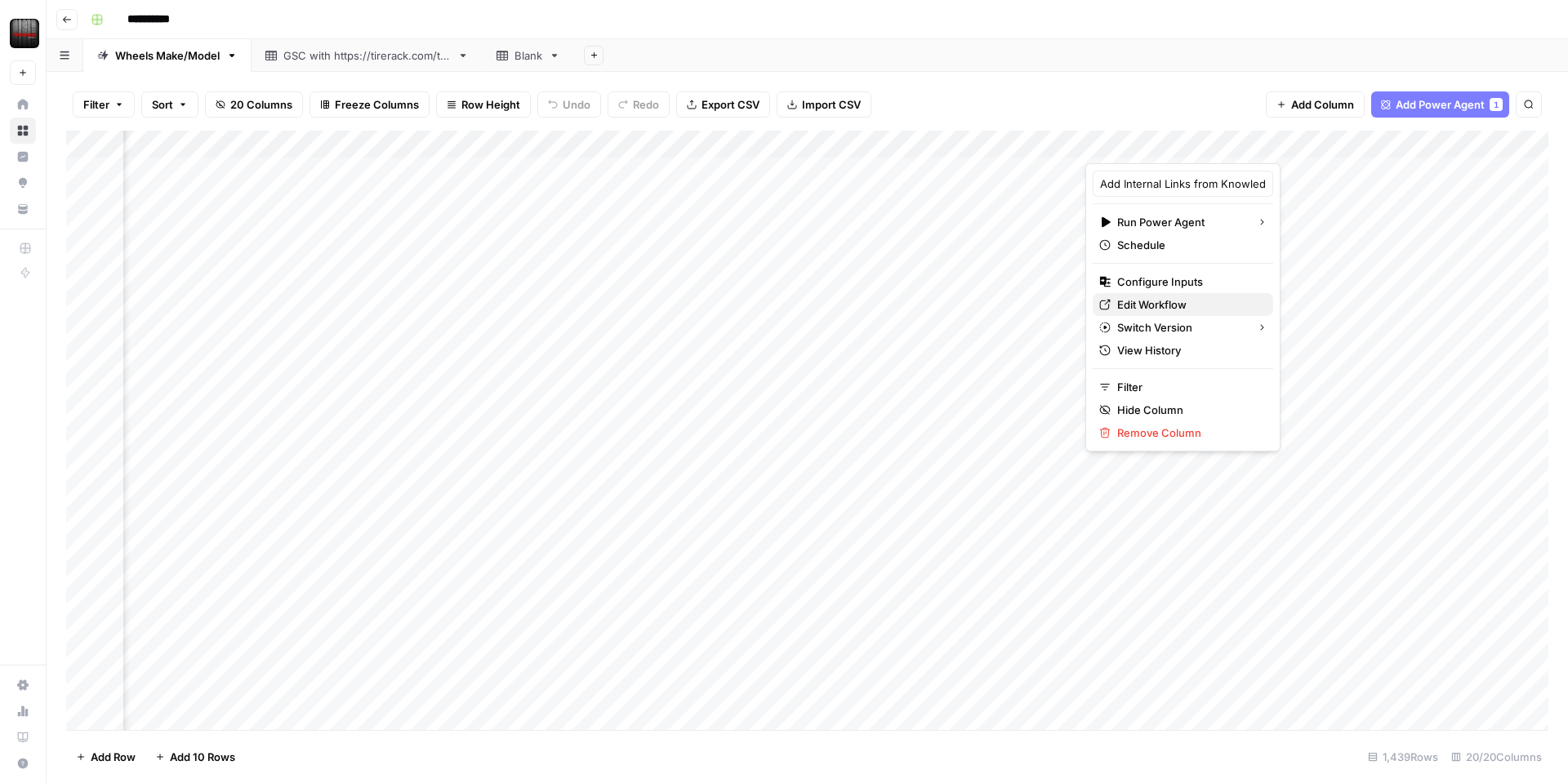
click at [1154, 297] on span "Edit Workflow" at bounding box center [1189, 304] width 143 height 17
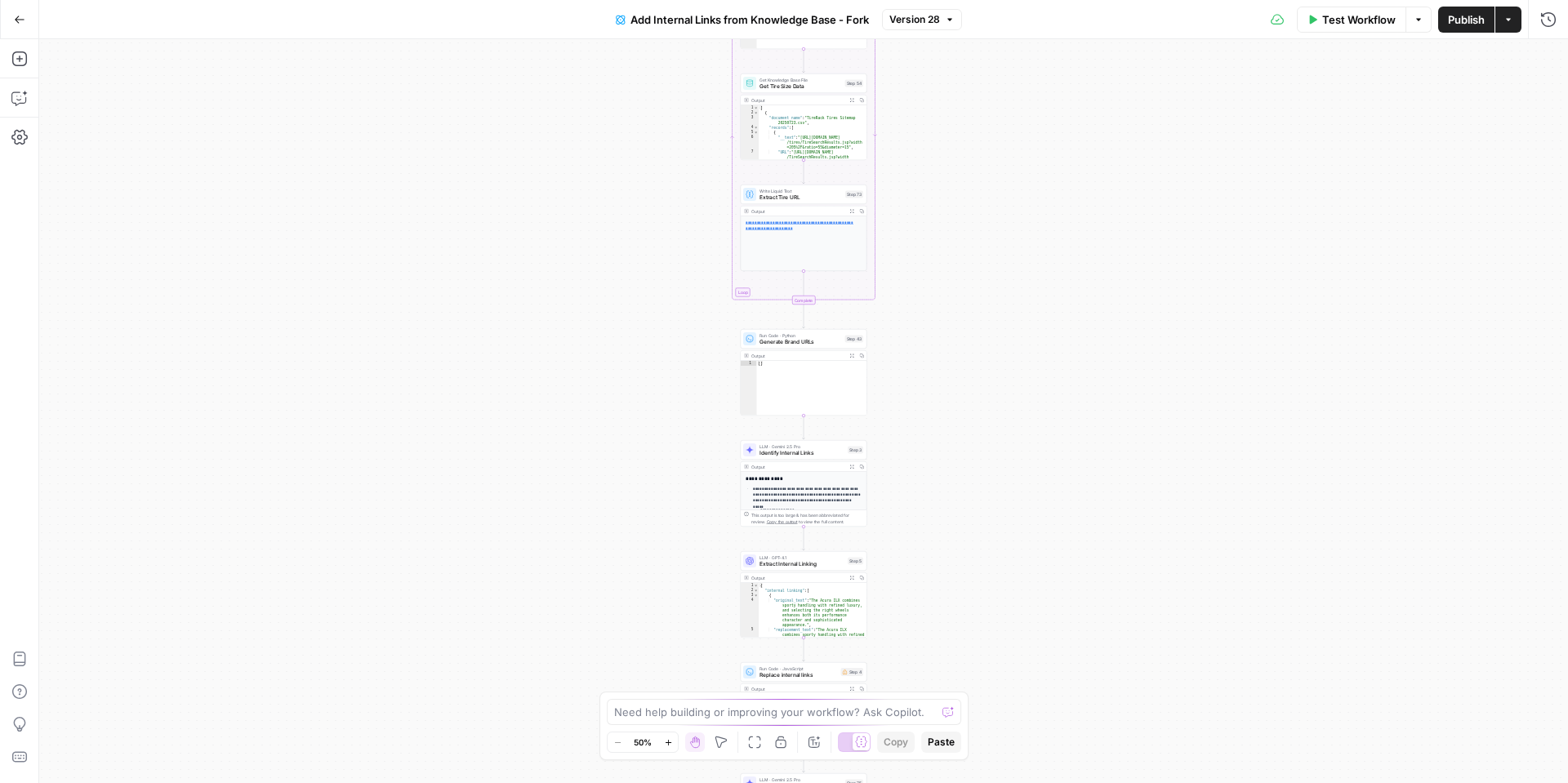
click at [1341, 16] on span "Test Workflow" at bounding box center [1359, 19] width 73 height 17
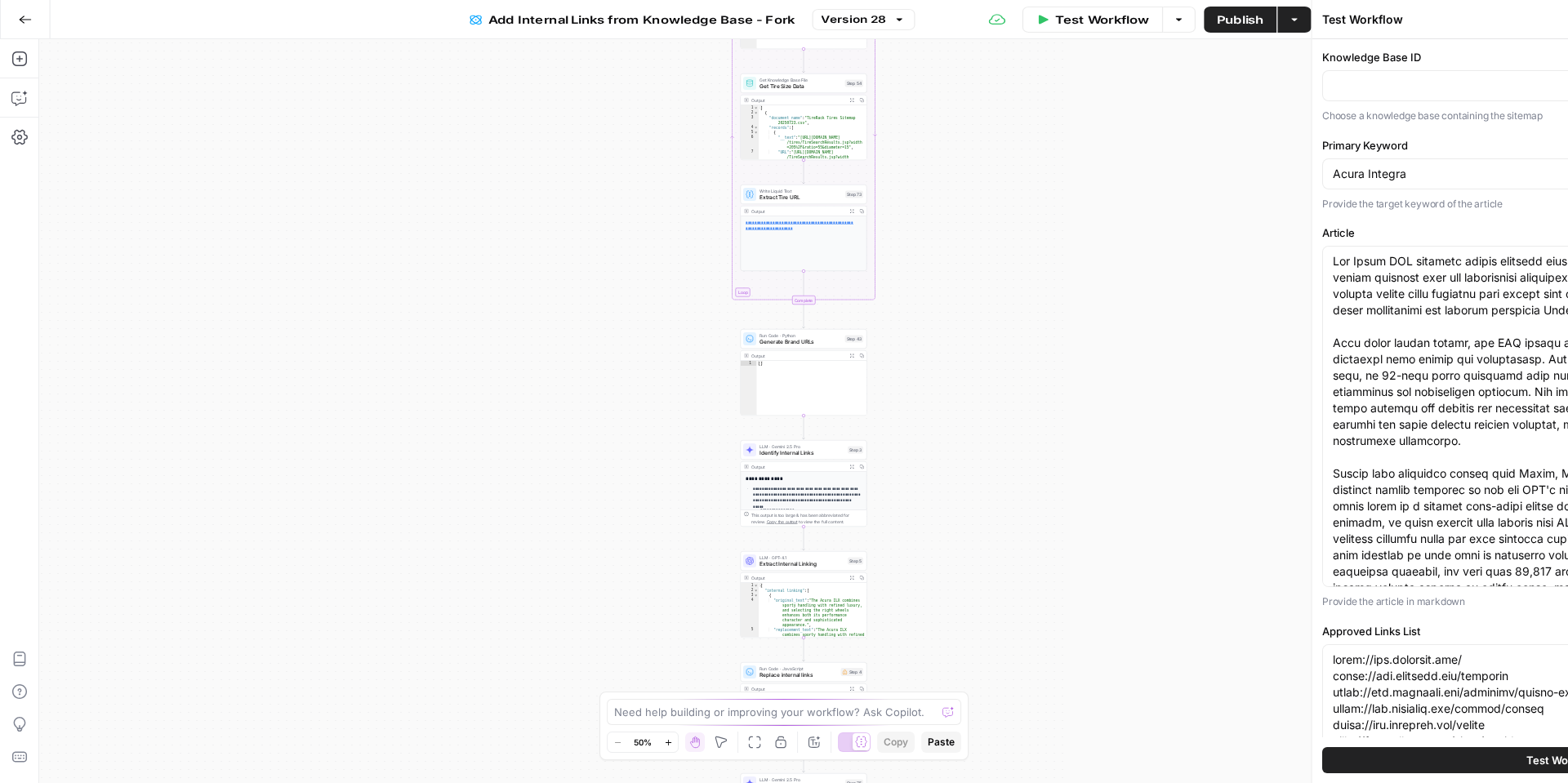
type input "Sitemap V2"
type input "Slugs"
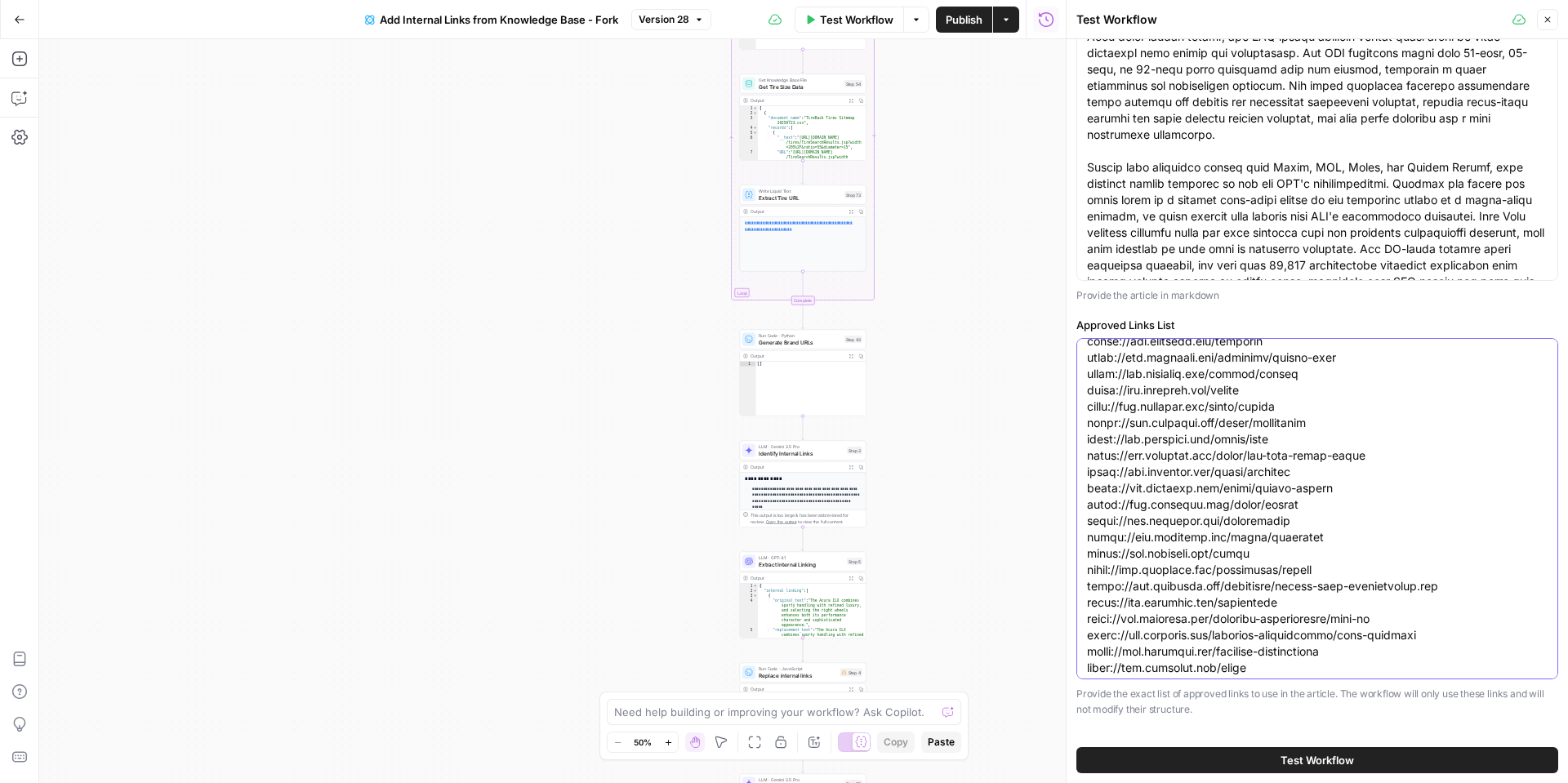
scroll to position [30, 0]
drag, startPoint x: 1327, startPoint y: 448, endPoint x: 1083, endPoint y: 404, distance: 247.9
click at [1084, 405] on div at bounding box center [1317, 509] width 482 height 341
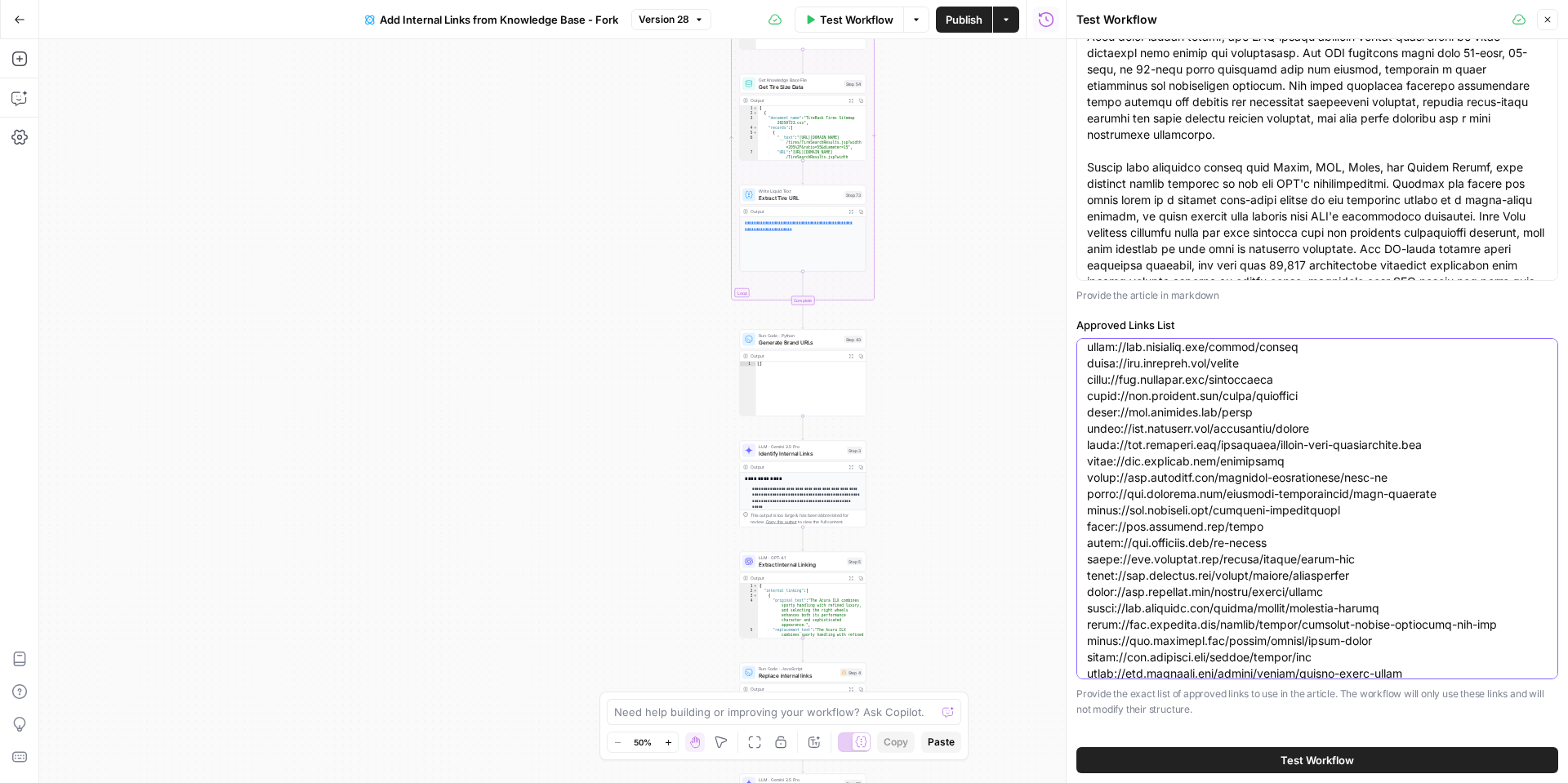
scroll to position [57, 0]
drag, startPoint x: 1369, startPoint y: 404, endPoint x: 1063, endPoint y: 390, distance: 306.3
click at [1066, 390] on div "Test Workflow Close Knowledge Base ID Sitemap V2 Choose a knowledge base contai…" at bounding box center [1317, 392] width 502 height 783
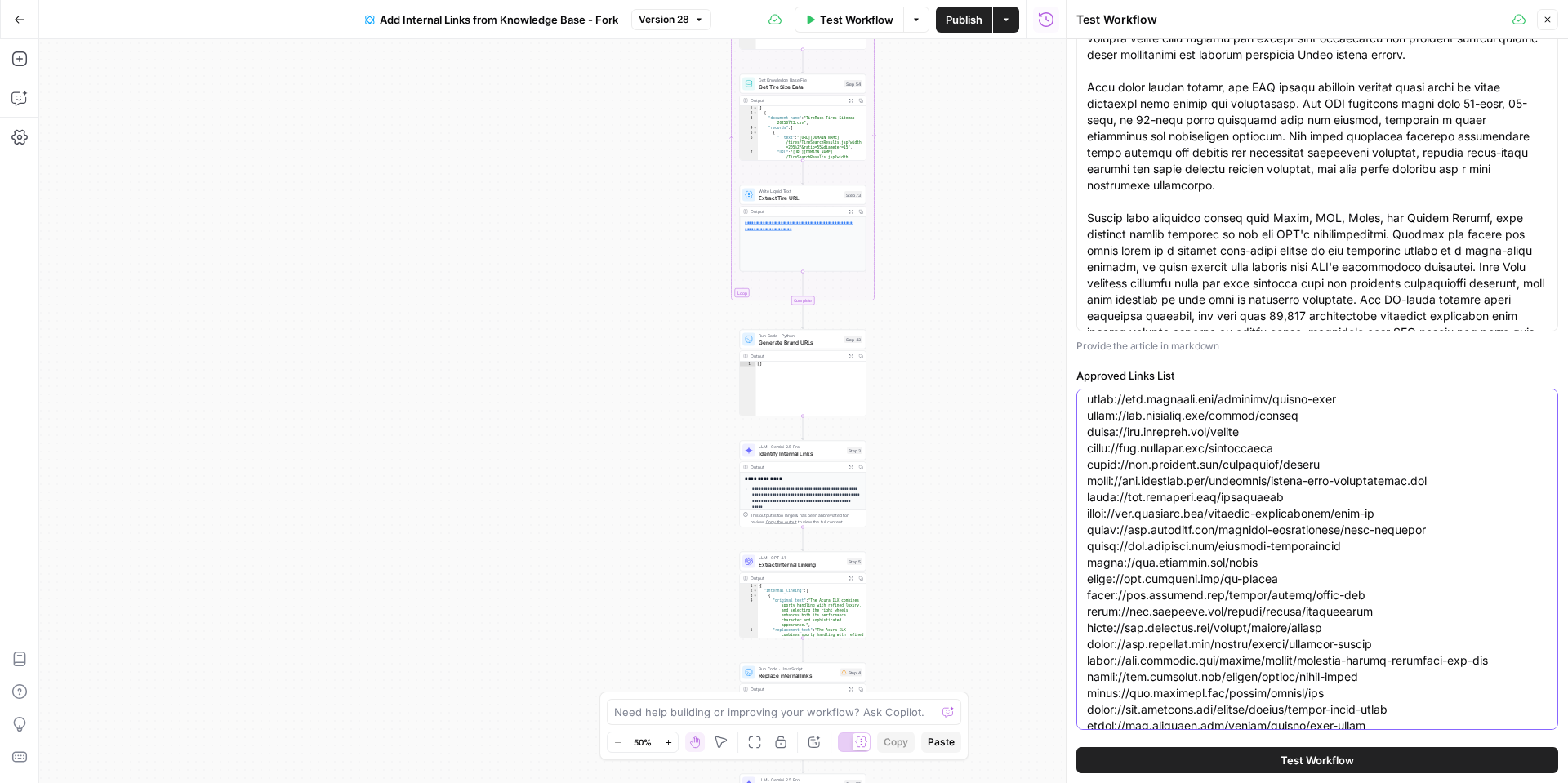
scroll to position [0, 0]
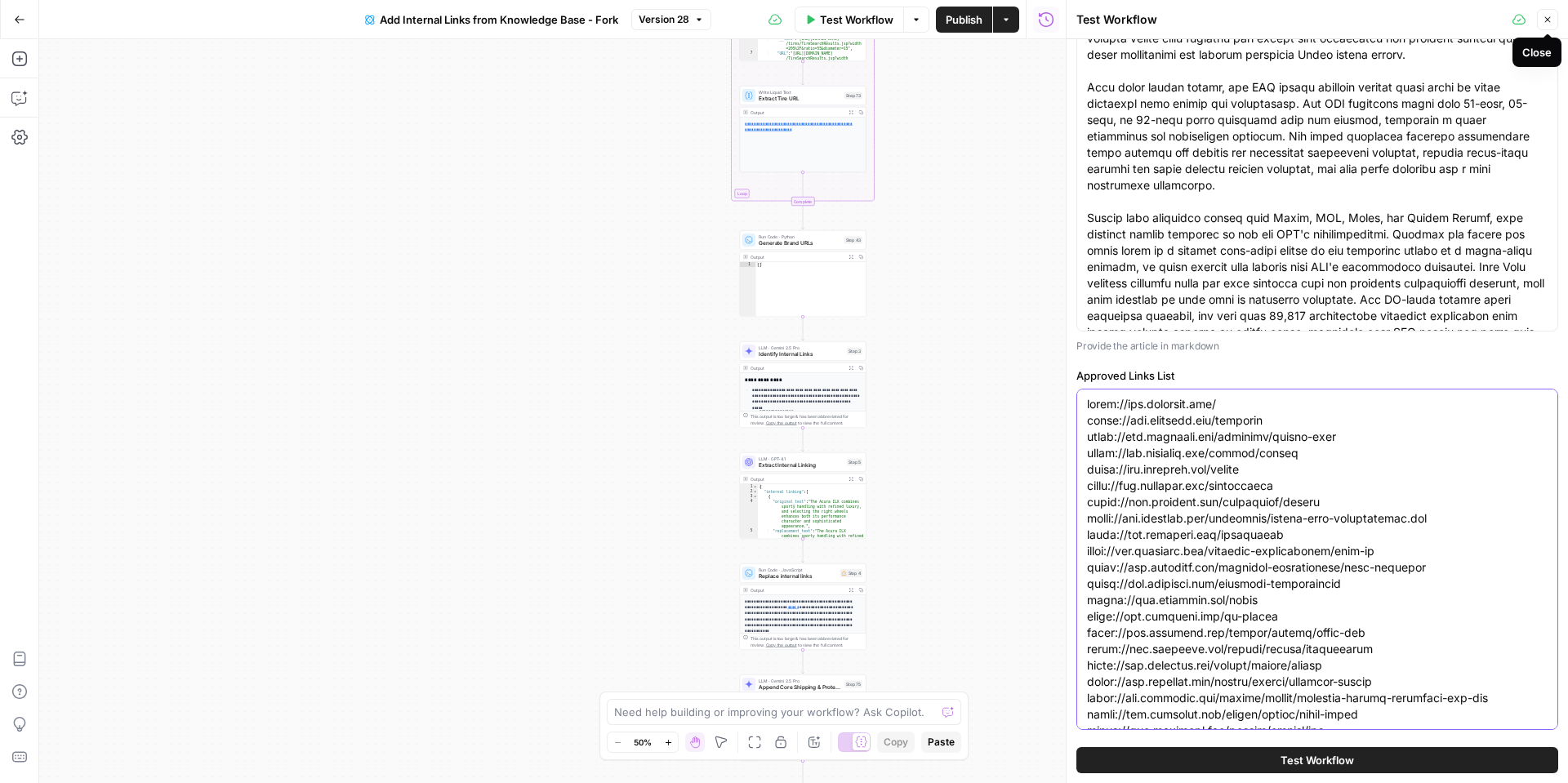
type textarea "https://www.tirerack.com/ https://www.tirerack.com/packages https://www.tirerac…"
click at [1547, 21] on icon "button" at bounding box center [1547, 19] width 10 height 10
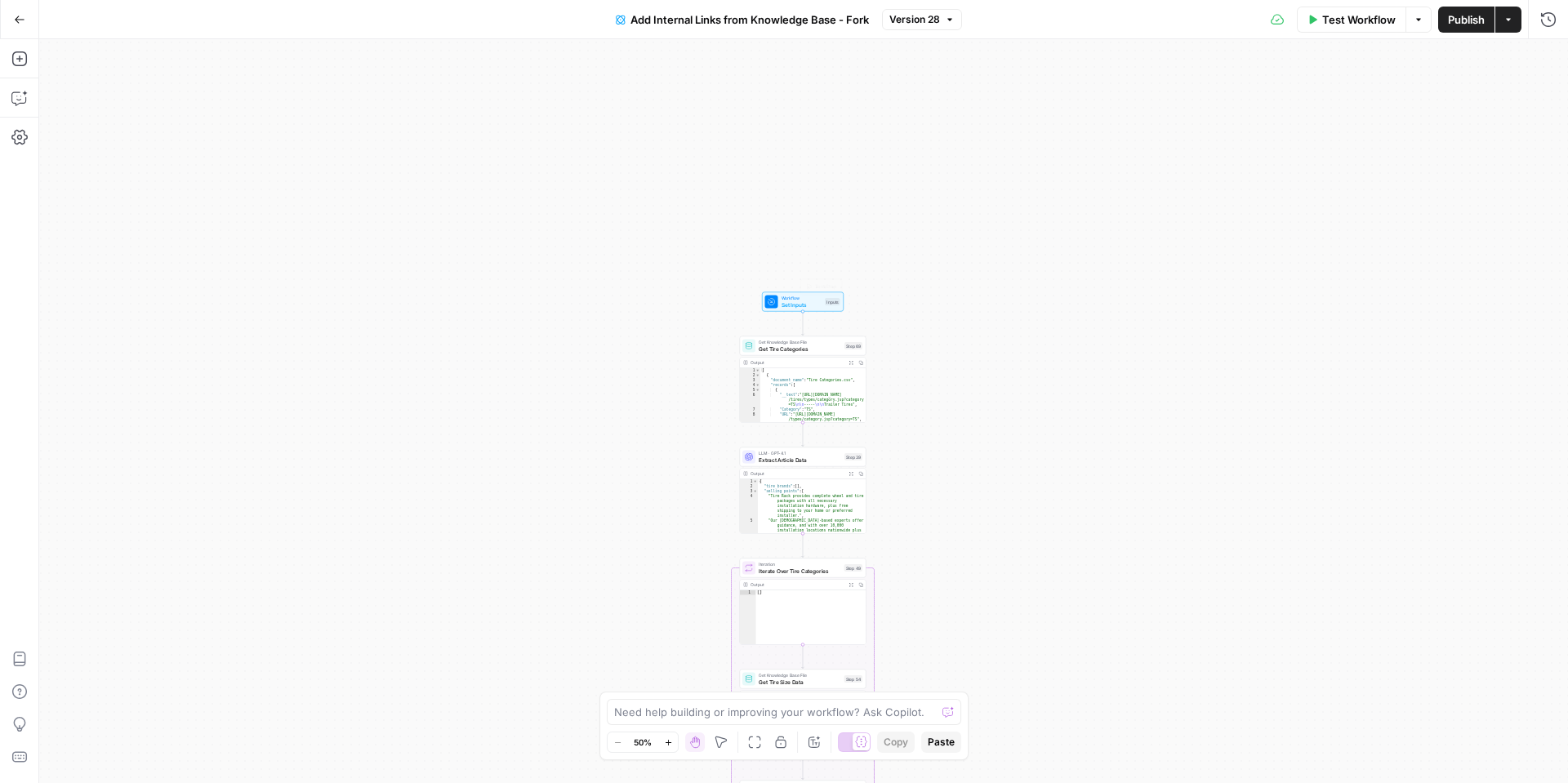
click at [796, 302] on span "Set Inputs" at bounding box center [802, 304] width 41 height 8
click at [1480, 303] on span "edit field" at bounding box center [1493, 297] width 36 height 13
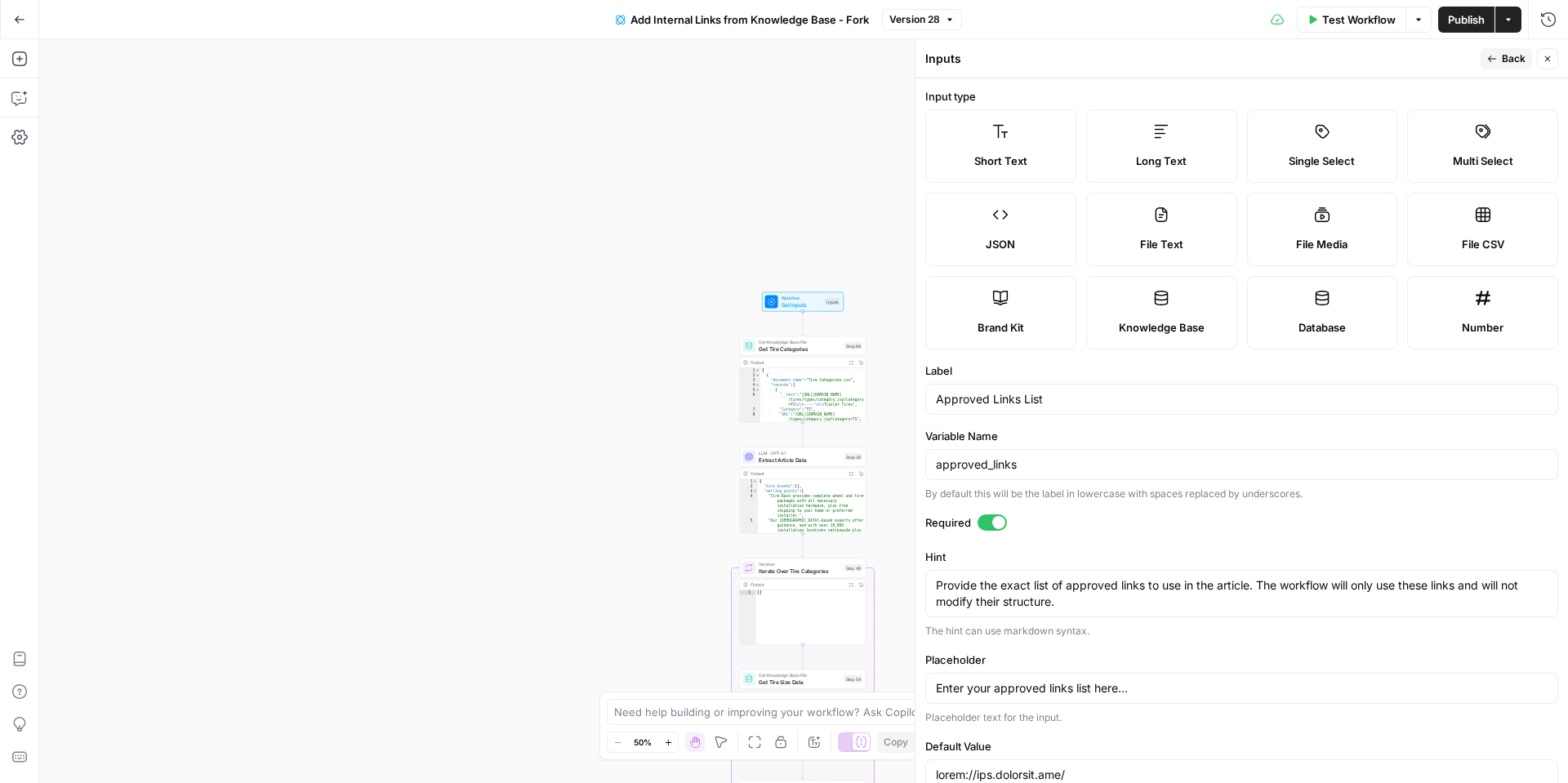
click at [1542, 57] on icon "button" at bounding box center [1547, 59] width 10 height 10
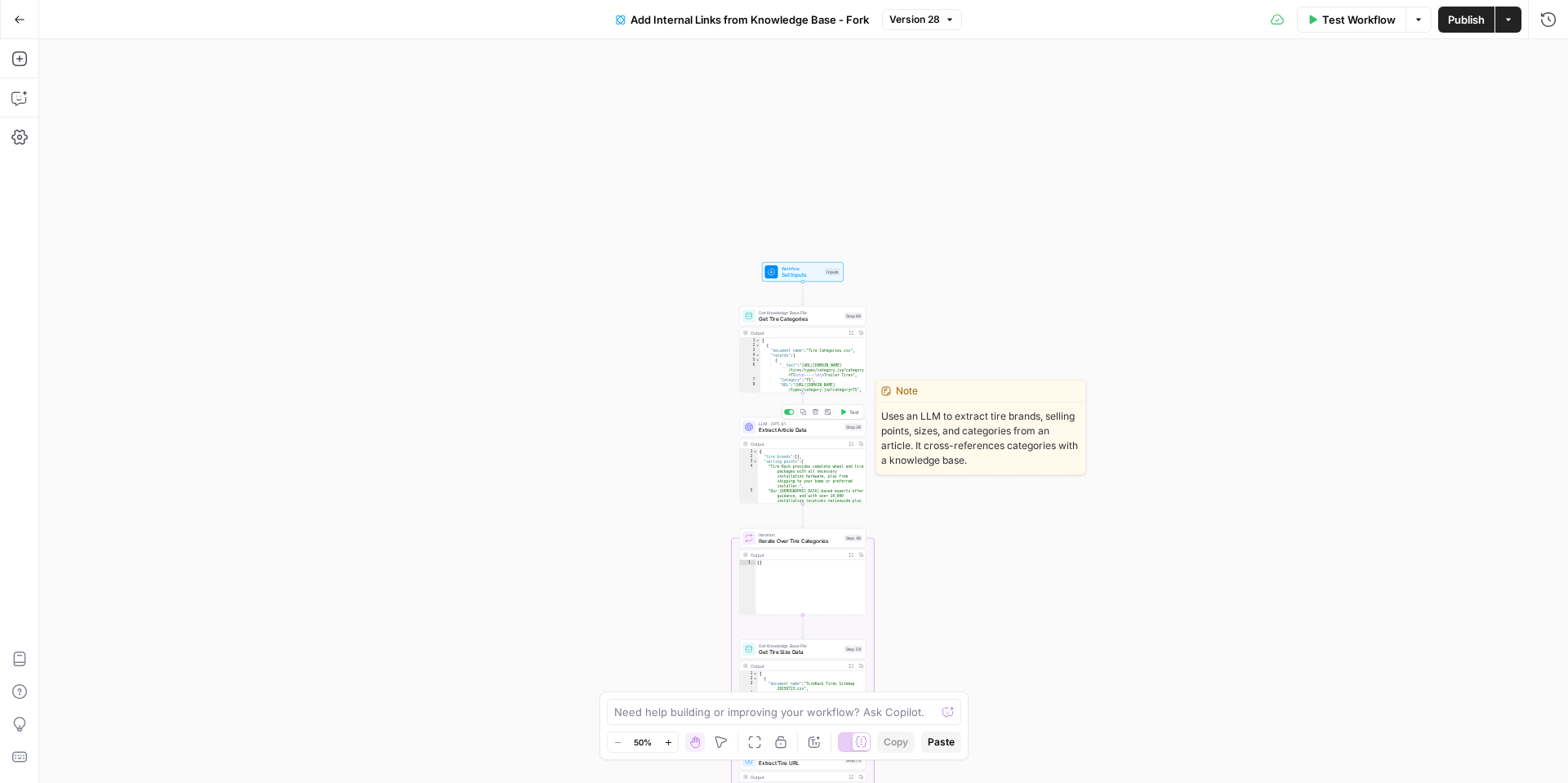
click at [785, 428] on span "Extract Article Data" at bounding box center [800, 430] width 82 height 8
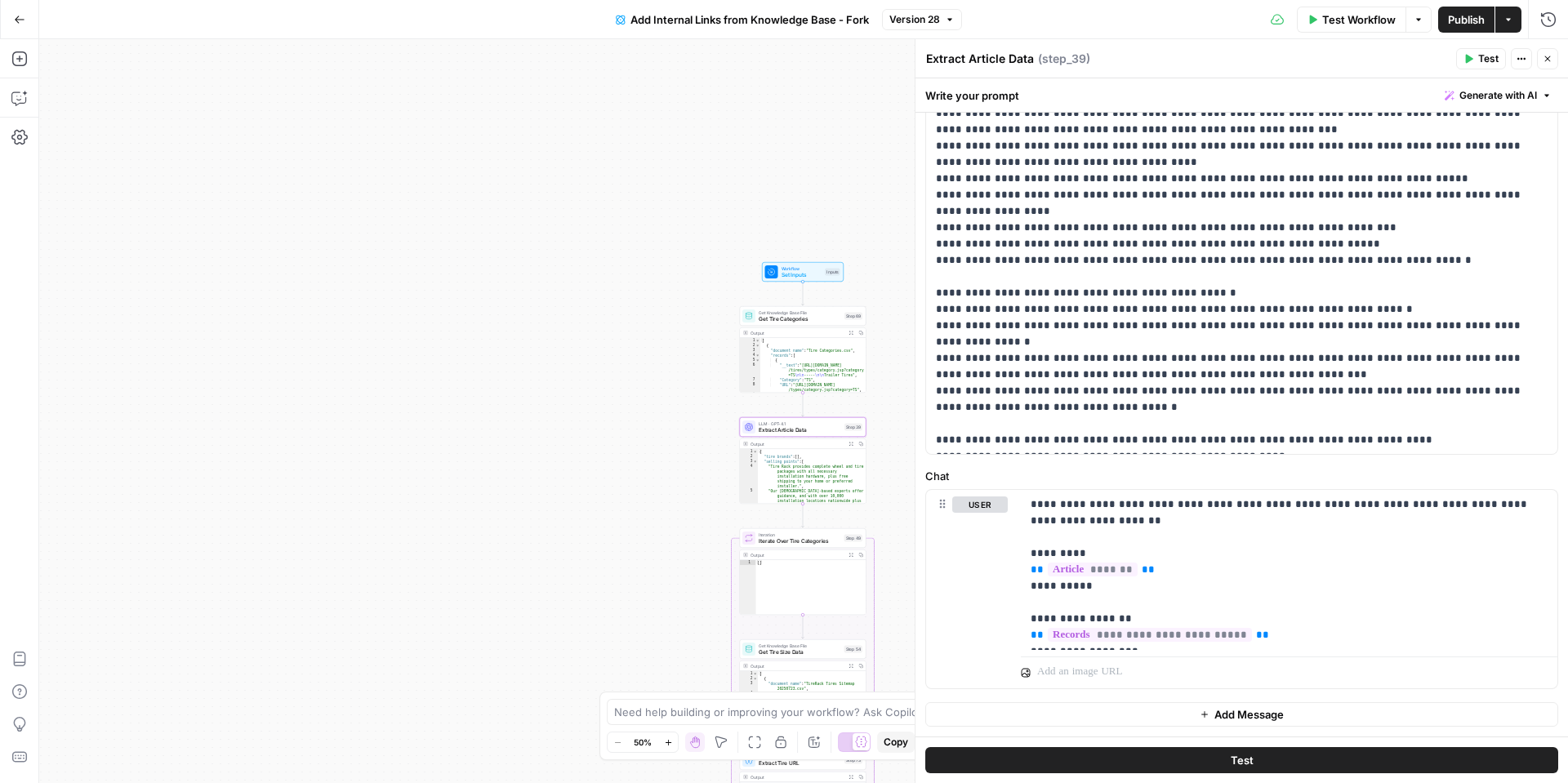
scroll to position [1, 0]
click at [1552, 61] on icon "button" at bounding box center [1547, 59] width 10 height 10
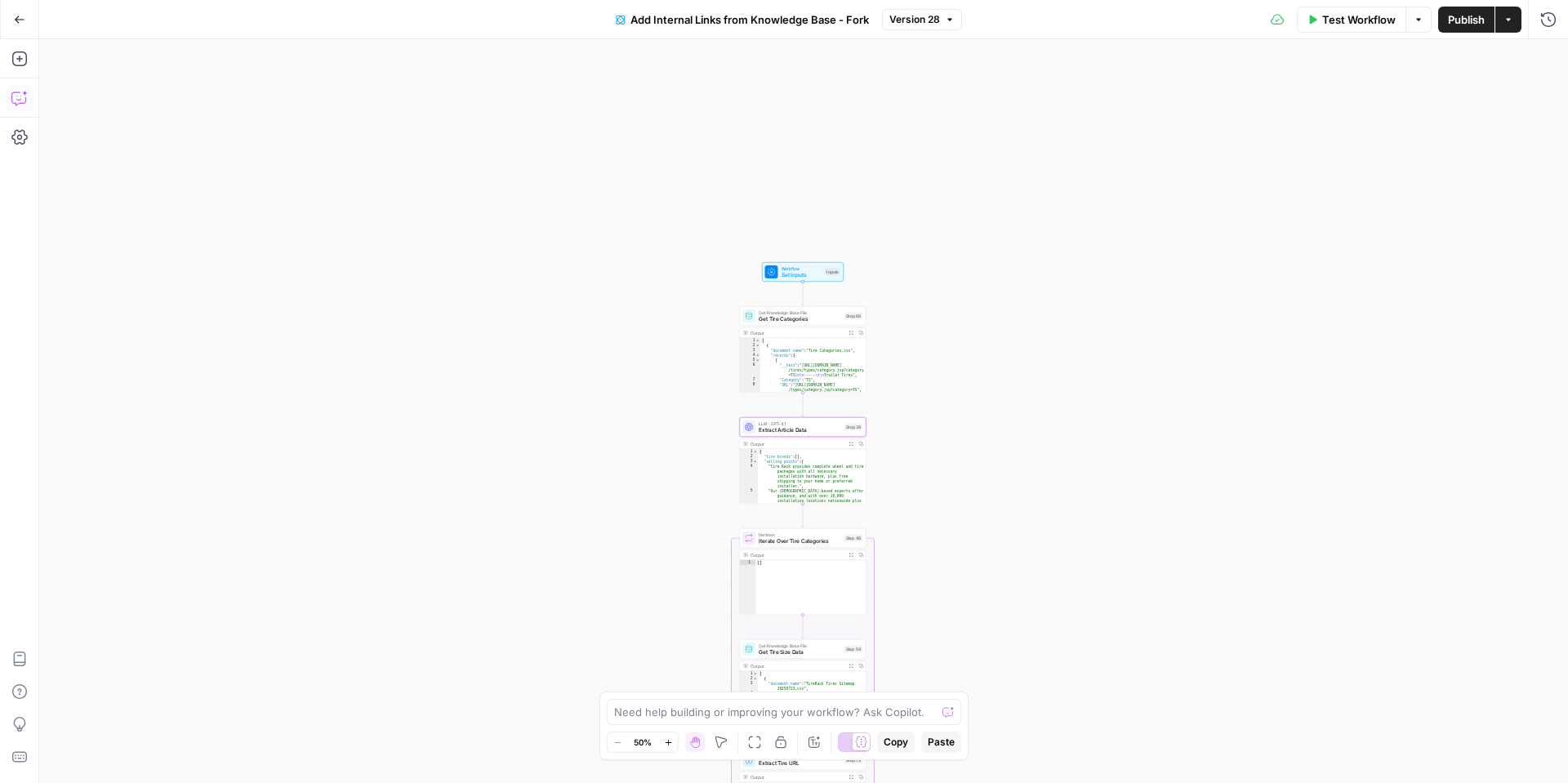
click at [18, 90] on icon "button" at bounding box center [19, 98] width 16 height 17
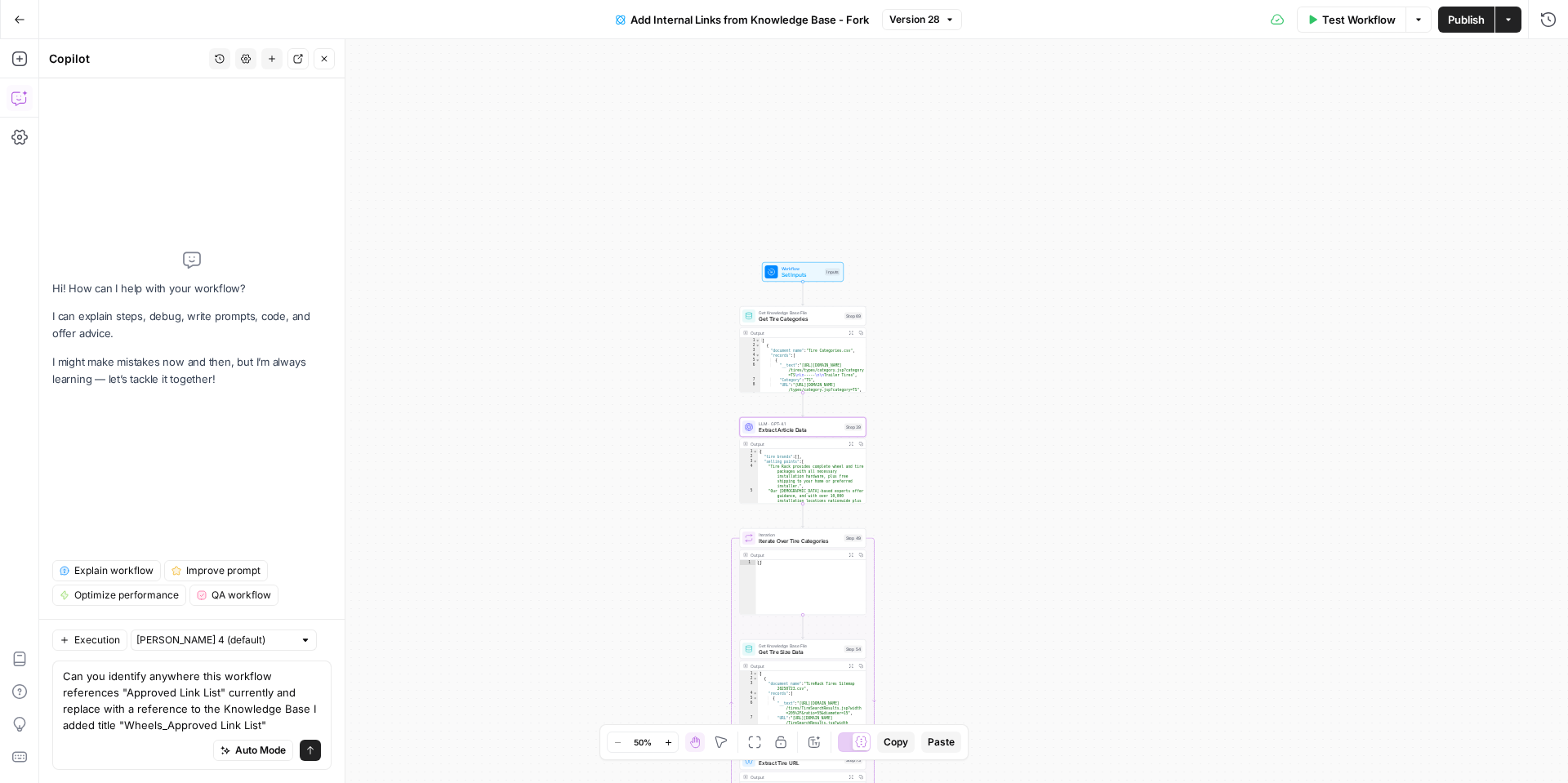
type textarea "Can you identify anywhere this workflow references "Approved Link List" current…"
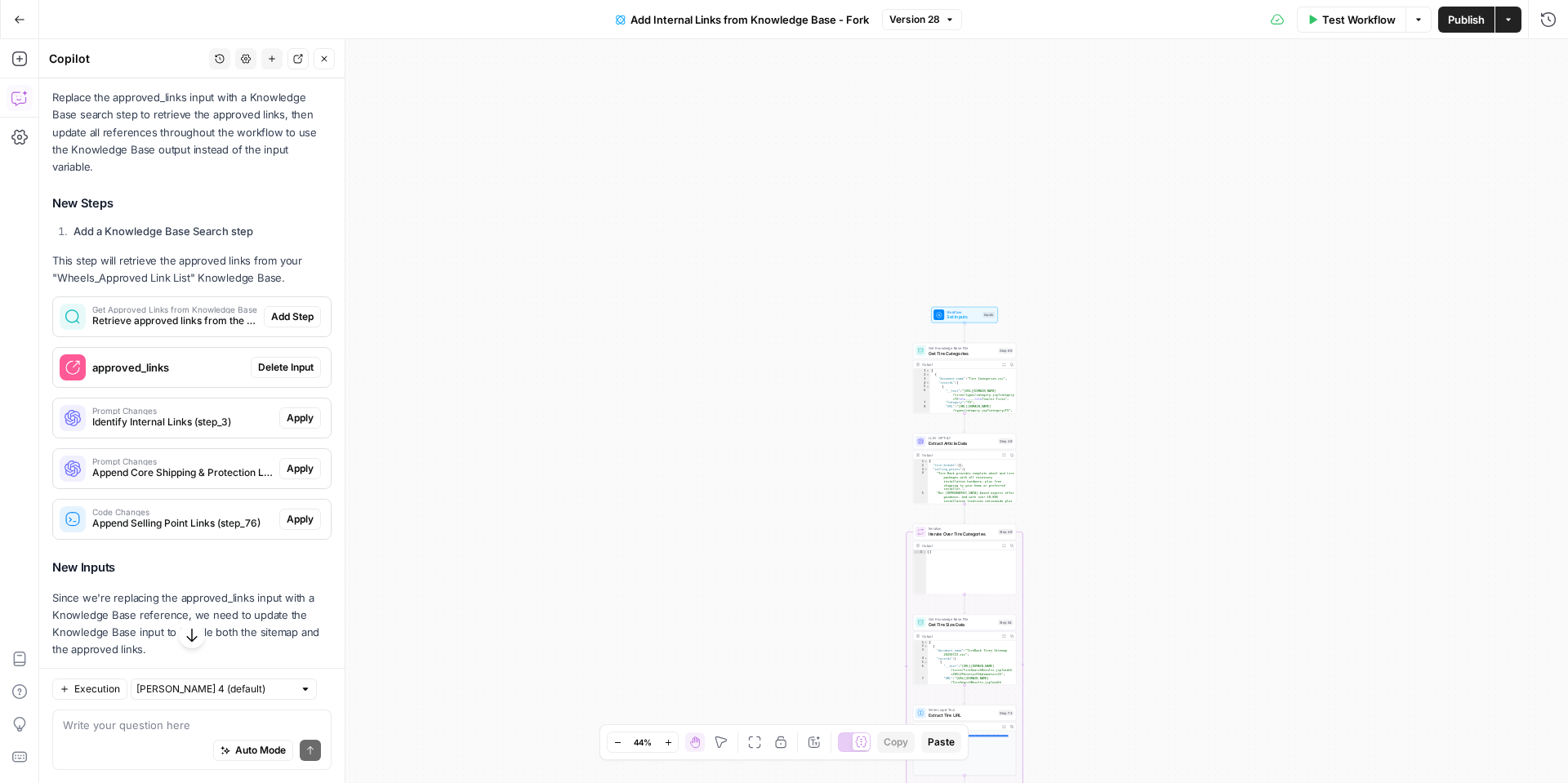
scroll to position [377, 0]
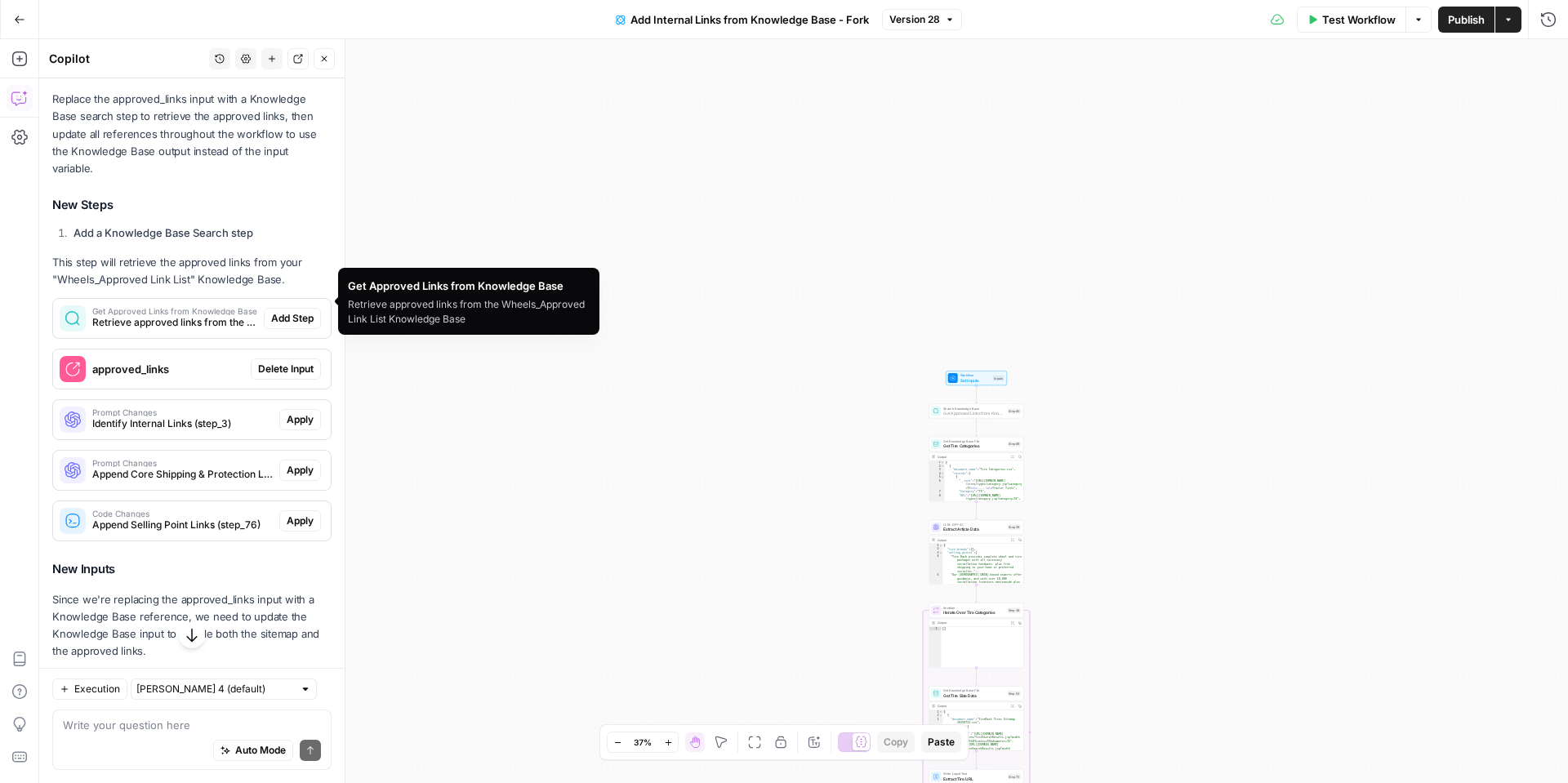
click at [309, 311] on span "Add Step" at bounding box center [292, 318] width 42 height 15
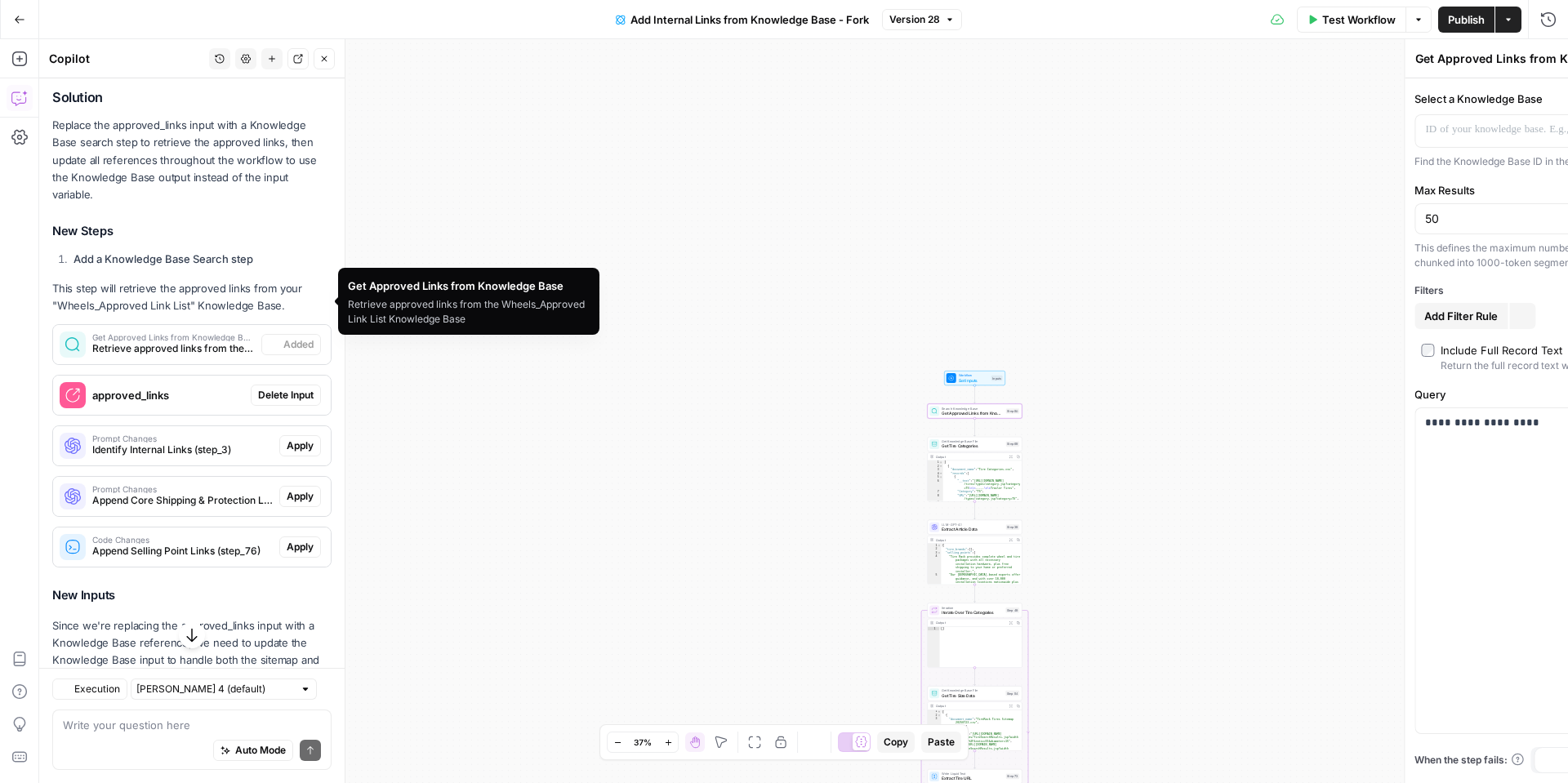
scroll to position [403, 0]
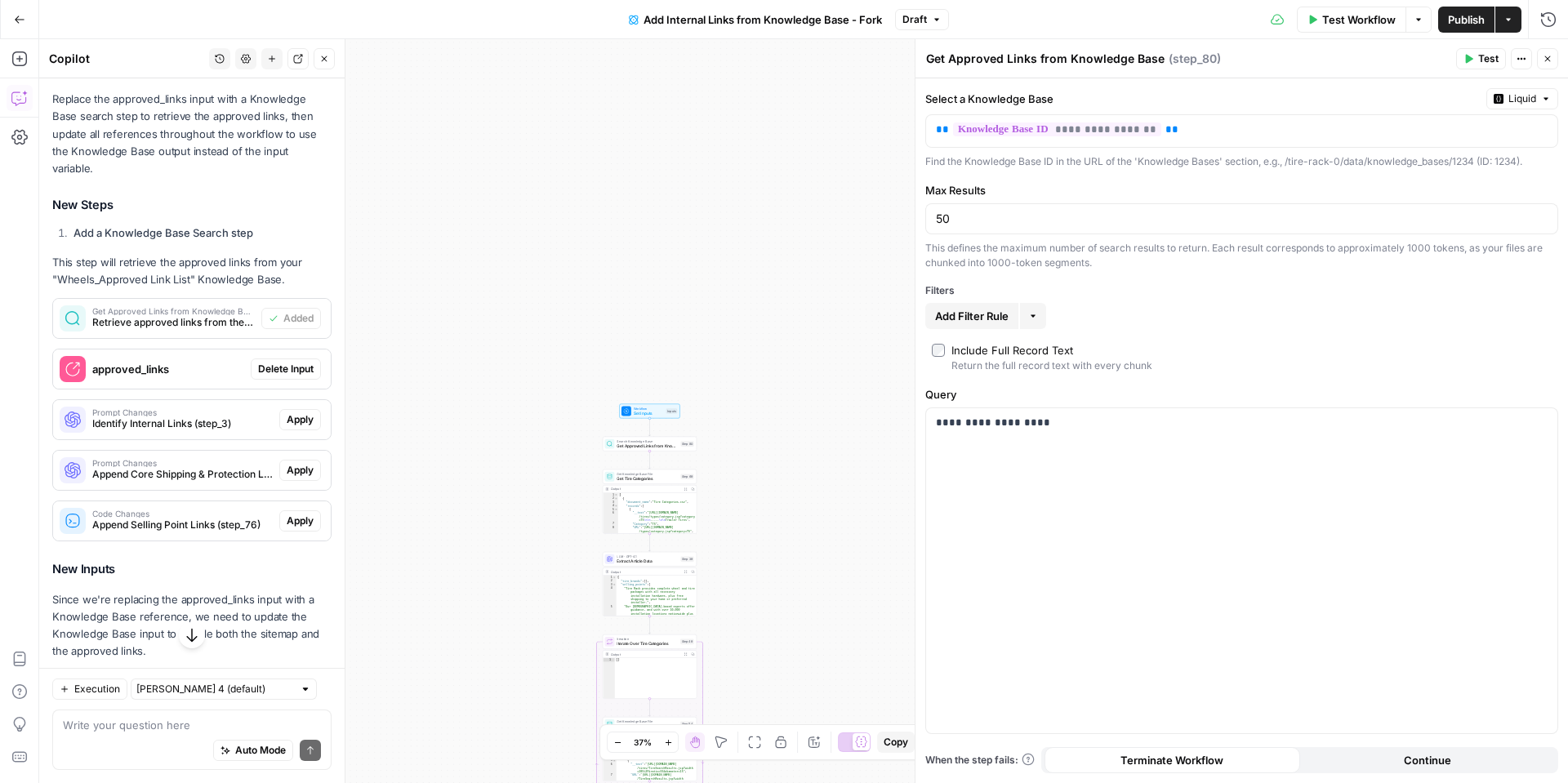
click at [286, 362] on span "Delete Input" at bounding box center [286, 369] width 56 height 15
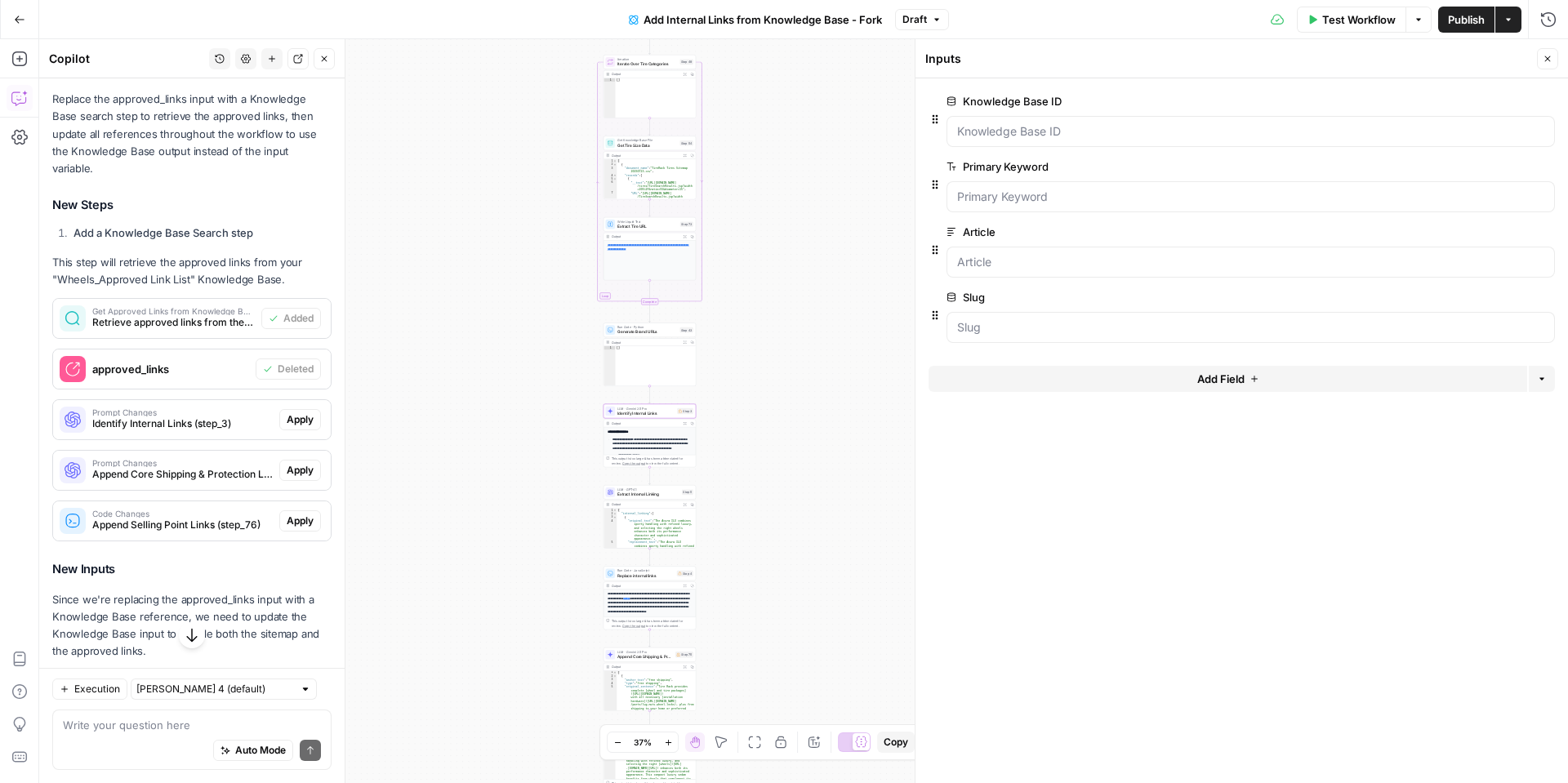
click at [308, 413] on span "Apply" at bounding box center [300, 420] width 27 height 15
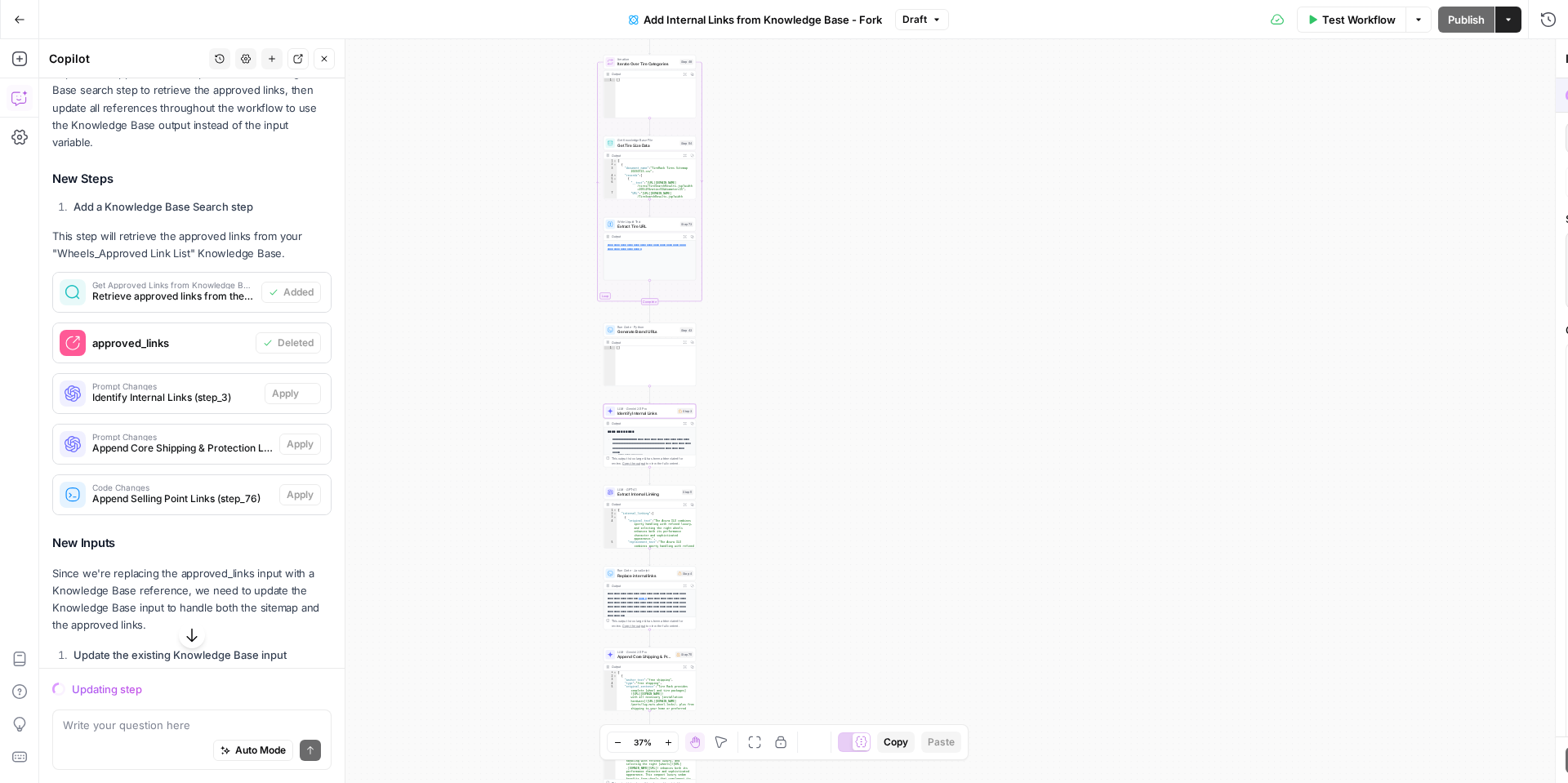
scroll to position [377, 0]
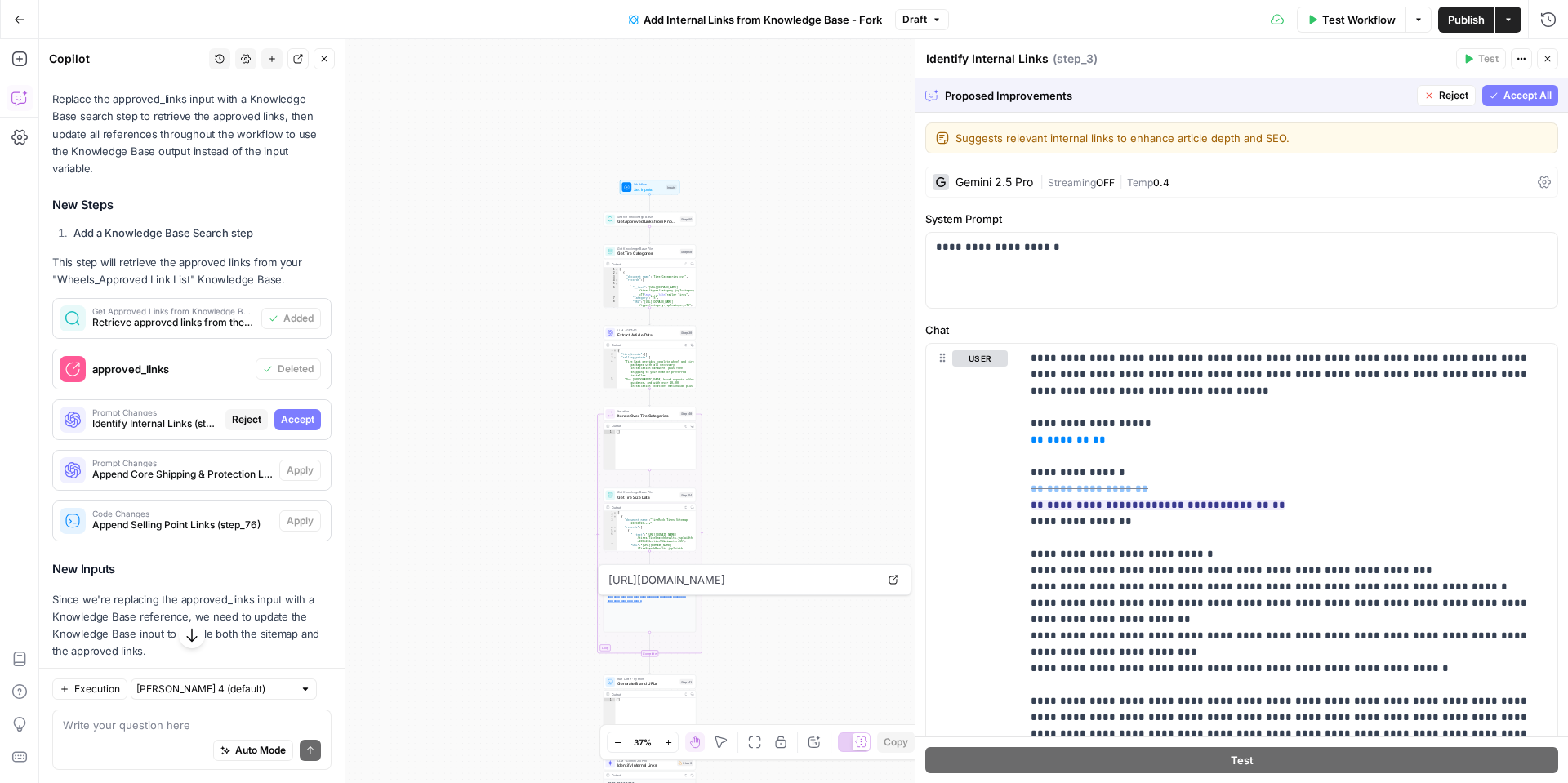
click at [663, 742] on icon "button" at bounding box center [668, 743] width 9 height 9
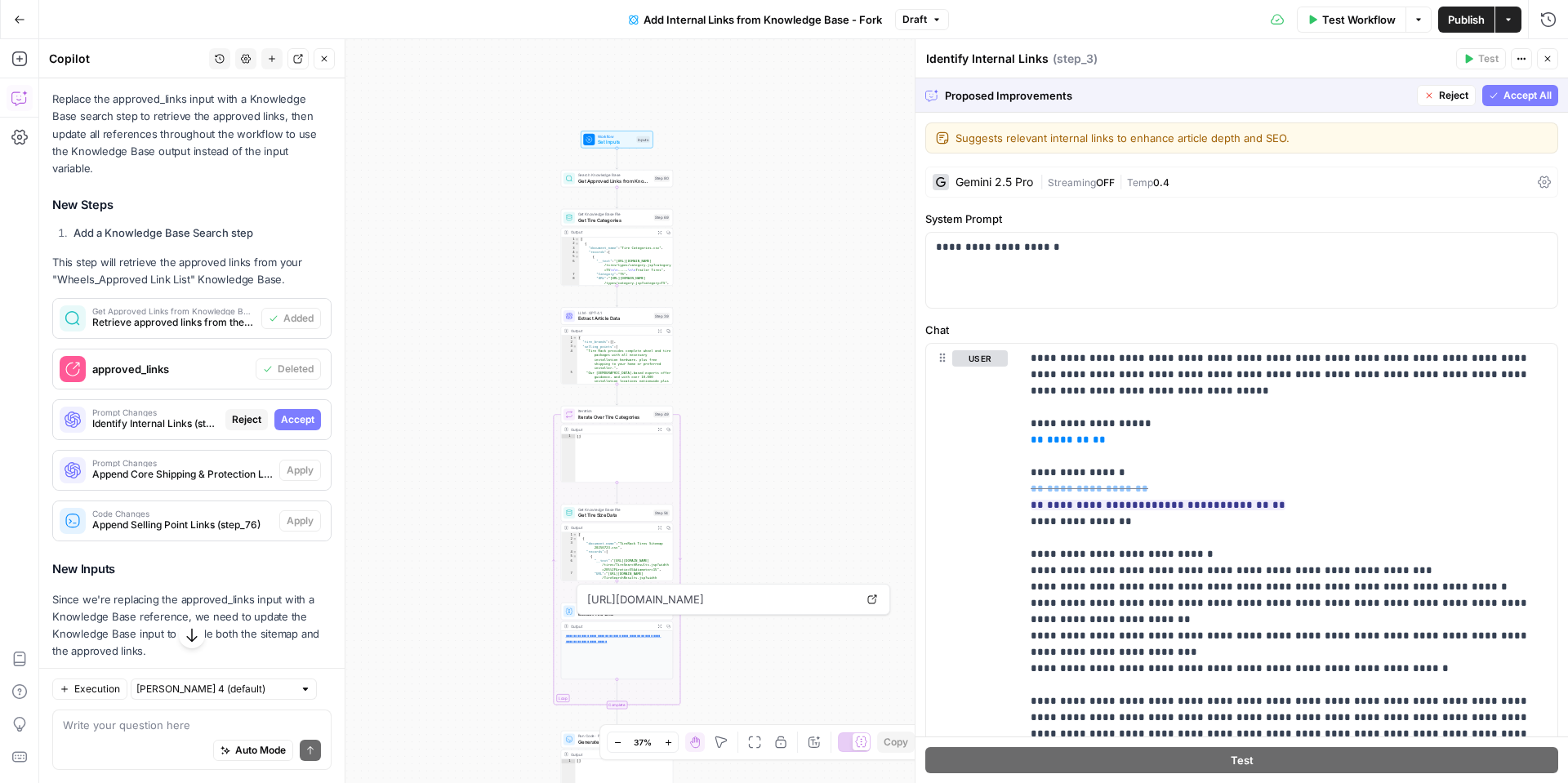
click at [663, 742] on icon "button" at bounding box center [668, 743] width 9 height 9
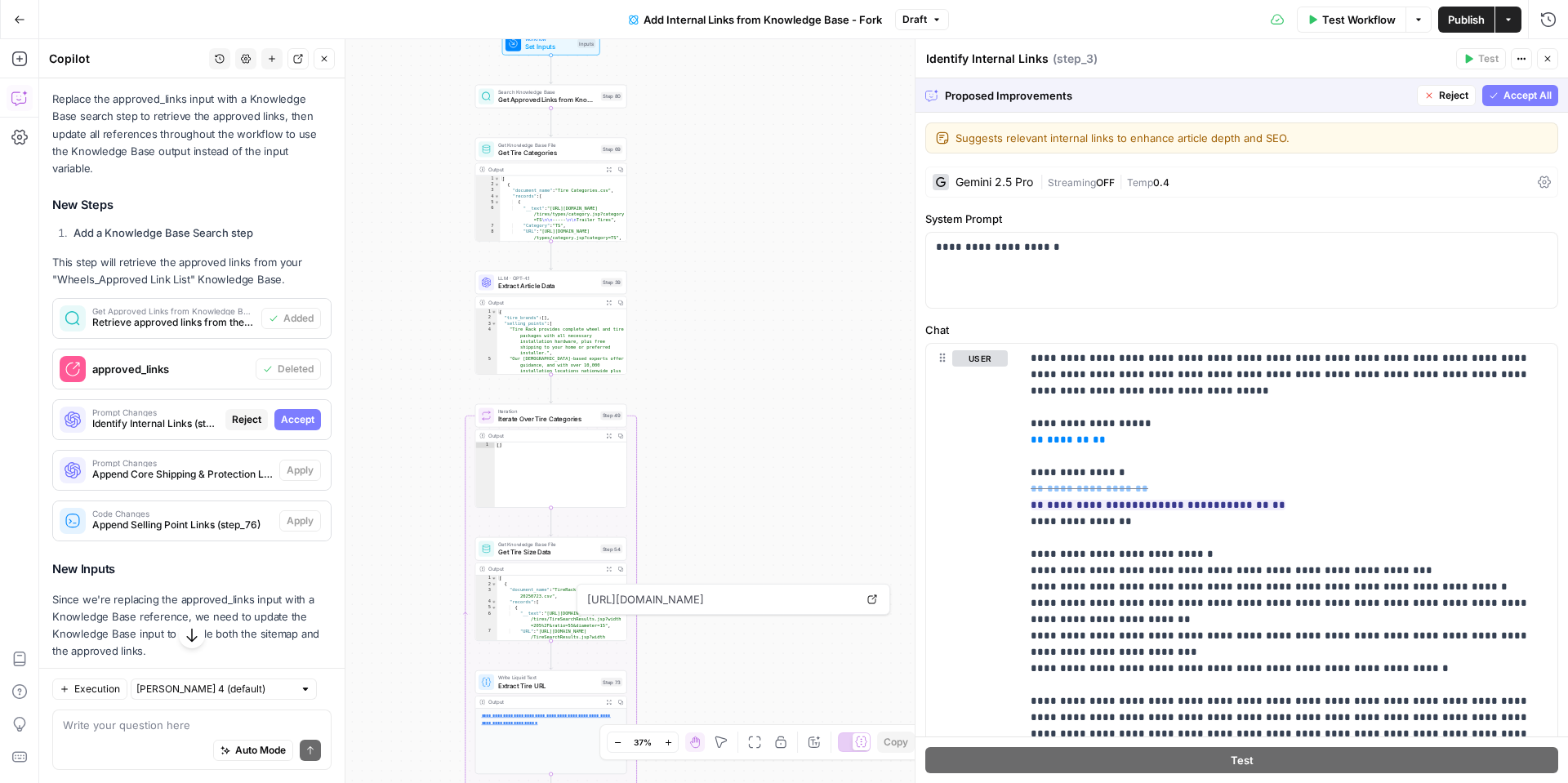
click at [663, 742] on icon "button" at bounding box center [668, 743] width 9 height 9
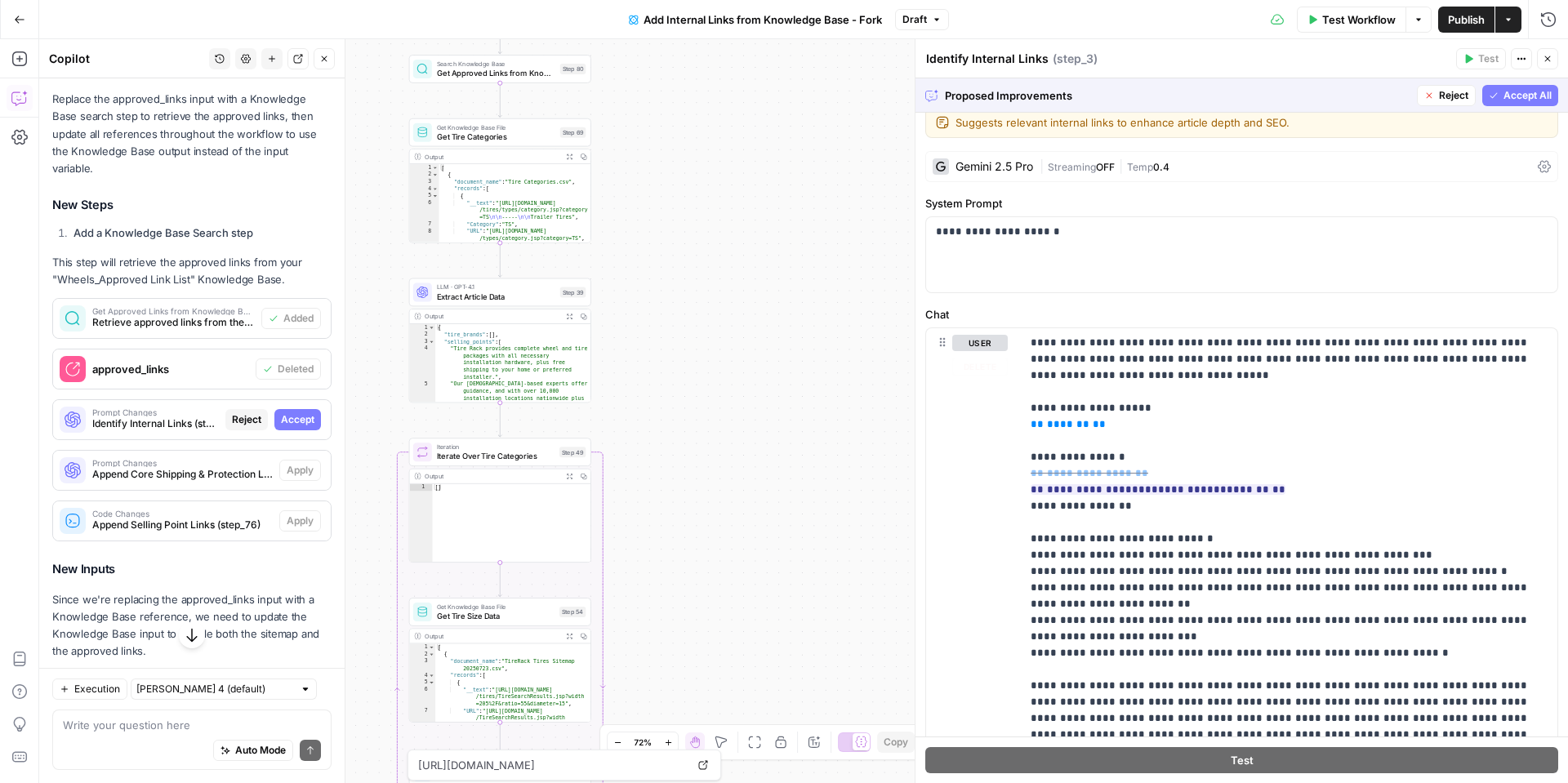
scroll to position [17, 0]
click at [1529, 102] on span "Accept All" at bounding box center [1527, 95] width 49 height 15
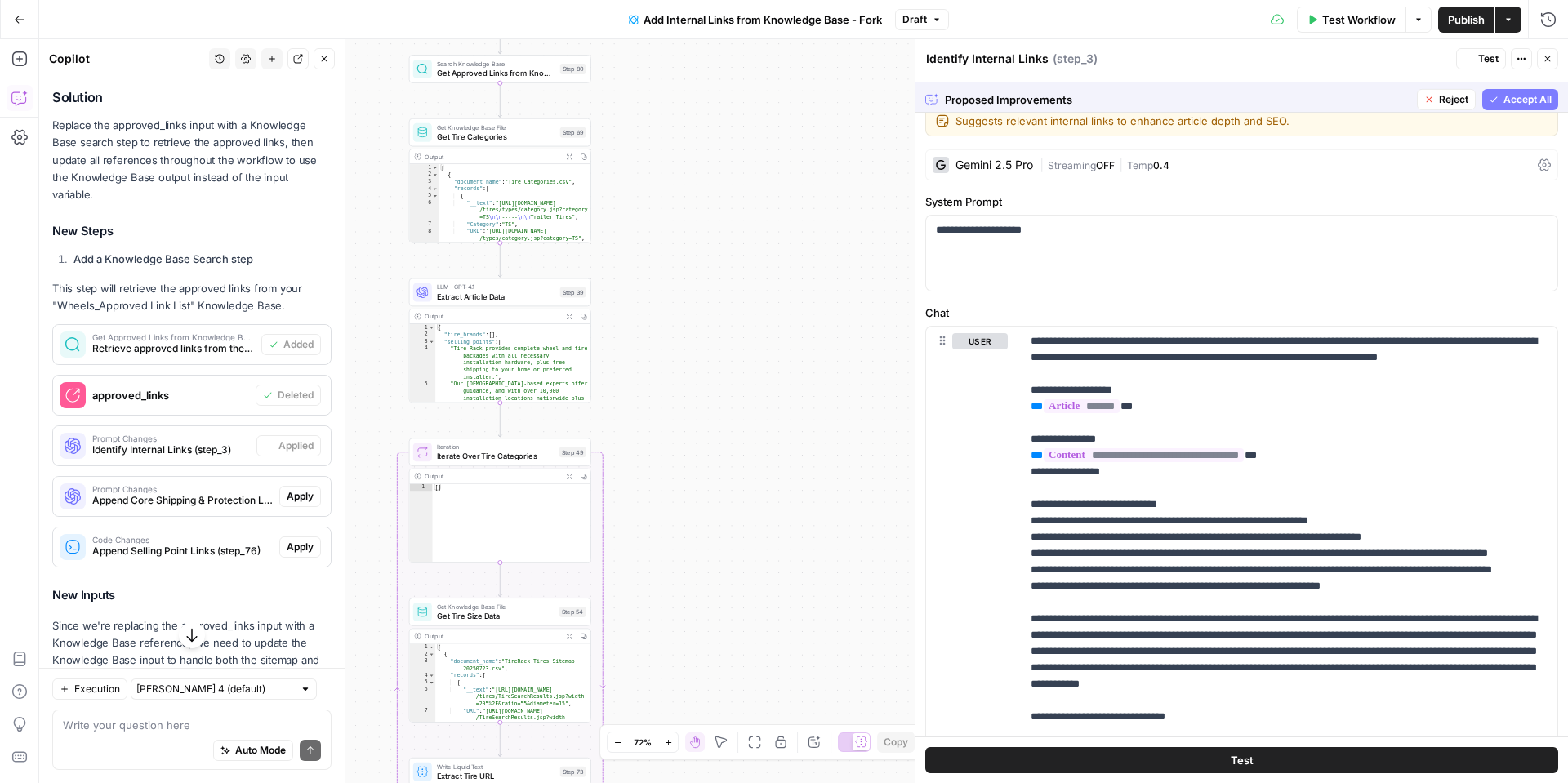
scroll to position [0, 0]
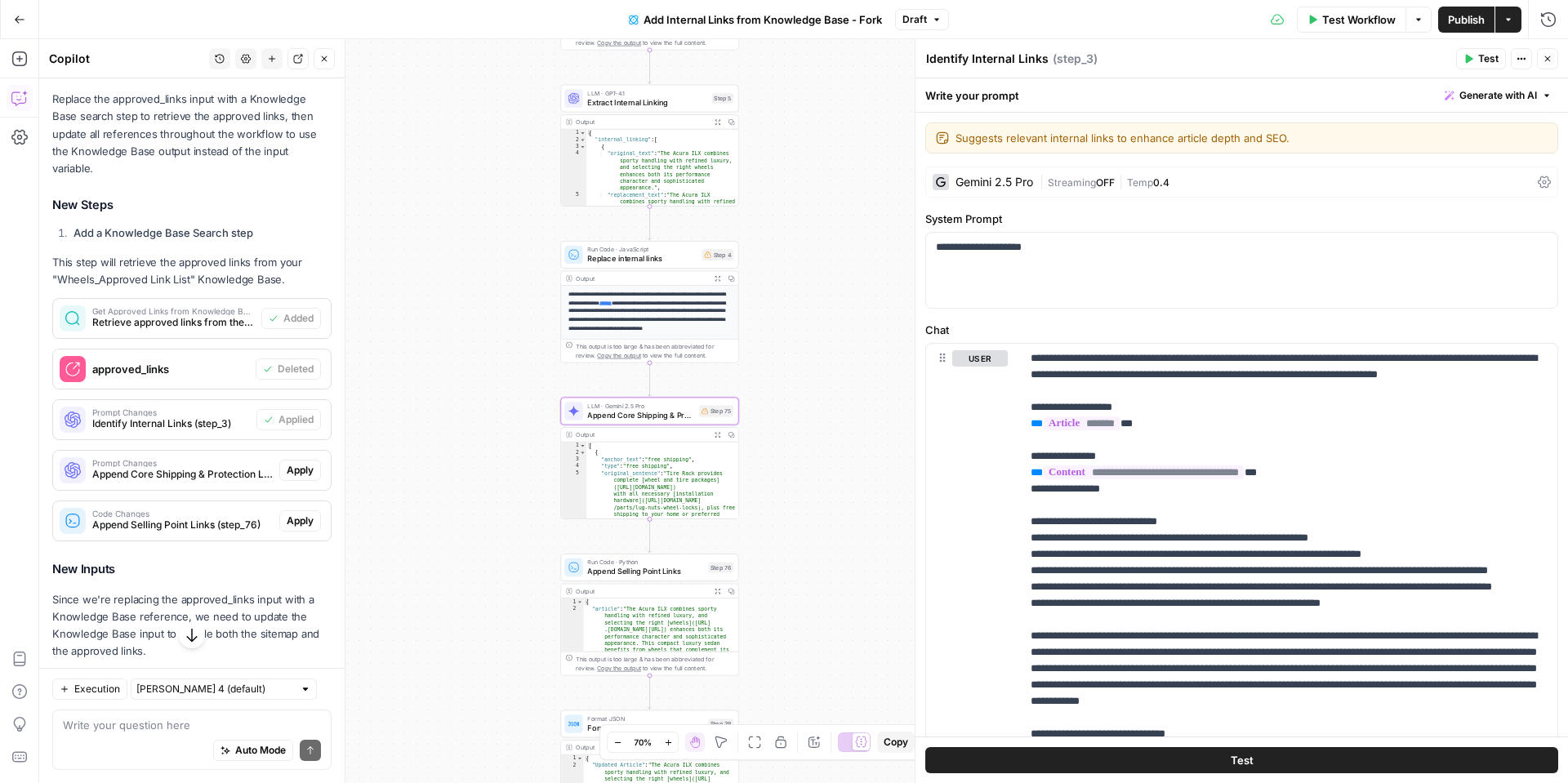
click at [302, 463] on span "Apply" at bounding box center [300, 470] width 27 height 15
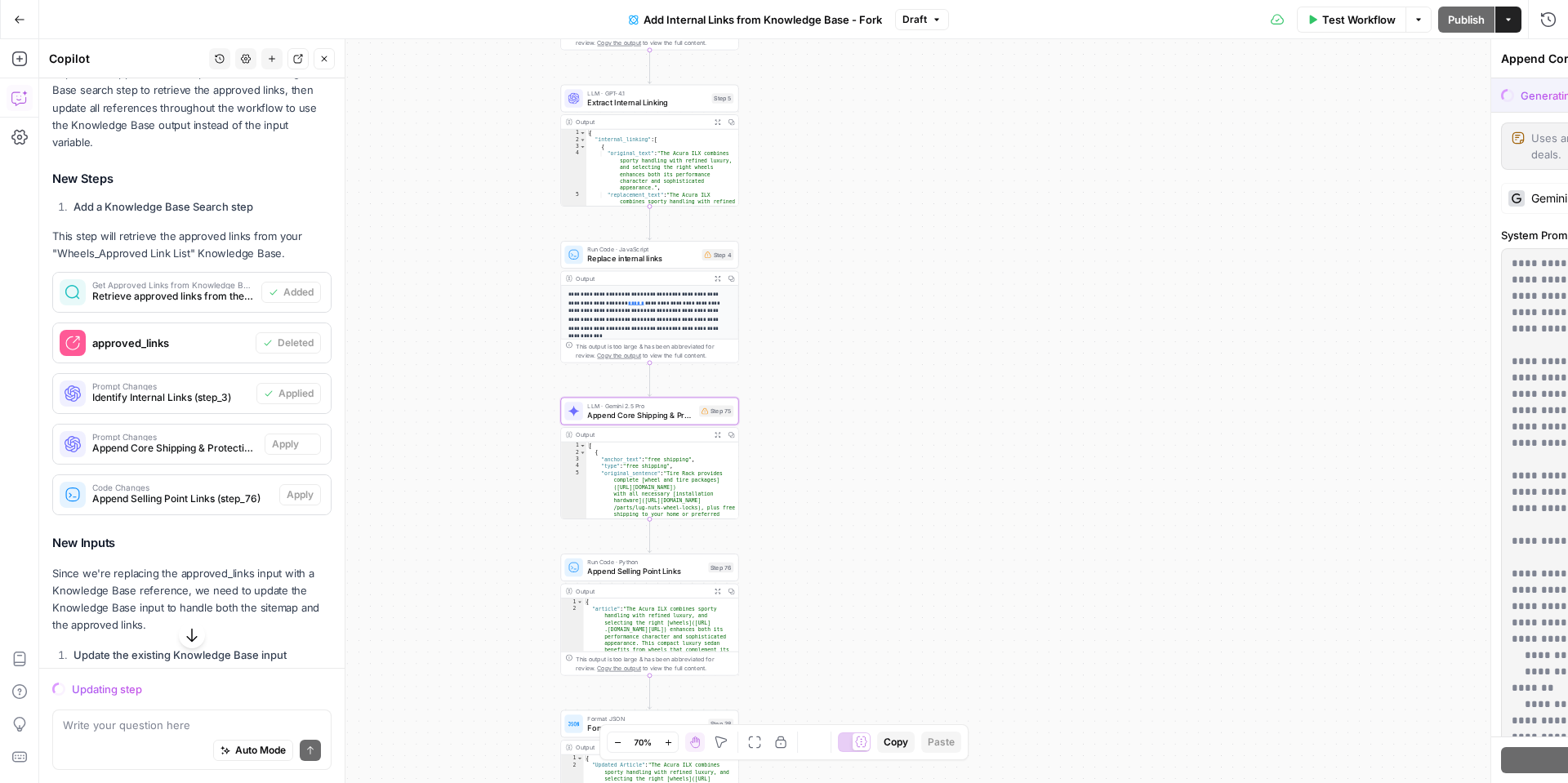
scroll to position [377, 0]
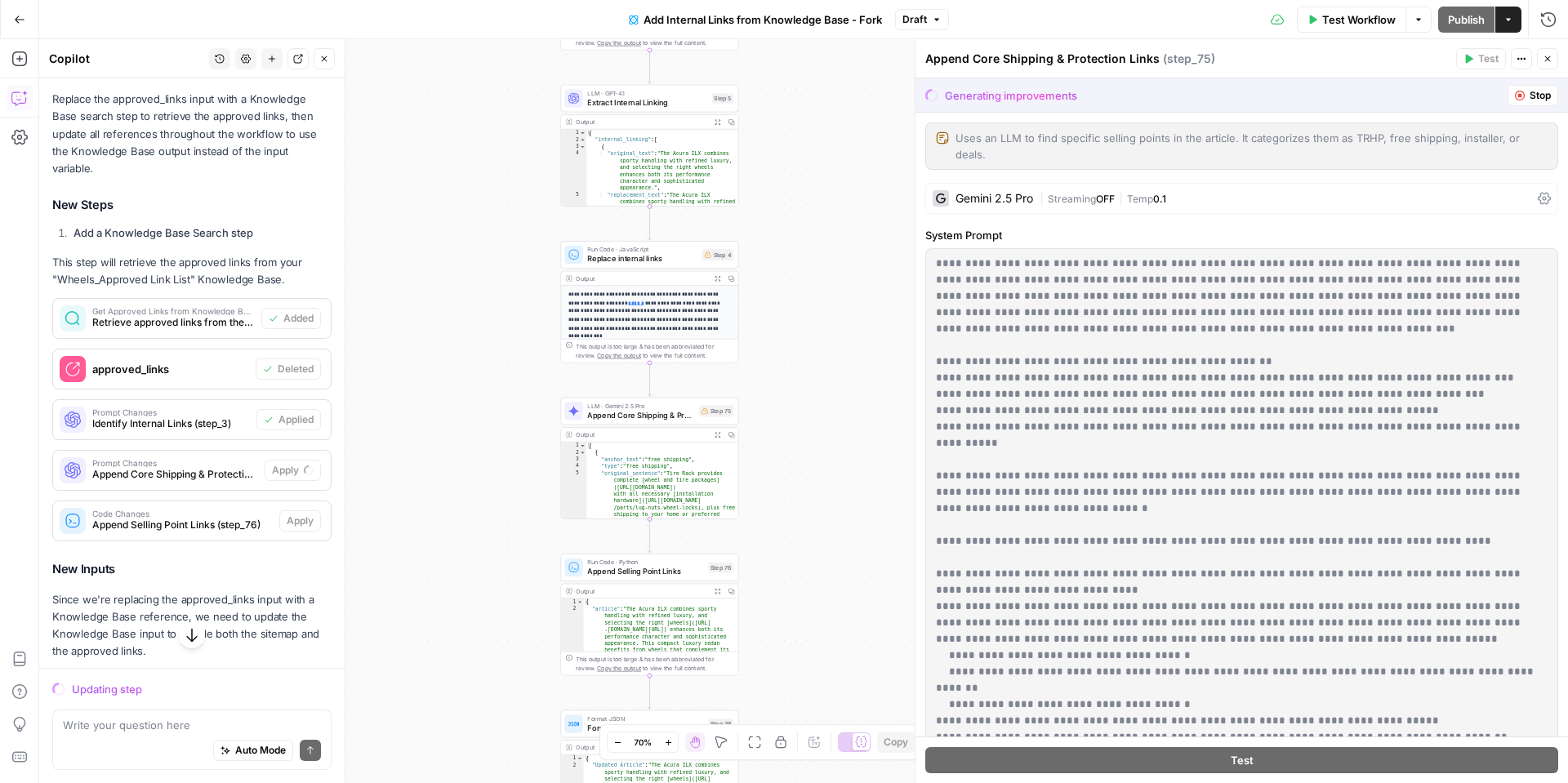
click at [1508, 100] on button "Stop" at bounding box center [1532, 95] width 50 height 21
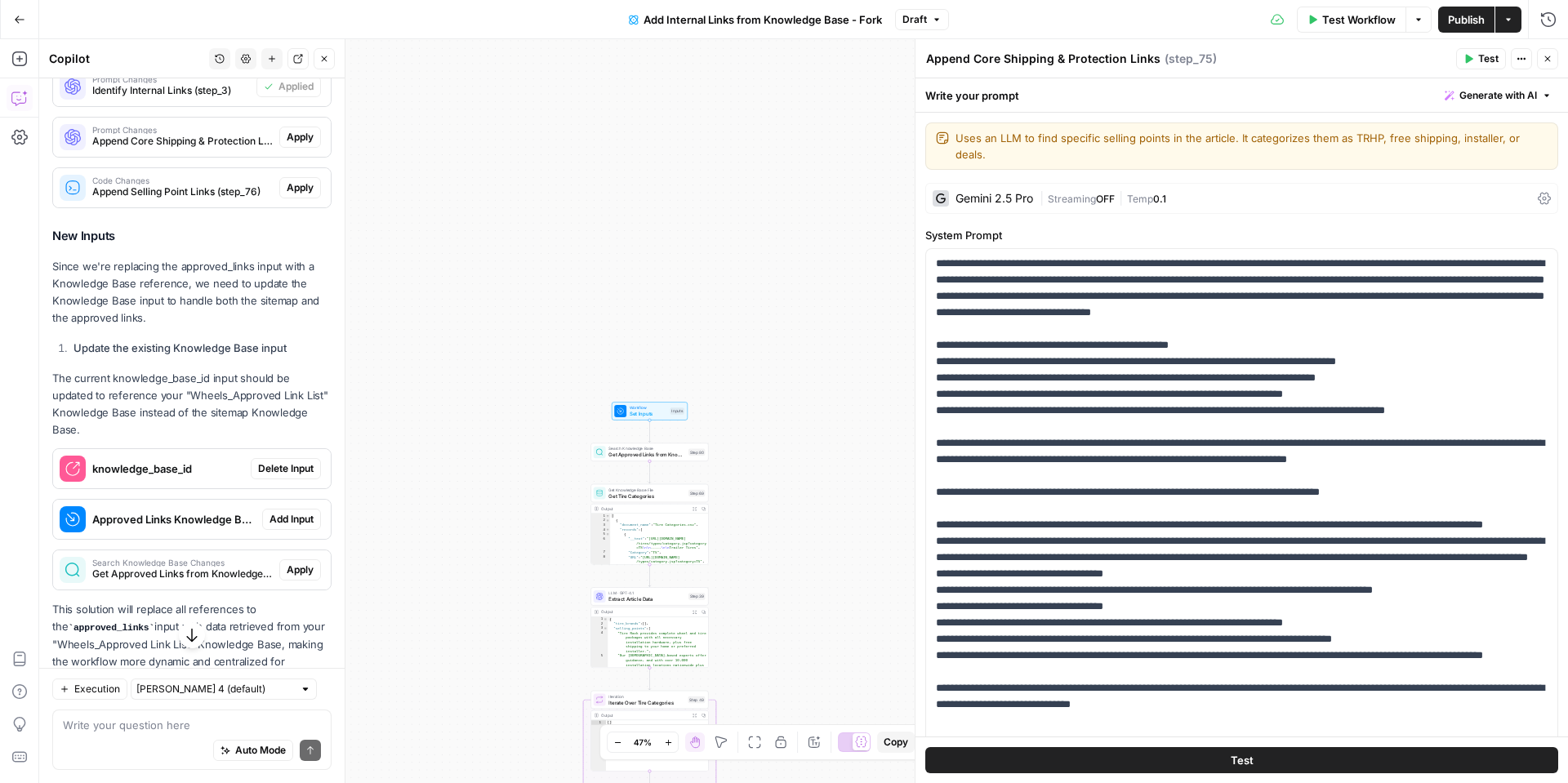
scroll to position [760, 0]
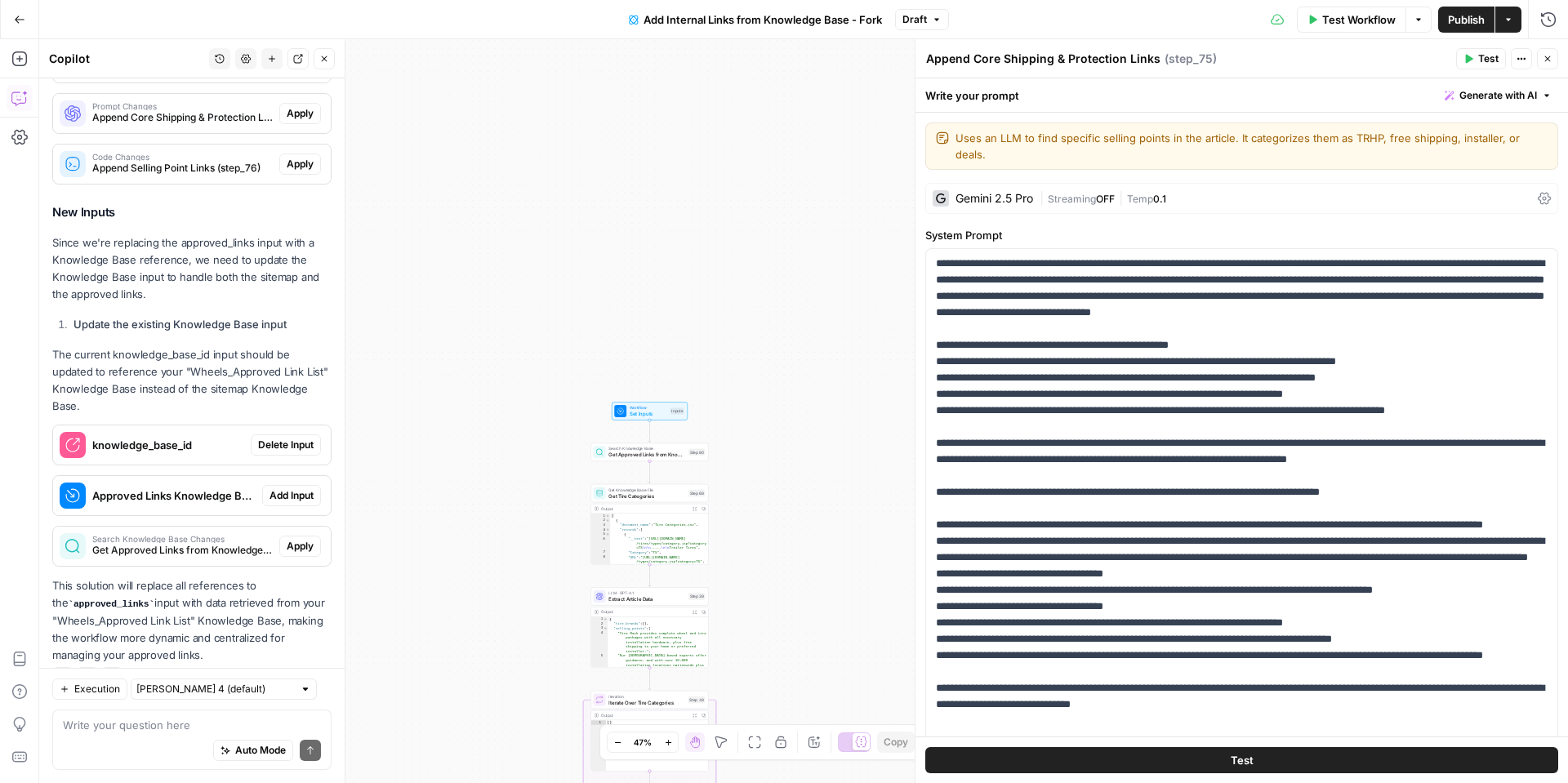
click at [1545, 66] on button "Close" at bounding box center [1547, 59] width 21 height 21
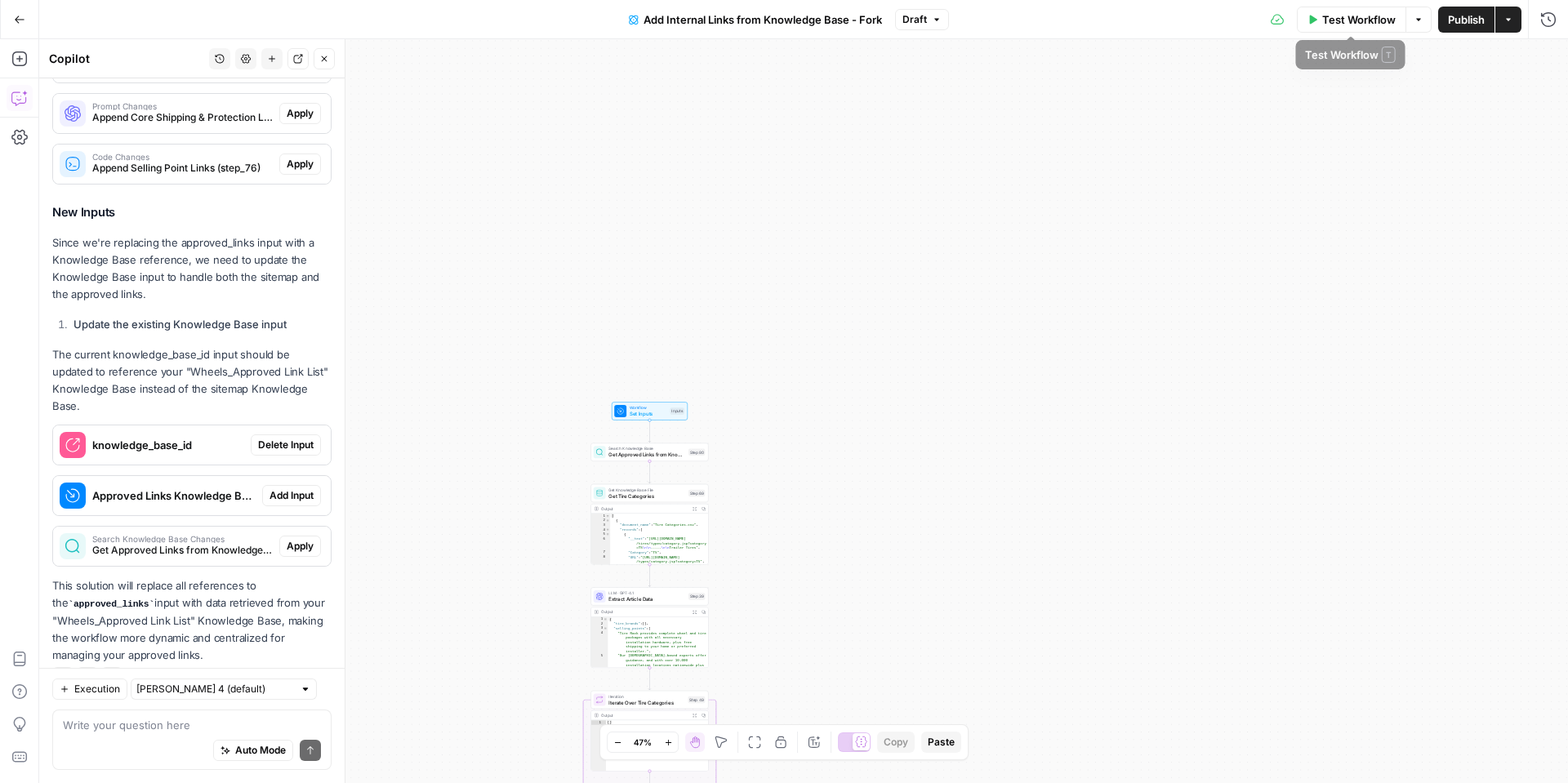
click at [1354, 19] on span "Test Workflow" at bounding box center [1359, 19] width 73 height 17
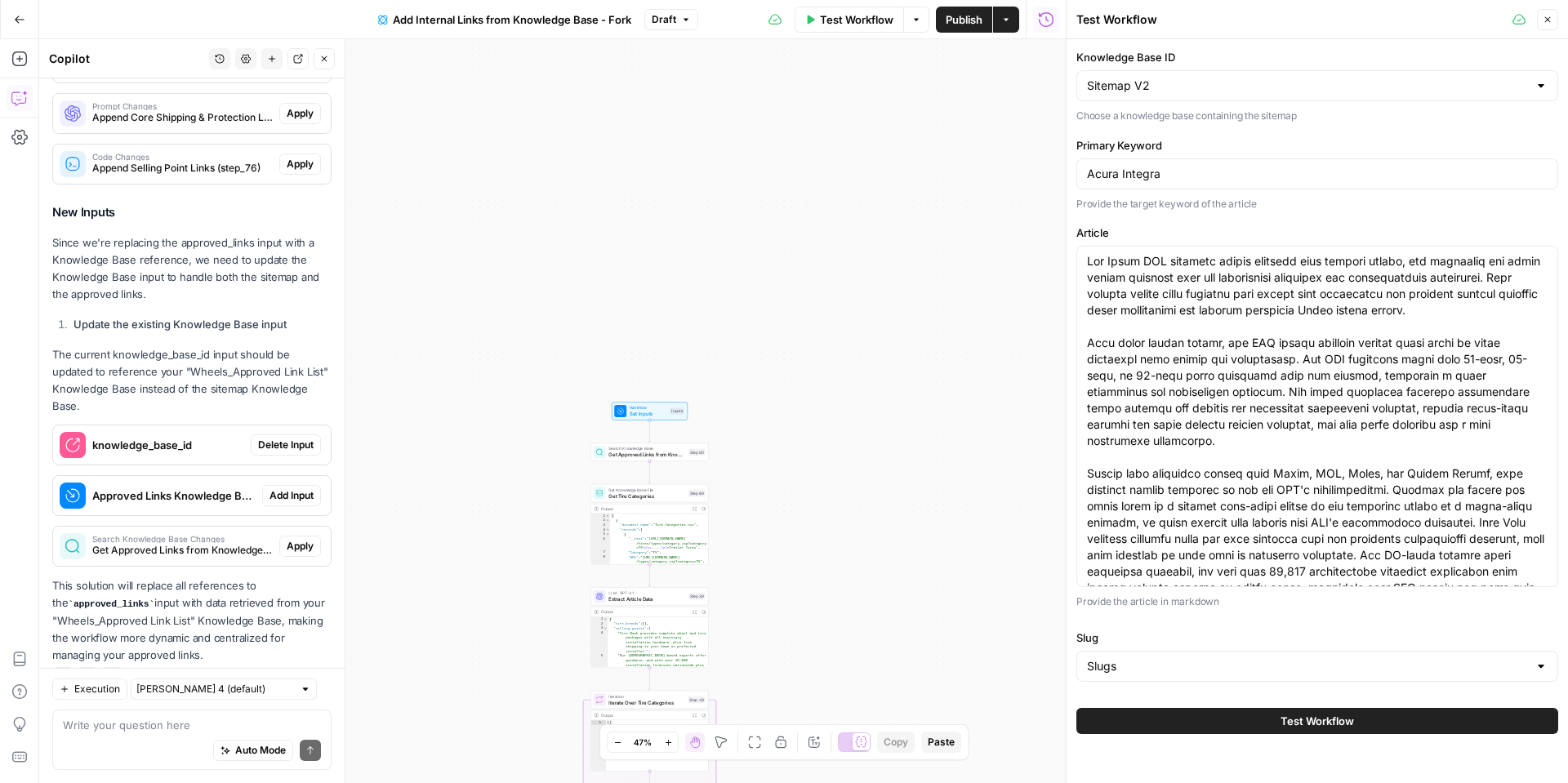
click at [1331, 716] on span "Test Workflow" at bounding box center [1317, 722] width 73 height 17
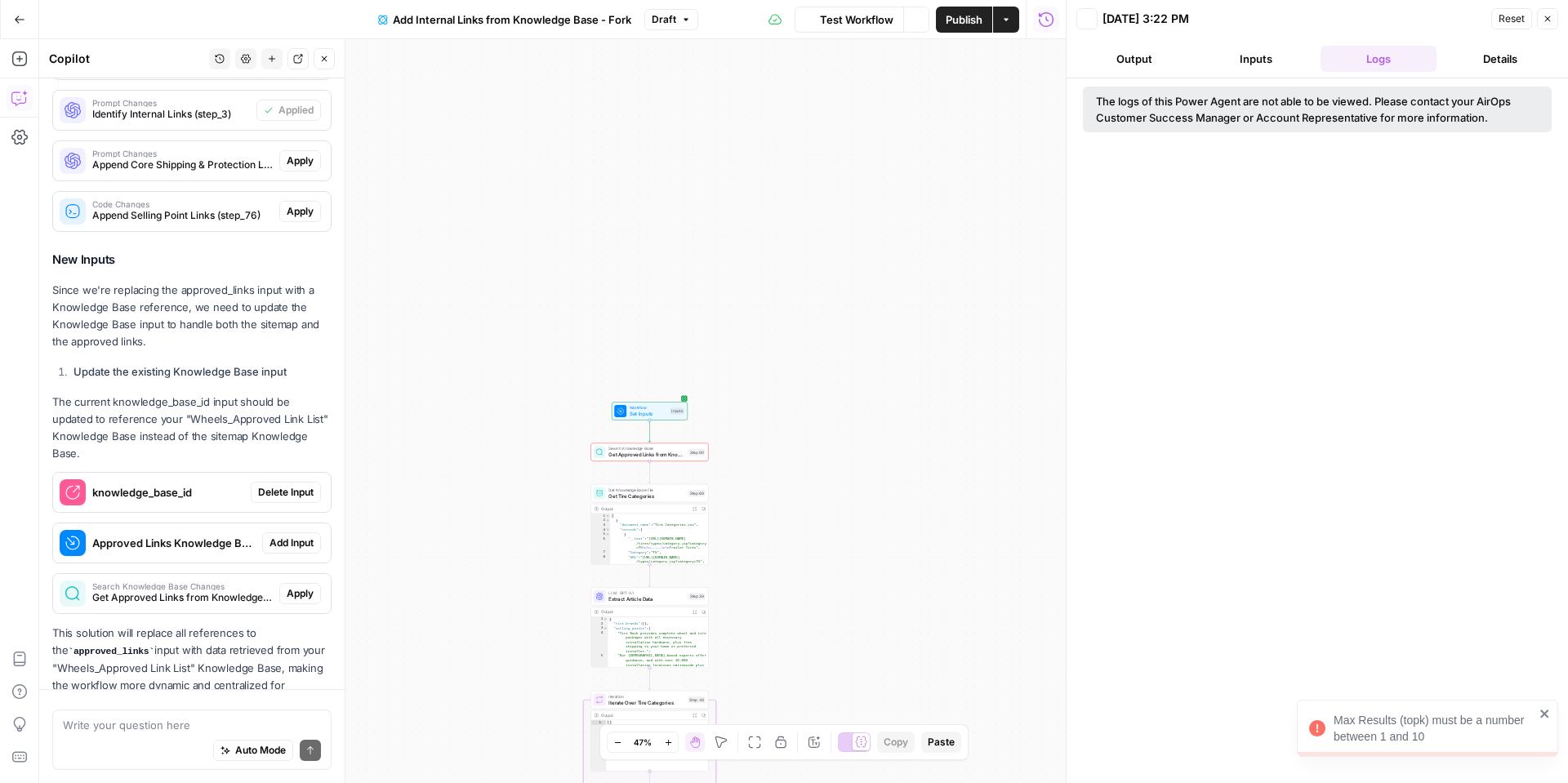
scroll to position [760, 0]
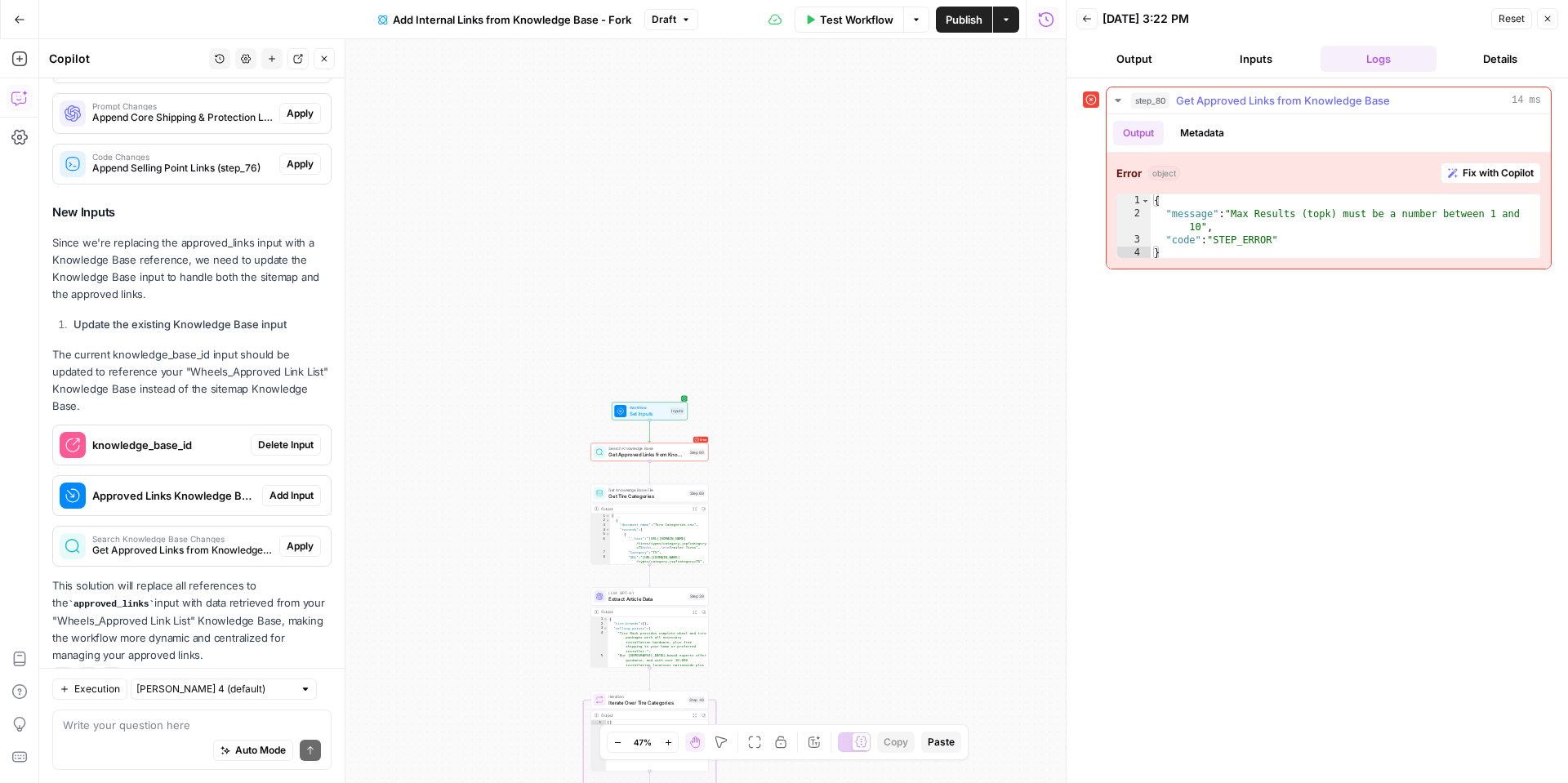
click at [1217, 102] on span "Get Approved Links from Knowledge Base" at bounding box center [1282, 101] width 214 height 17
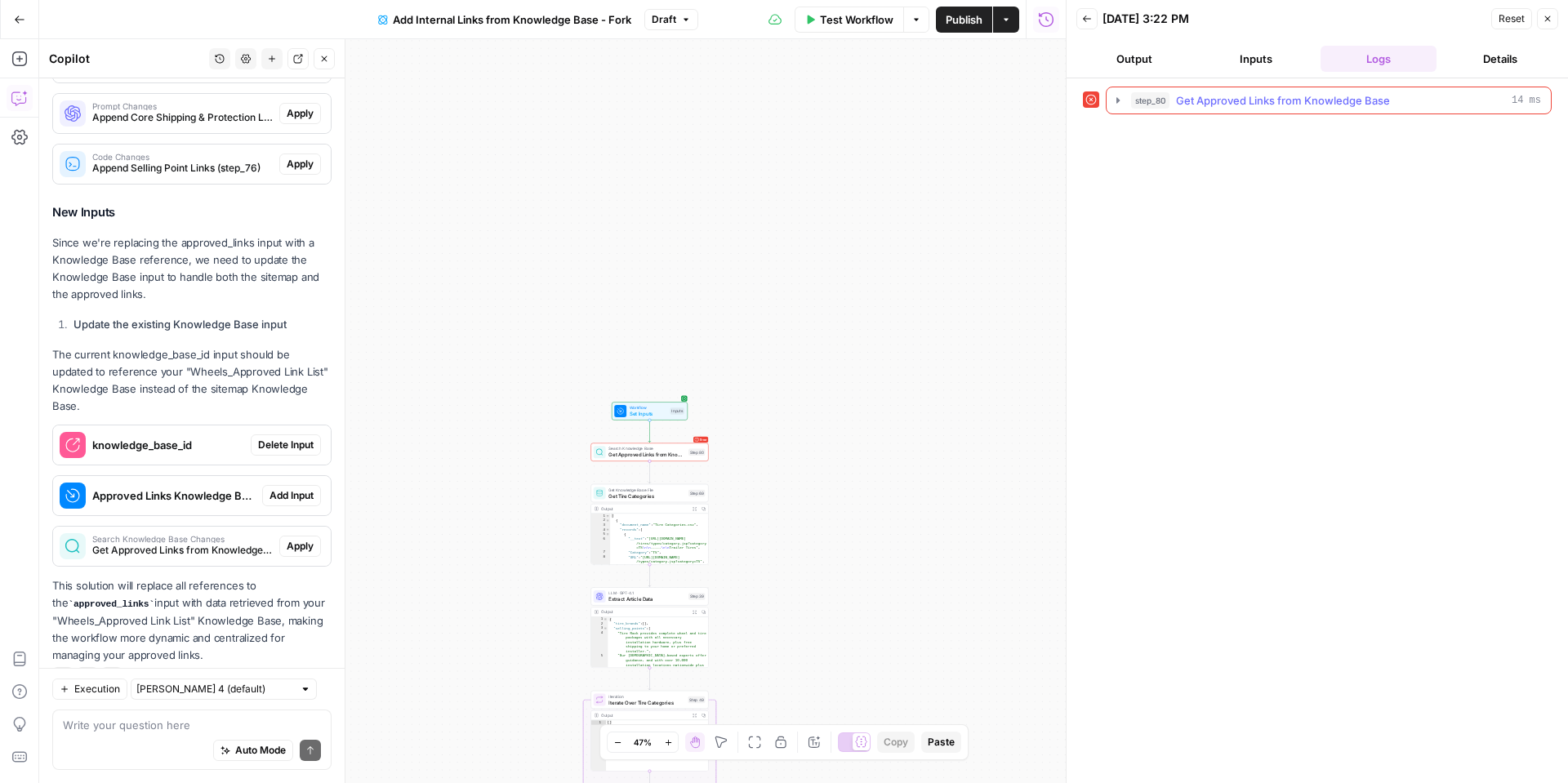
click at [1217, 102] on span "Get Approved Links from Knowledge Base" at bounding box center [1282, 101] width 214 height 17
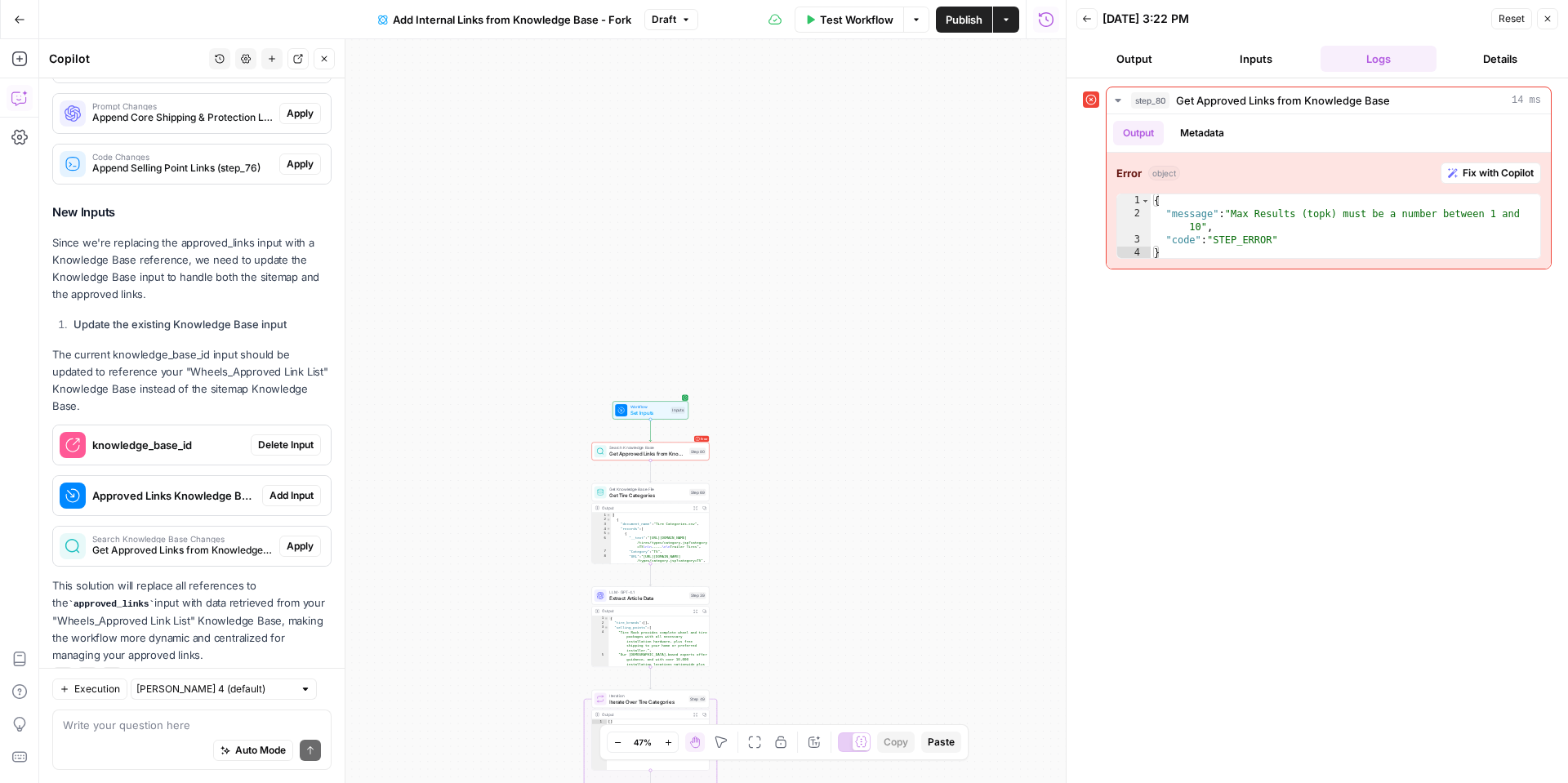
click at [641, 461] on div "Workflow Set Inputs Inputs Error Search Knowledge Base Get Approved Links from …" at bounding box center [553, 412] width 1026 height 744
click at [646, 455] on span "Get Approved Links from Knowledge Base" at bounding box center [648, 454] width 77 height 7
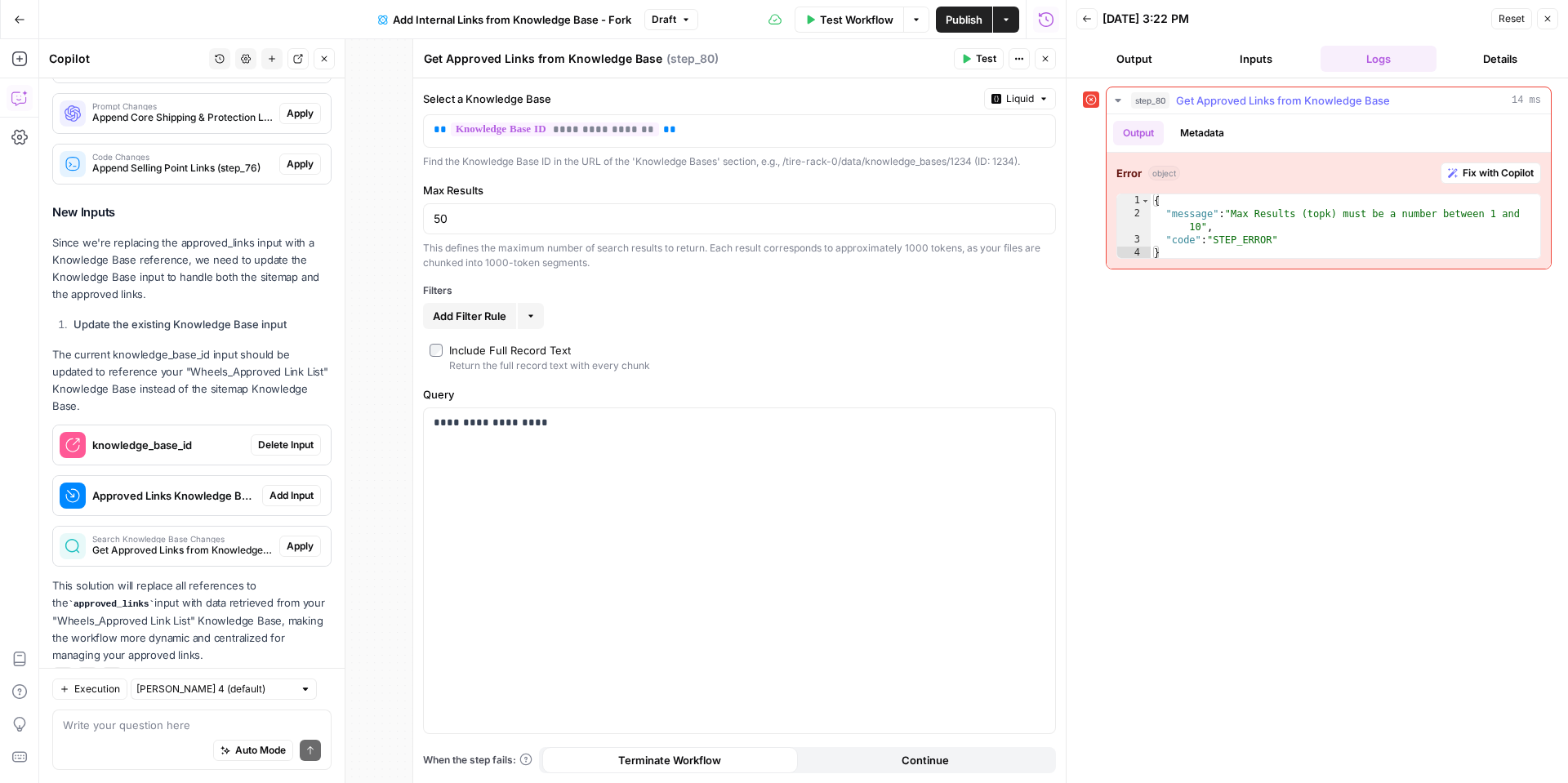
click at [1501, 179] on span "Fix with Copilot" at bounding box center [1498, 173] width 71 height 15
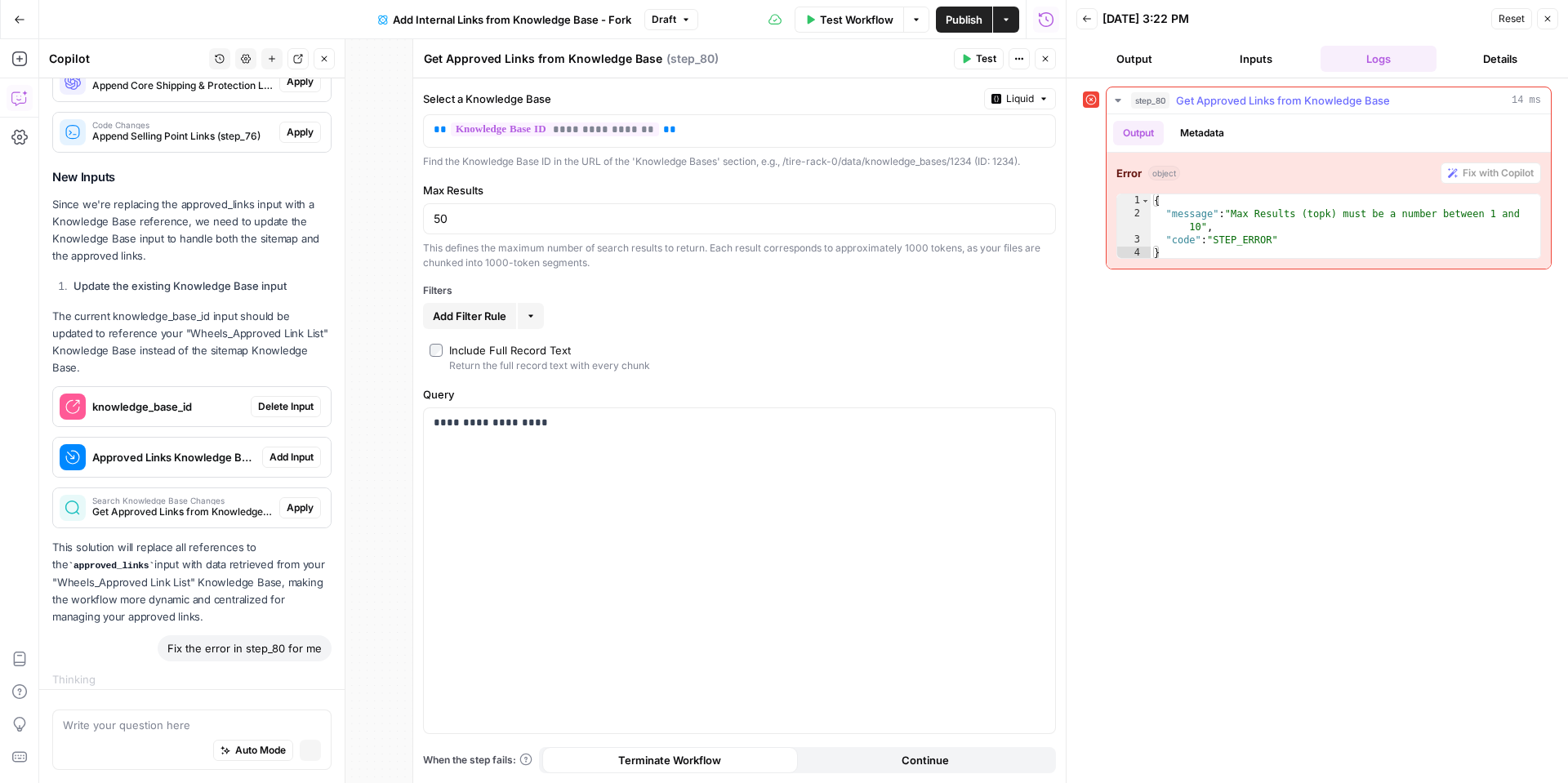
scroll to position [736, 0]
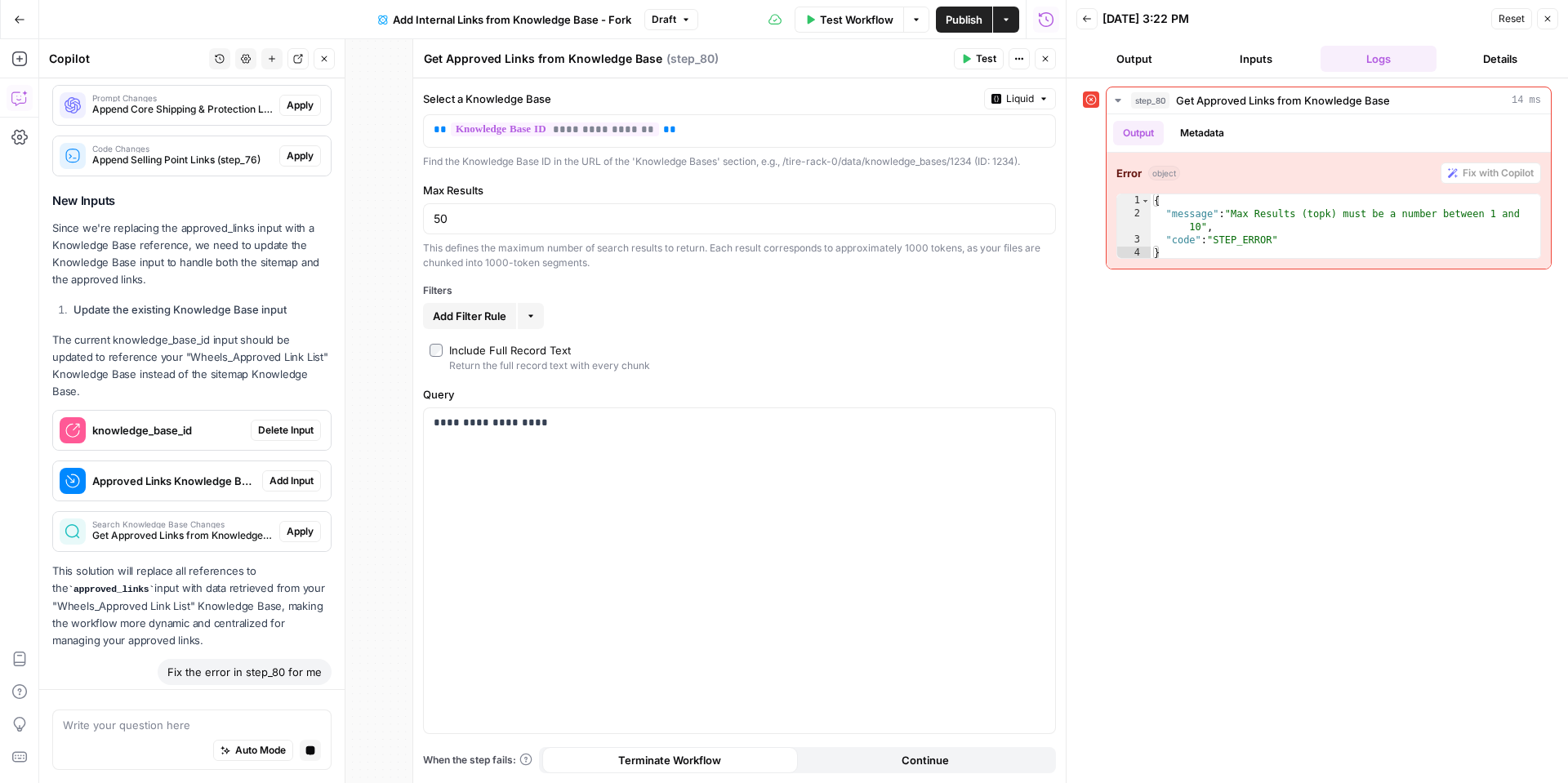
click at [281, 424] on span "Delete Input" at bounding box center [286, 431] width 56 height 15
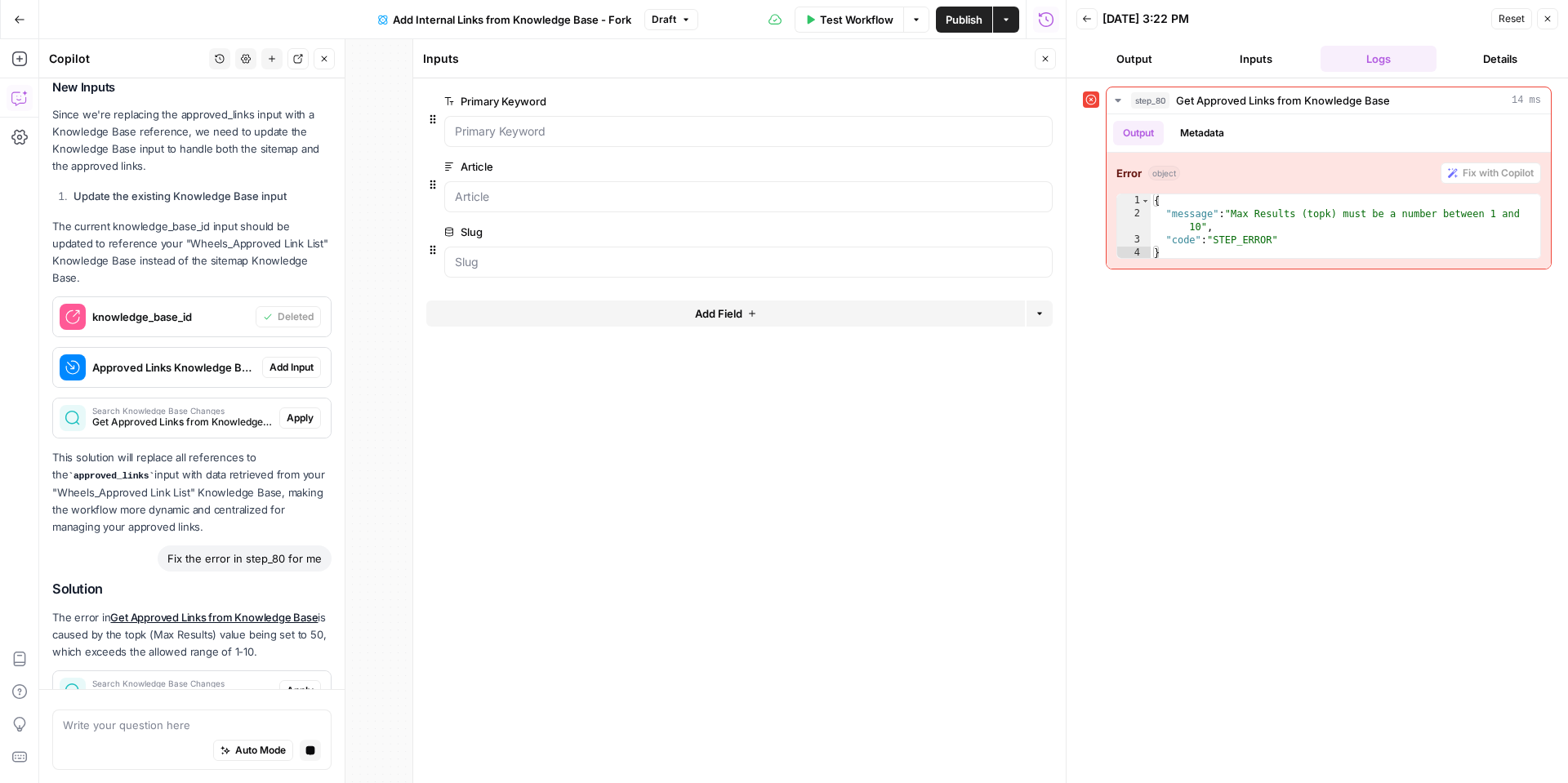
scroll to position [962, 0]
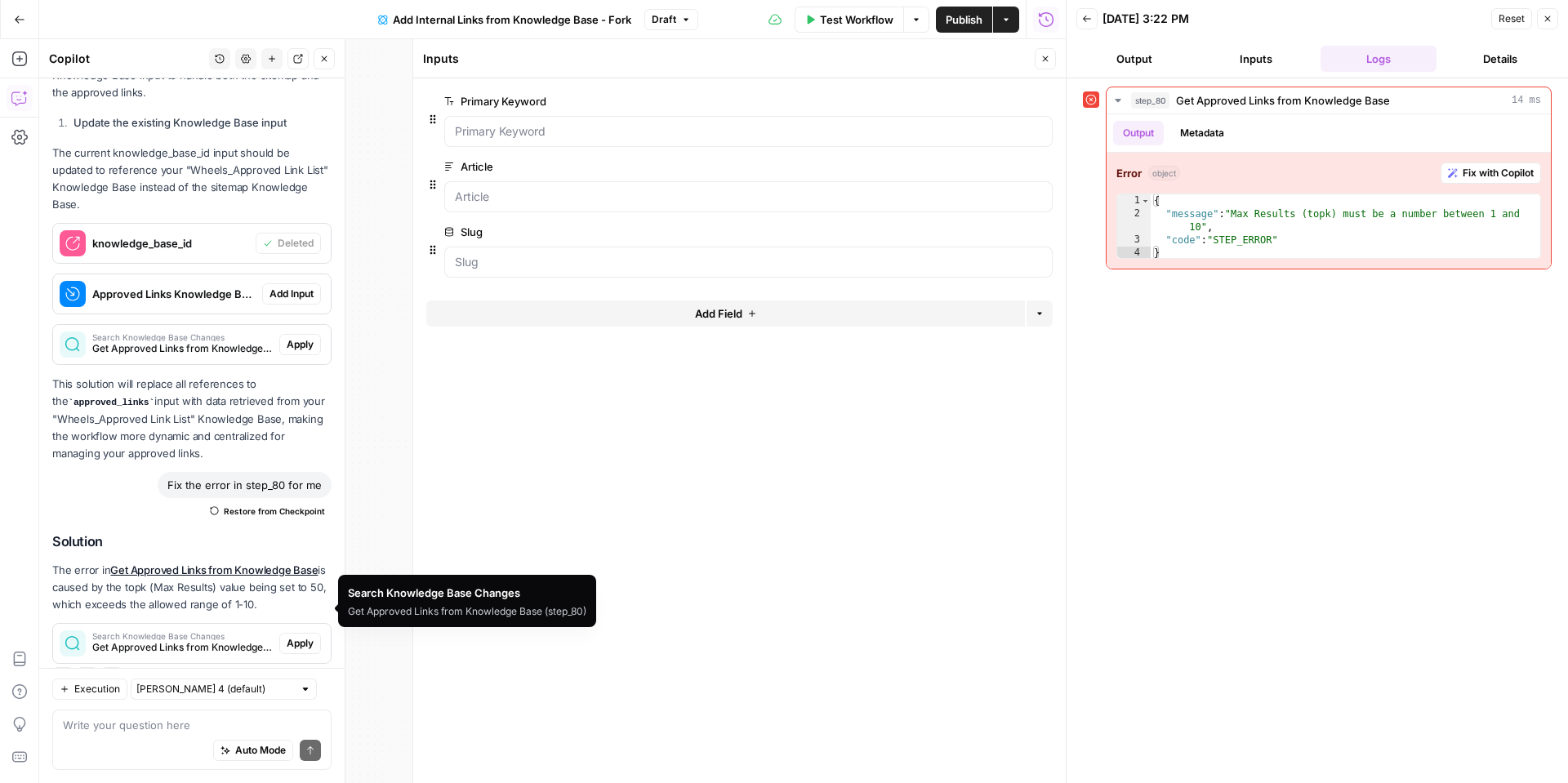
click at [309, 636] on span "Apply" at bounding box center [300, 644] width 27 height 15
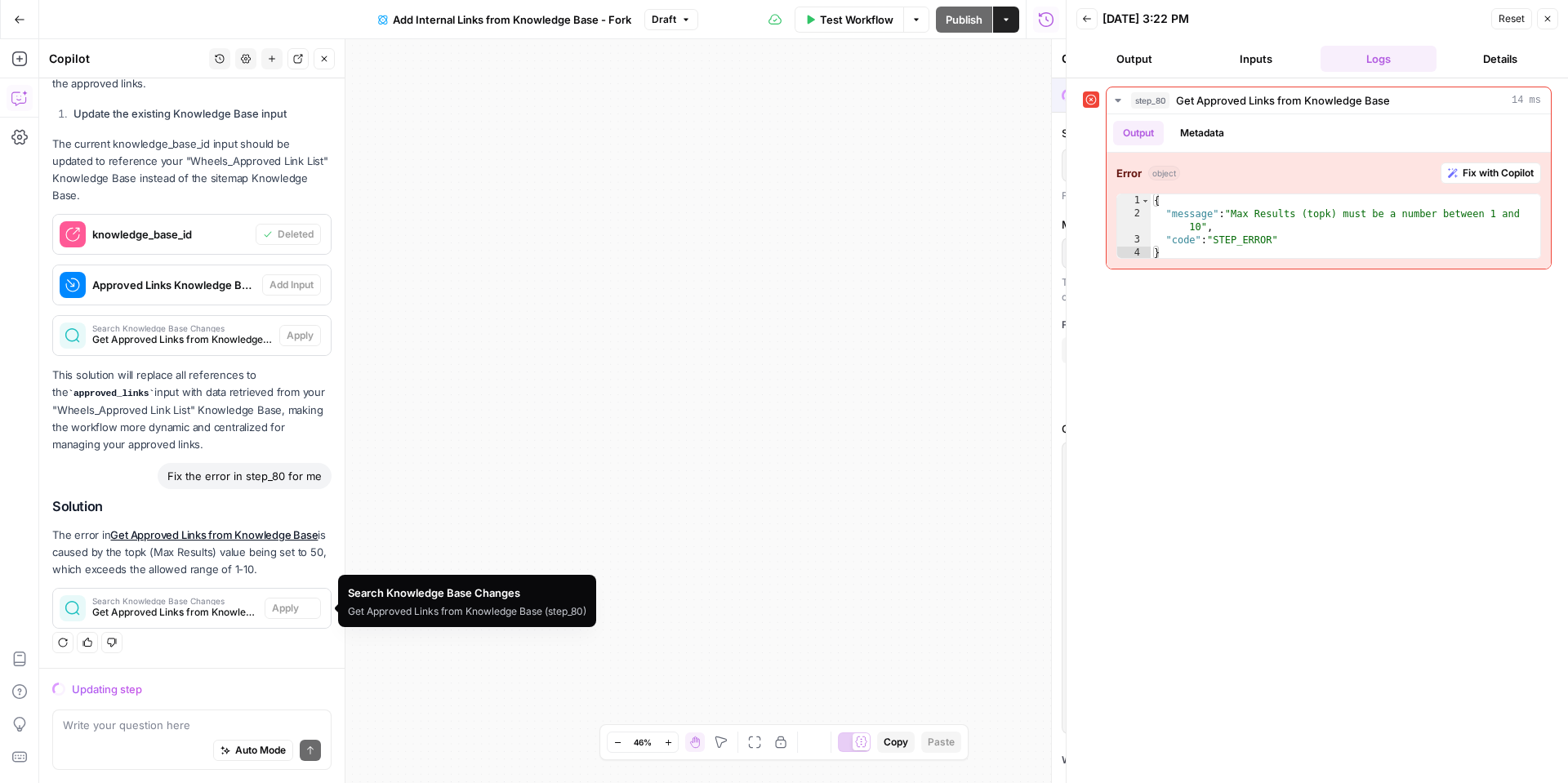
scroll to position [910, 0]
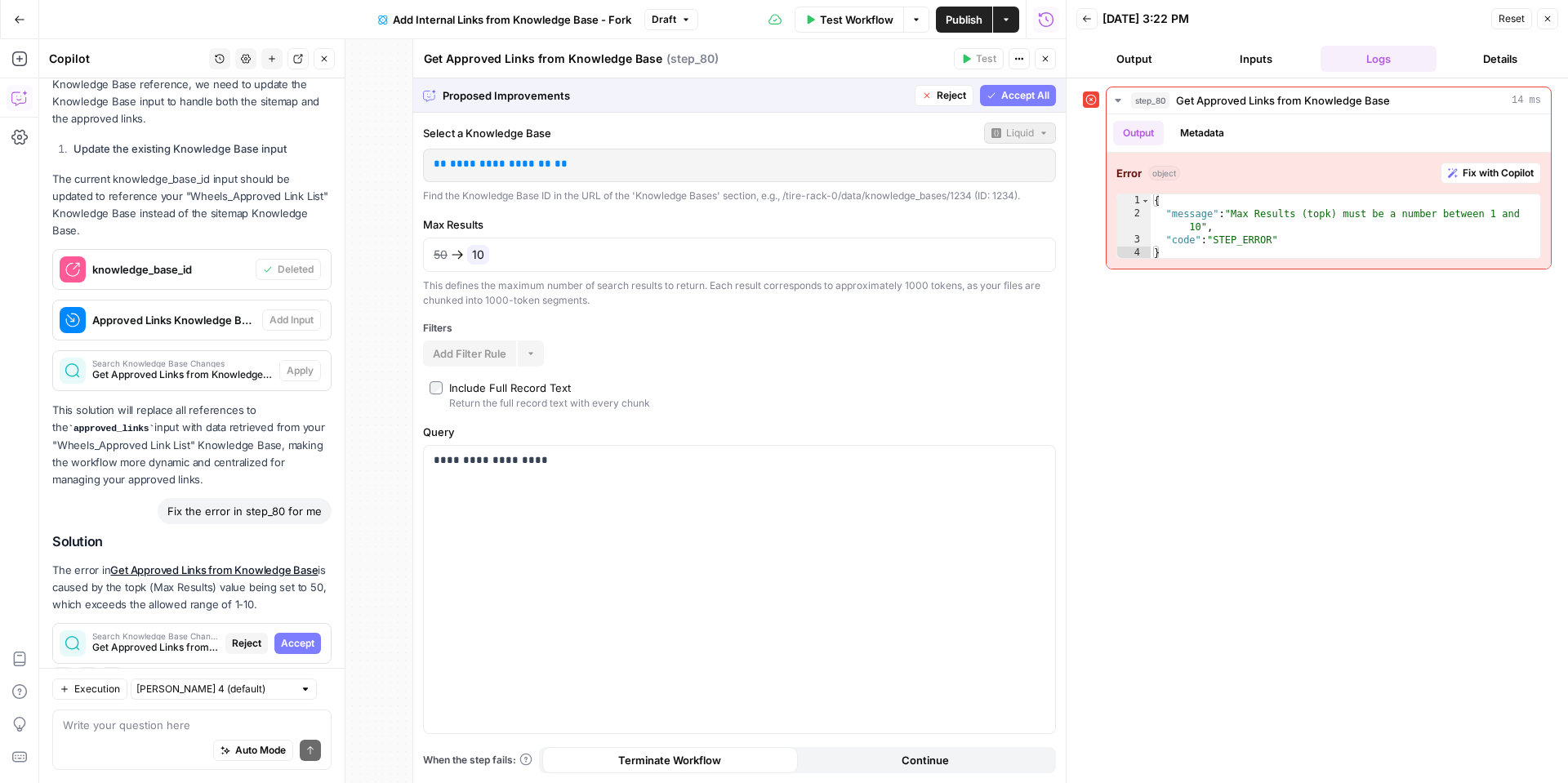
click at [1023, 101] on span "Accept All" at bounding box center [1025, 95] width 49 height 15
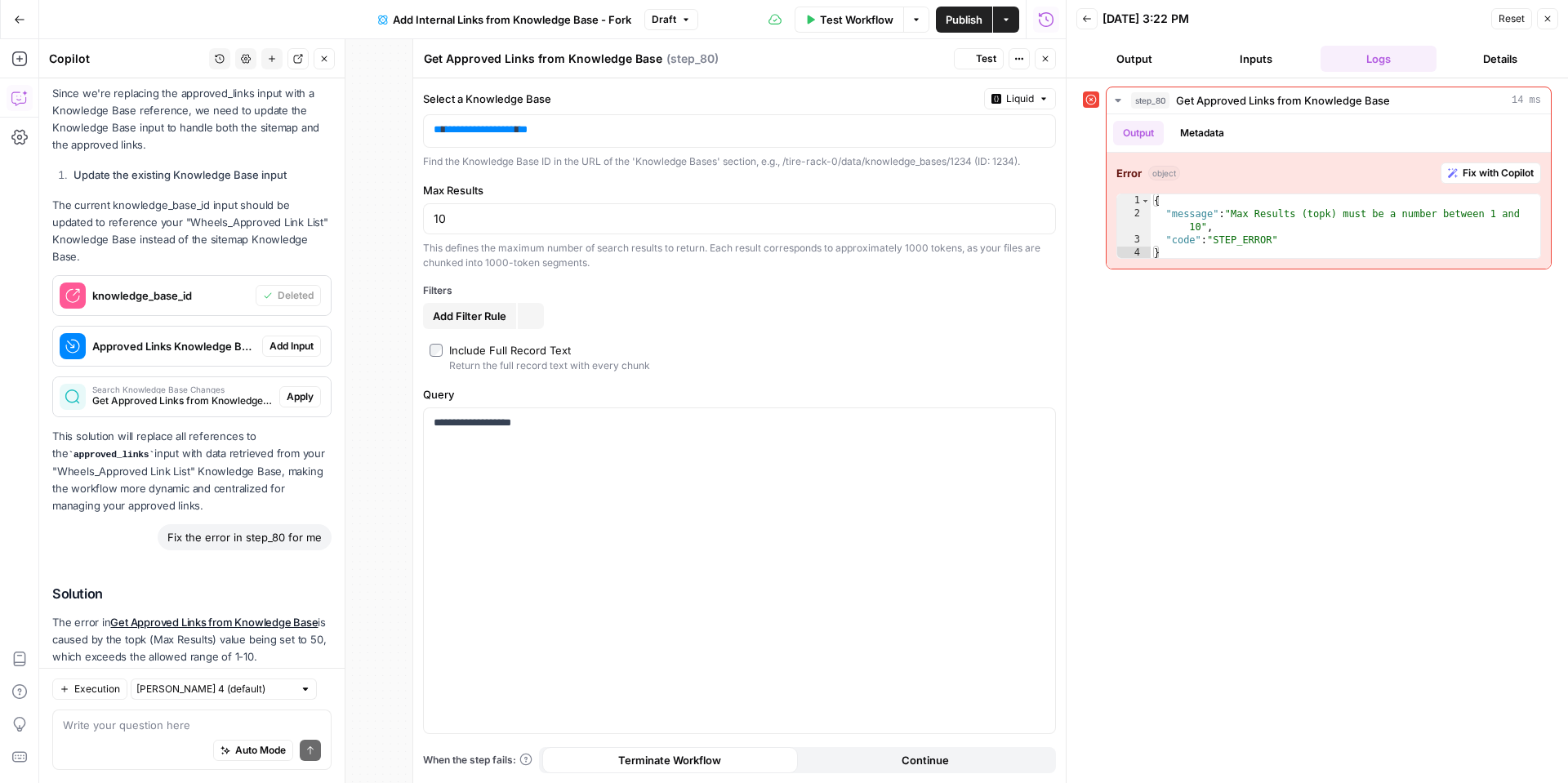
scroll to position [962, 0]
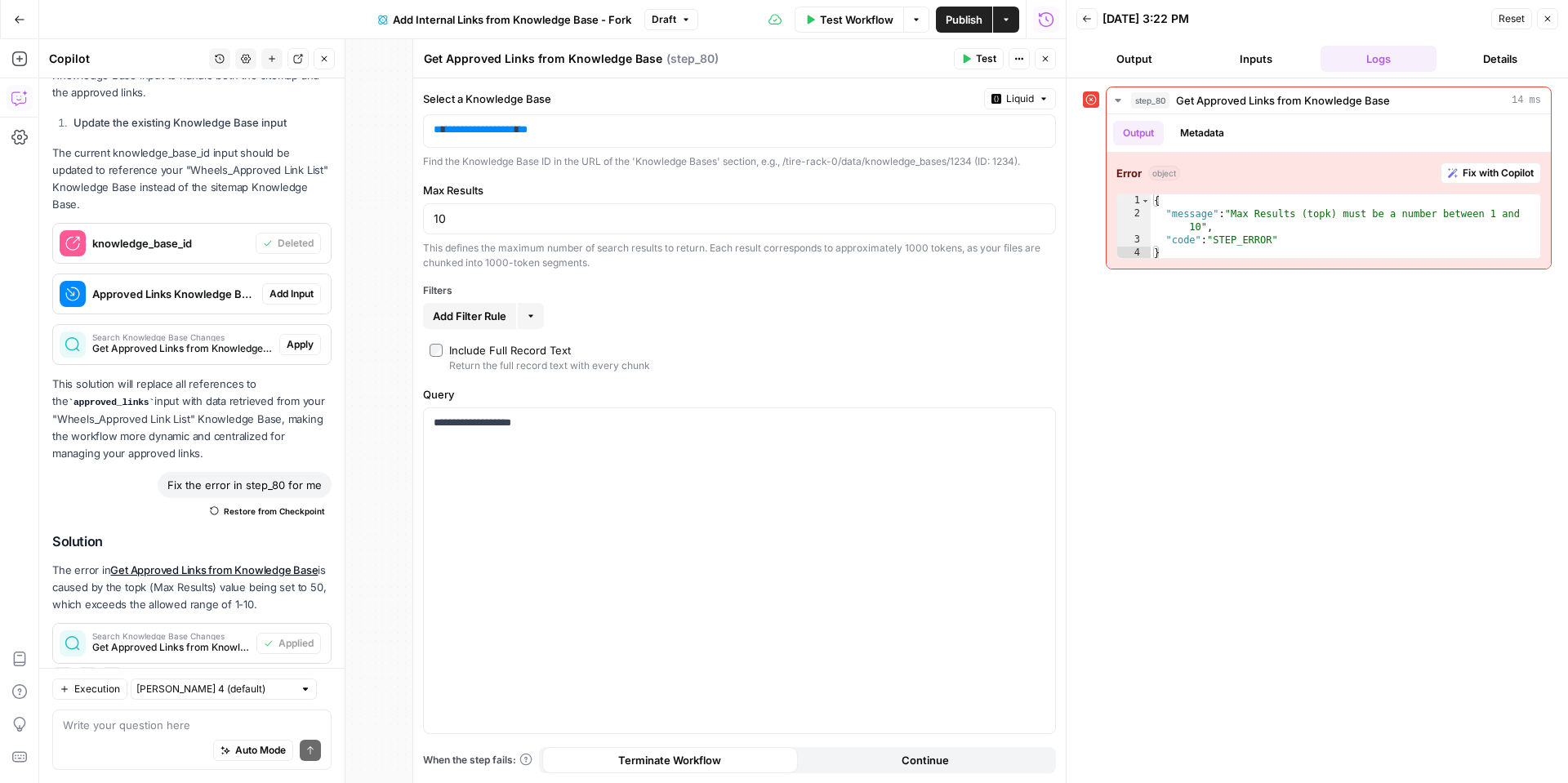
click at [287, 287] on span "Add Input" at bounding box center [291, 294] width 44 height 15
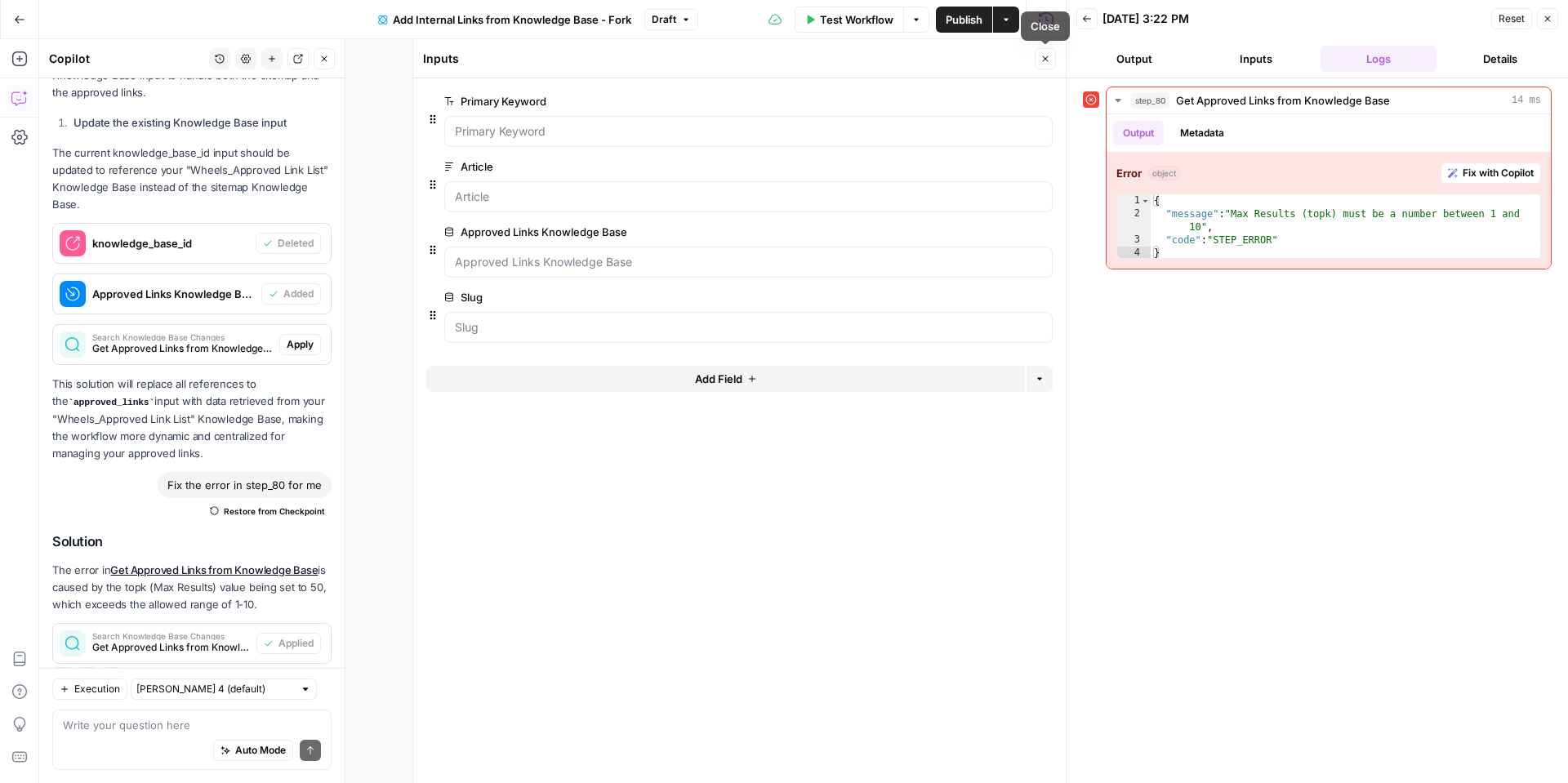
drag, startPoint x: 1049, startPoint y: 62, endPoint x: 827, endPoint y: 119, distance: 229.2
click at [1049, 62] on icon "button" at bounding box center [1045, 59] width 10 height 10
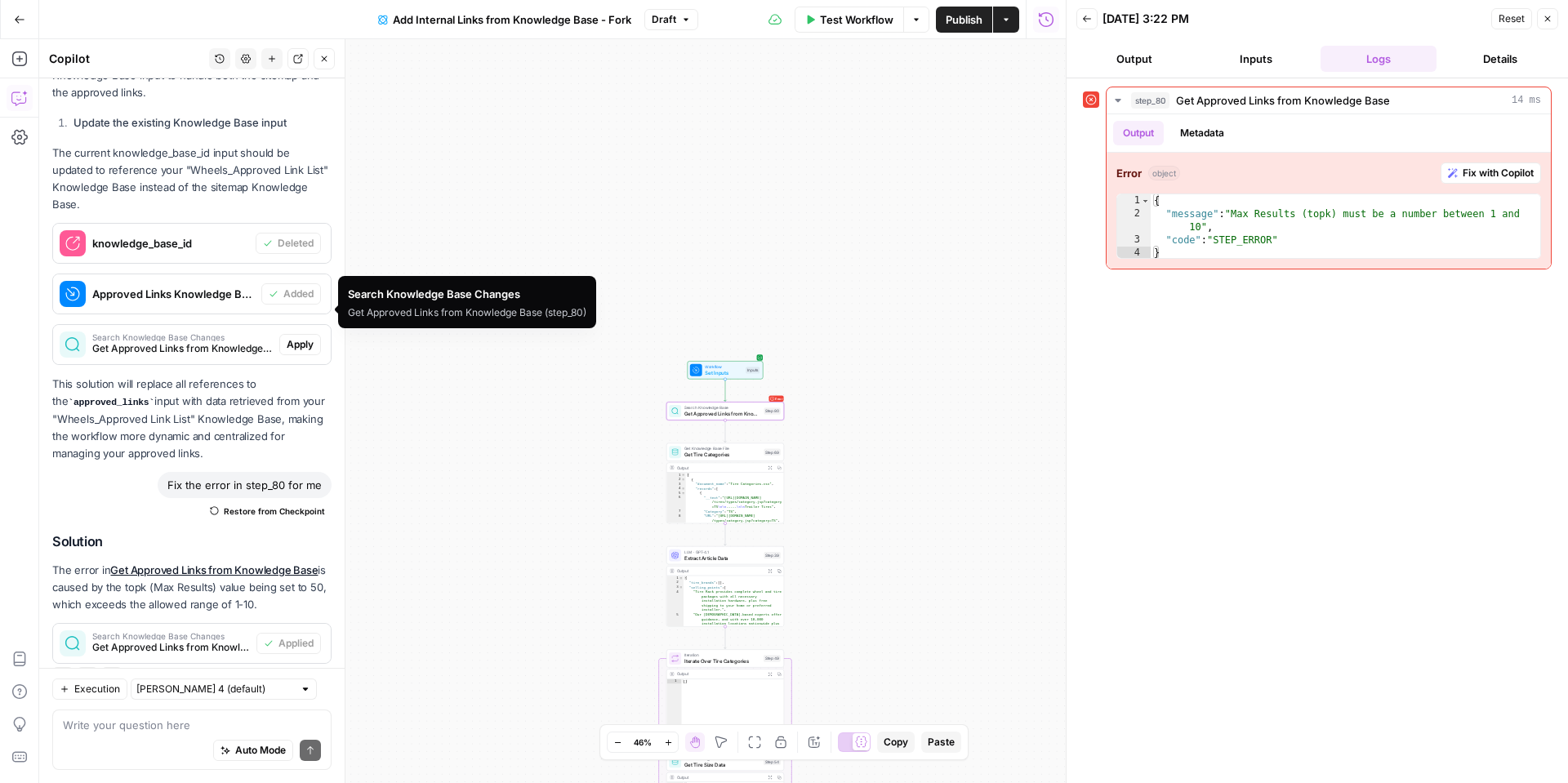
click at [288, 337] on span "Apply" at bounding box center [300, 345] width 27 height 15
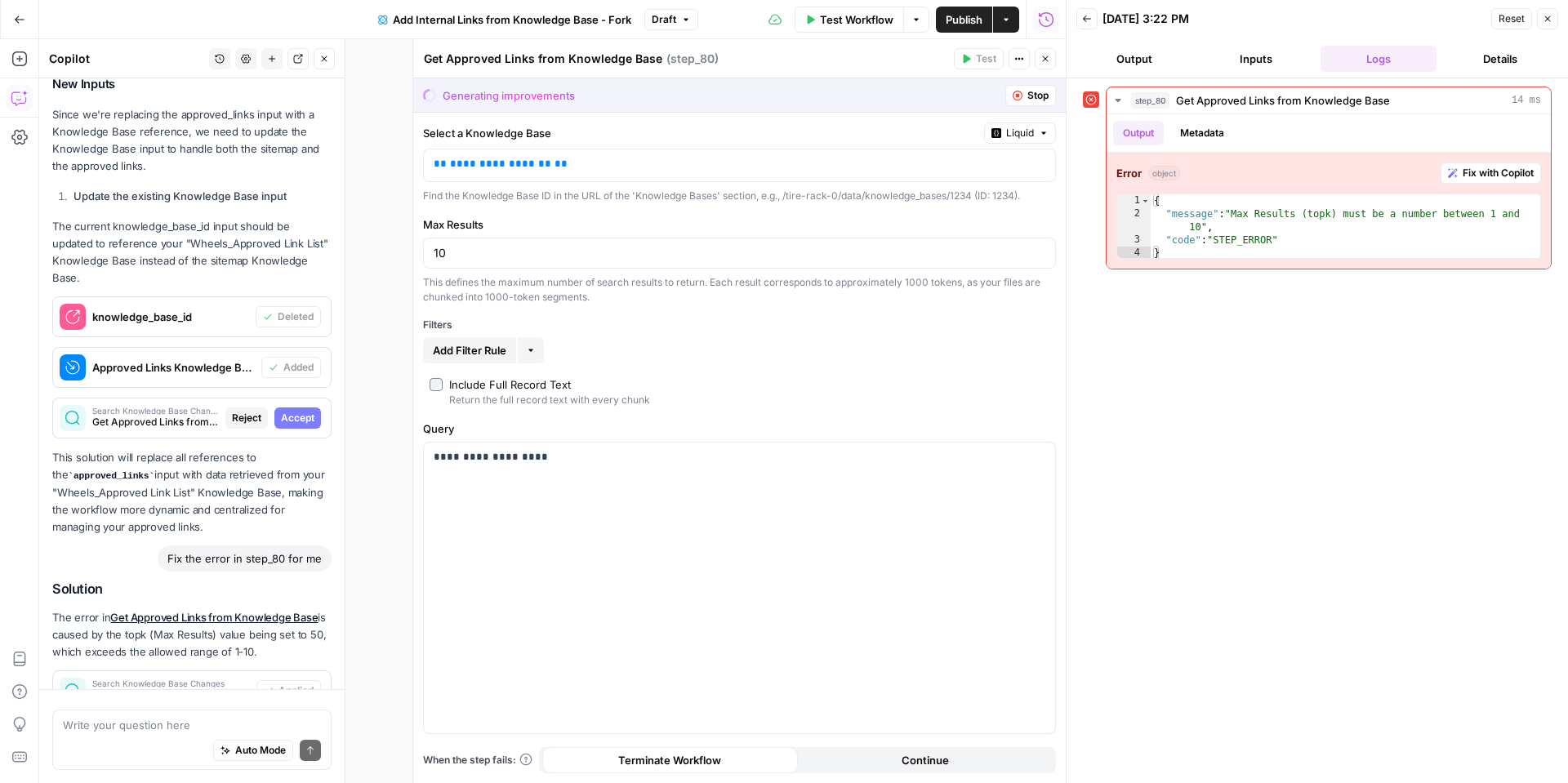
scroll to position [910, 0]
